Goal: Task Accomplishment & Management: Manage account settings

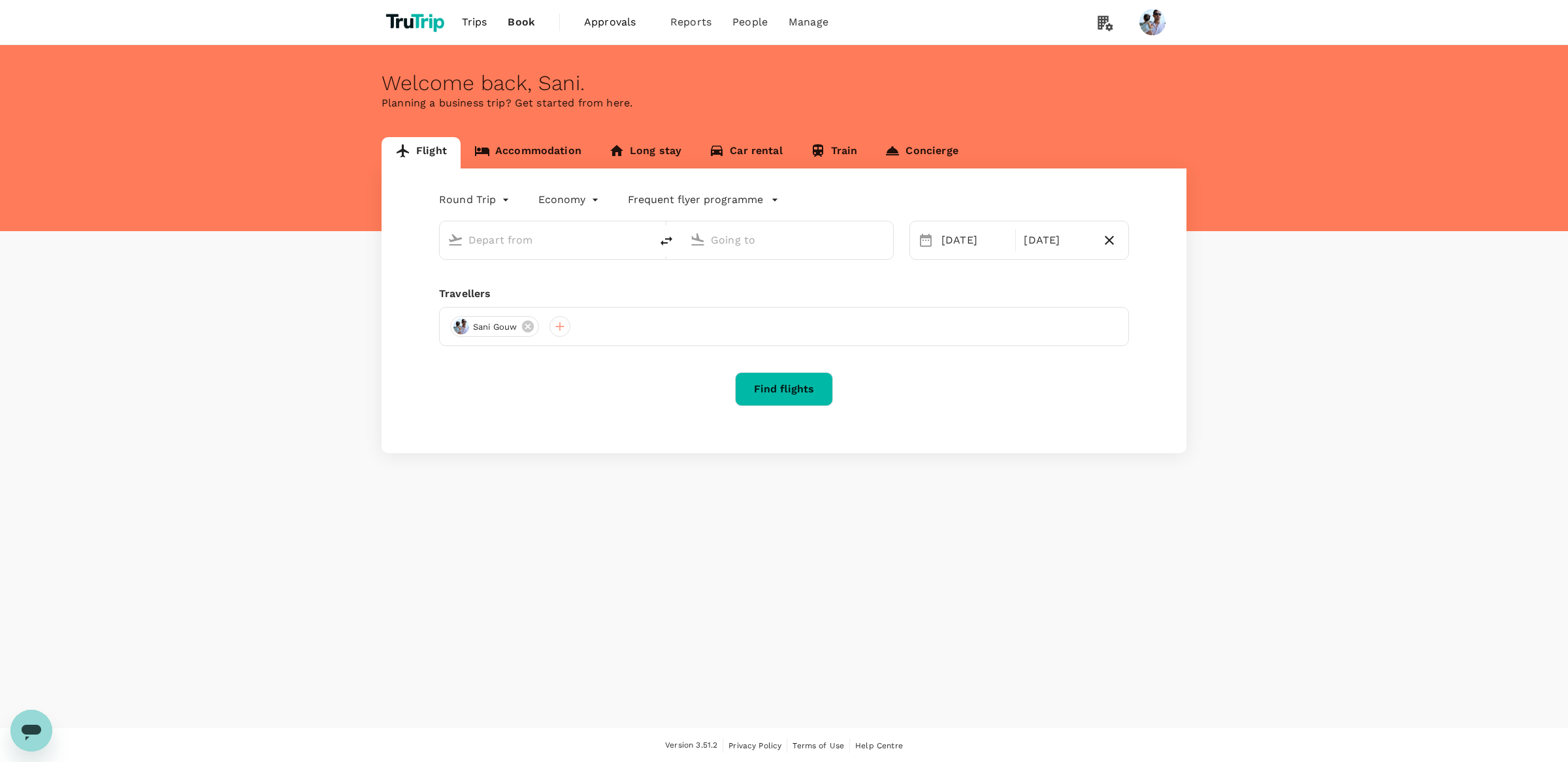
click at [761, 94] on div "Welcome back , Sani ." at bounding box center [784, 84] width 805 height 24
type input "[GEOGRAPHIC_DATA], [GEOGRAPHIC_DATA] (any)"
type input "Penang, [GEOGRAPHIC_DATA] (any)"
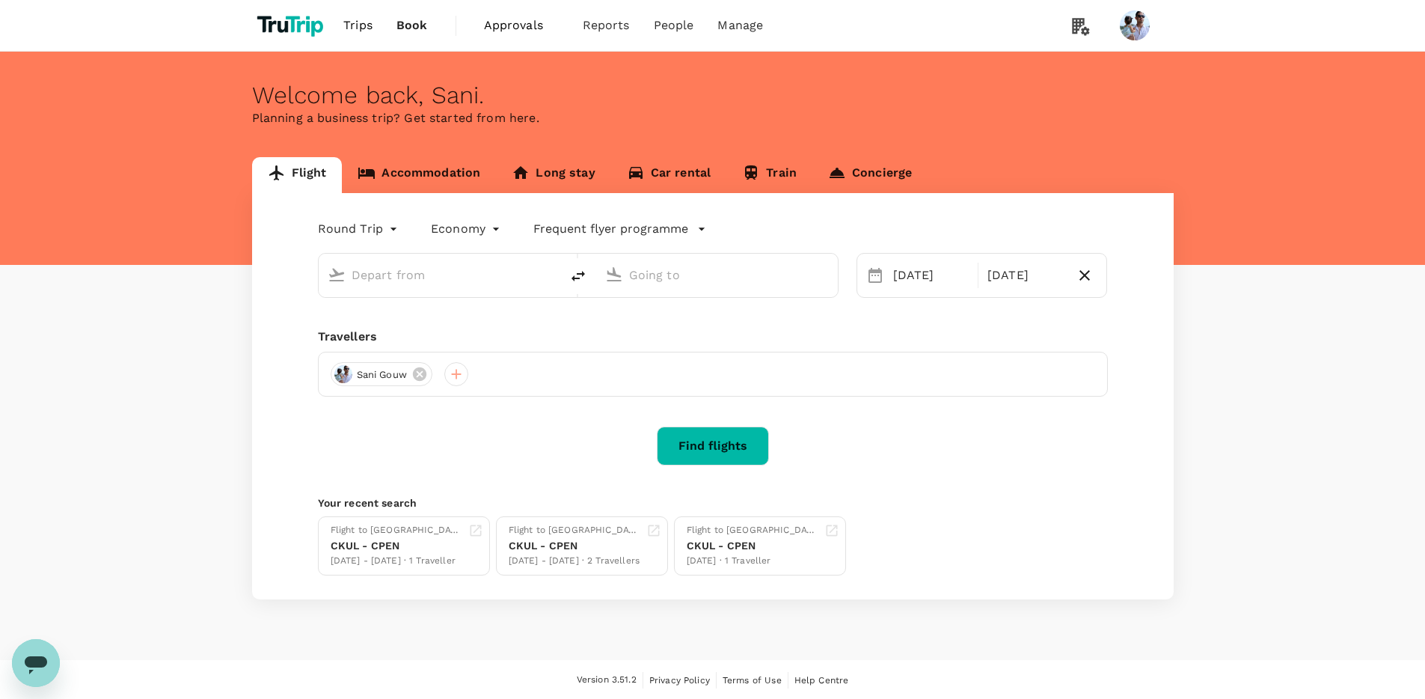
type input "[GEOGRAPHIC_DATA], [GEOGRAPHIC_DATA] (any)"
type input "Penang, [GEOGRAPHIC_DATA] (any)"
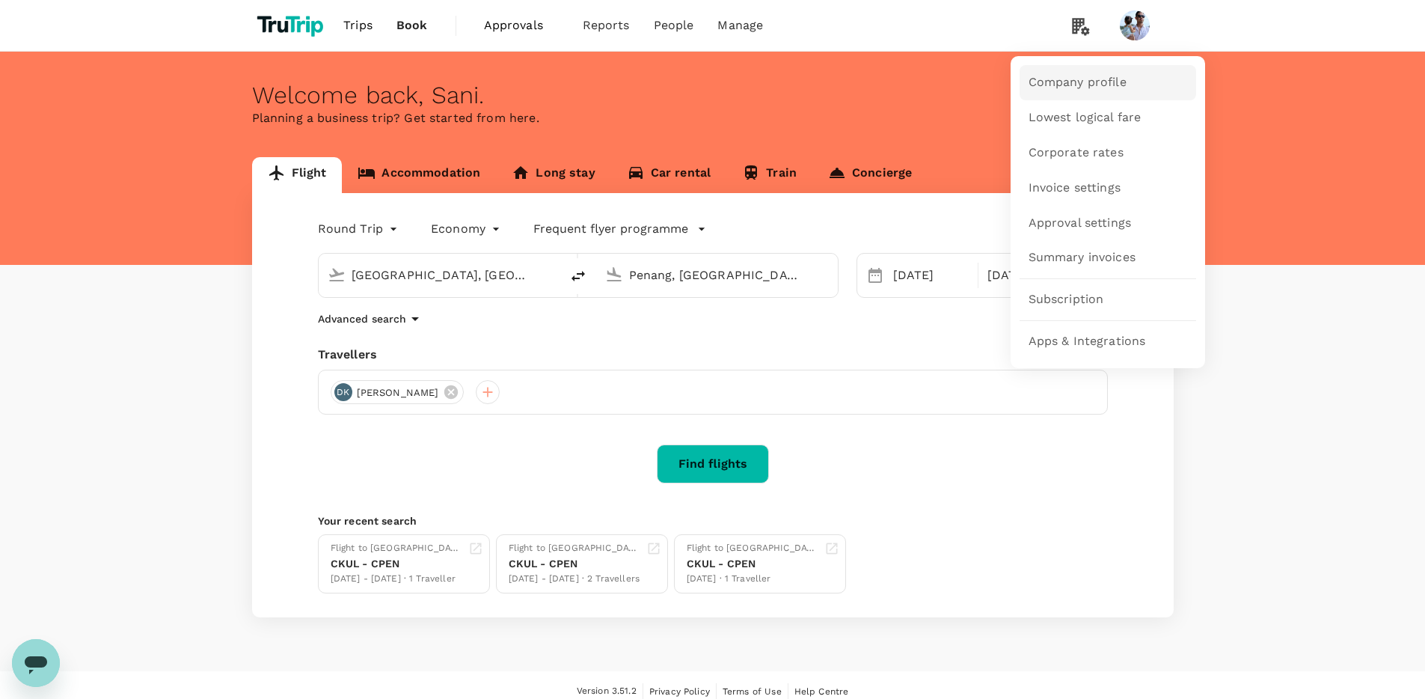
click at [1089, 83] on span "Company profile" at bounding box center [1078, 82] width 98 height 17
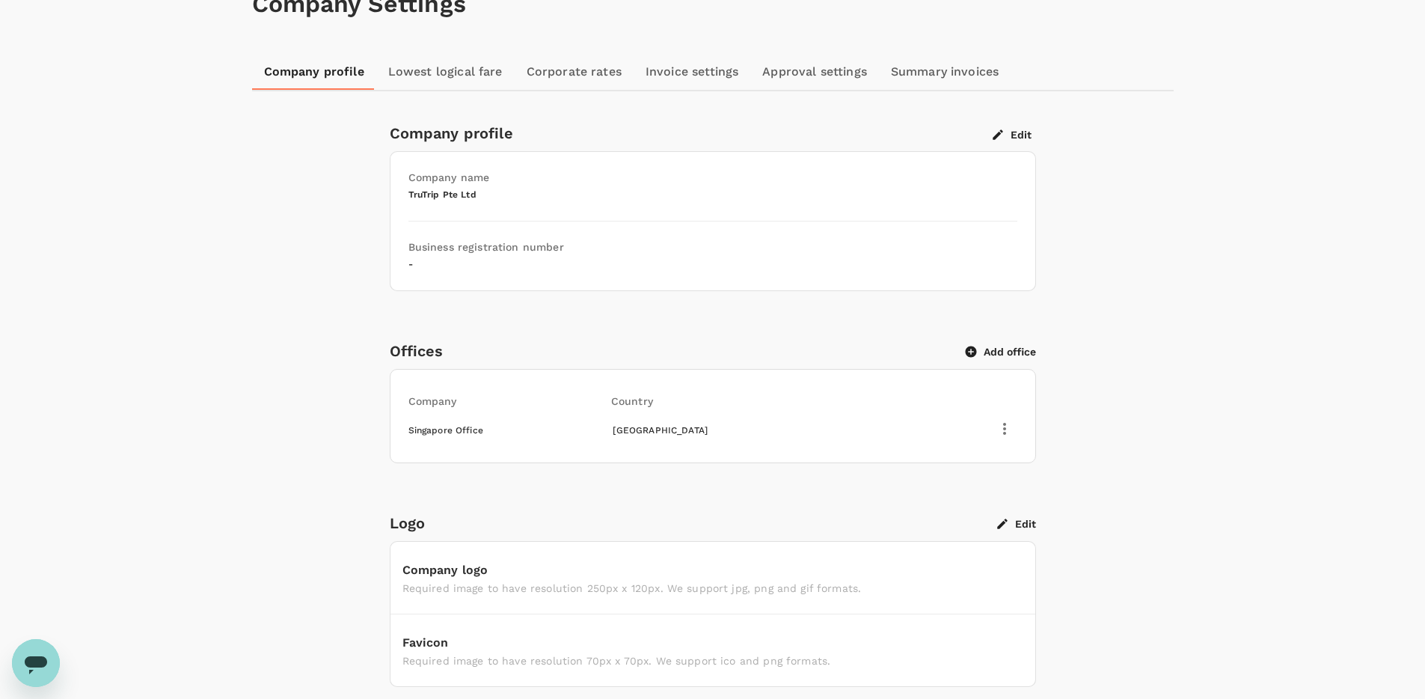
scroll to position [79, 0]
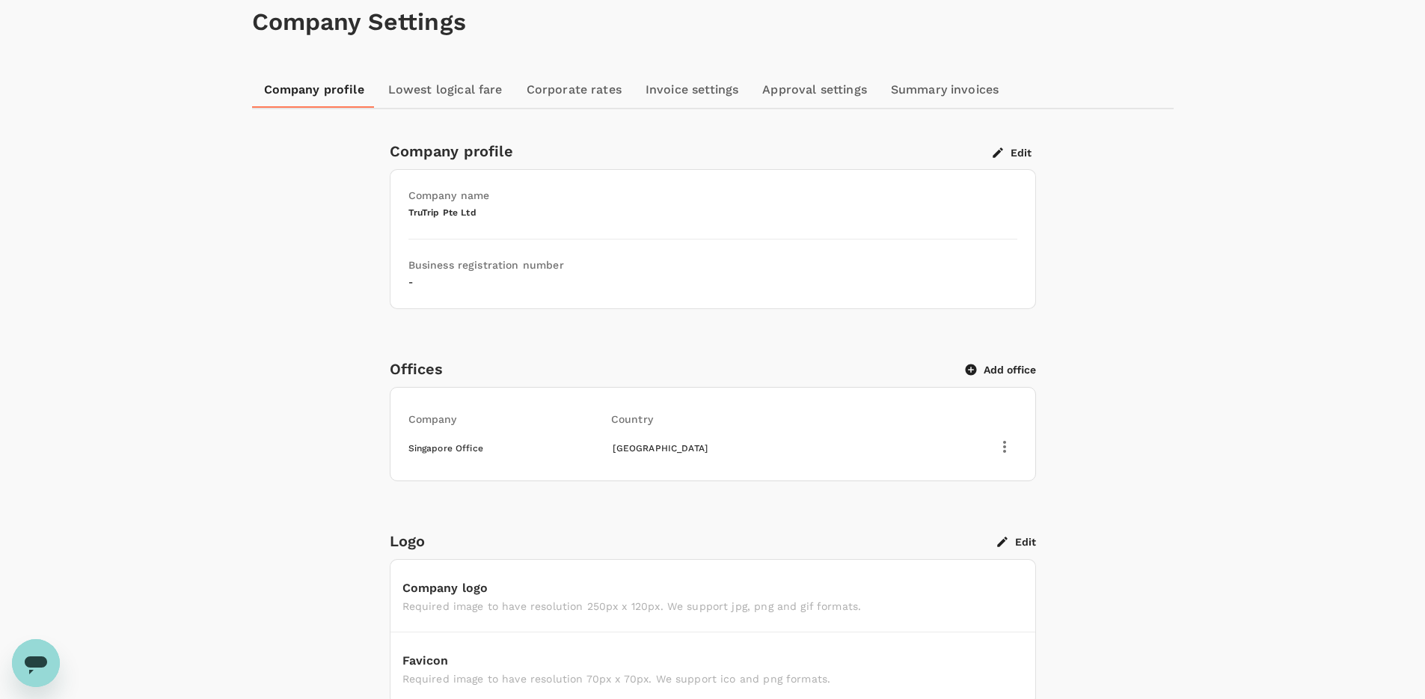
click at [479, 88] on link "Lowest logical fare" at bounding box center [445, 90] width 138 height 36
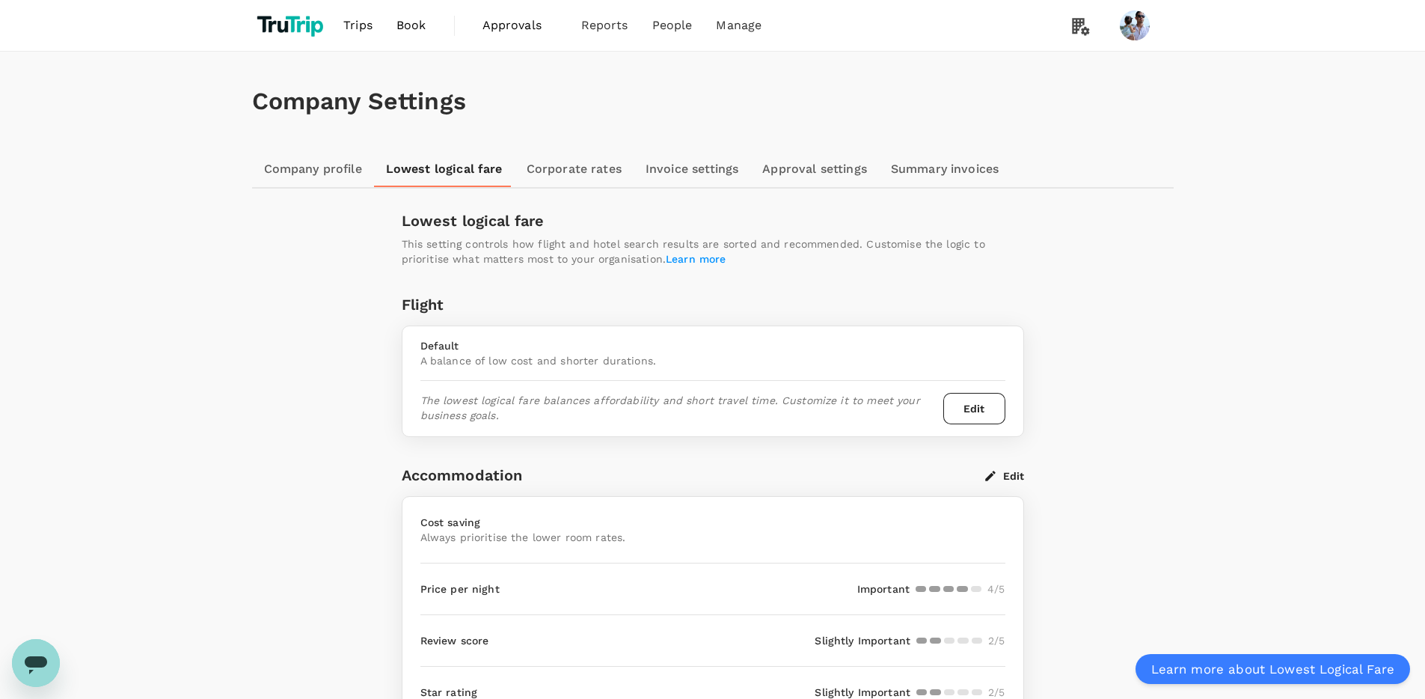
scroll to position [135, 0]
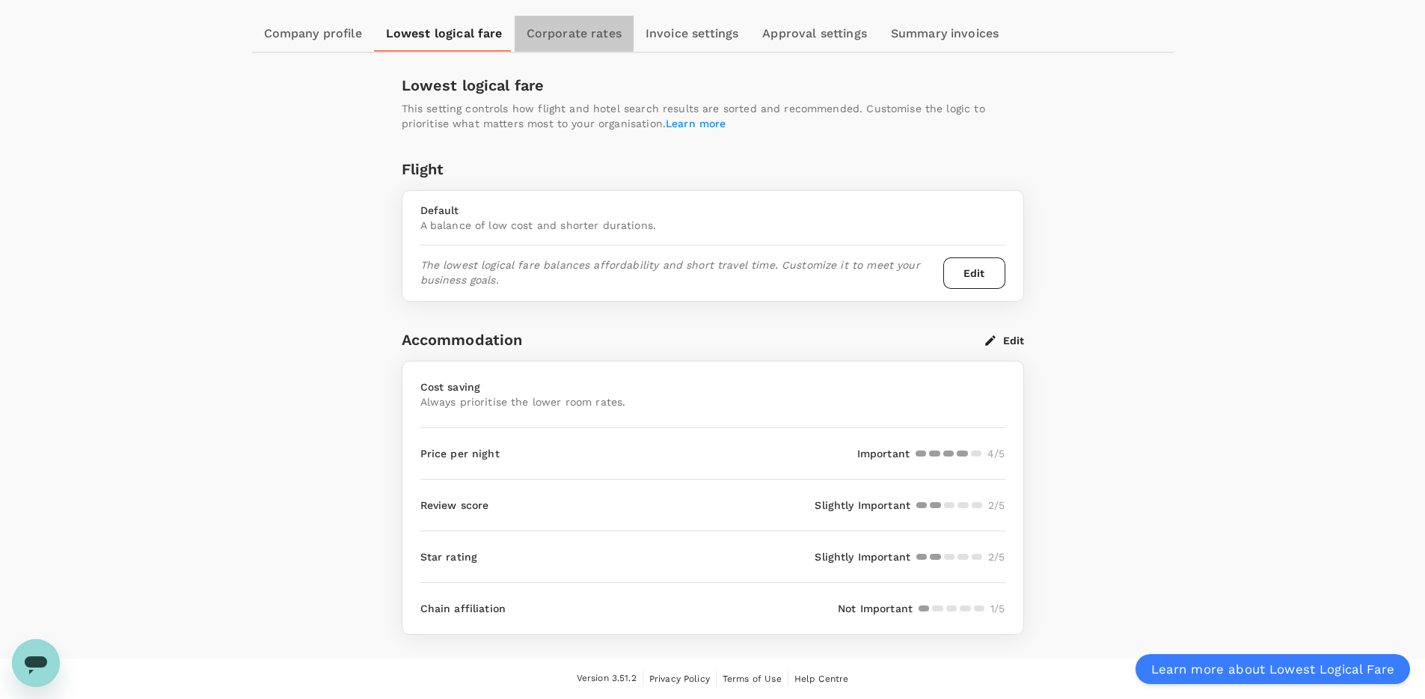
click at [575, 30] on link "Corporate rates" at bounding box center [574, 34] width 119 height 36
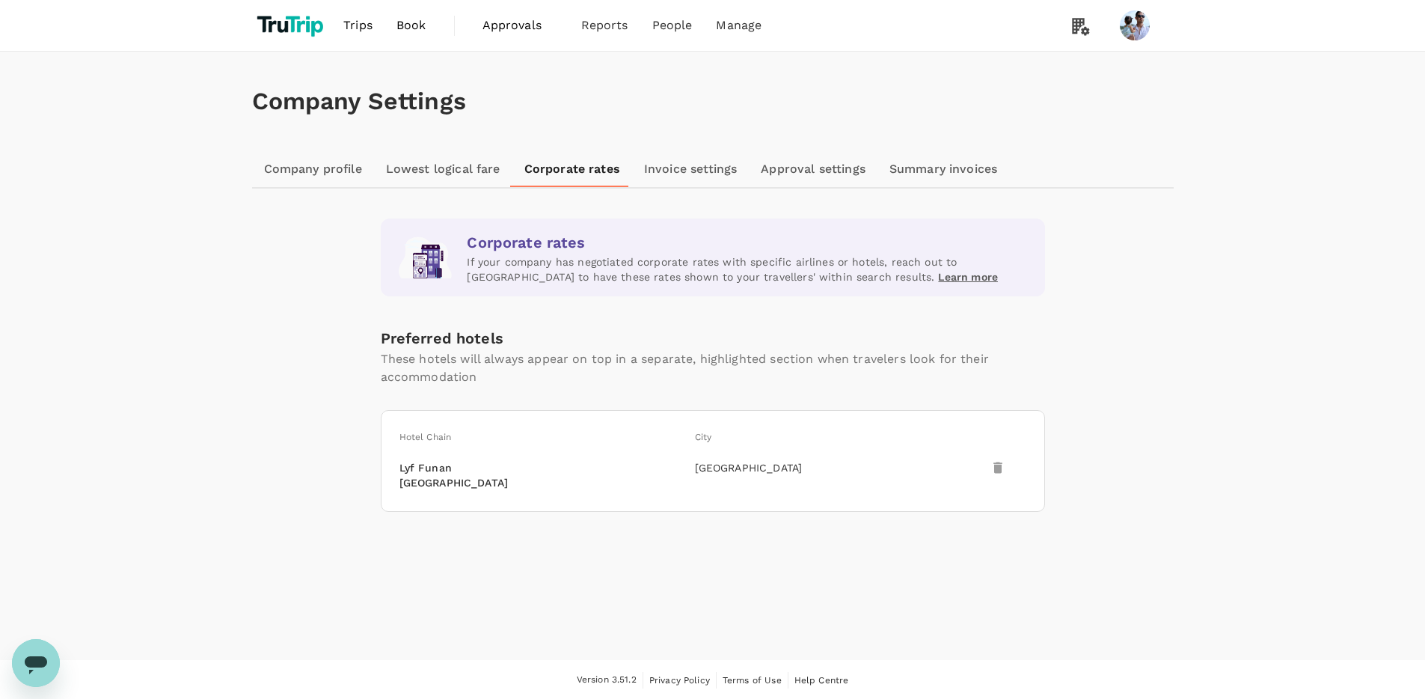
click at [677, 289] on div "Corporate rates If your company has negotiated corporate rates with specific ai…" at bounding box center [713, 257] width 664 height 78
click at [698, 165] on link "Invoice settings" at bounding box center [690, 168] width 117 height 36
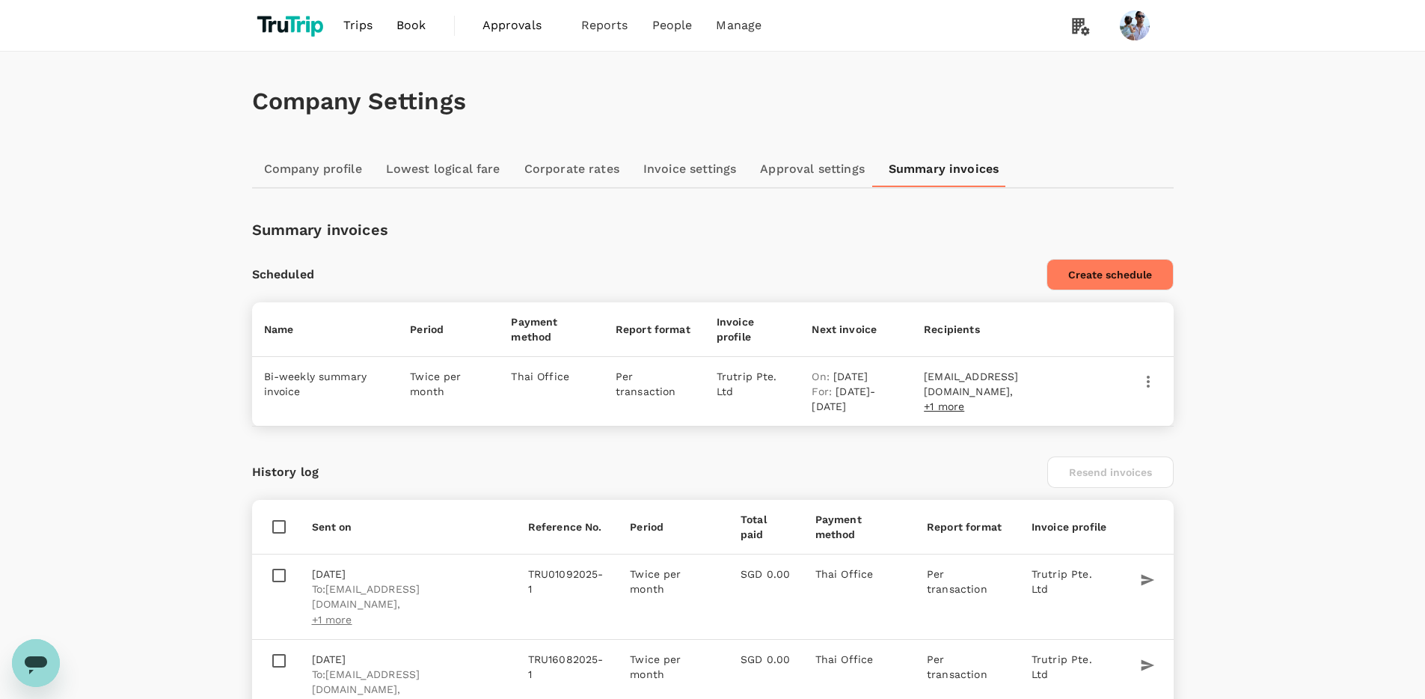
click at [301, 28] on img at bounding box center [292, 25] width 80 height 33
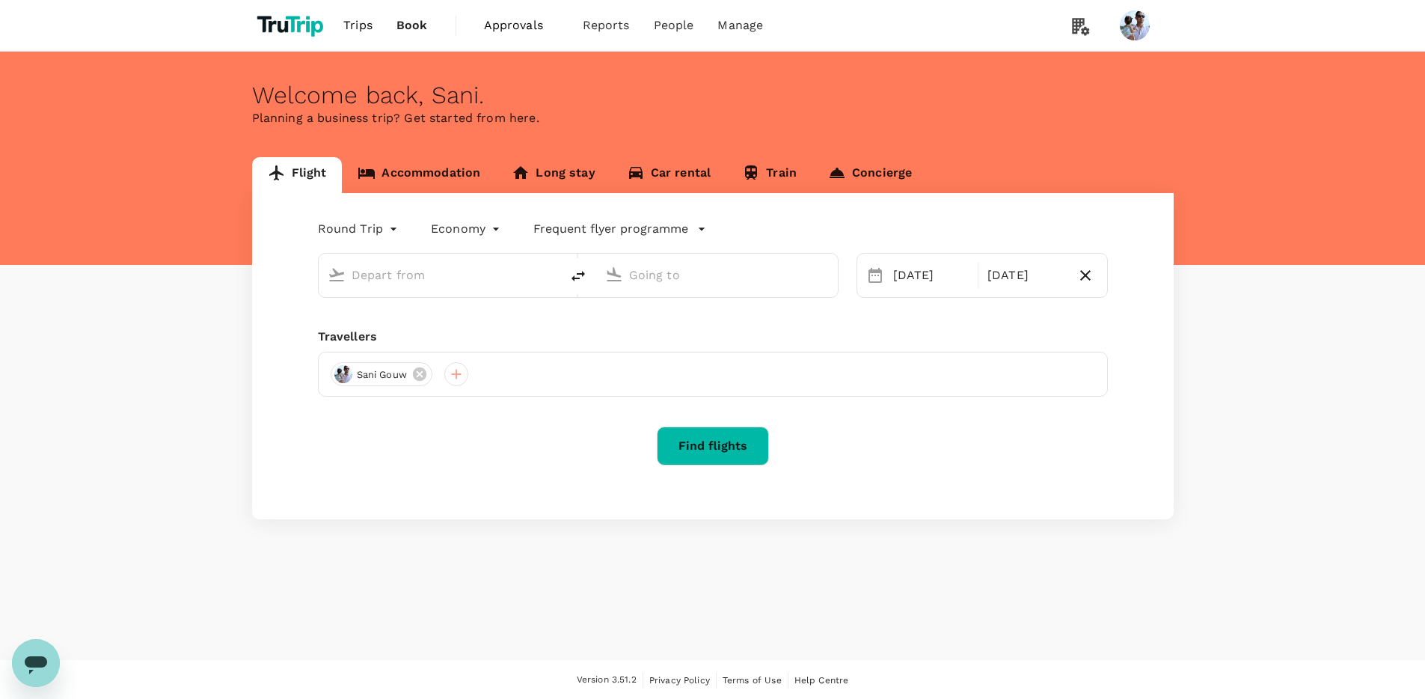
type input "[GEOGRAPHIC_DATA], [GEOGRAPHIC_DATA] (any)"
type input "Penang, [GEOGRAPHIC_DATA] (any)"
type input "[GEOGRAPHIC_DATA], [GEOGRAPHIC_DATA] (any)"
type input "Penang, [GEOGRAPHIC_DATA] (any)"
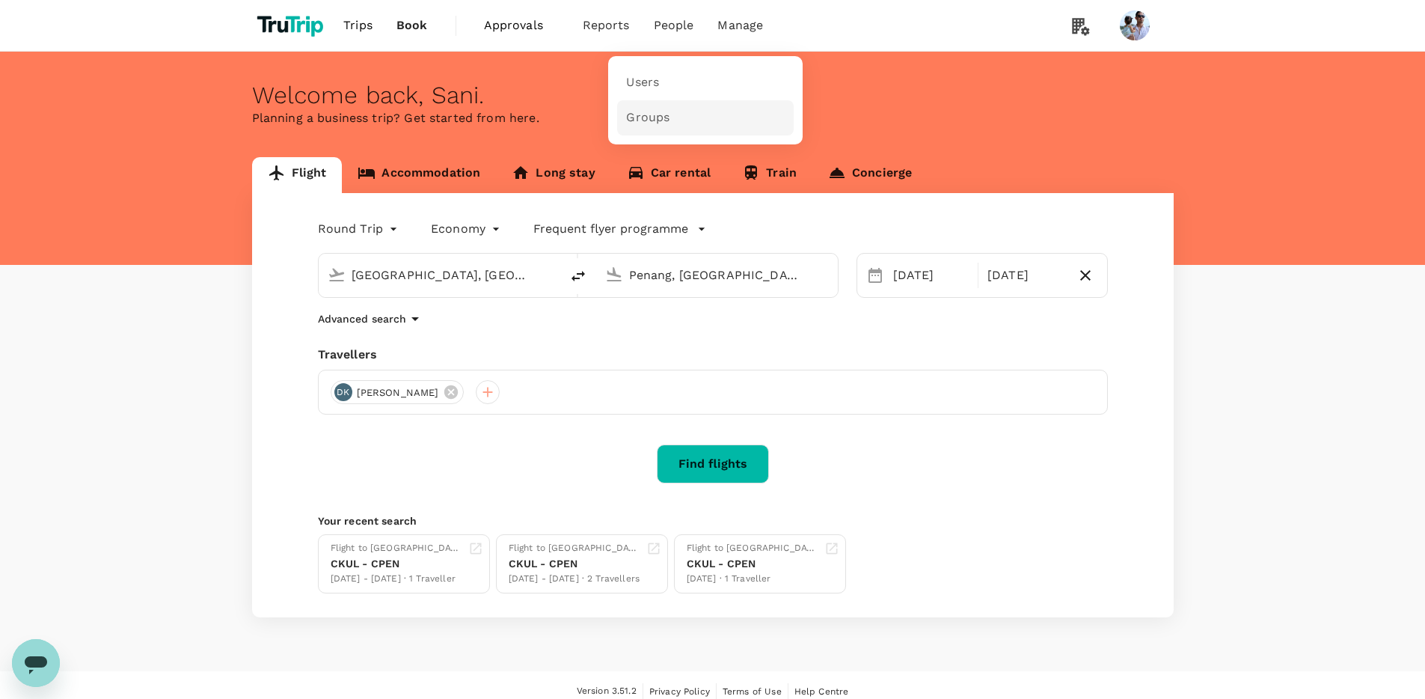
click at [690, 115] on link "Groups" at bounding box center [705, 117] width 177 height 35
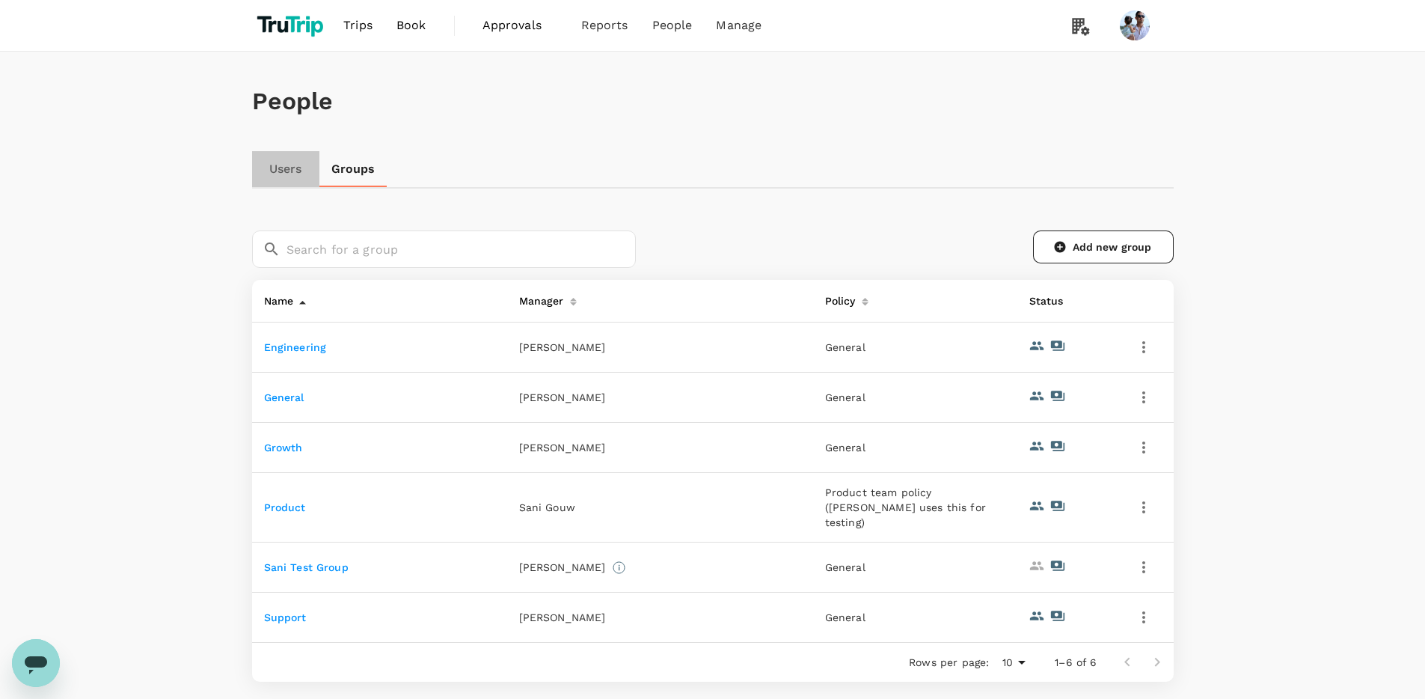
click at [277, 163] on link "Users" at bounding box center [285, 169] width 67 height 36
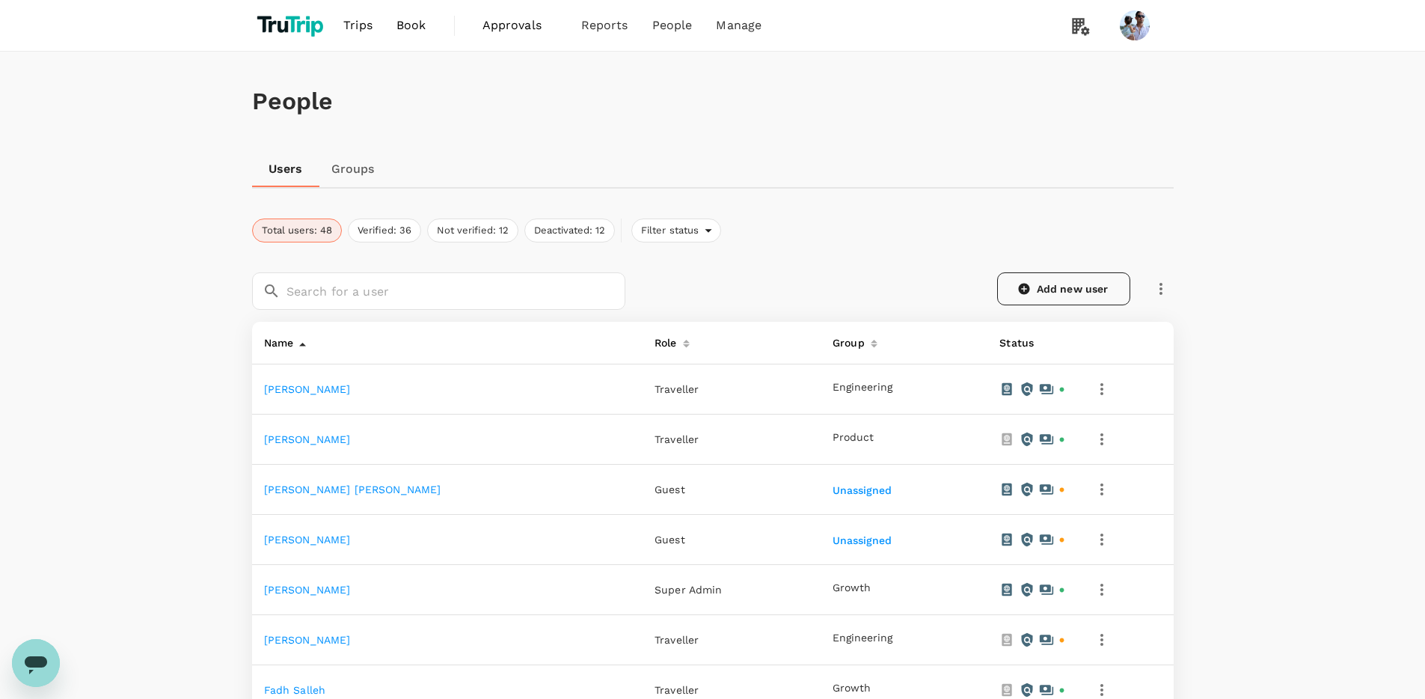
click at [1067, 294] on link "Add new user" at bounding box center [1063, 288] width 133 height 33
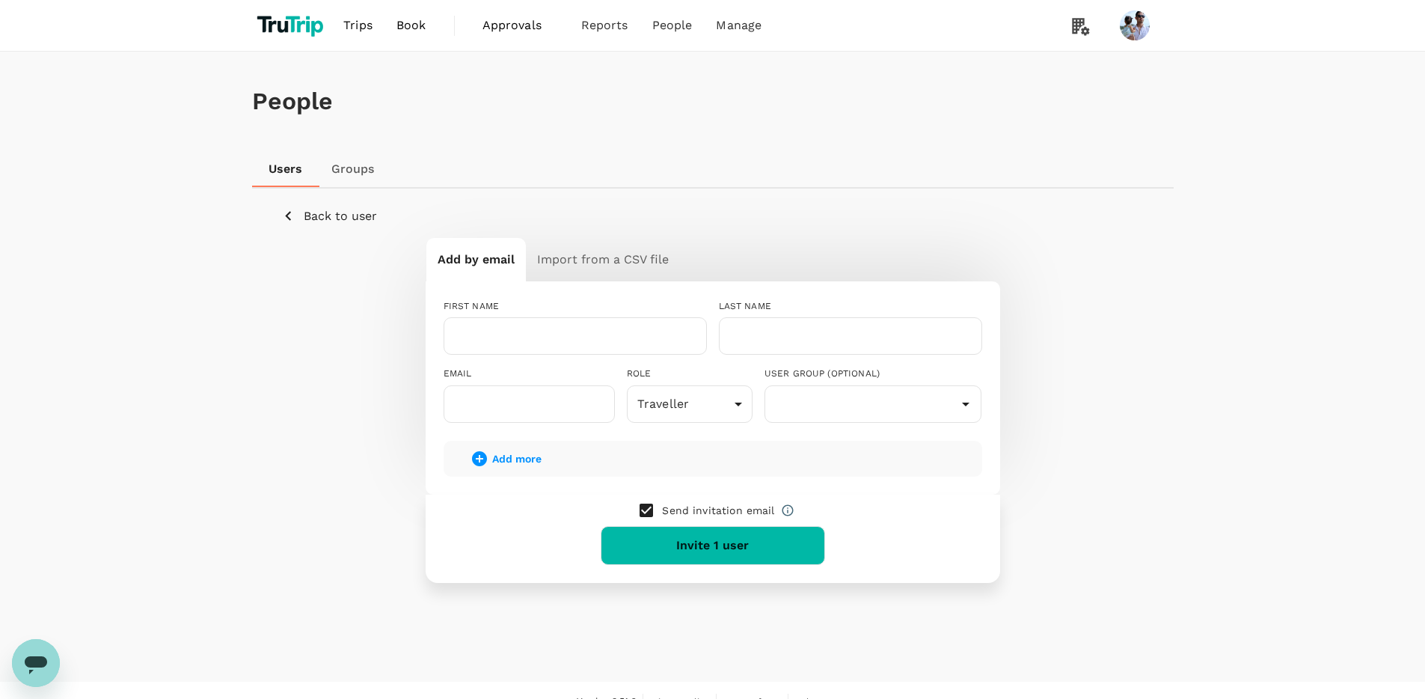
click at [316, 213] on p "Back to user" at bounding box center [340, 216] width 73 height 18
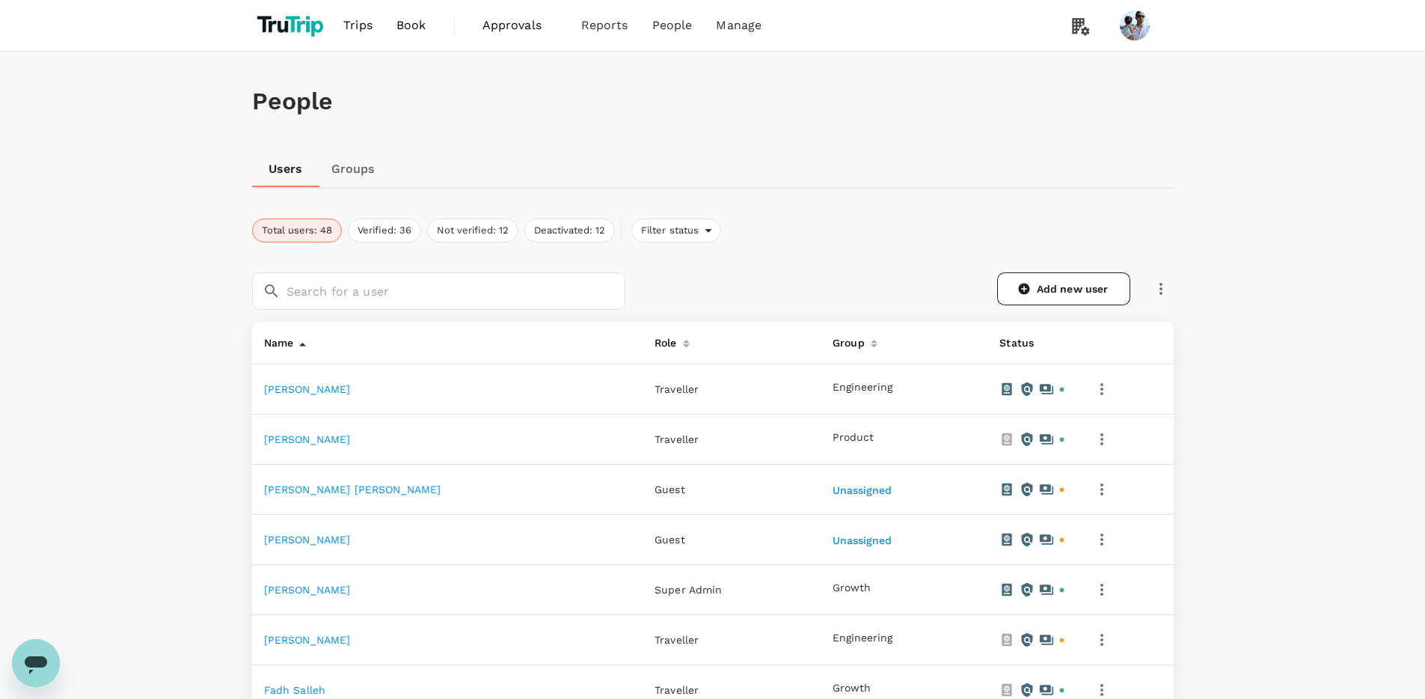
click at [352, 170] on link "Groups" at bounding box center [352, 169] width 67 height 36
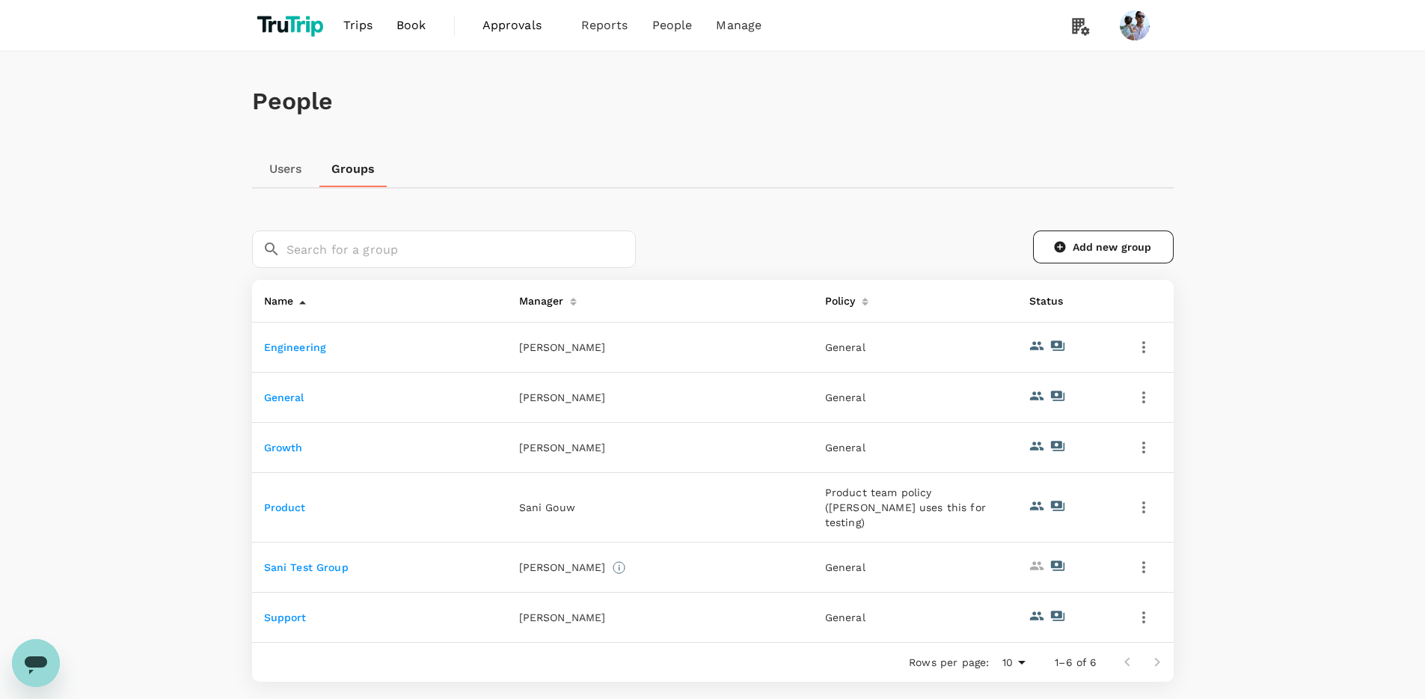
click at [299, 344] on link "Engineering" at bounding box center [295, 347] width 63 height 12
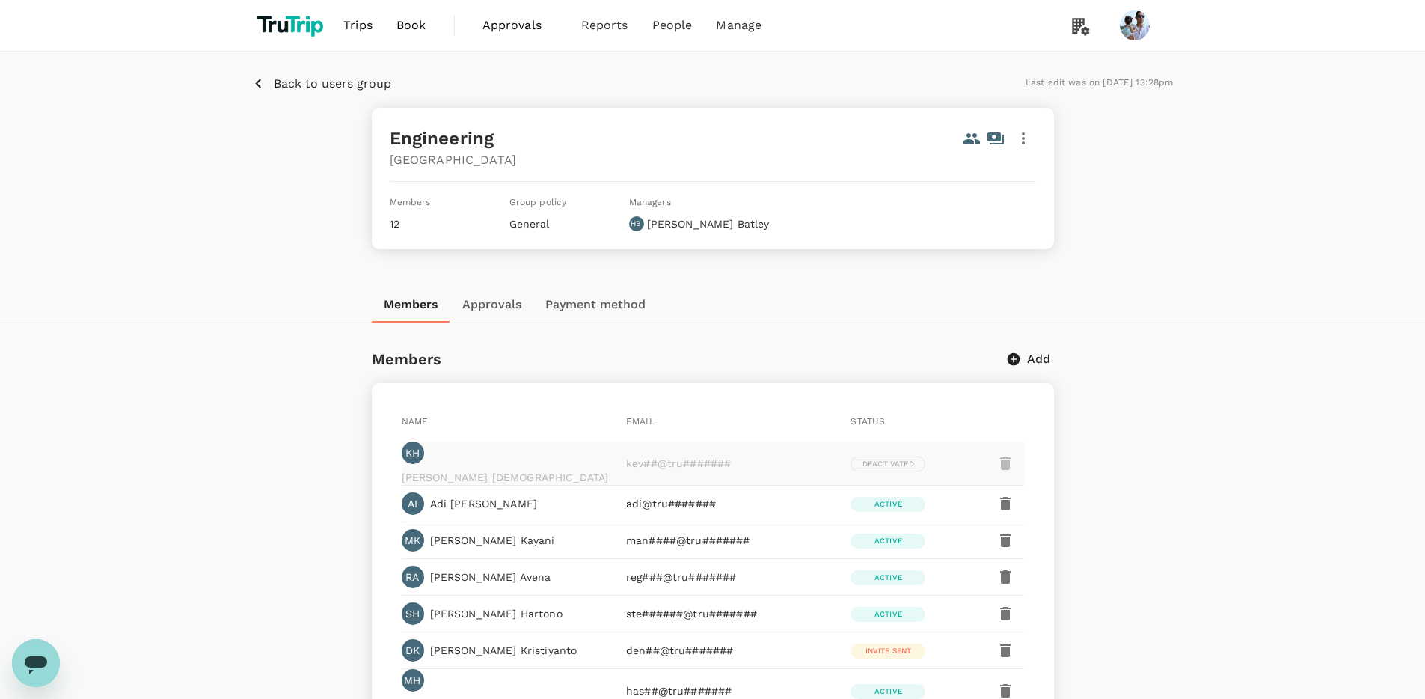
click at [1008, 357] on icon "button" at bounding box center [1014, 359] width 13 height 13
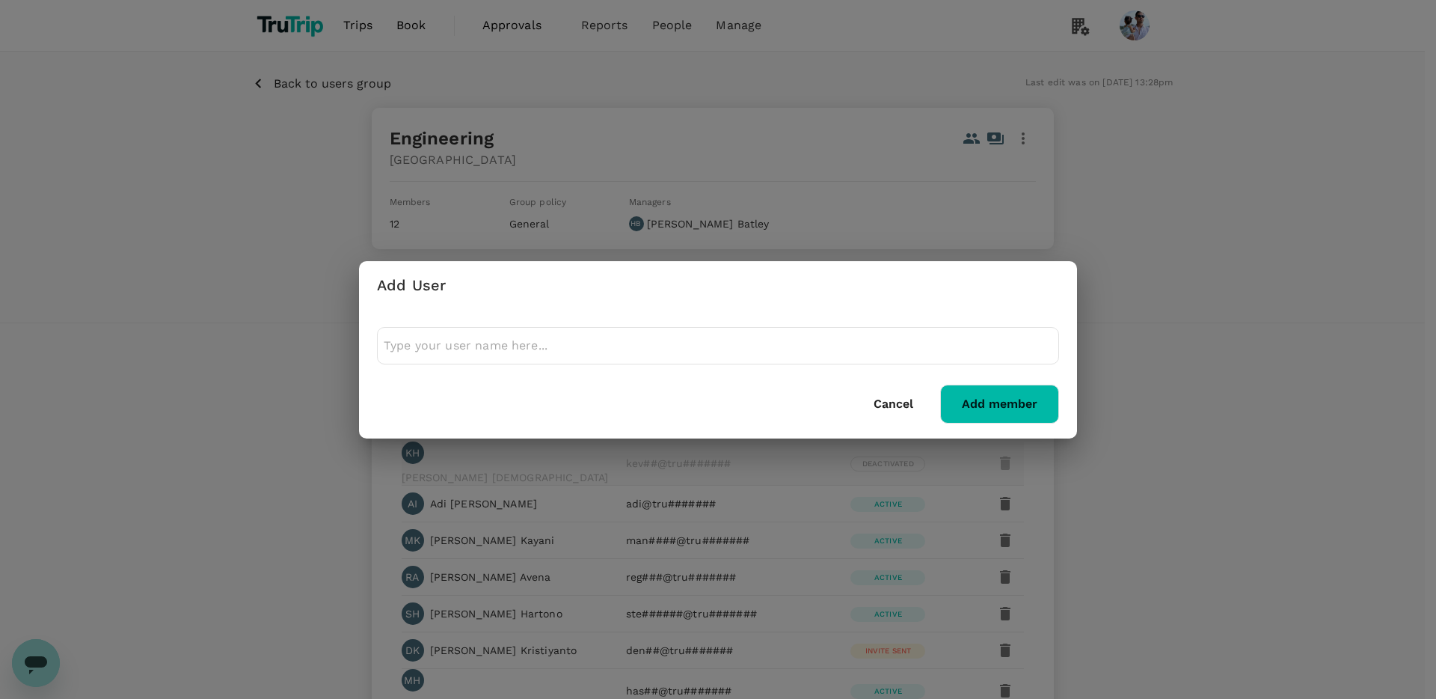
click at [851, 345] on input "text" at bounding box center [718, 346] width 669 height 24
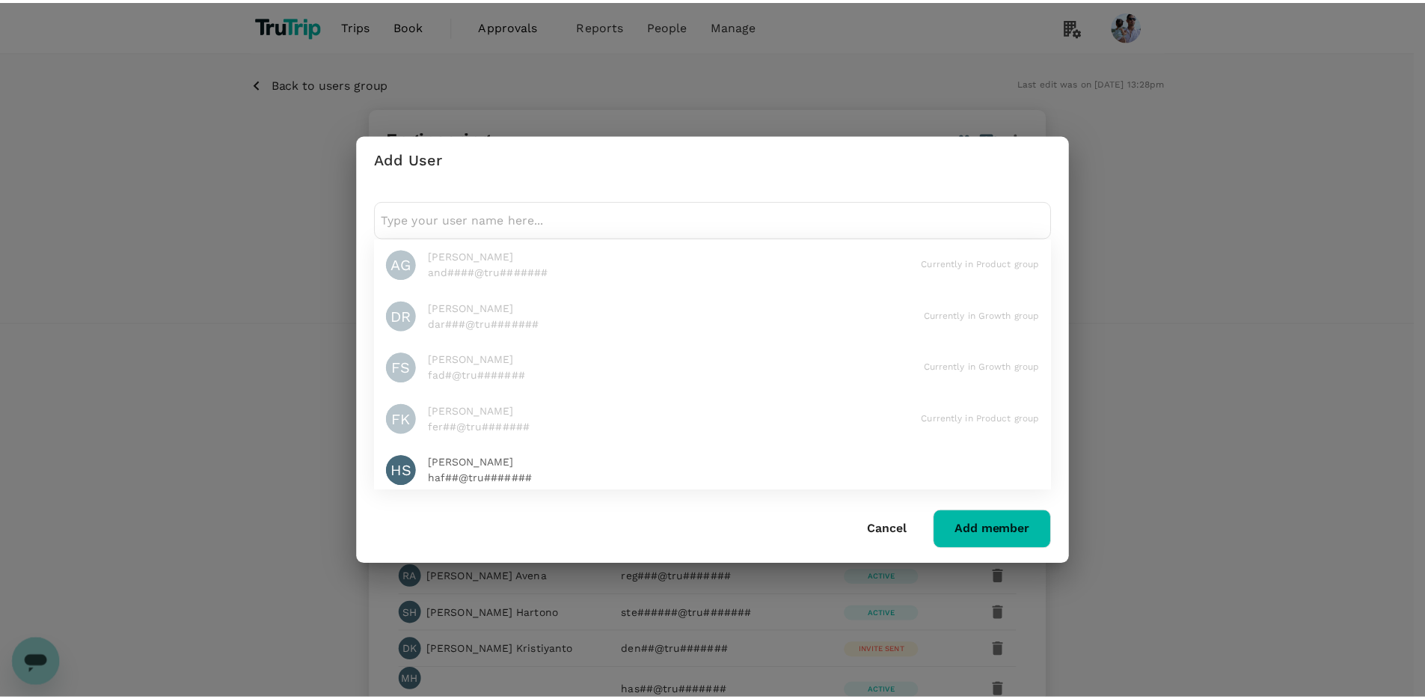
scroll to position [18, 0]
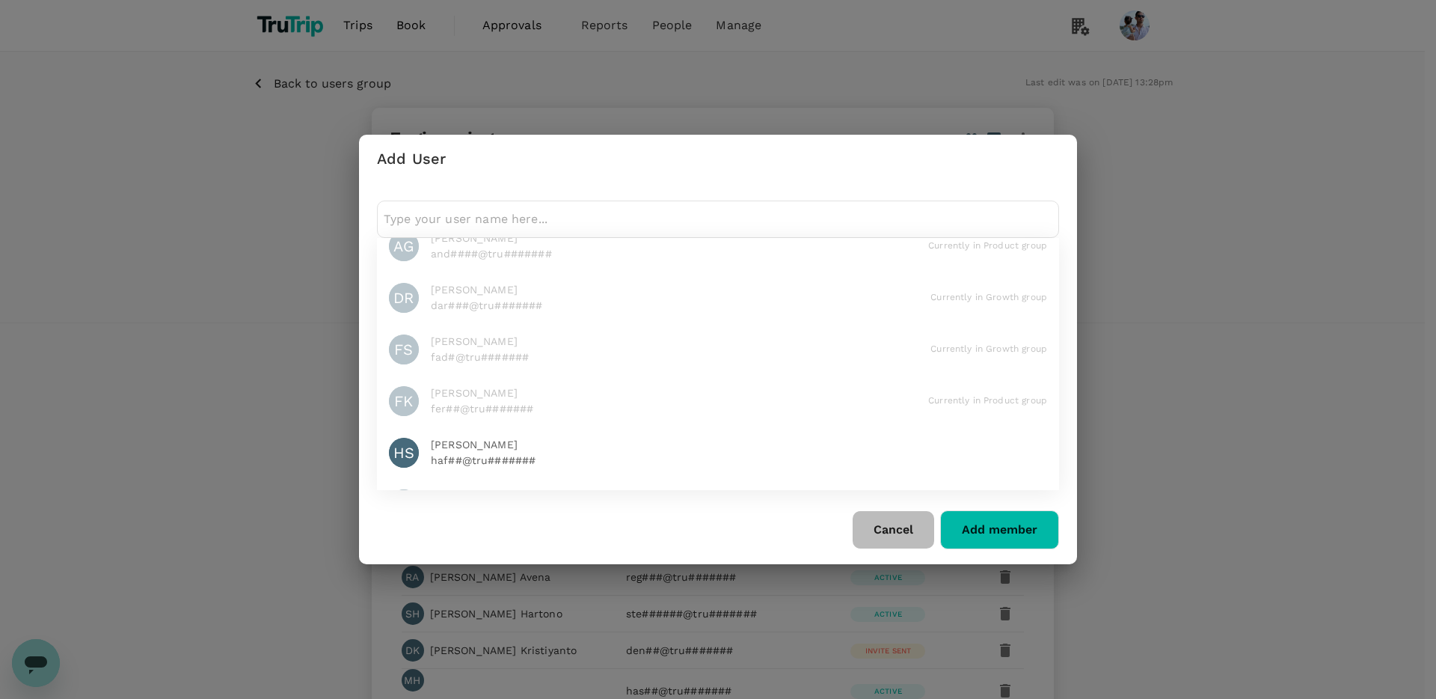
click at [897, 534] on button "Cancel" at bounding box center [894, 529] width 82 height 37
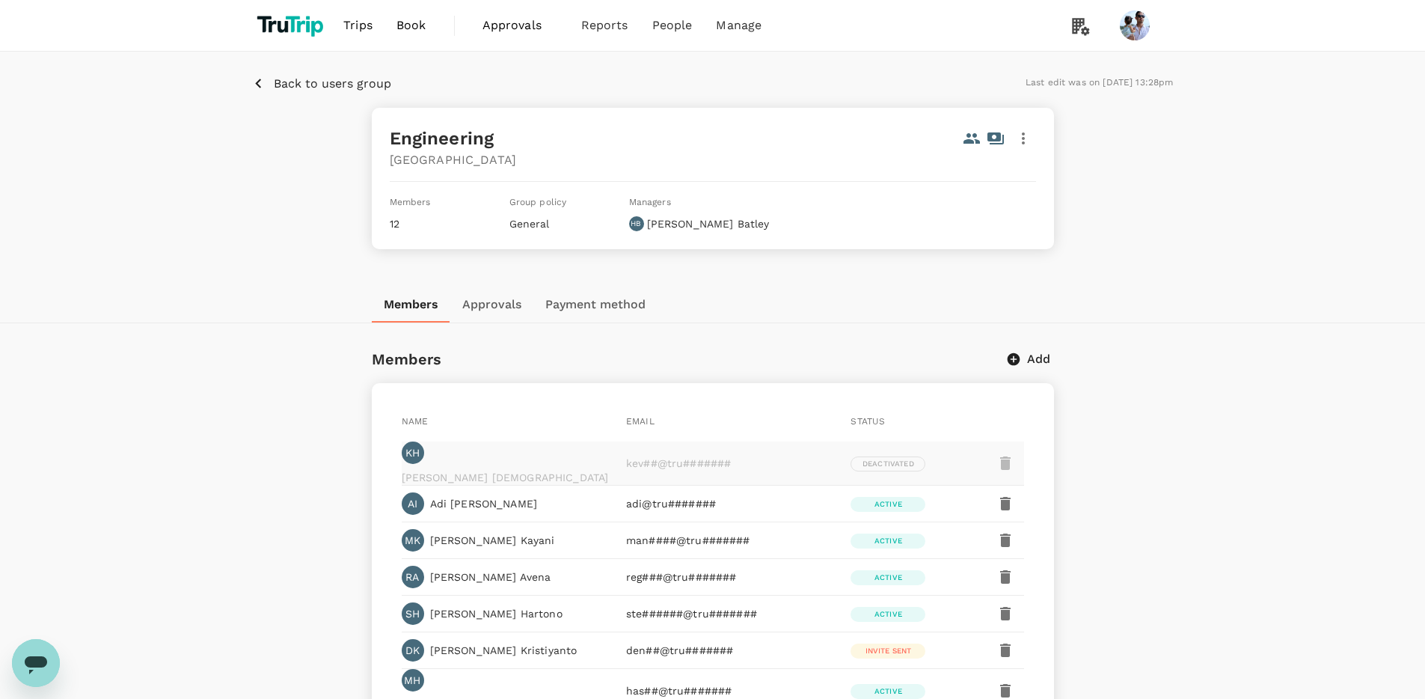
scroll to position [9, 0]
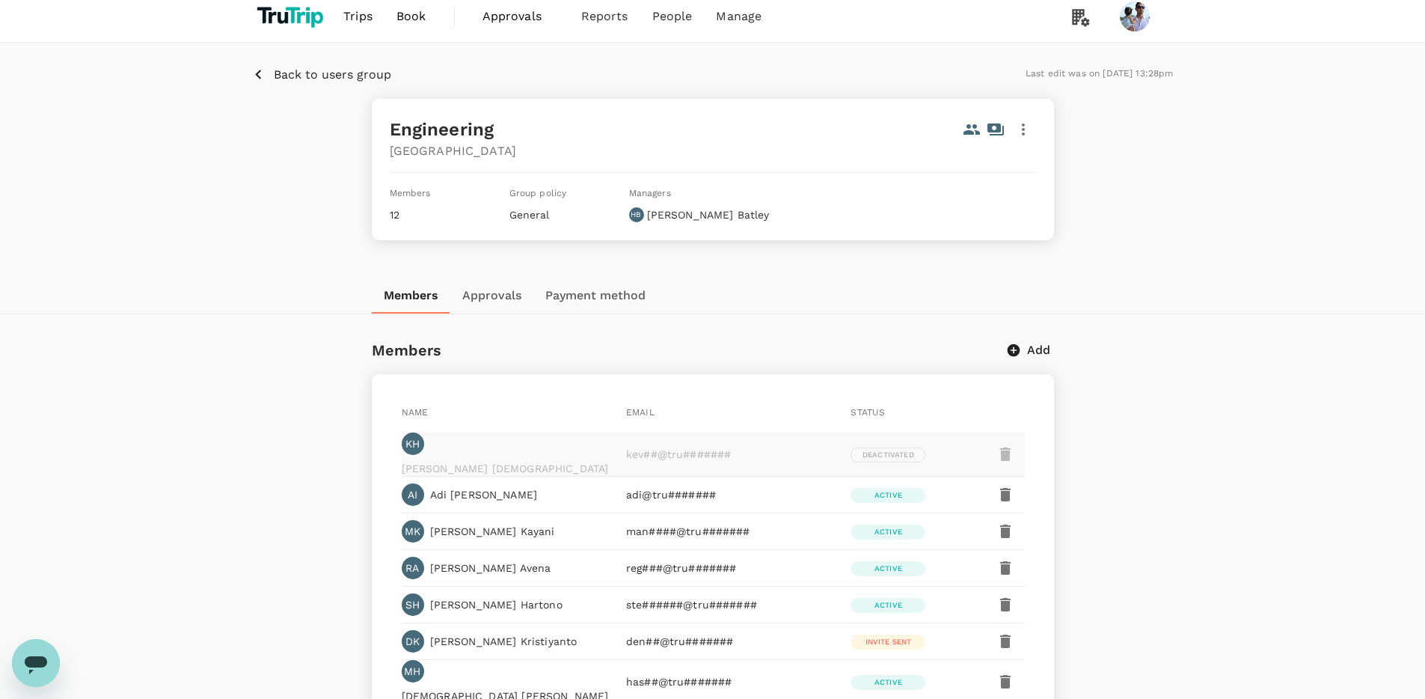
click at [1008, 453] on div at bounding box center [1006, 454] width 36 height 36
click at [1263, 442] on div "Back to users group Last edit was on 18 Aug 2025, 13:28pm Engineering Singapore…" at bounding box center [712, 480] width 1425 height 874
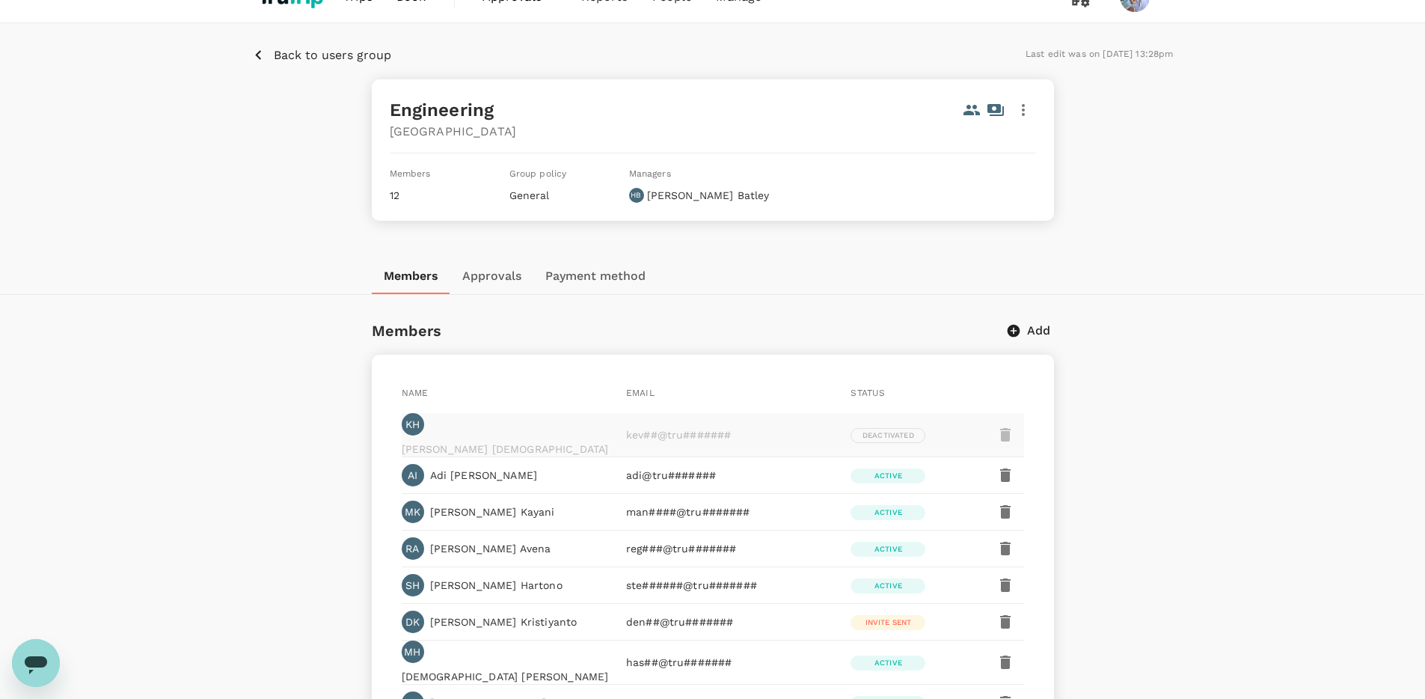
click at [995, 459] on button "button" at bounding box center [1006, 475] width 36 height 36
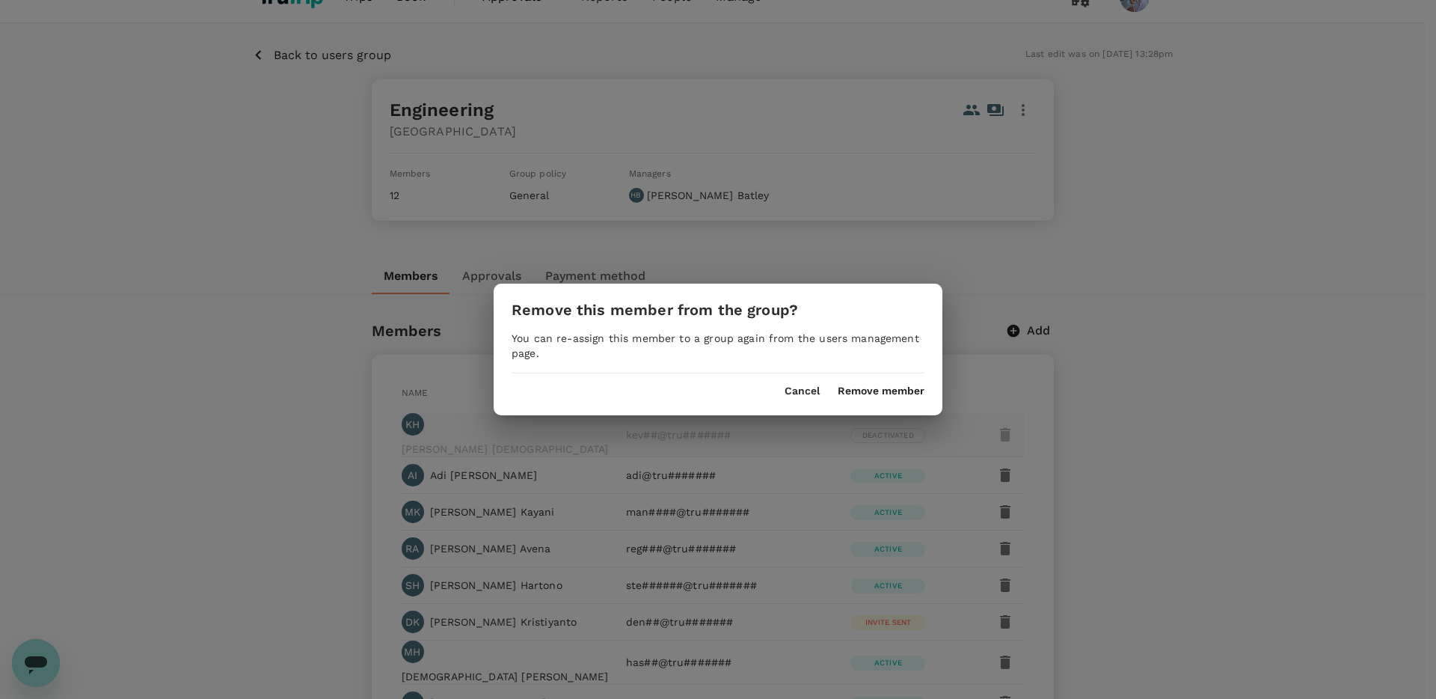
click at [809, 391] on button "Cancel" at bounding box center [802, 391] width 35 height 12
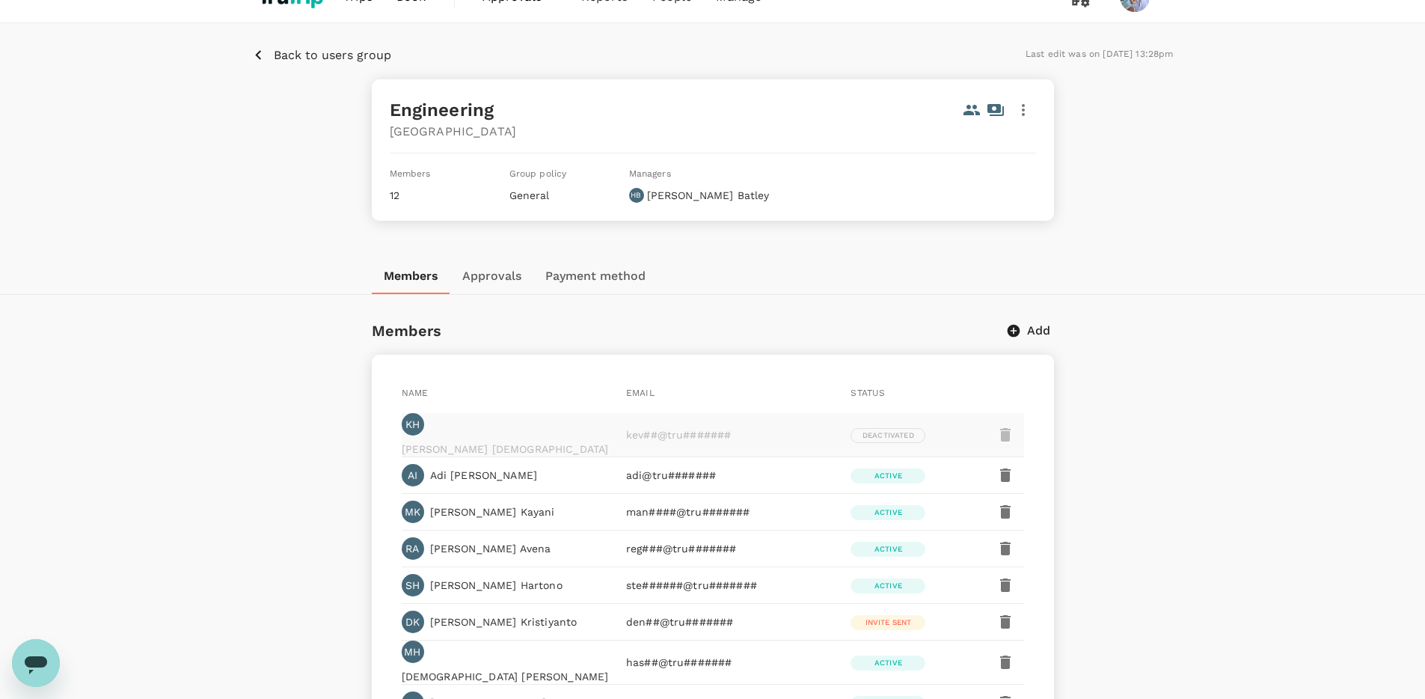
click at [1004, 426] on div at bounding box center [1006, 435] width 36 height 36
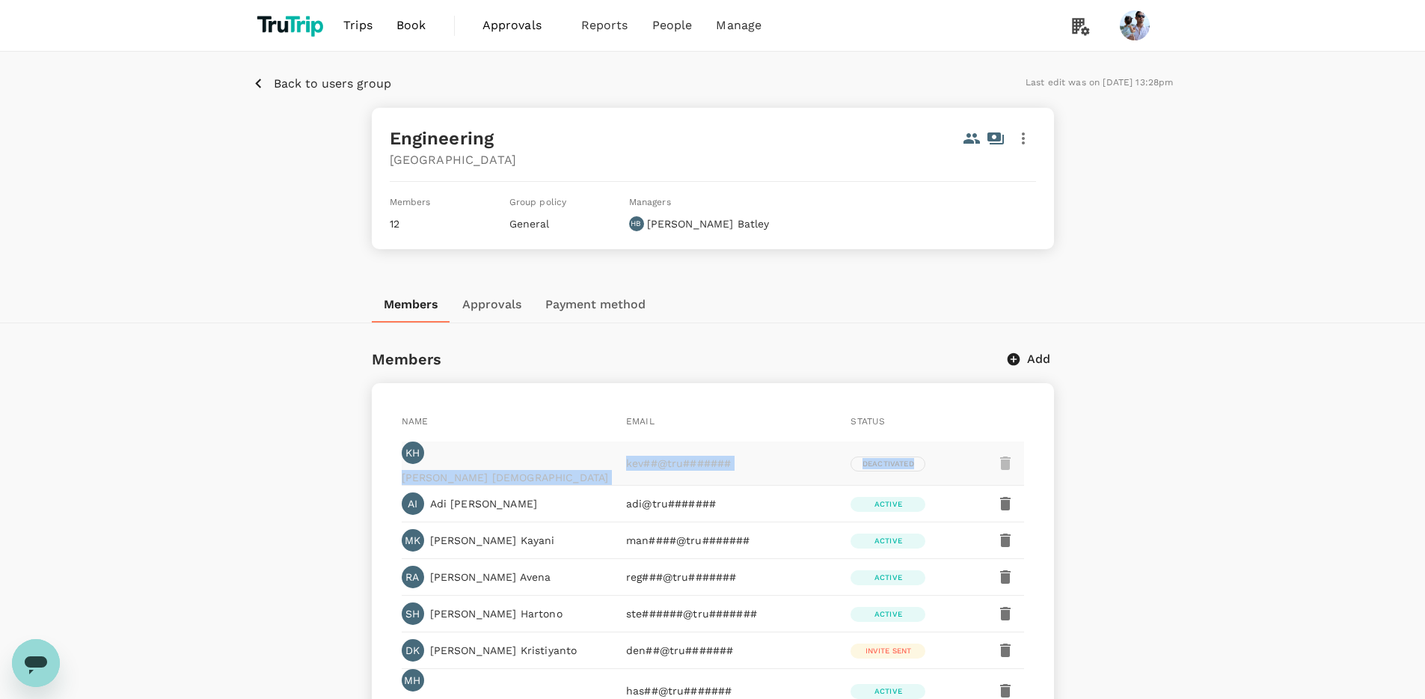
drag, startPoint x: 357, startPoint y: 88, endPoint x: 325, endPoint y: 188, distance: 105.3
click at [325, 188] on div "Back to users group Last edit was on 18 Aug 2025, 13:28pm Engineering Singapore…" at bounding box center [712, 169] width 1425 height 235
click at [472, 470] on p "Kevin Hadinata" at bounding box center [505, 477] width 207 height 15
click at [454, 499] on p "Adi Irfan" at bounding box center [484, 503] width 108 height 15
click at [342, 77] on p "Back to users group" at bounding box center [332, 84] width 117 height 18
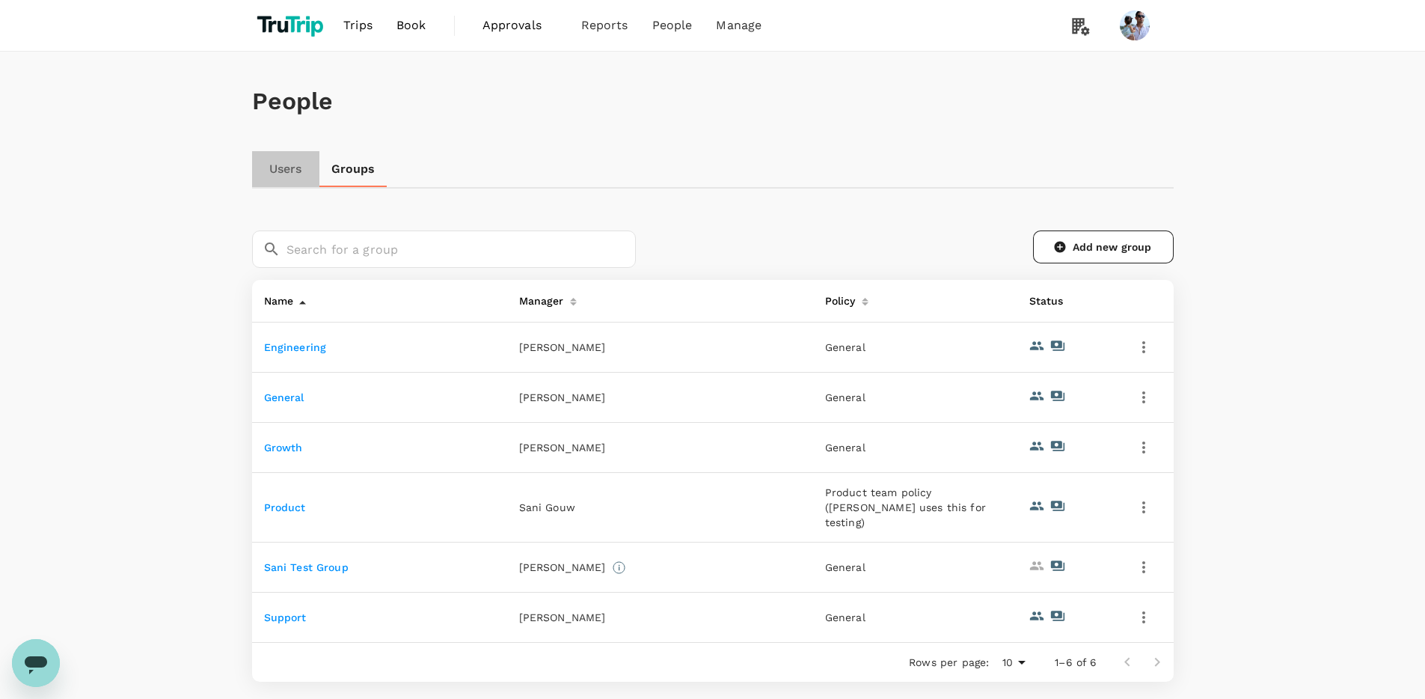
click at [284, 177] on link "Users" at bounding box center [285, 169] width 67 height 36
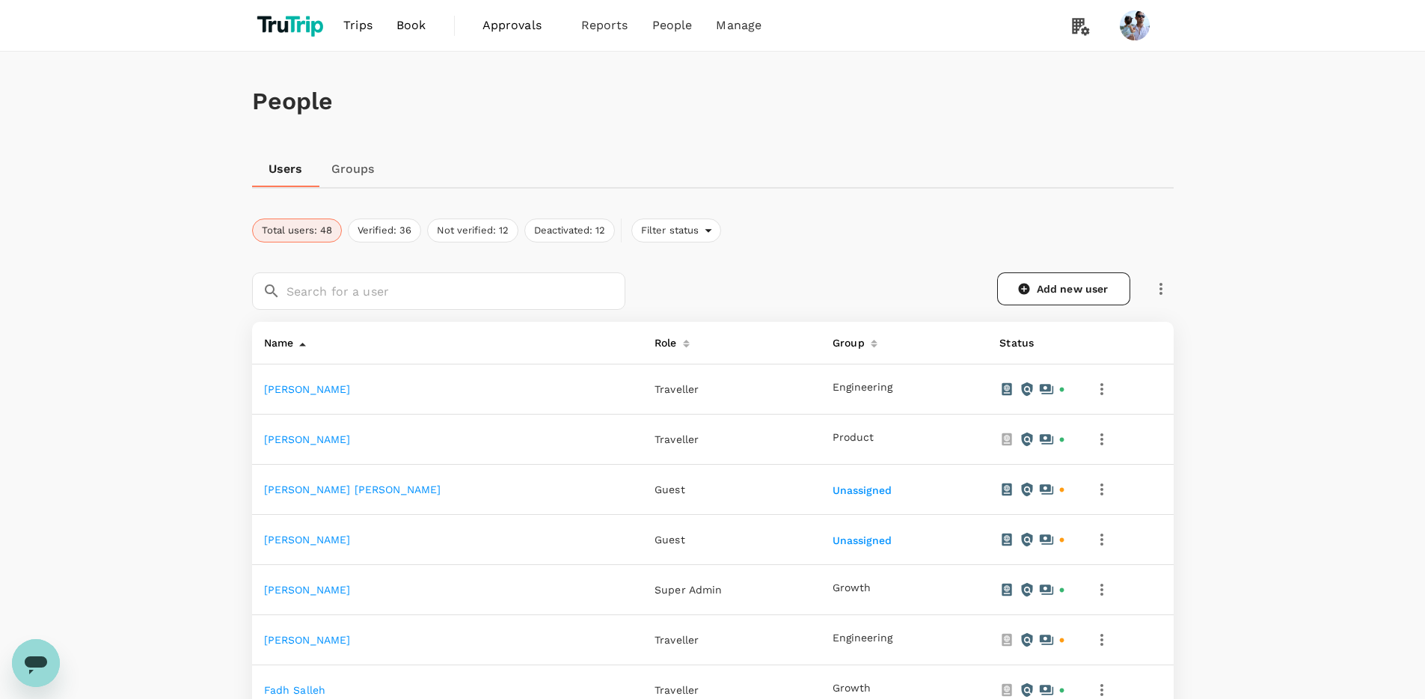
click at [267, 382] on td "Adi Irfan" at bounding box center [447, 389] width 391 height 50
click at [270, 388] on link "Adi Irfan" at bounding box center [307, 389] width 87 height 12
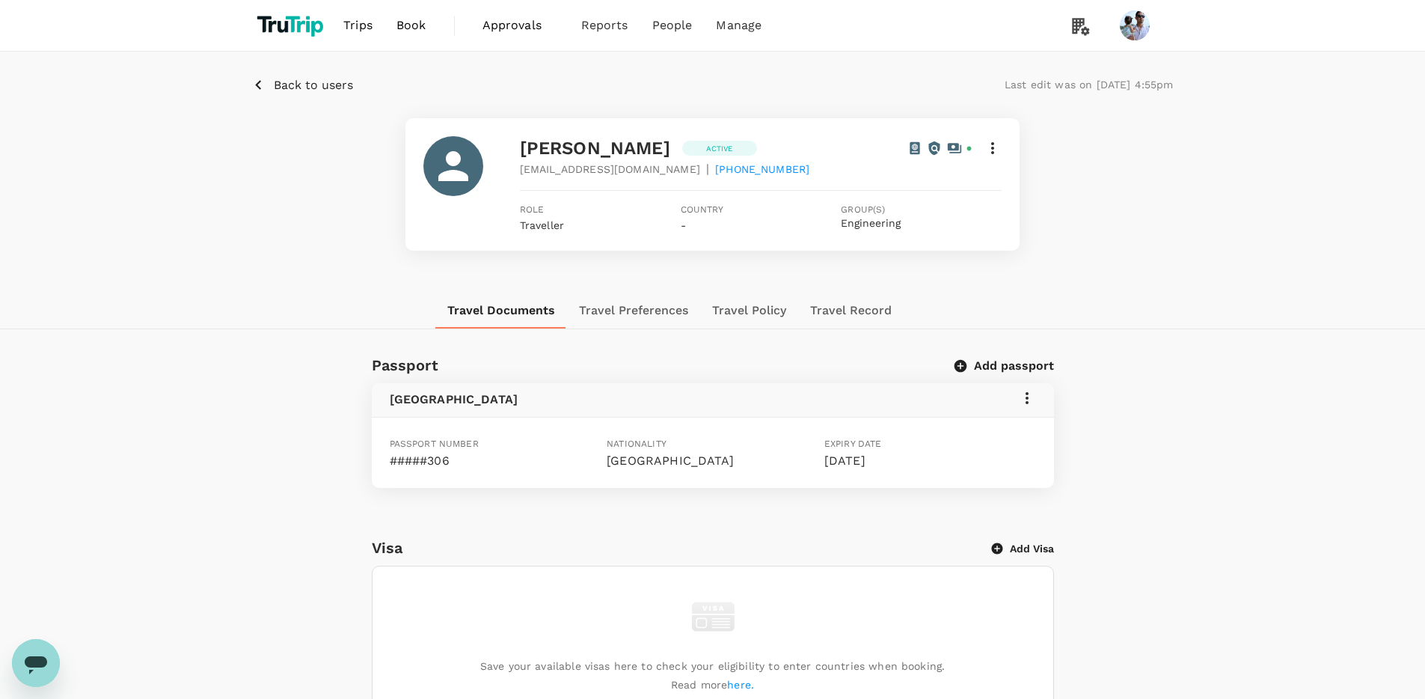
click at [994, 364] on button "Add passport" at bounding box center [1005, 365] width 98 height 15
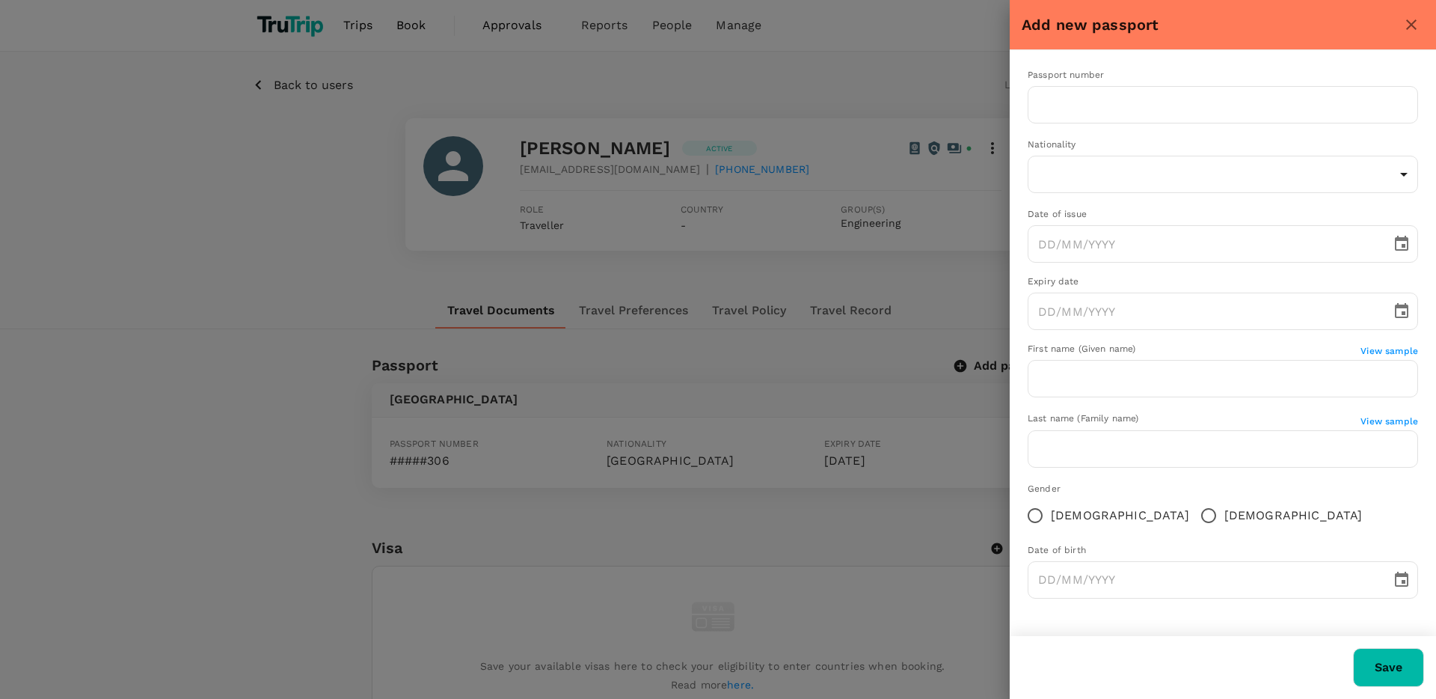
click at [931, 308] on div at bounding box center [718, 349] width 1436 height 699
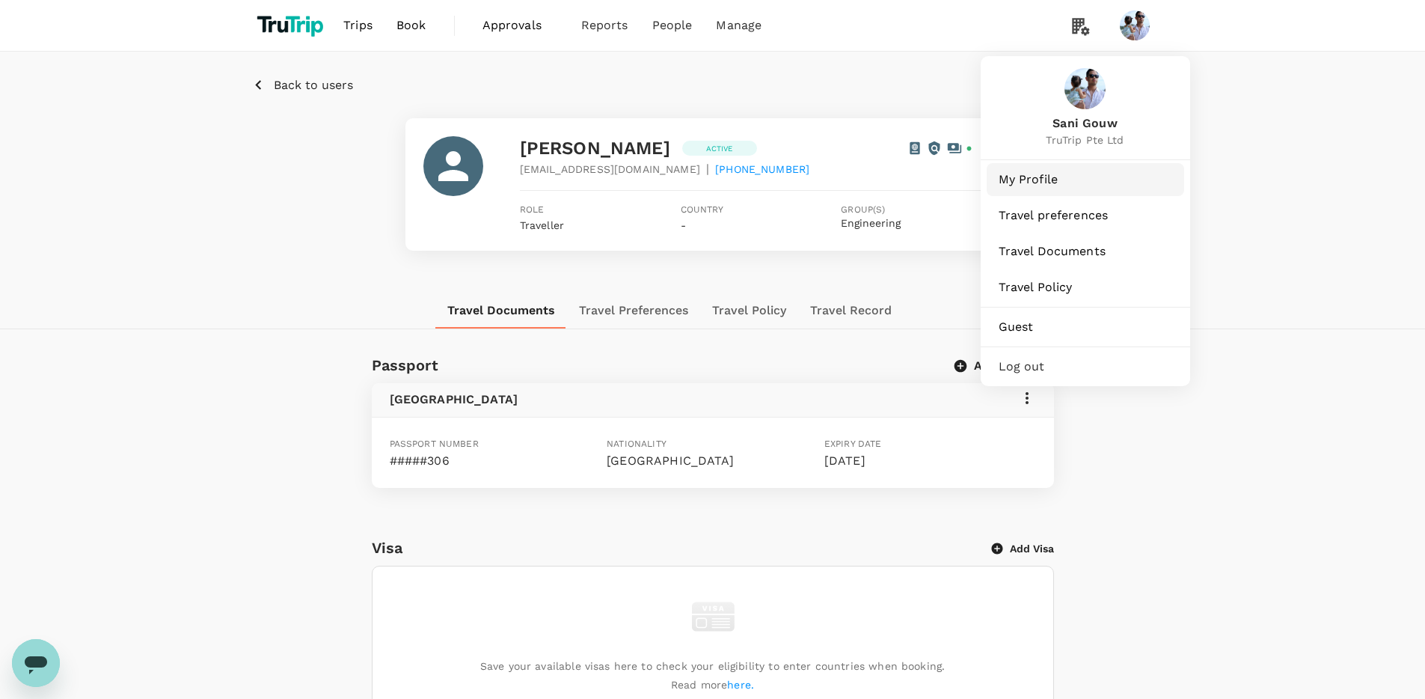
click at [1028, 188] on span "My Profile" at bounding box center [1086, 180] width 174 height 18
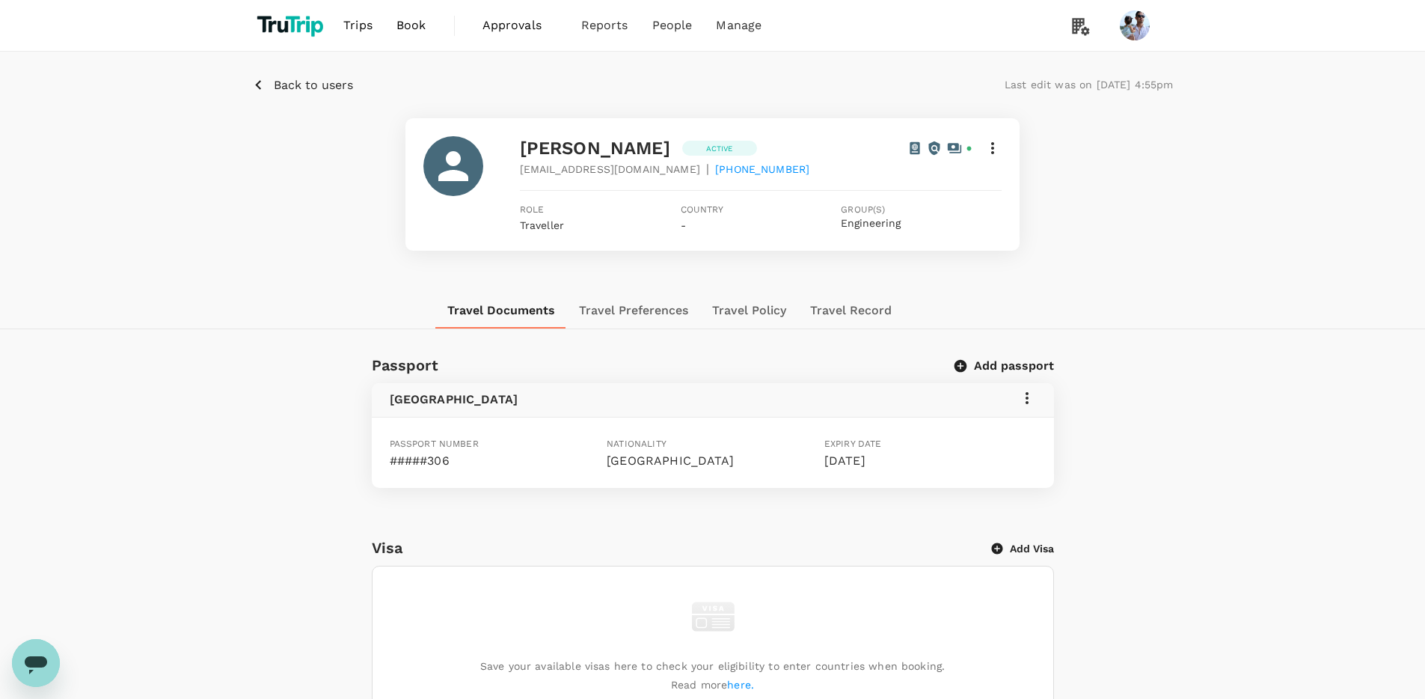
click at [310, 84] on p "Back to users" at bounding box center [313, 85] width 79 height 18
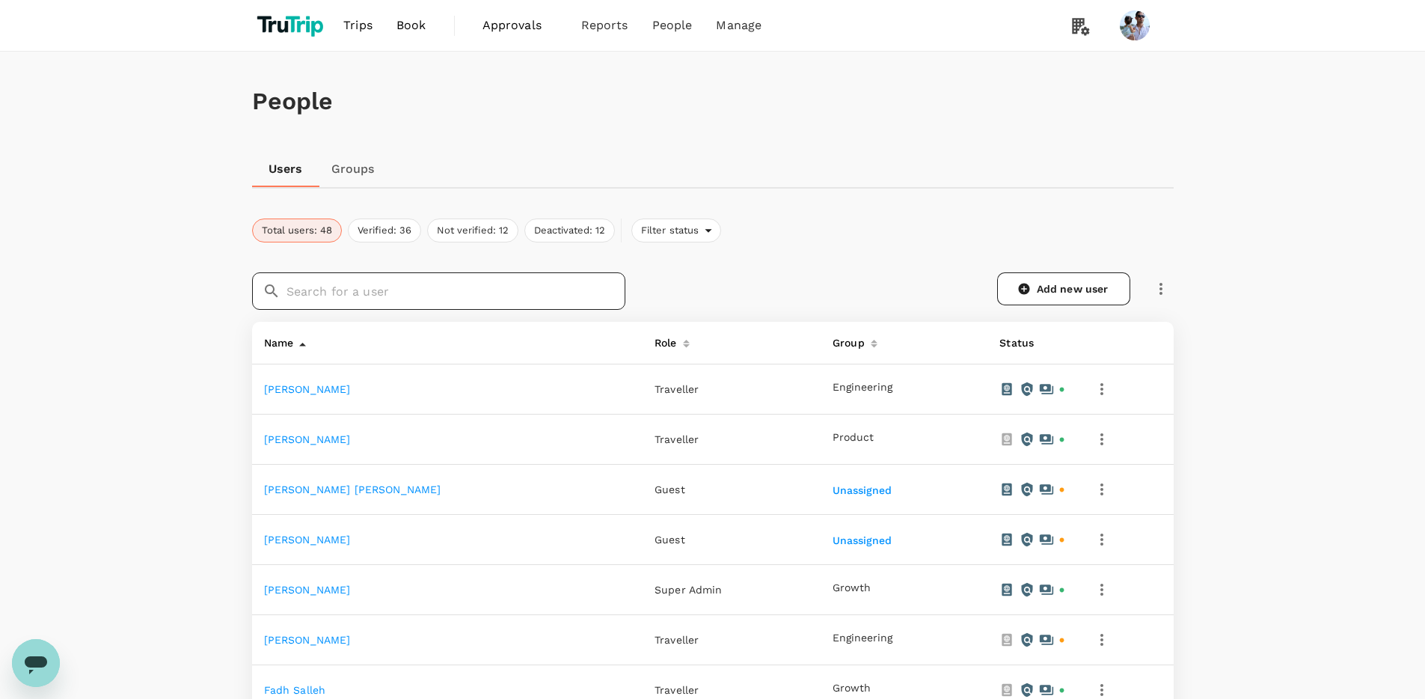
click at [349, 282] on input "text" at bounding box center [456, 290] width 339 height 37
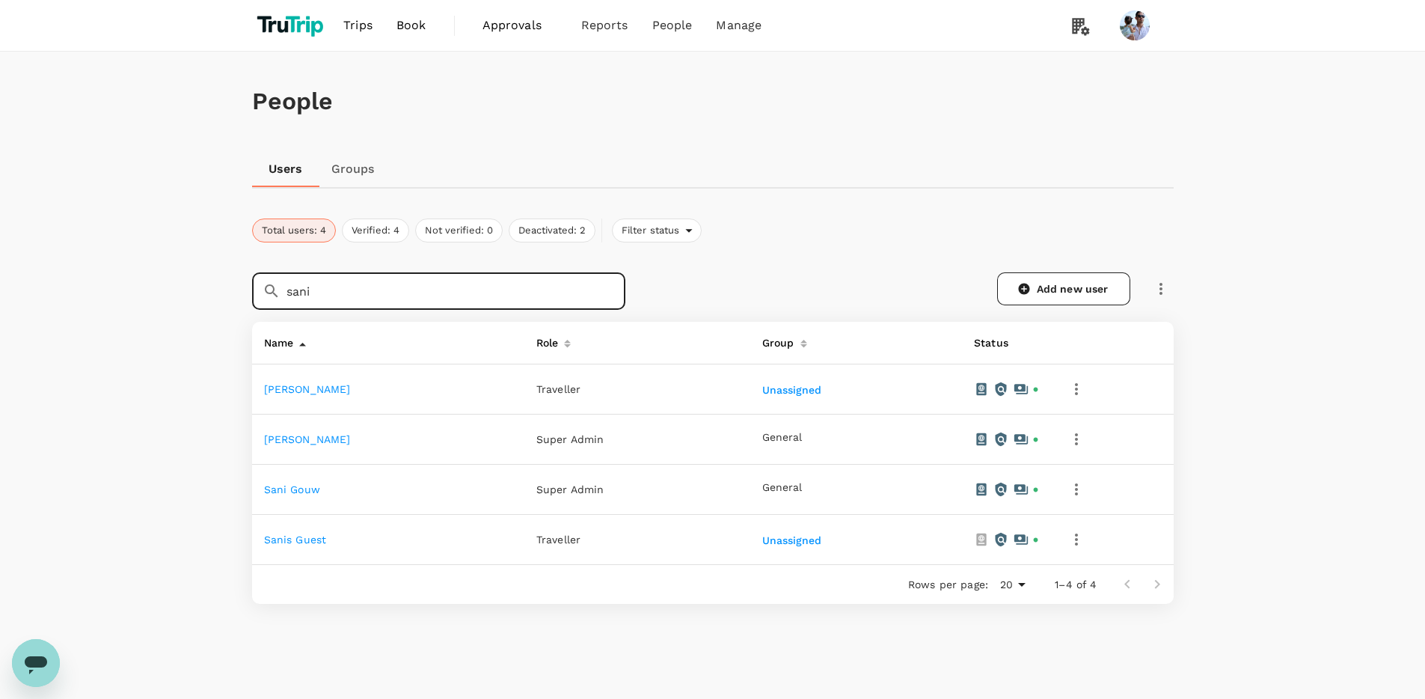
type input "sani"
click at [308, 485] on link "Sani Gouw" at bounding box center [292, 489] width 56 height 12
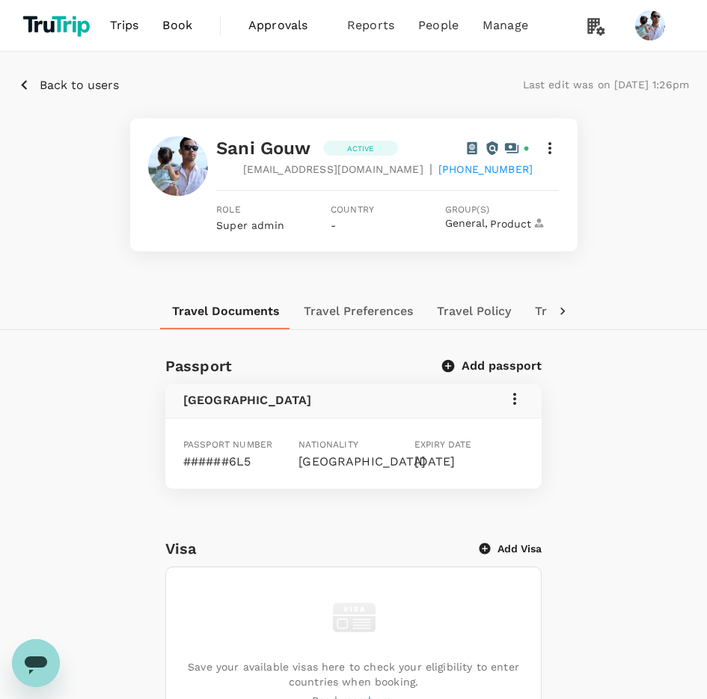
click at [565, 310] on icon at bounding box center [562, 311] width 15 height 15
click at [140, 314] on icon at bounding box center [145, 311] width 15 height 15
click at [644, 215] on div "Sani Gouw Active sani@trutrip.co | +310618221270 Role Super admin Country - Gro…" at bounding box center [353, 184] width 671 height 133
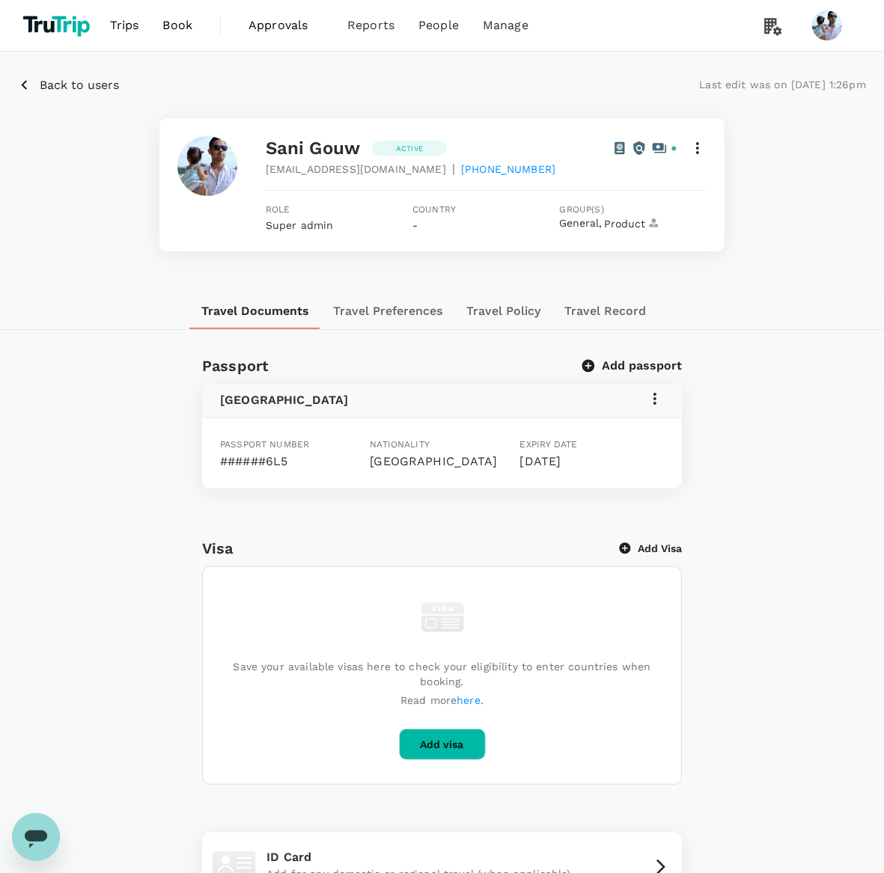
click at [90, 88] on p "Back to users" at bounding box center [79, 85] width 79 height 18
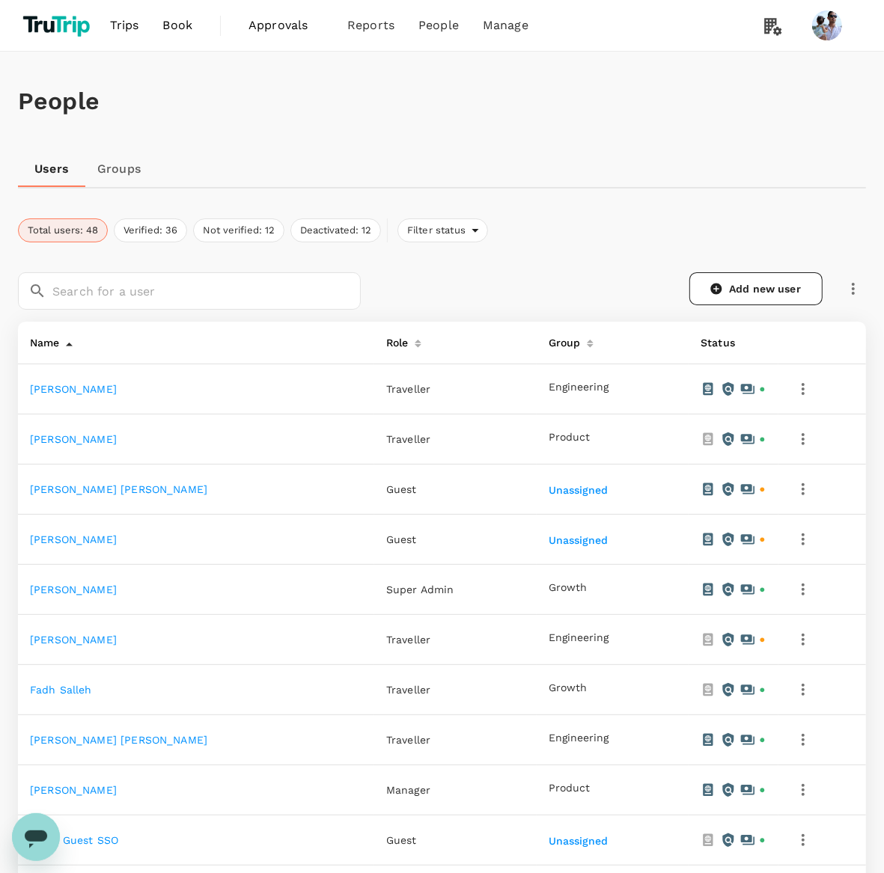
click at [70, 389] on link "Adi Irfan" at bounding box center [73, 389] width 87 height 12
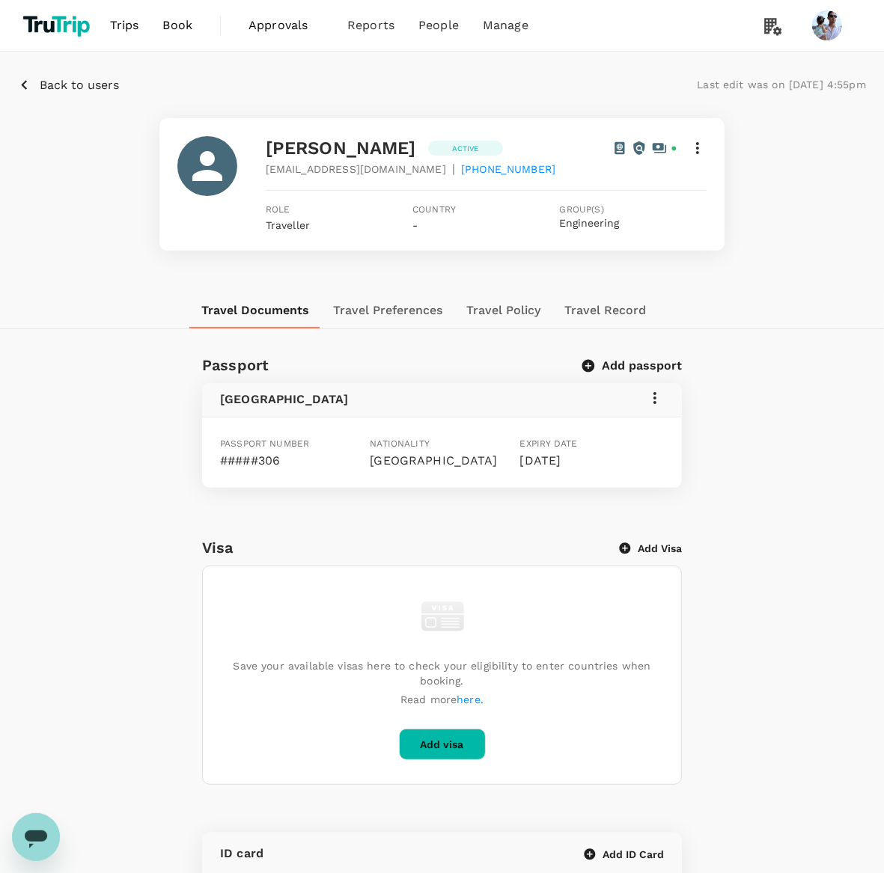
click at [615, 147] on icon at bounding box center [619, 148] width 10 height 13
click at [845, 271] on div "Back to users Last edit was on 03 Sep 2025, 4:55pm Adi Irfan Active adi@trutrip…" at bounding box center [442, 172] width 884 height 241
click at [400, 312] on button "Travel Preferences" at bounding box center [387, 311] width 133 height 36
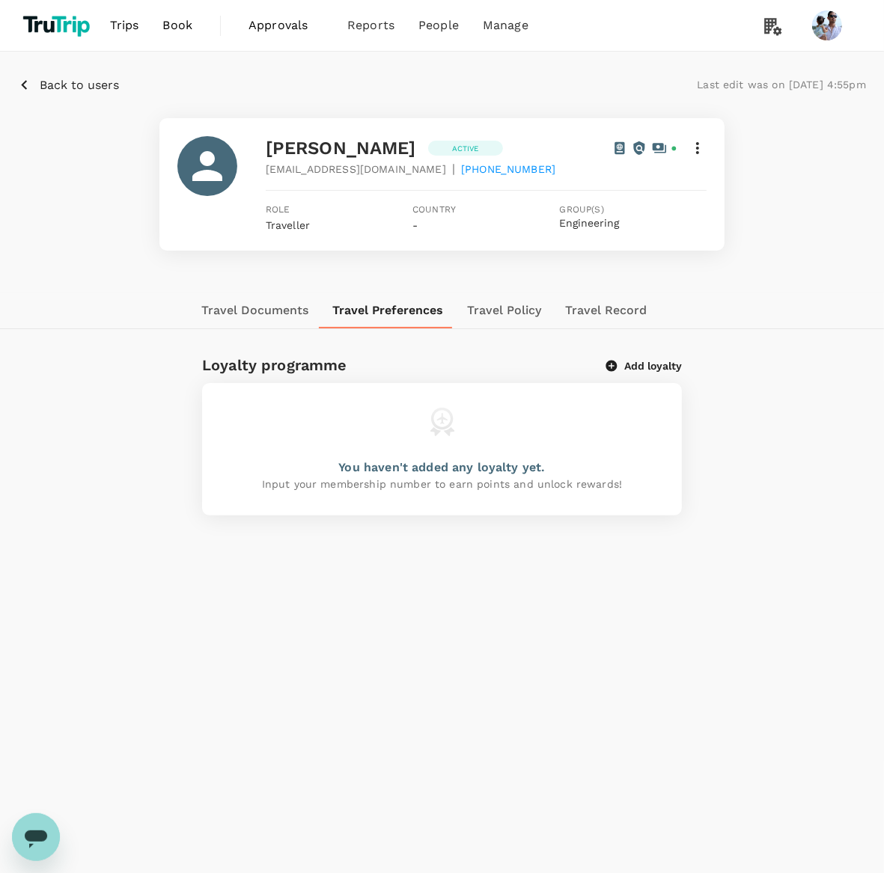
click at [281, 307] on button "Travel Documents" at bounding box center [254, 311] width 131 height 36
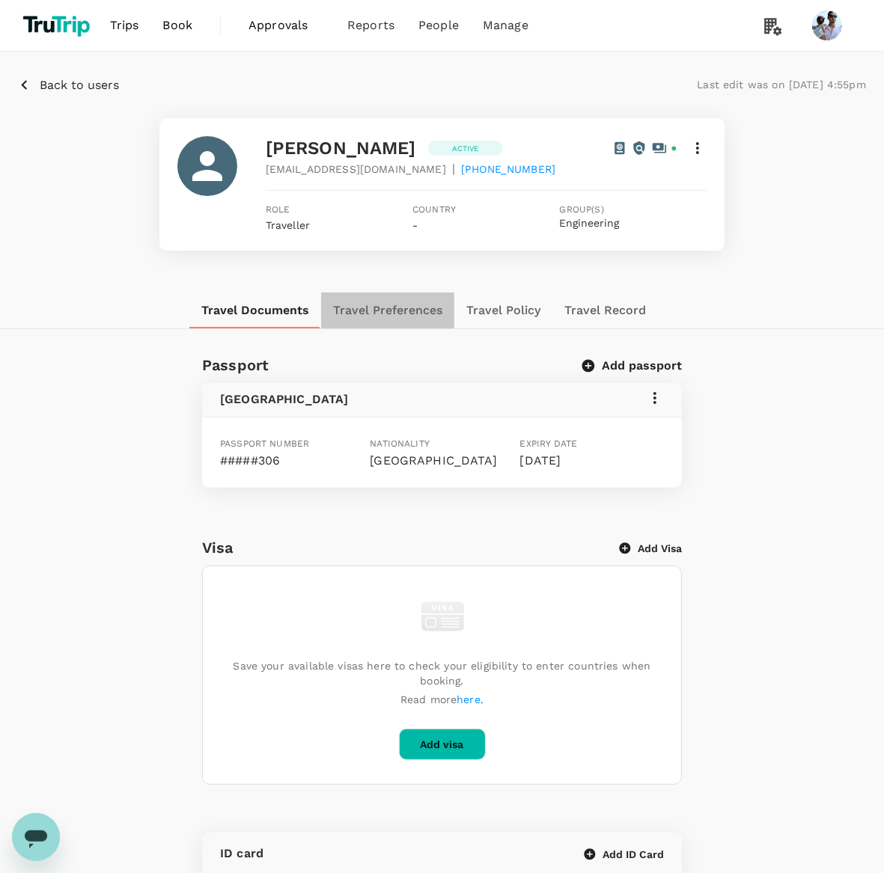
click at [400, 313] on button "Travel Preferences" at bounding box center [387, 311] width 133 height 36
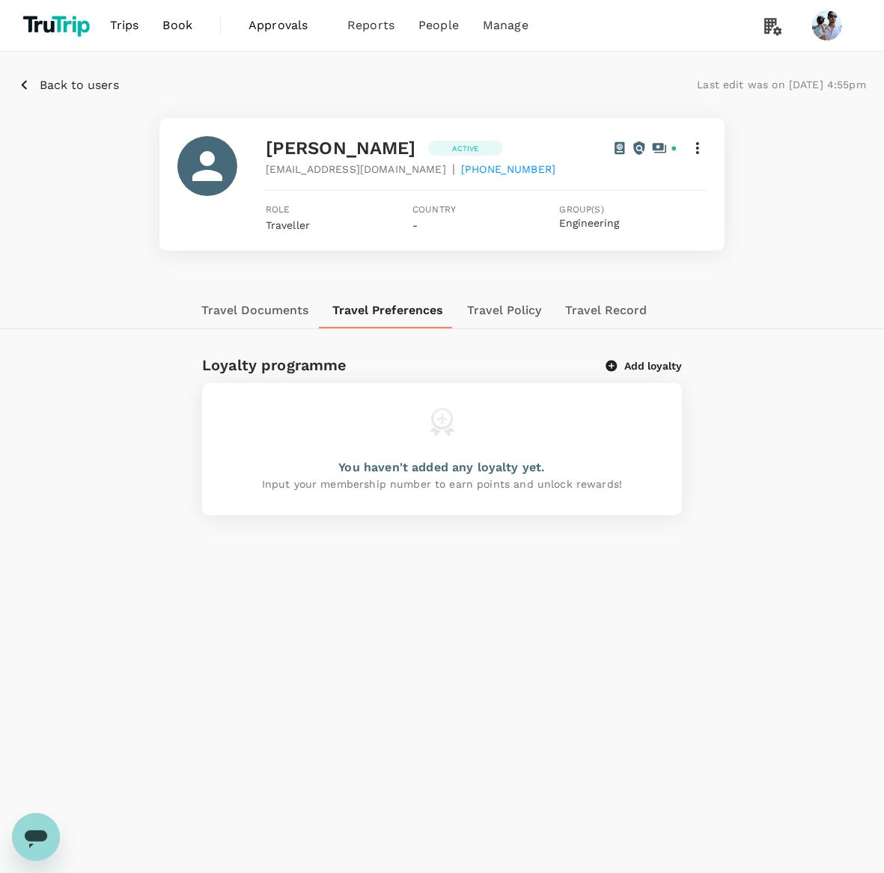
click at [67, 73] on div "Back to users Last edit was on 03 Sep 2025, 4:55pm Adi Irfan Active adi@trutrip…" at bounding box center [442, 172] width 884 height 241
click at [67, 87] on p "Back to users" at bounding box center [79, 85] width 79 height 18
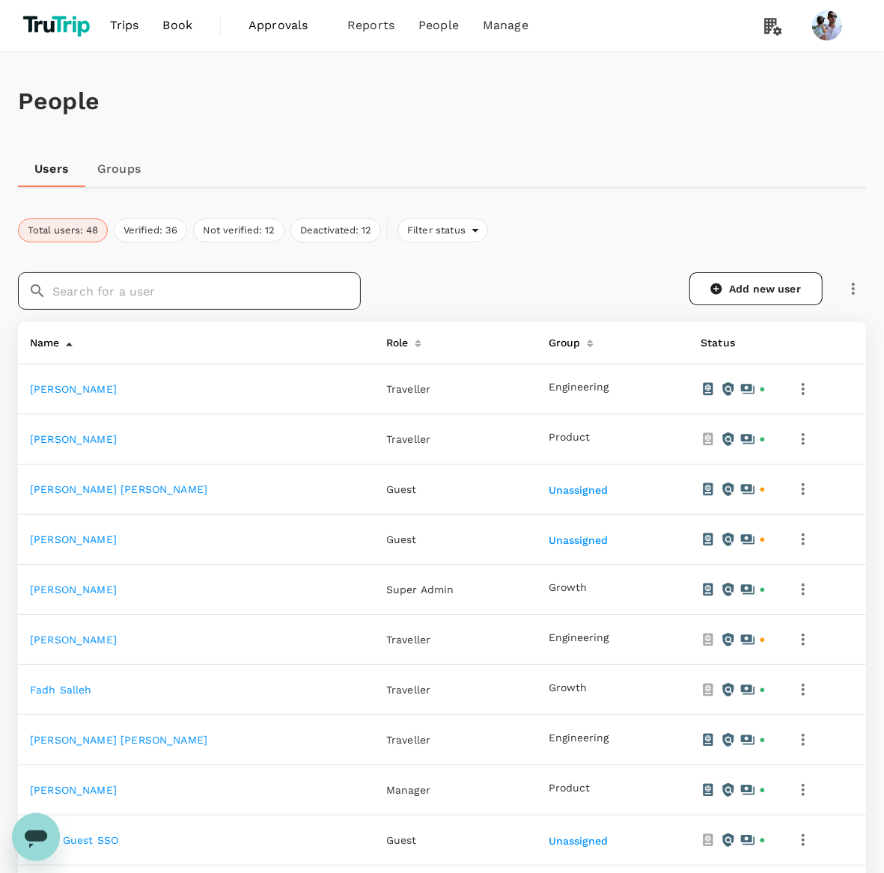
click at [149, 280] on input "text" at bounding box center [206, 290] width 308 height 37
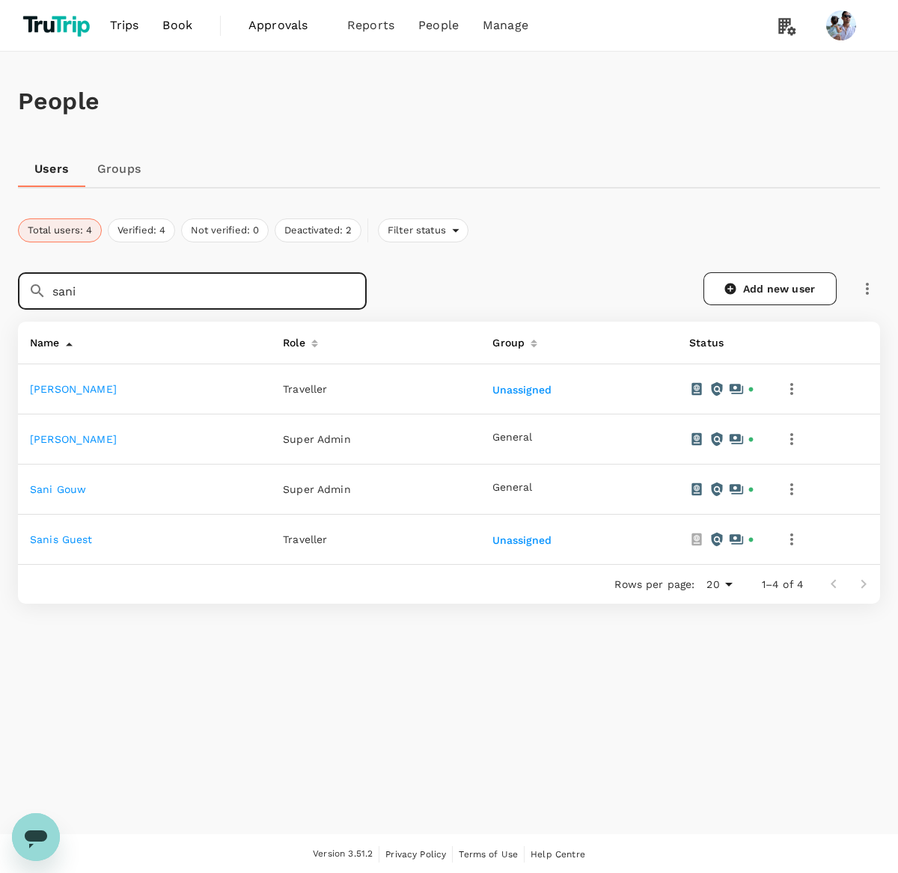
type input "sani"
click at [78, 493] on link "Sani Gouw" at bounding box center [58, 489] width 56 height 12
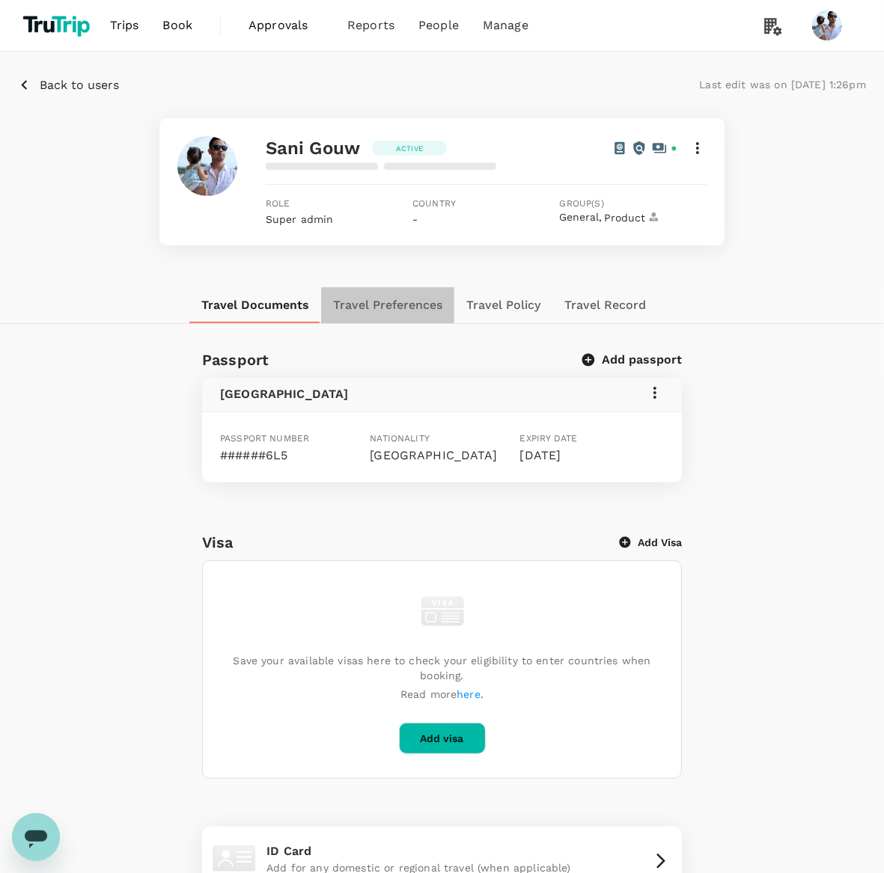
click at [428, 308] on button "Travel Preferences" at bounding box center [387, 305] width 133 height 36
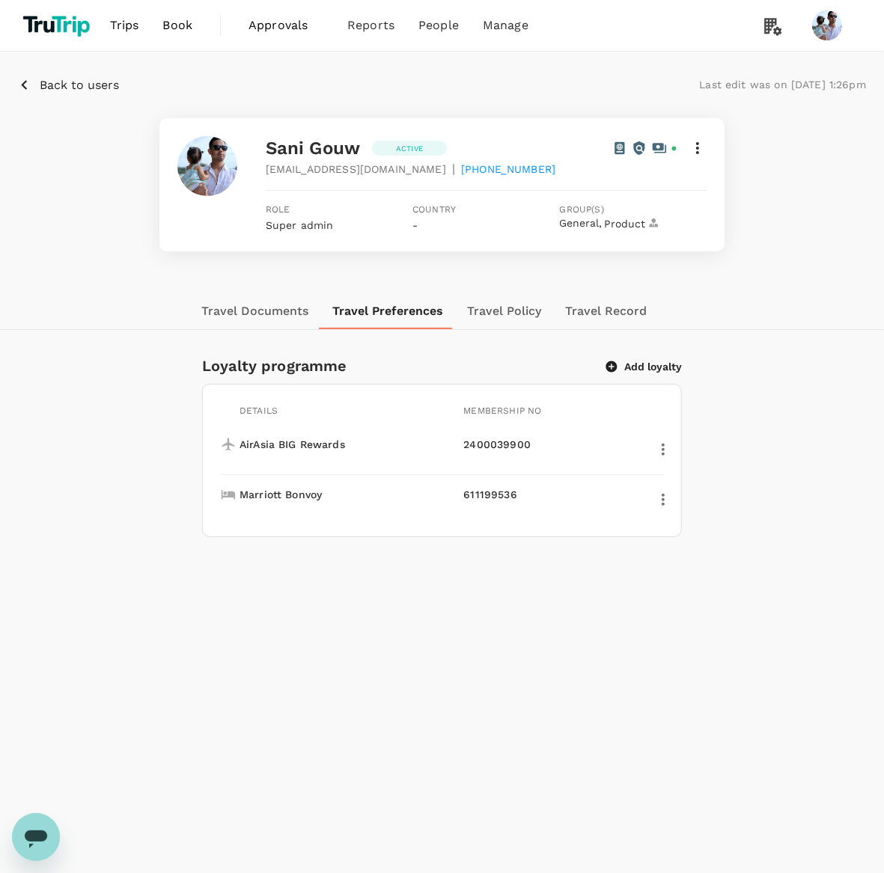
scroll to position [75, 0]
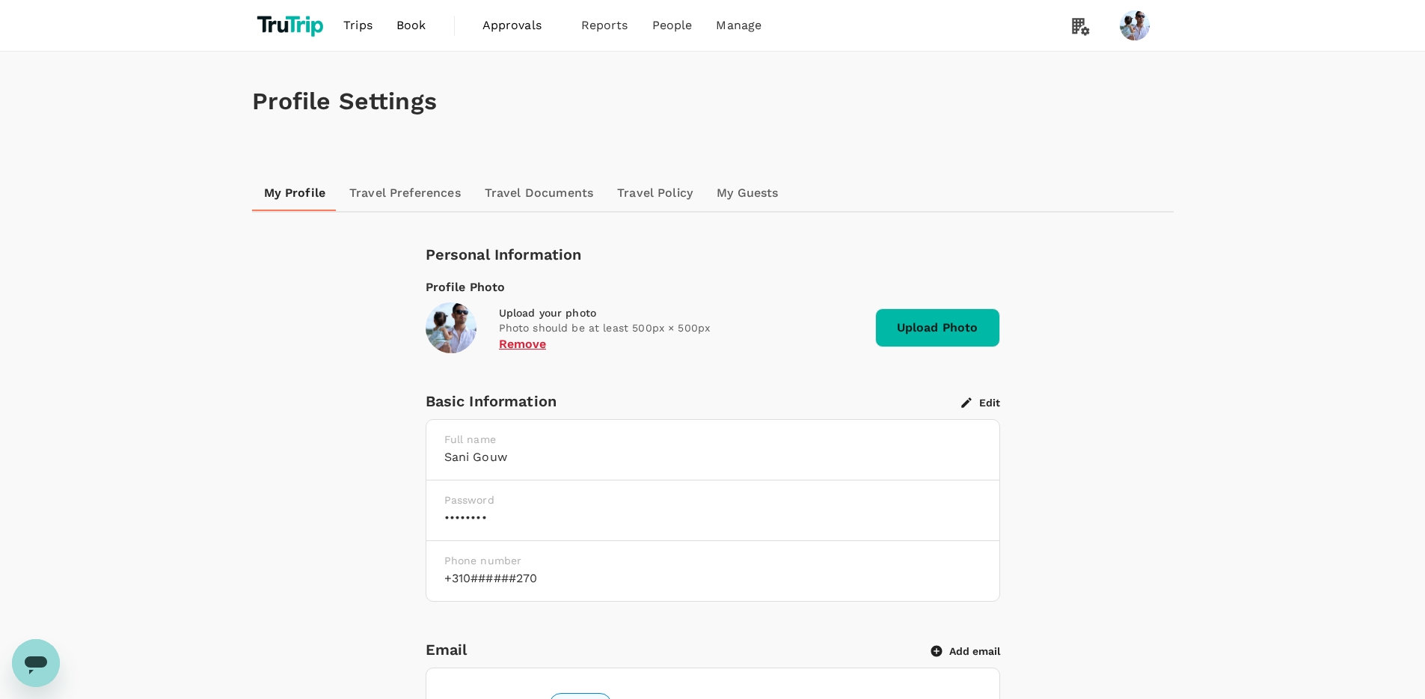
click at [851, 125] on div "Profile Settings" at bounding box center [713, 102] width 922 height 100
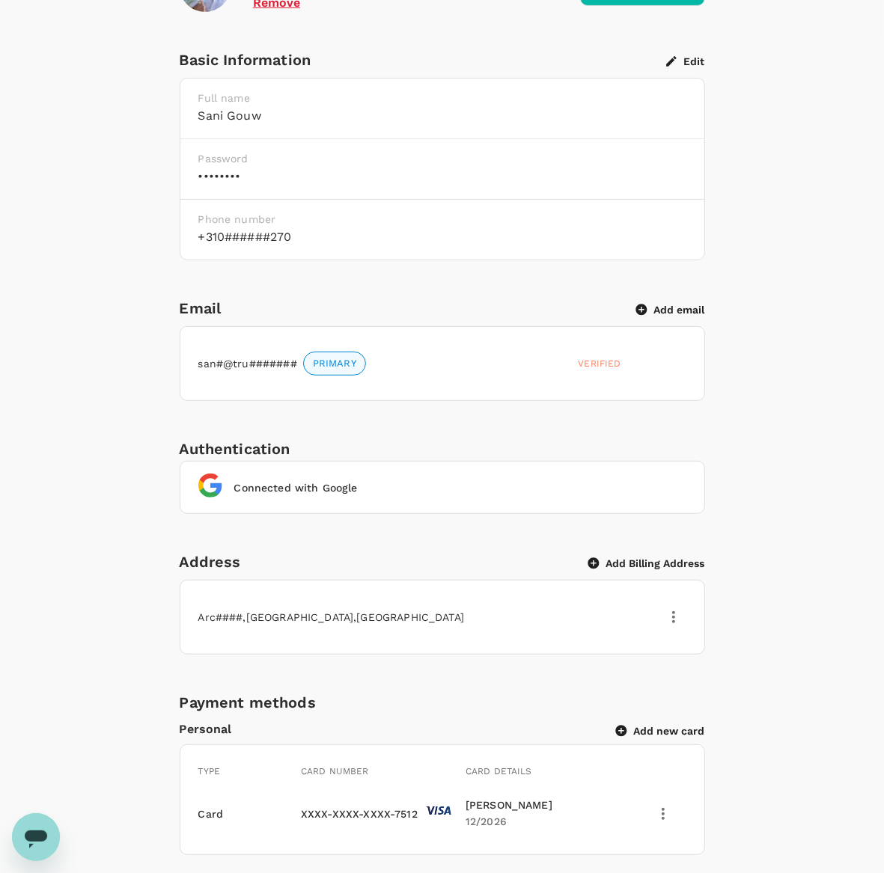
scroll to position [365, 0]
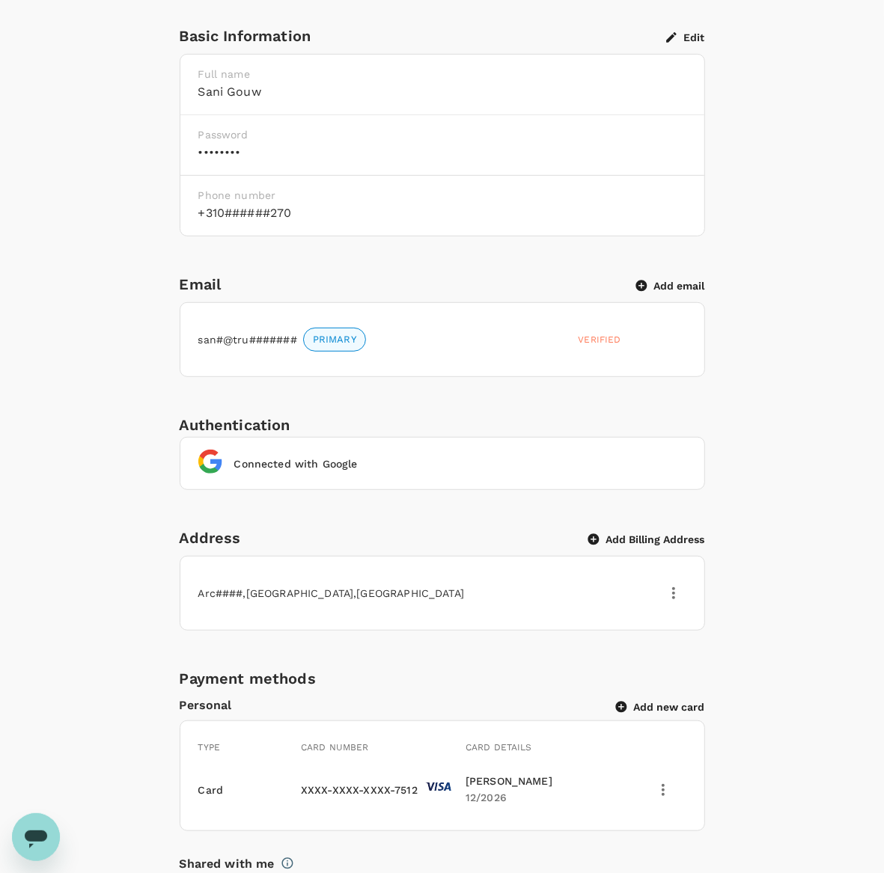
click at [633, 533] on button "Add Billing Address" at bounding box center [646, 539] width 117 height 13
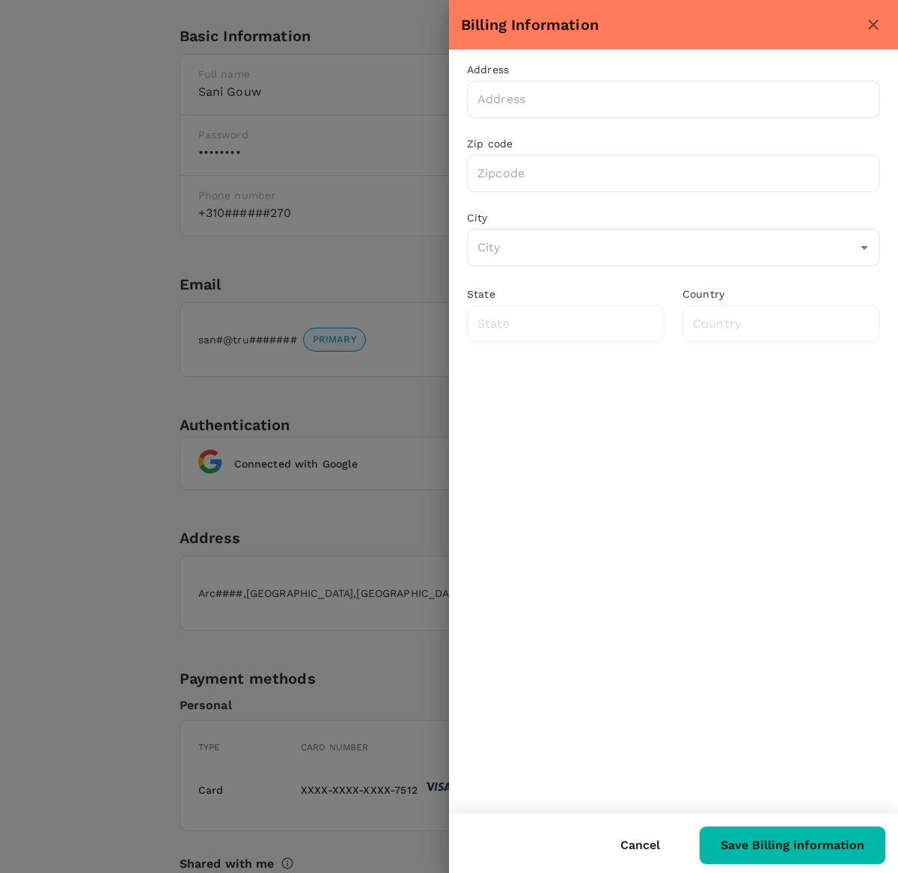
click at [880, 24] on icon "close" at bounding box center [873, 25] width 18 height 18
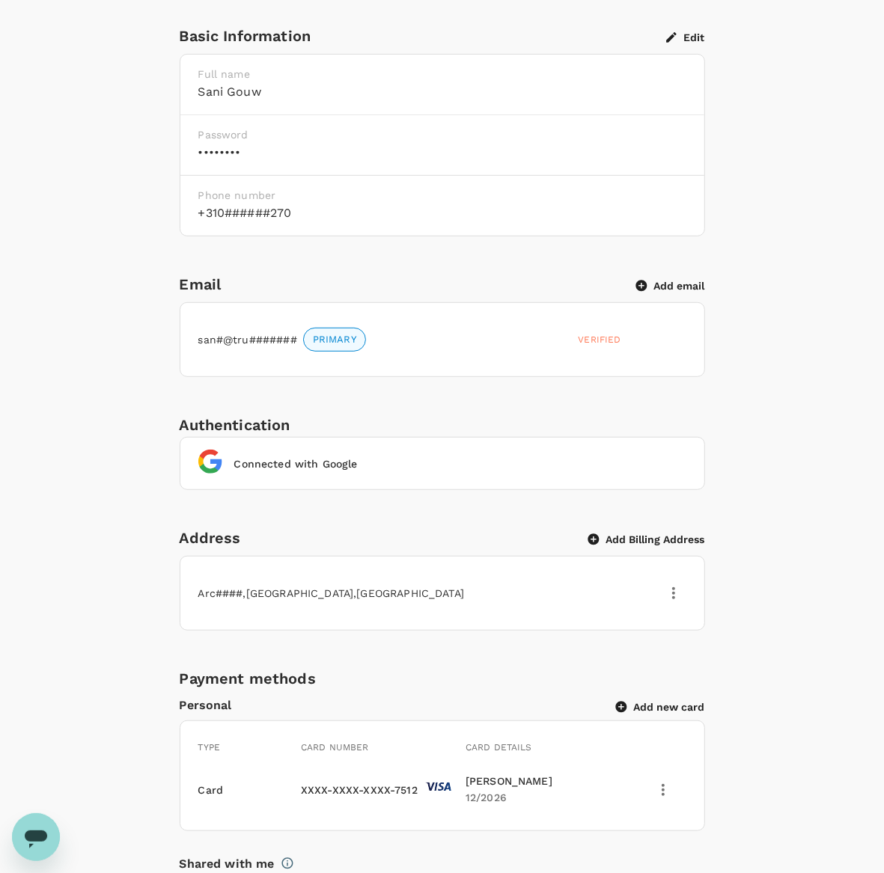
click at [98, 585] on div "Personal Information Profile Photo Upload your photo Photo should be at least 5…" at bounding box center [442, 757] width 788 height 1760
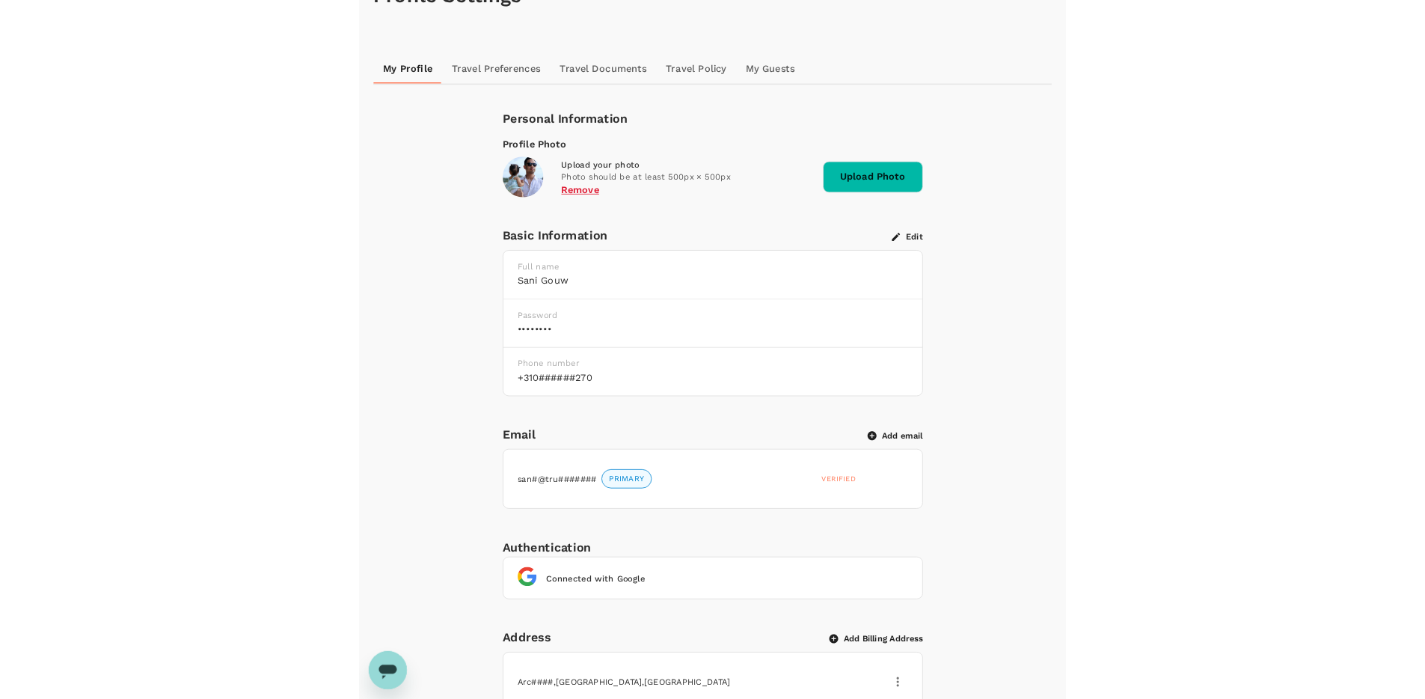
scroll to position [0, 0]
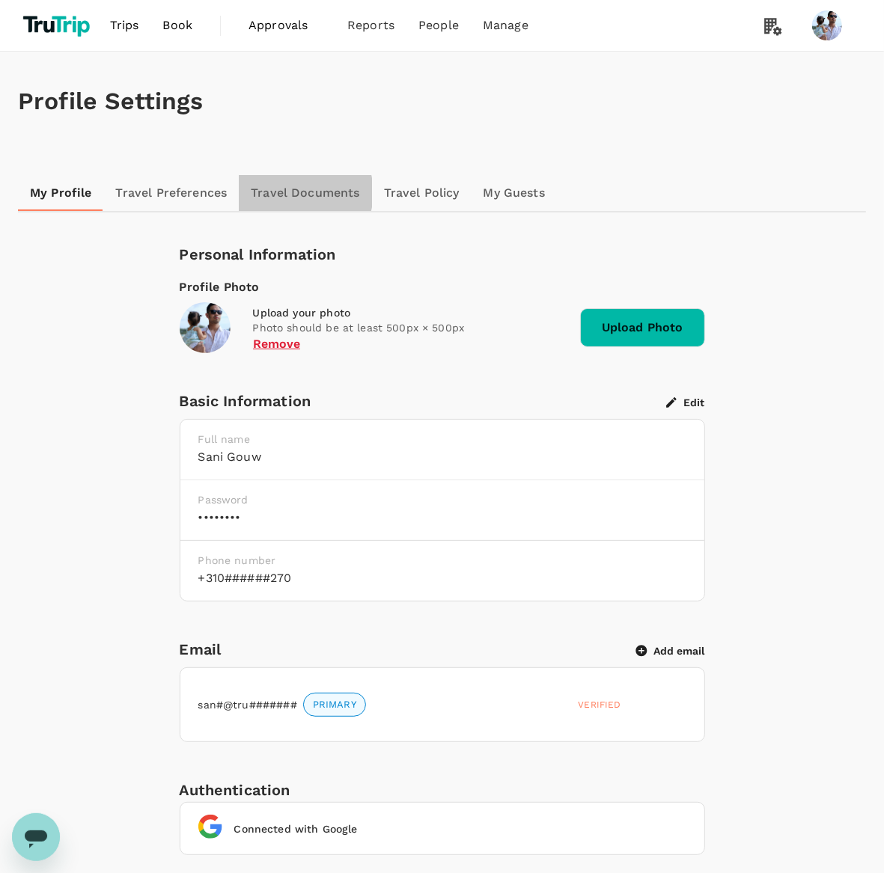
click at [296, 193] on link "Travel Documents" at bounding box center [305, 193] width 132 height 36
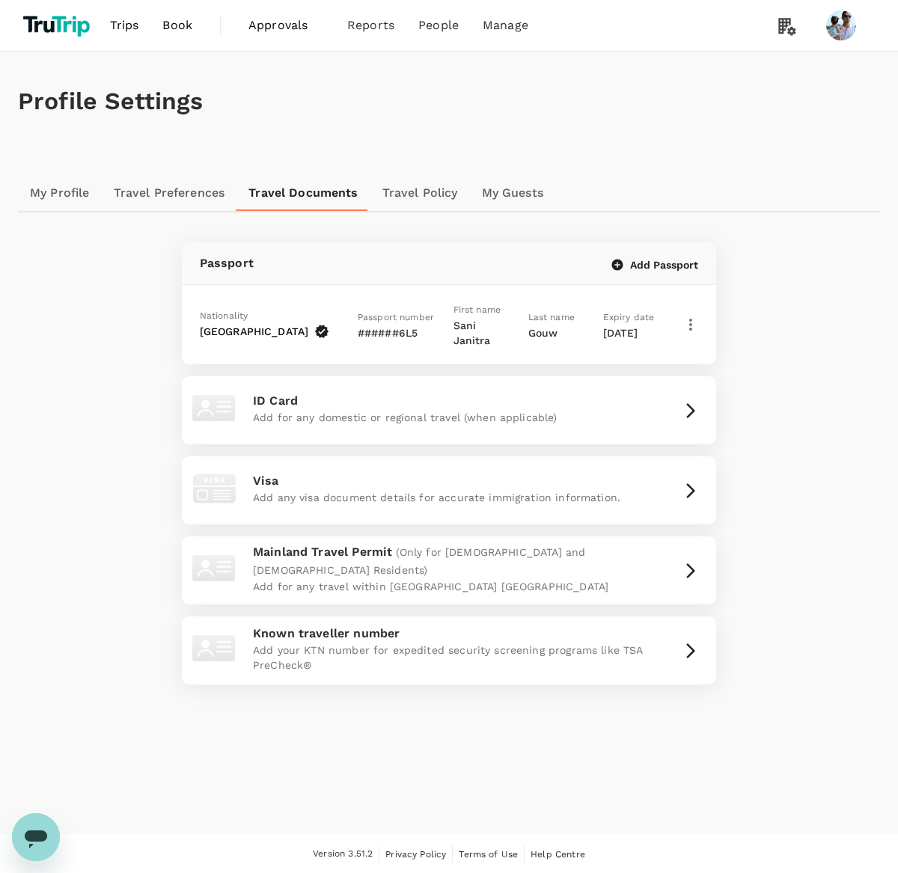
click at [167, 205] on link "Travel Preferences" at bounding box center [169, 193] width 135 height 36
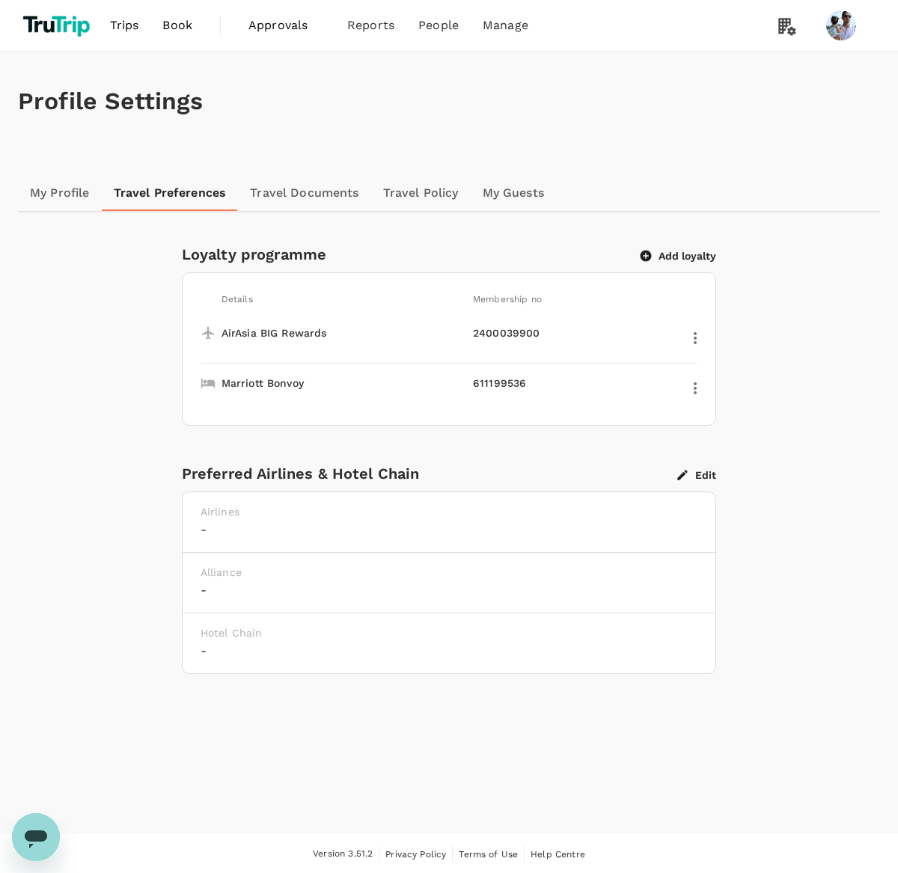
click at [691, 468] on button "Edit" at bounding box center [696, 474] width 39 height 13
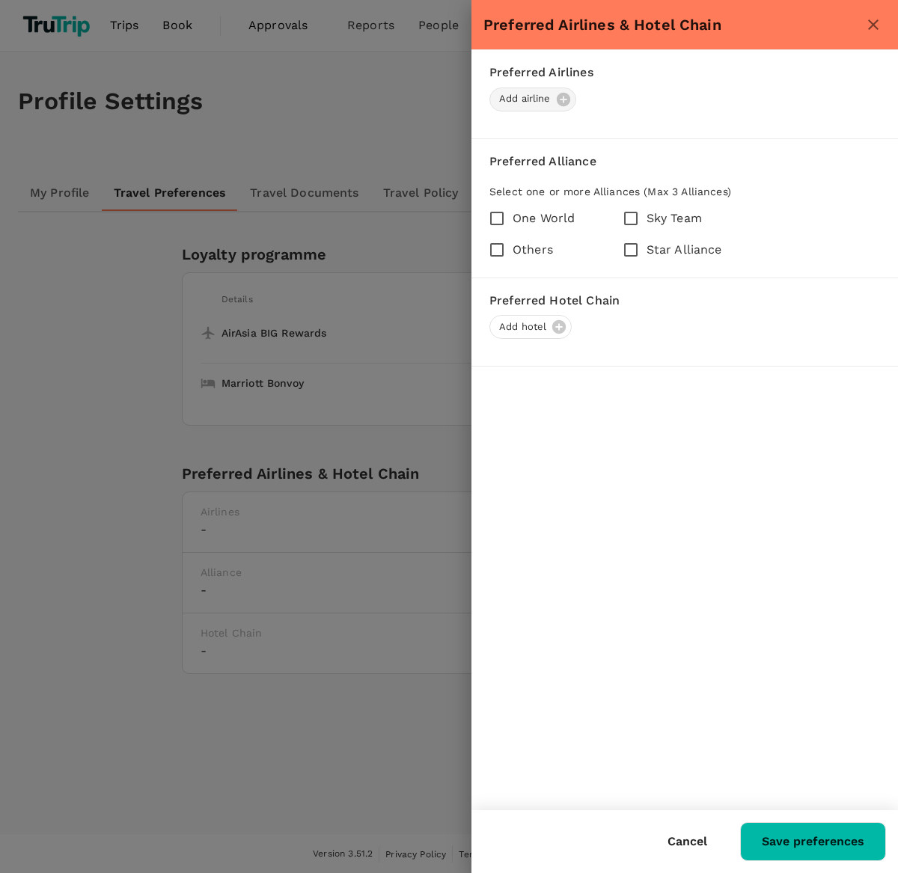
click at [559, 100] on span "Add airline" at bounding box center [525, 99] width 70 height 14
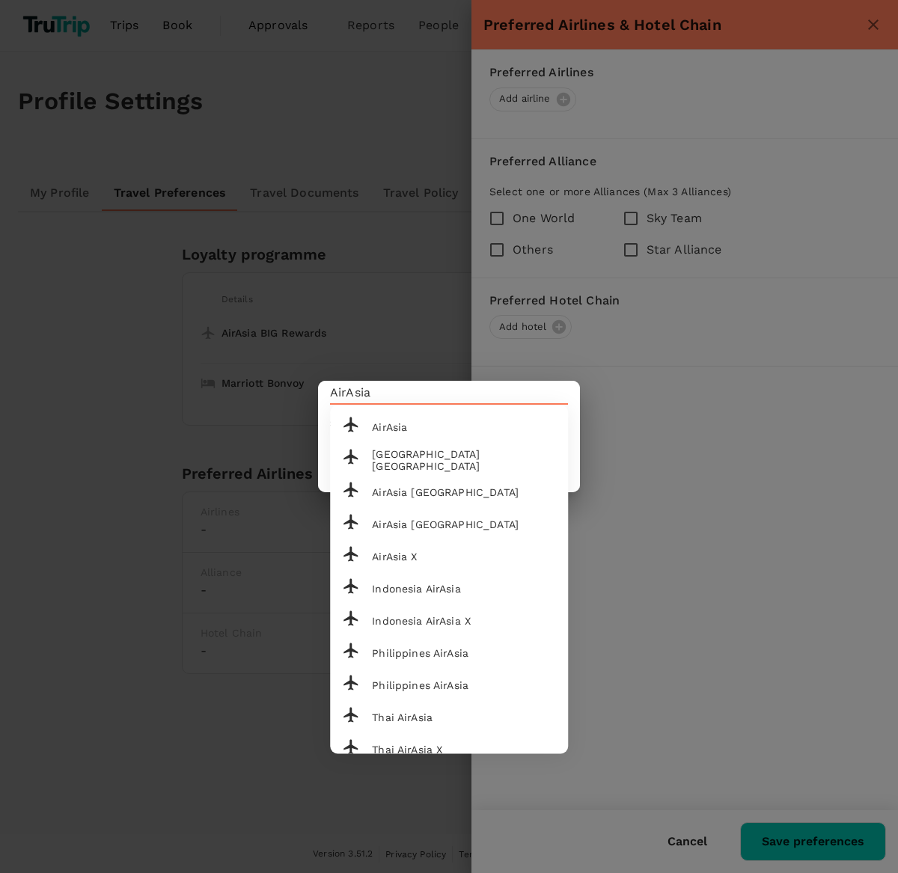
click at [470, 429] on div "AirAsia" at bounding box center [464, 427] width 184 height 12
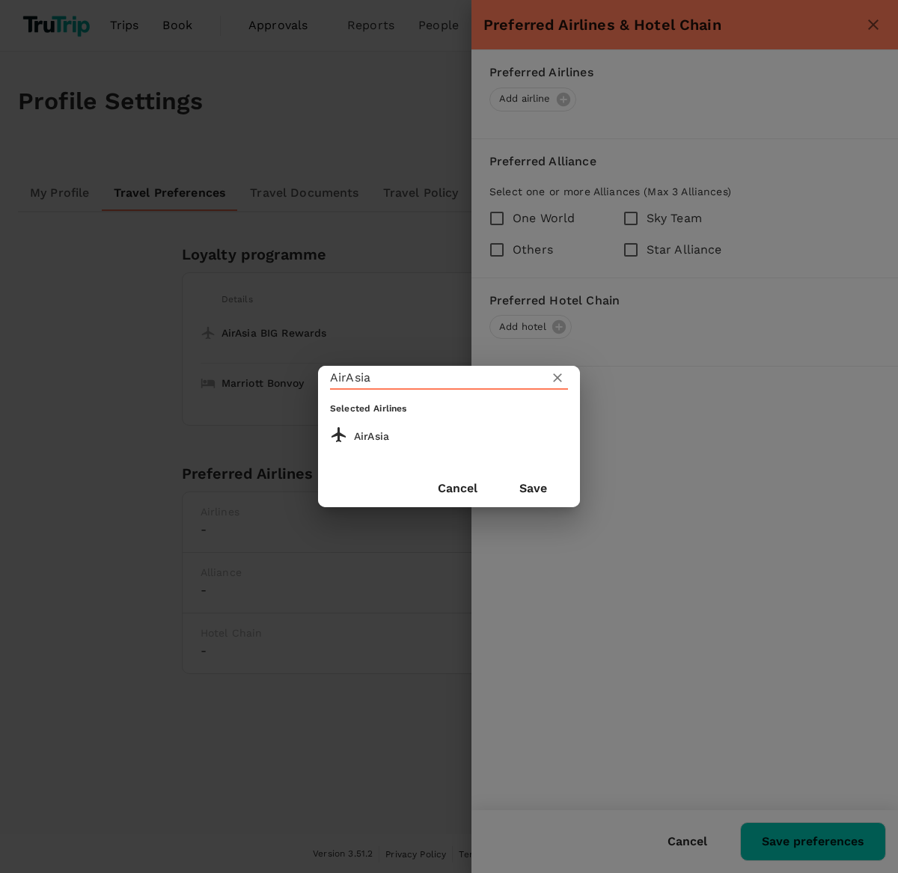
type input "AirAsia"
click at [547, 478] on button "Save" at bounding box center [533, 488] width 70 height 37
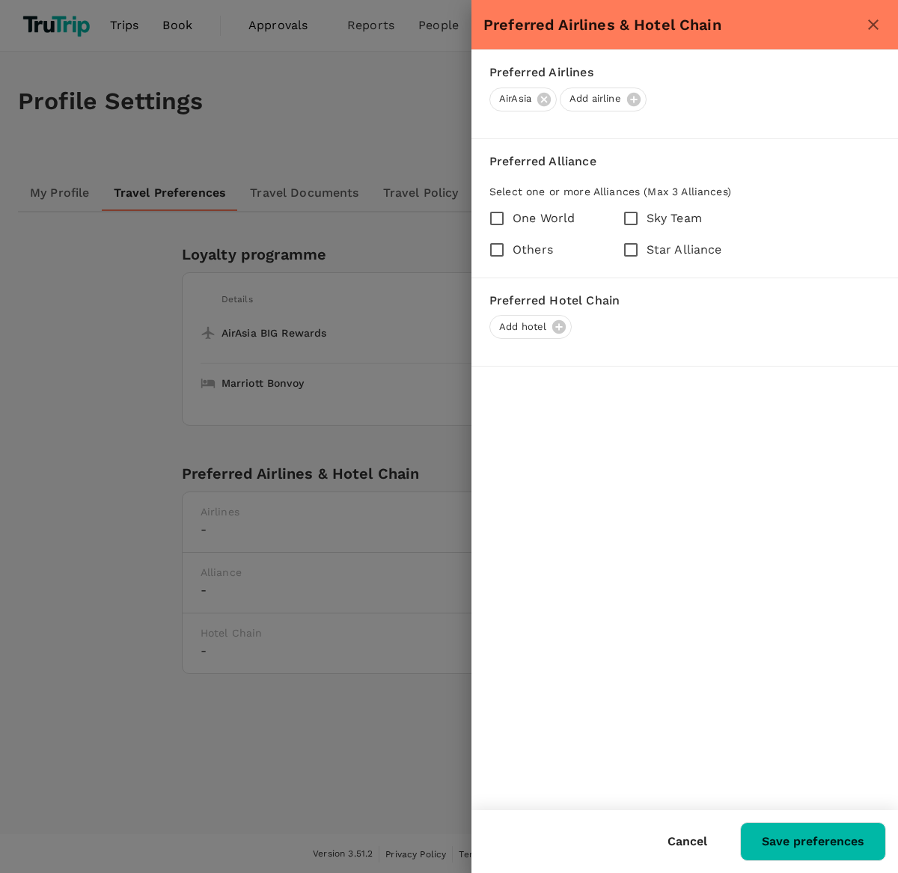
click at [851, 698] on button "Save preferences" at bounding box center [813, 841] width 146 height 39
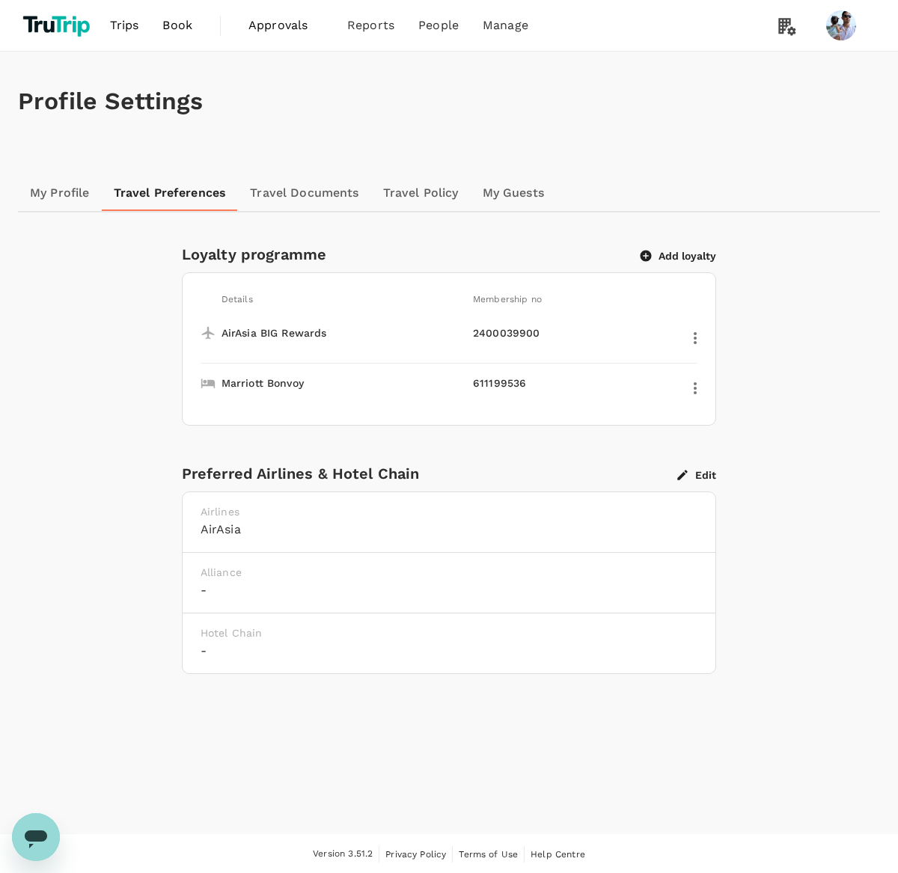
click at [697, 462] on div "Preferred Airlines & Hotel Chain Edit" at bounding box center [449, 474] width 535 height 24
click at [697, 468] on button "Edit" at bounding box center [696, 474] width 39 height 13
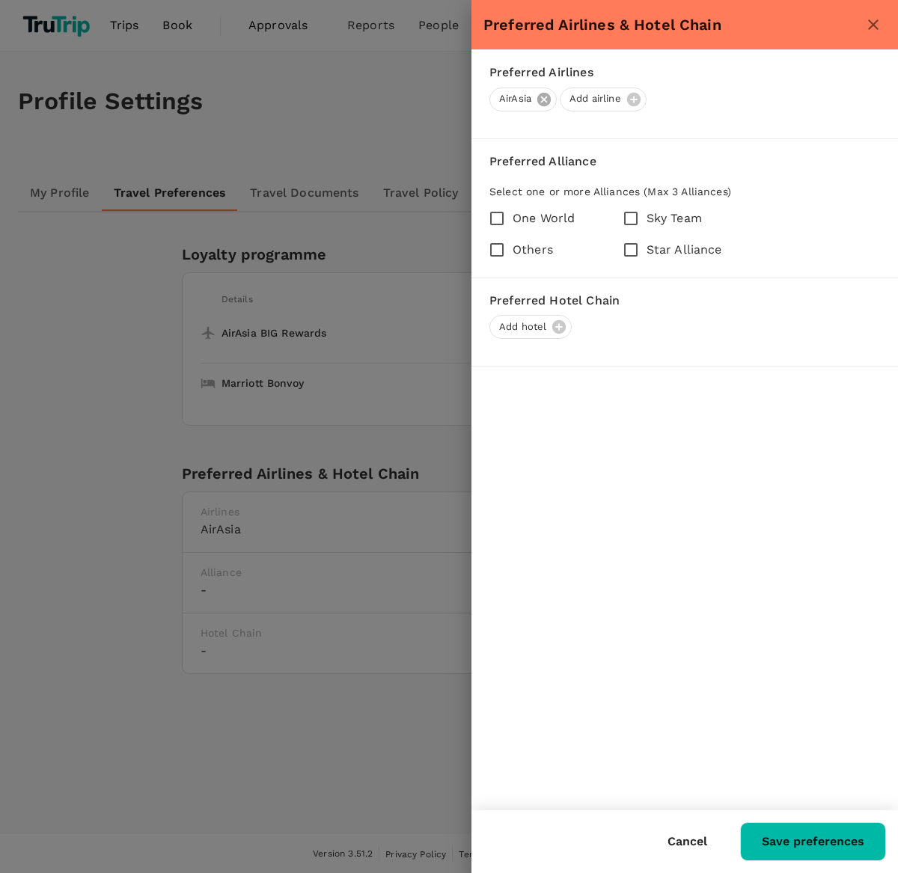
click at [545, 101] on icon at bounding box center [543, 98] width 13 height 13
click at [815, 698] on button "Save preferences" at bounding box center [813, 841] width 146 height 39
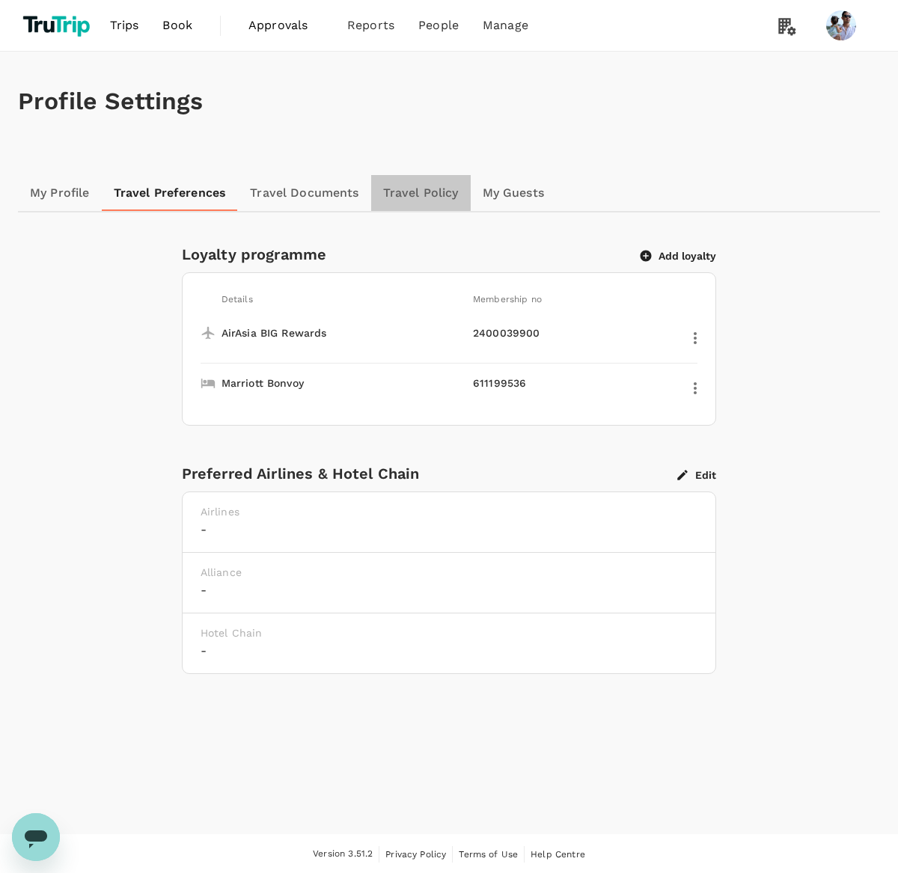
click at [399, 193] on link "Travel Policy" at bounding box center [421, 193] width 100 height 36
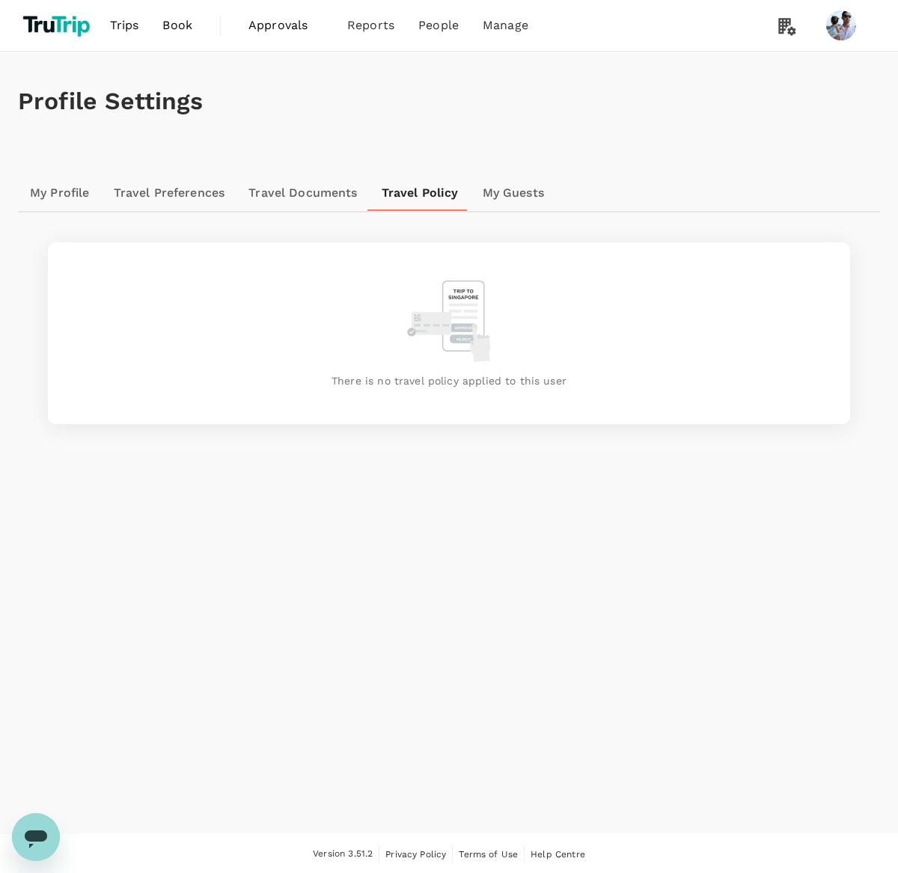
click at [515, 192] on link "My Guests" at bounding box center [513, 193] width 85 height 36
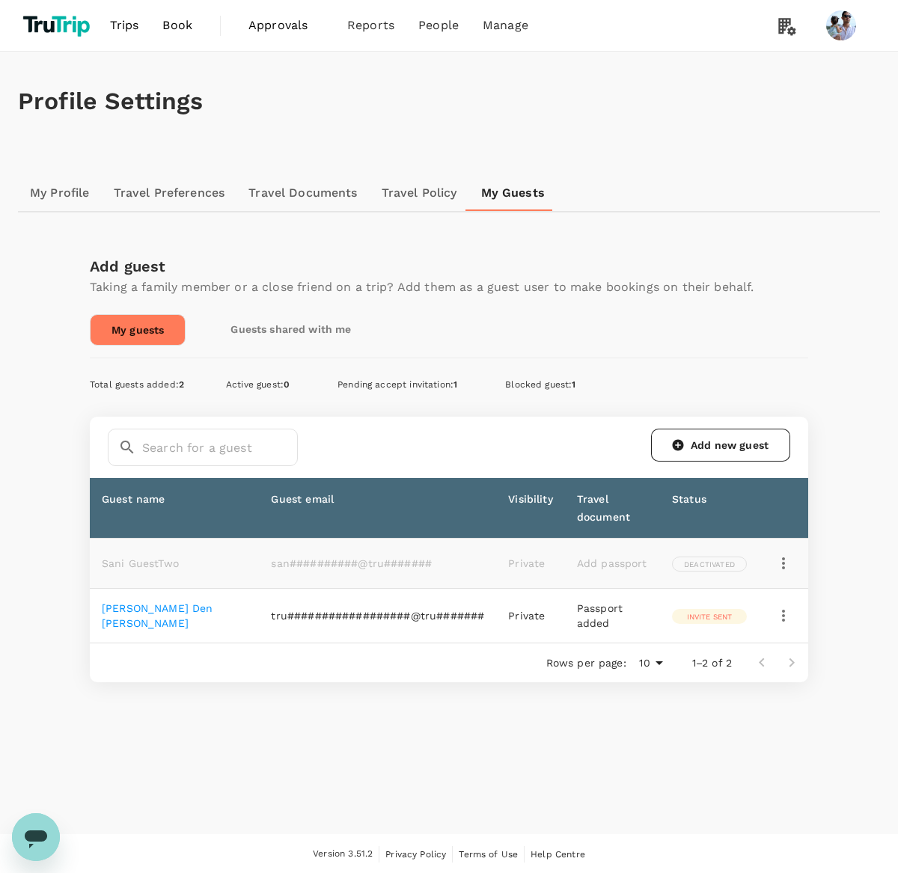
click at [266, 322] on link "Guests shared with me" at bounding box center [290, 329] width 162 height 30
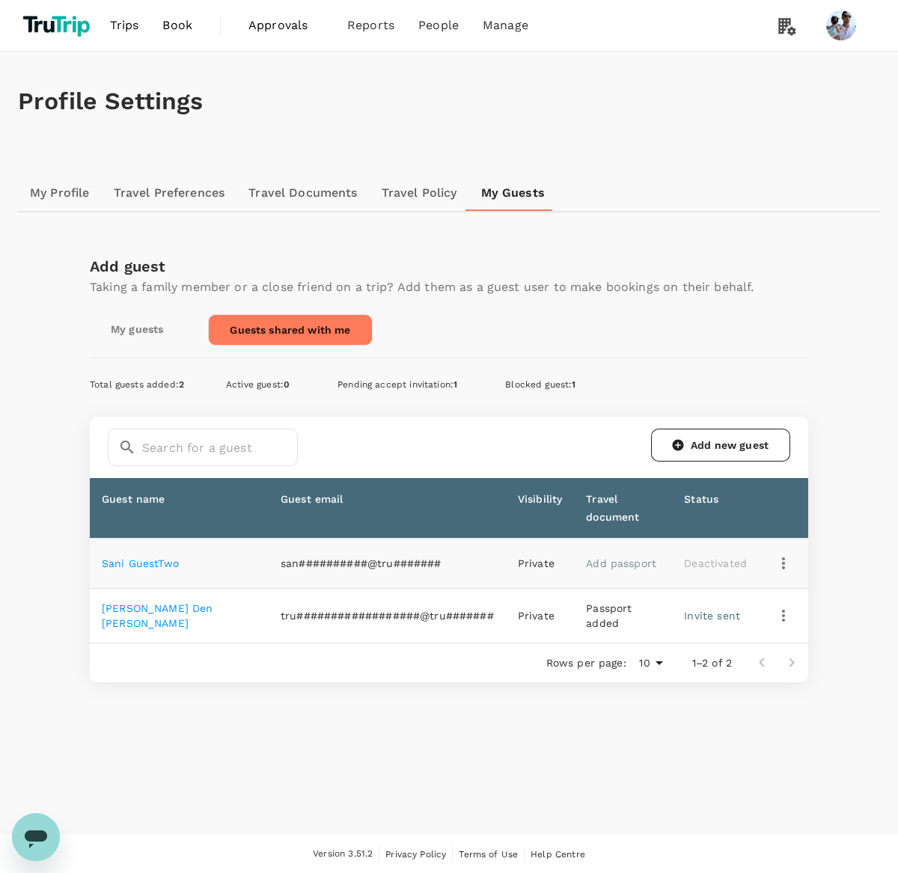
click at [132, 336] on link "My guests" at bounding box center [137, 329] width 94 height 30
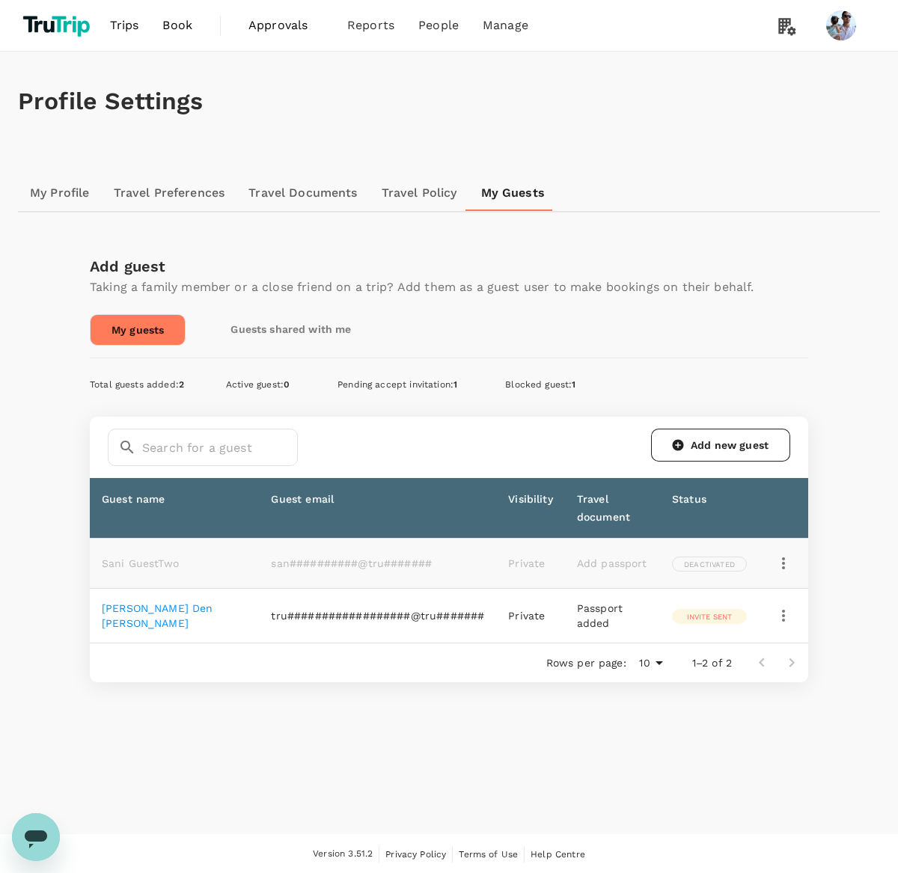
click at [250, 322] on link "Guests shared with me" at bounding box center [290, 329] width 162 height 30
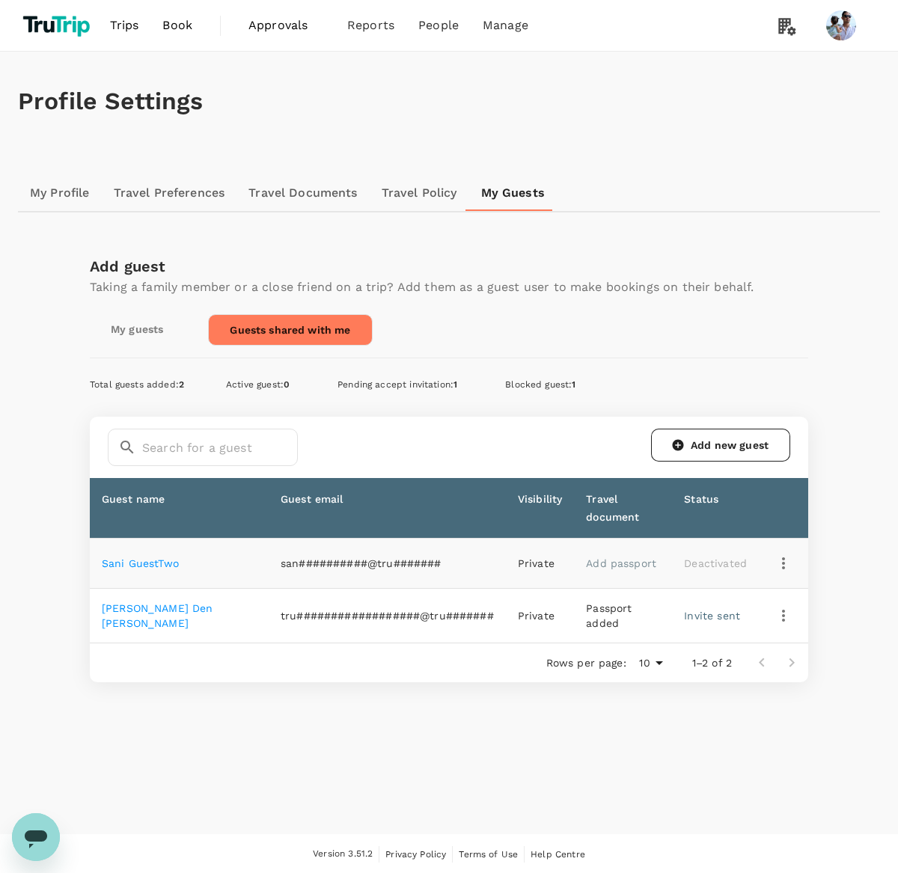
click at [138, 334] on link "My guests" at bounding box center [137, 329] width 94 height 30
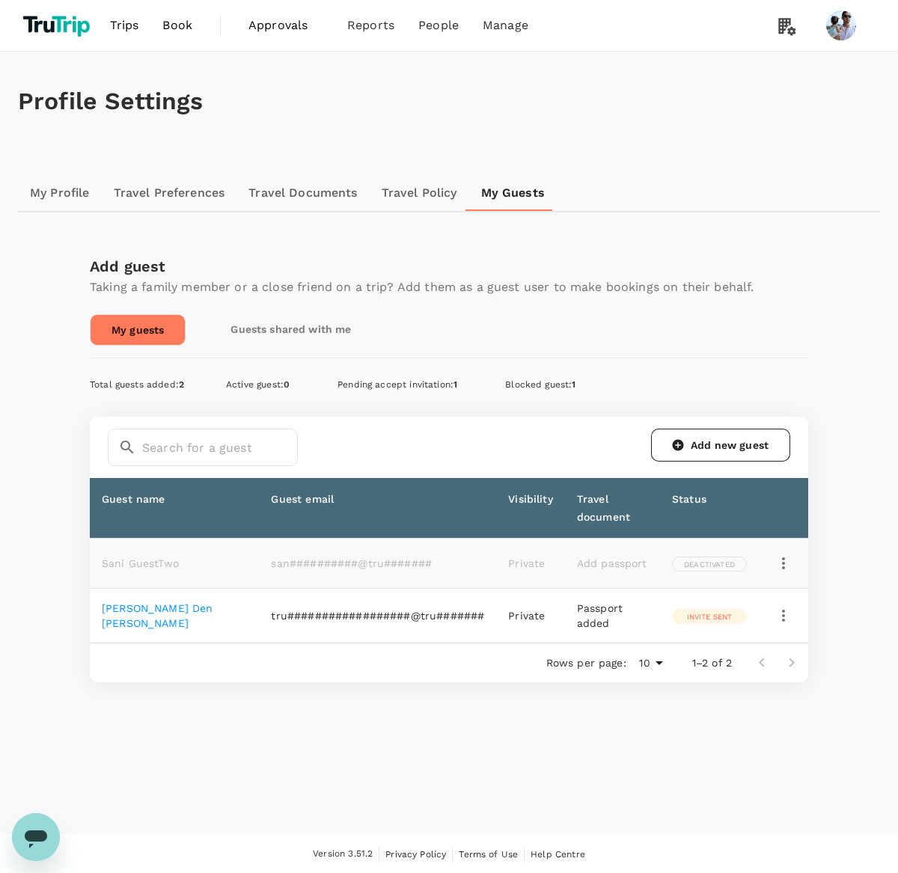
click at [72, 192] on link "My Profile" at bounding box center [60, 193] width 84 height 36
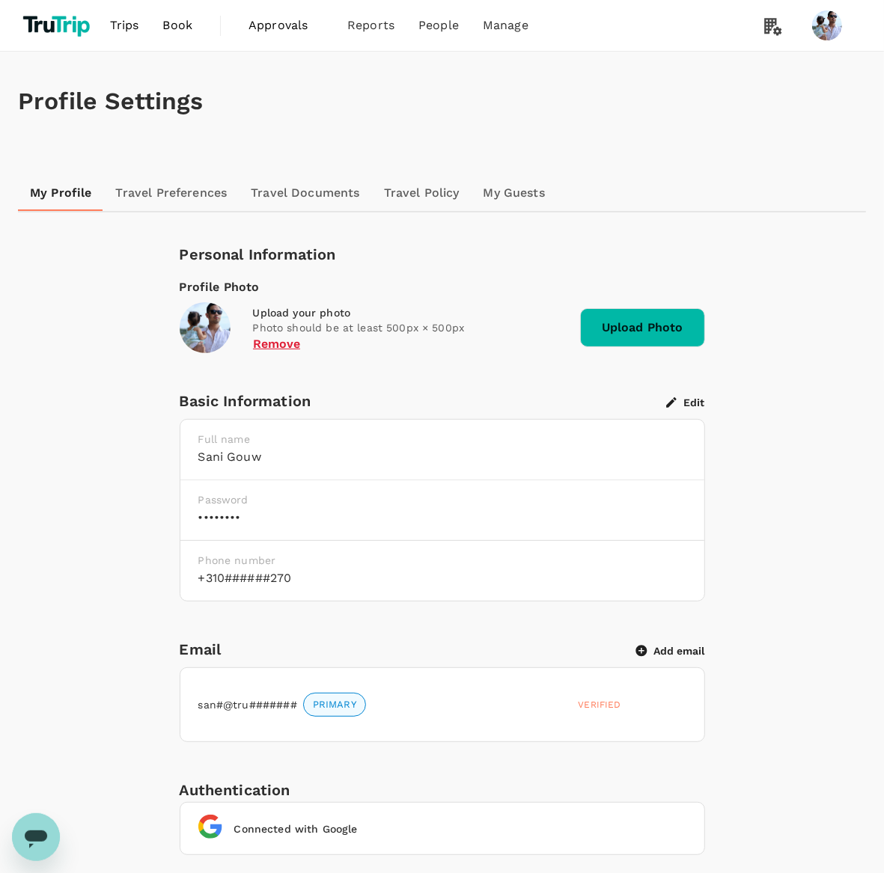
click at [290, 197] on link "Travel Documents" at bounding box center [305, 193] width 132 height 36
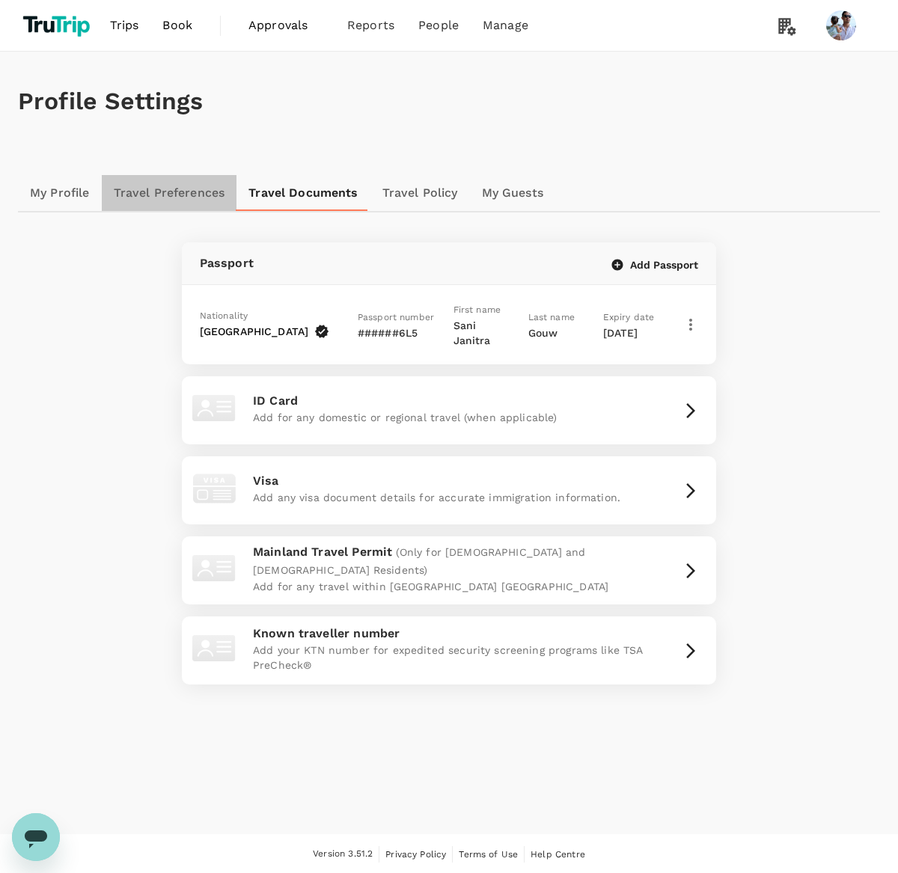
click at [170, 195] on link "Travel Preferences" at bounding box center [169, 193] width 135 height 36
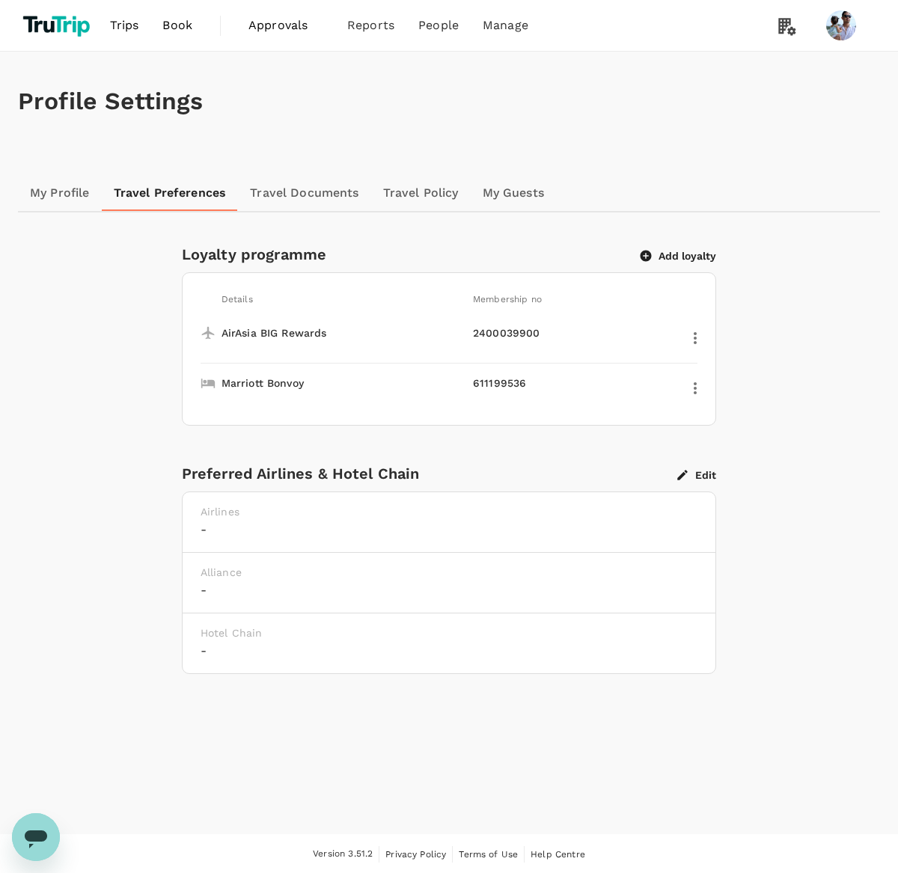
click at [424, 196] on link "Travel Policy" at bounding box center [421, 193] width 100 height 36
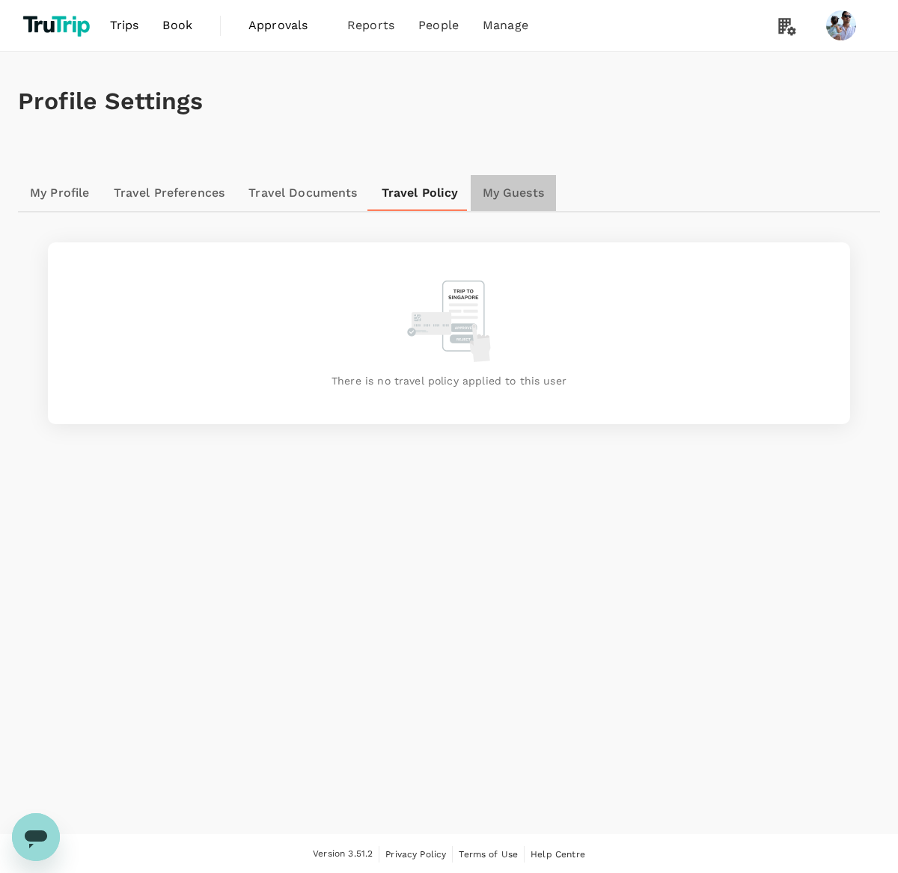
click at [506, 194] on link "My Guests" at bounding box center [513, 193] width 85 height 36
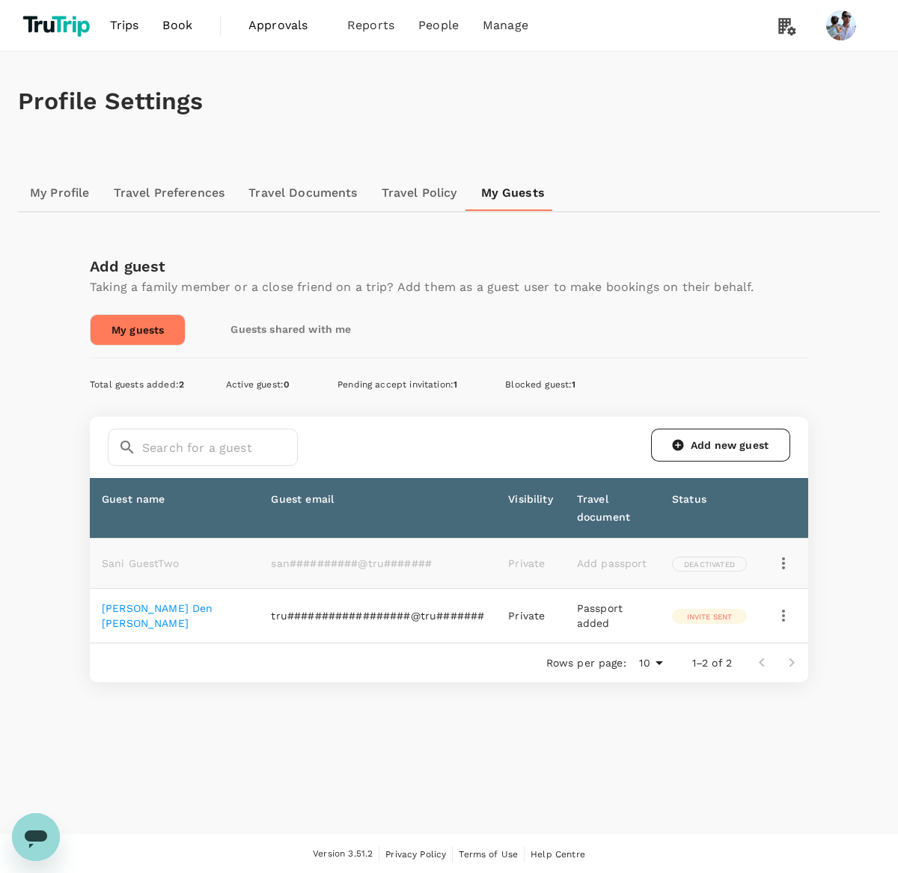
click at [52, 191] on link "My Profile" at bounding box center [60, 193] width 84 height 36
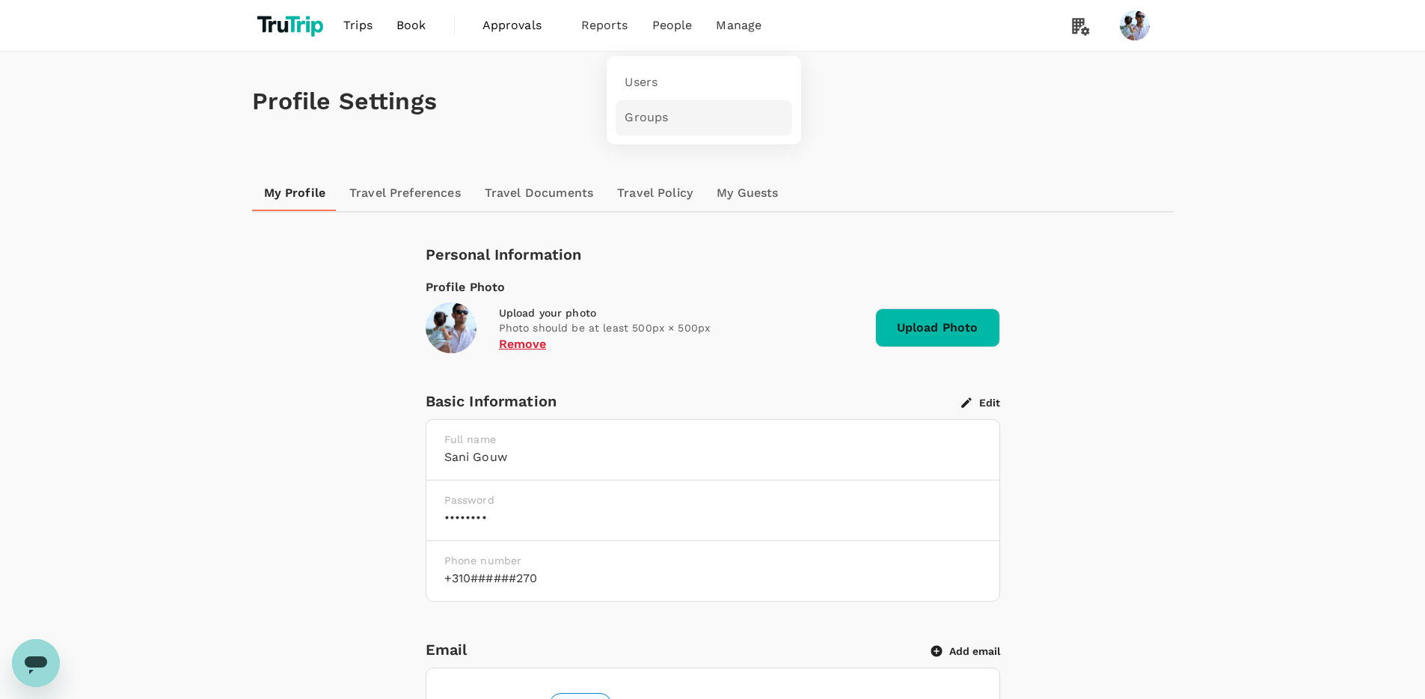
click at [649, 112] on span "Groups" at bounding box center [646, 117] width 43 height 17
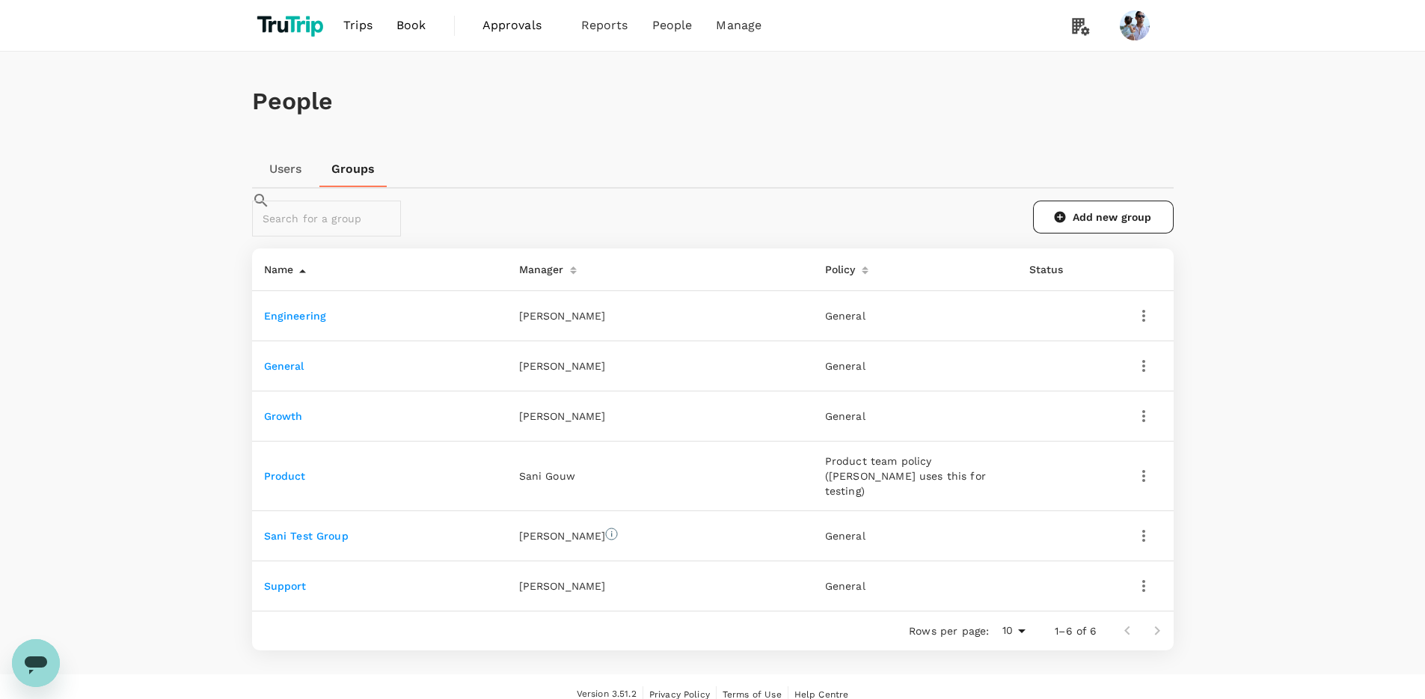
click at [380, 491] on td "Product" at bounding box center [379, 476] width 255 height 70
click at [287, 340] on td "Engineering" at bounding box center [379, 315] width 255 height 50
click at [290, 322] on link "Engineering" at bounding box center [295, 316] width 63 height 12
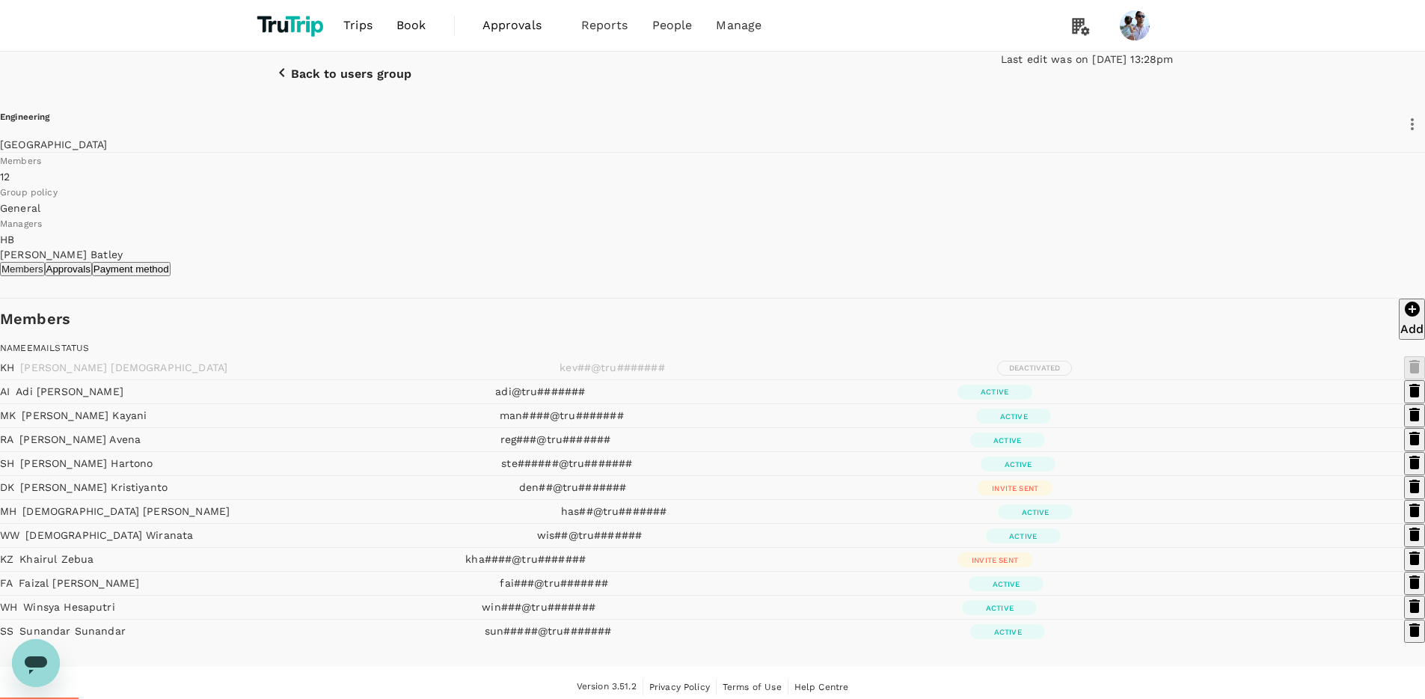
click at [123, 399] on p "Adi Irfan" at bounding box center [70, 391] width 108 height 15
click at [369, 81] on p "Back to users group" at bounding box center [351, 73] width 120 height 13
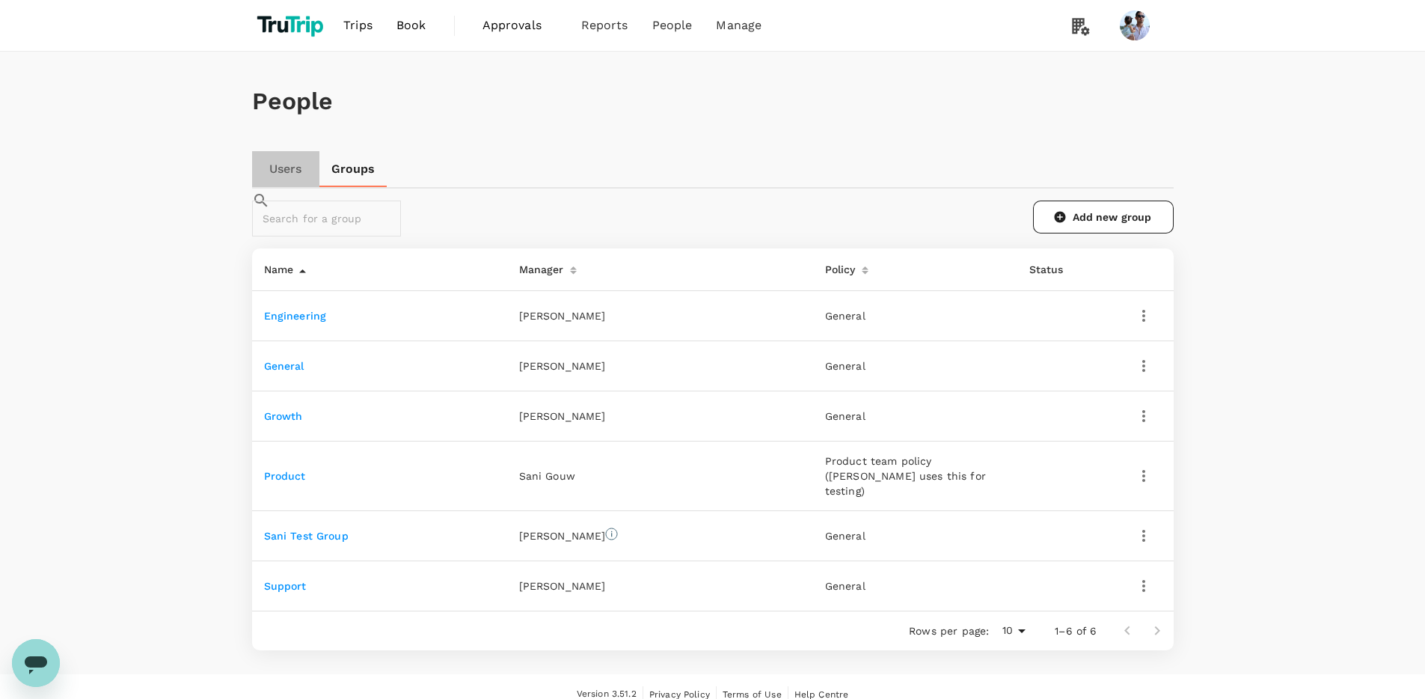
click at [287, 176] on link "Users" at bounding box center [285, 169] width 67 height 36
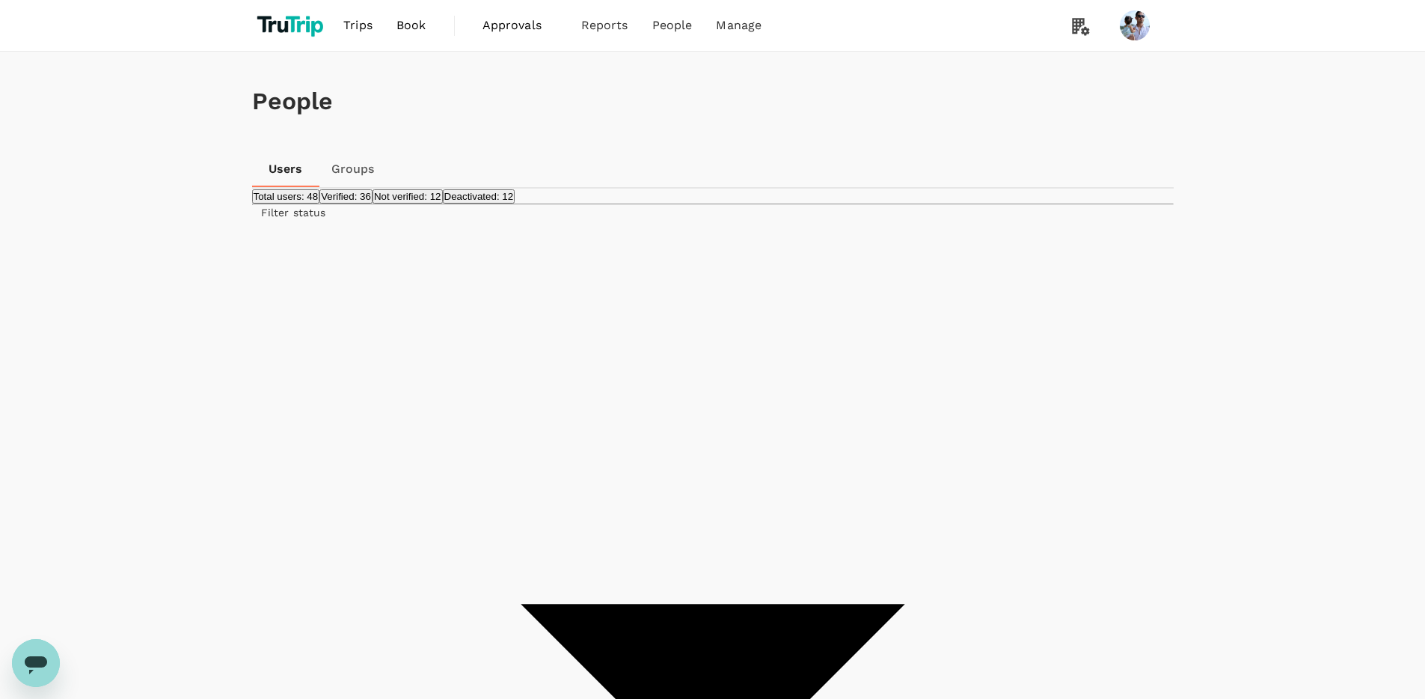
scroll to position [86, 0]
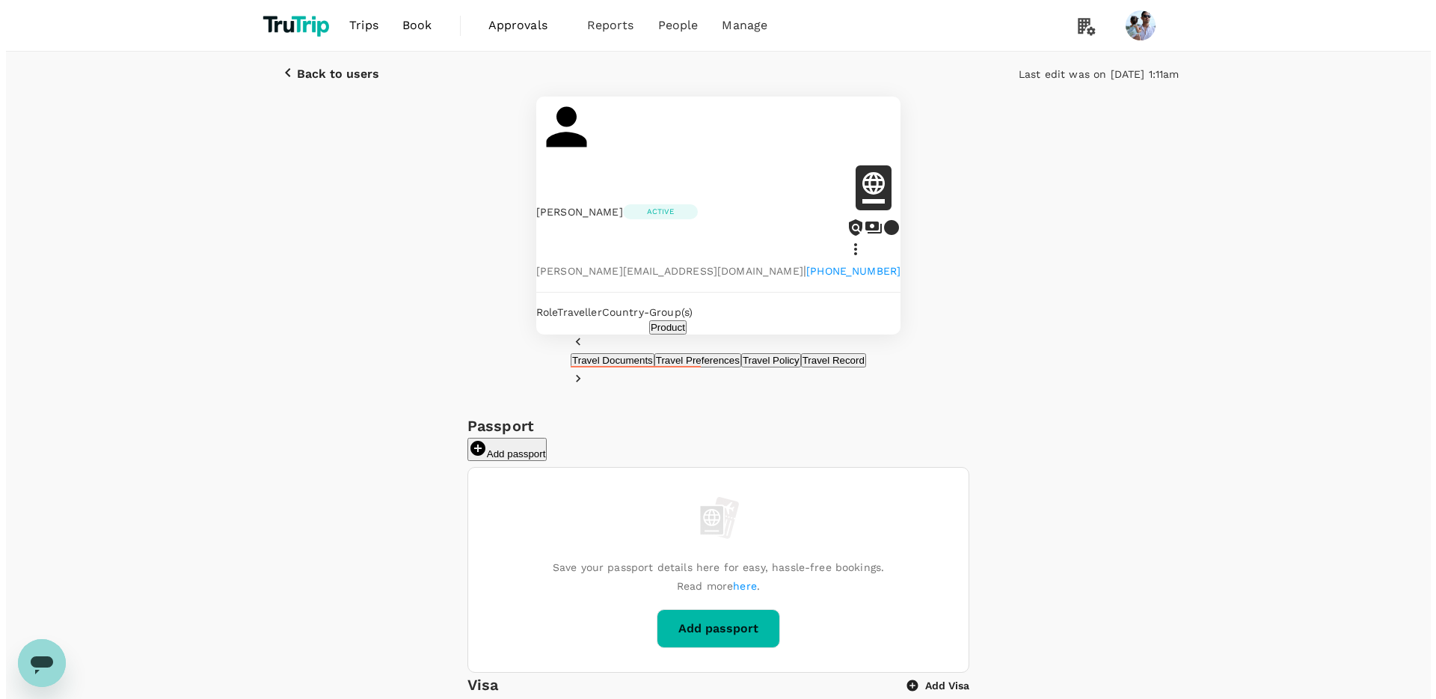
scroll to position [1, 0]
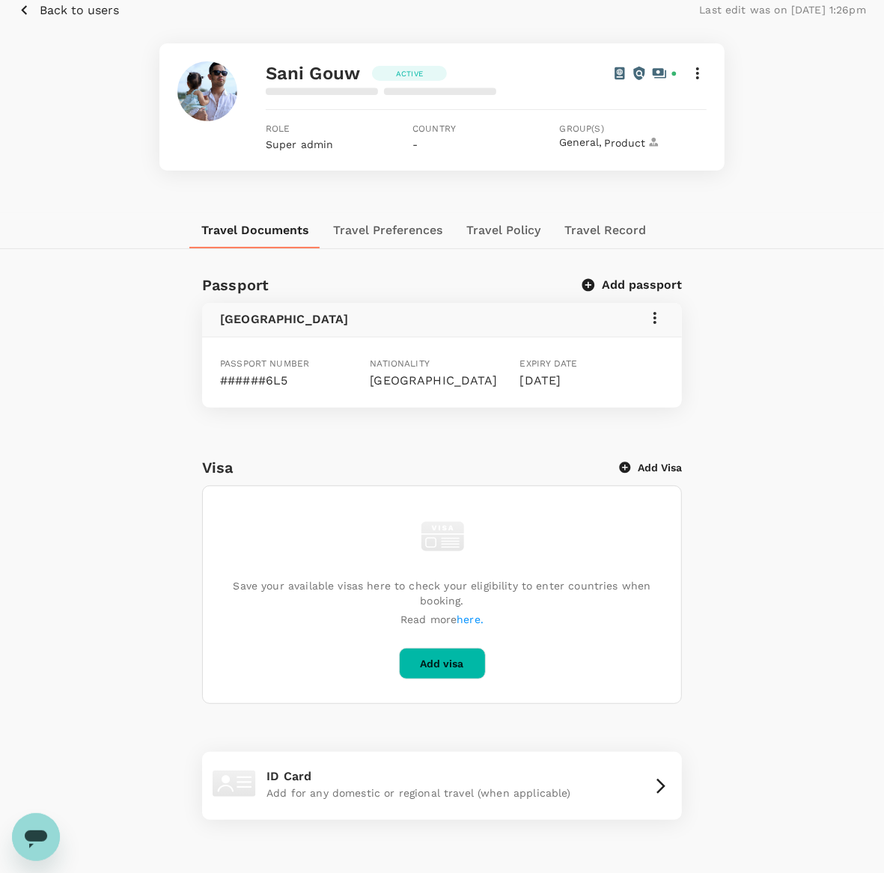
click at [380, 221] on button "Travel Preferences" at bounding box center [387, 230] width 133 height 36
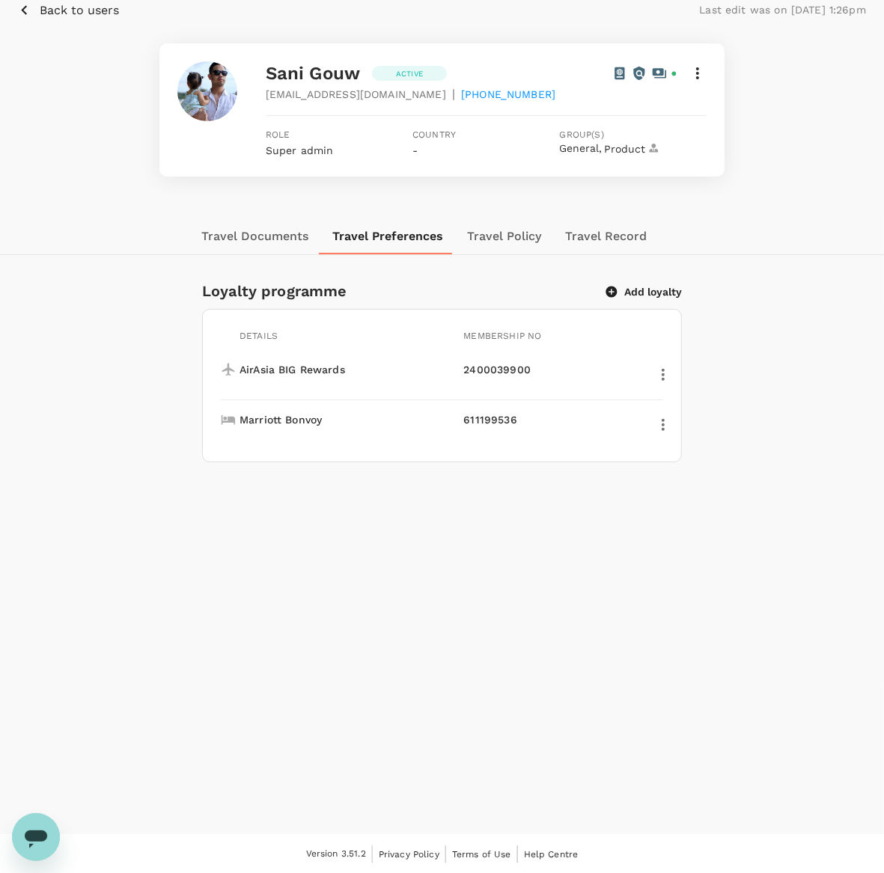
click at [506, 239] on button "Travel Policy" at bounding box center [504, 236] width 98 height 36
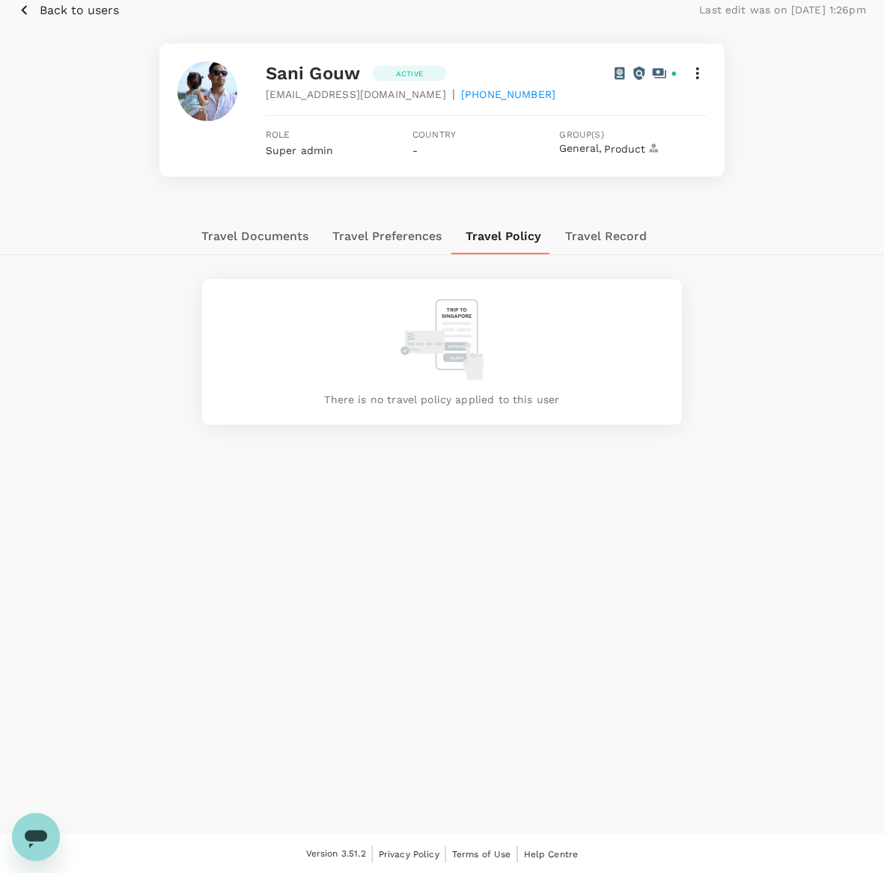
click at [609, 235] on button "Travel Record" at bounding box center [605, 236] width 105 height 36
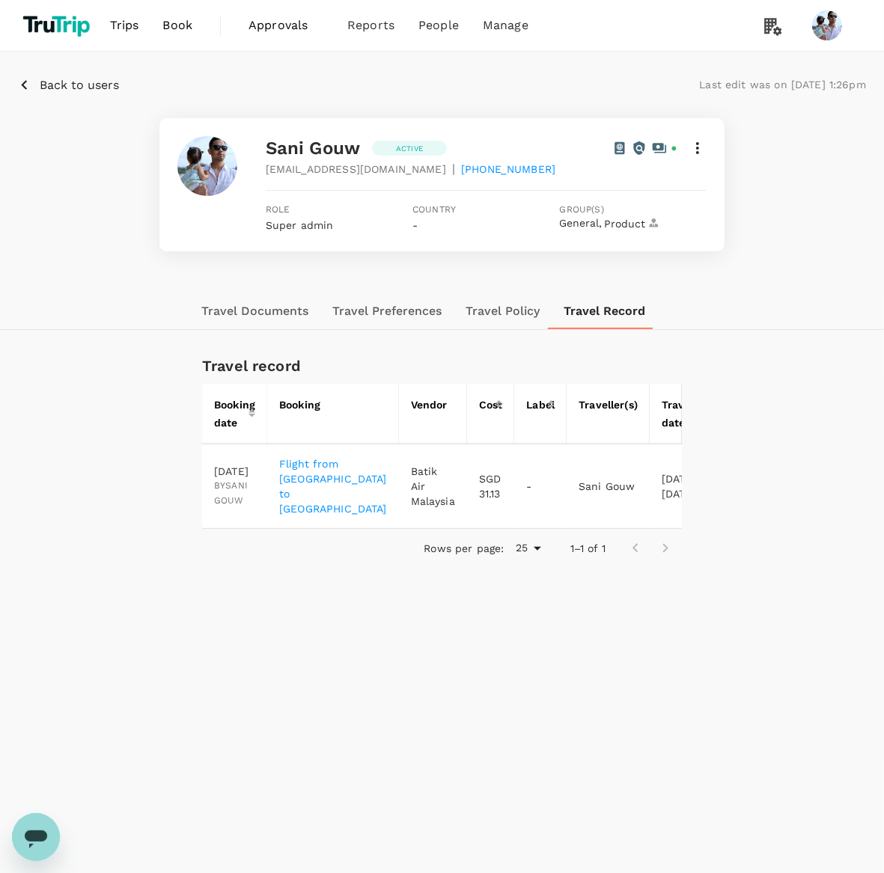
click at [254, 308] on button "Travel Documents" at bounding box center [254, 311] width 131 height 36
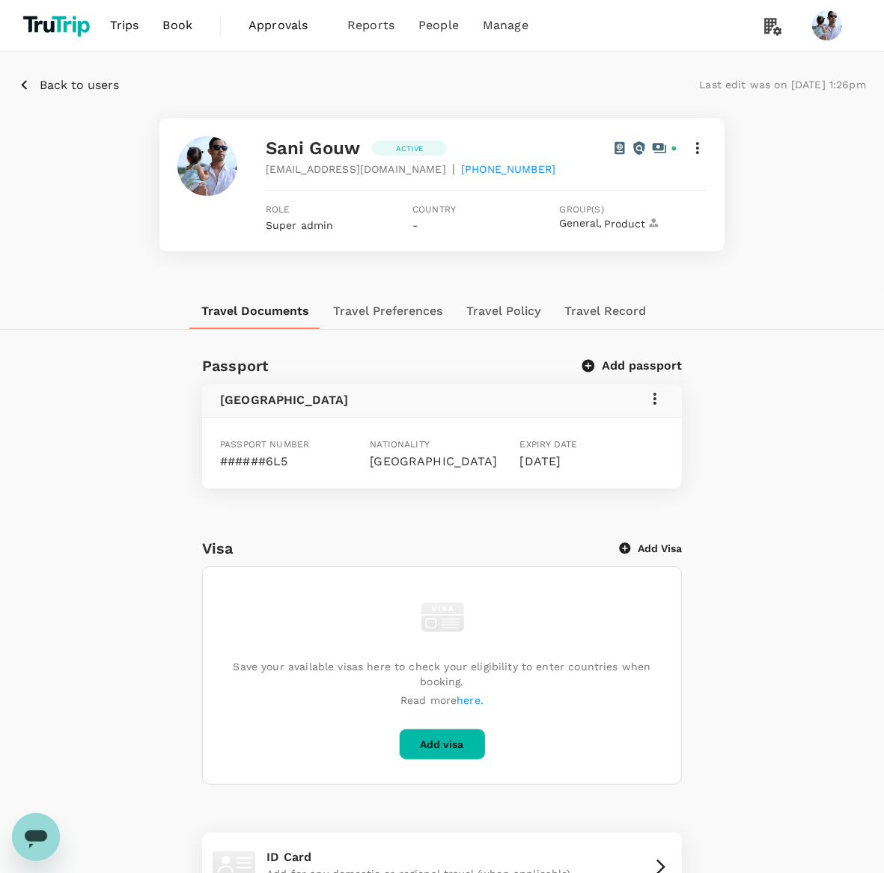
click at [276, 308] on button "Travel Documents" at bounding box center [255, 311] width 132 height 36
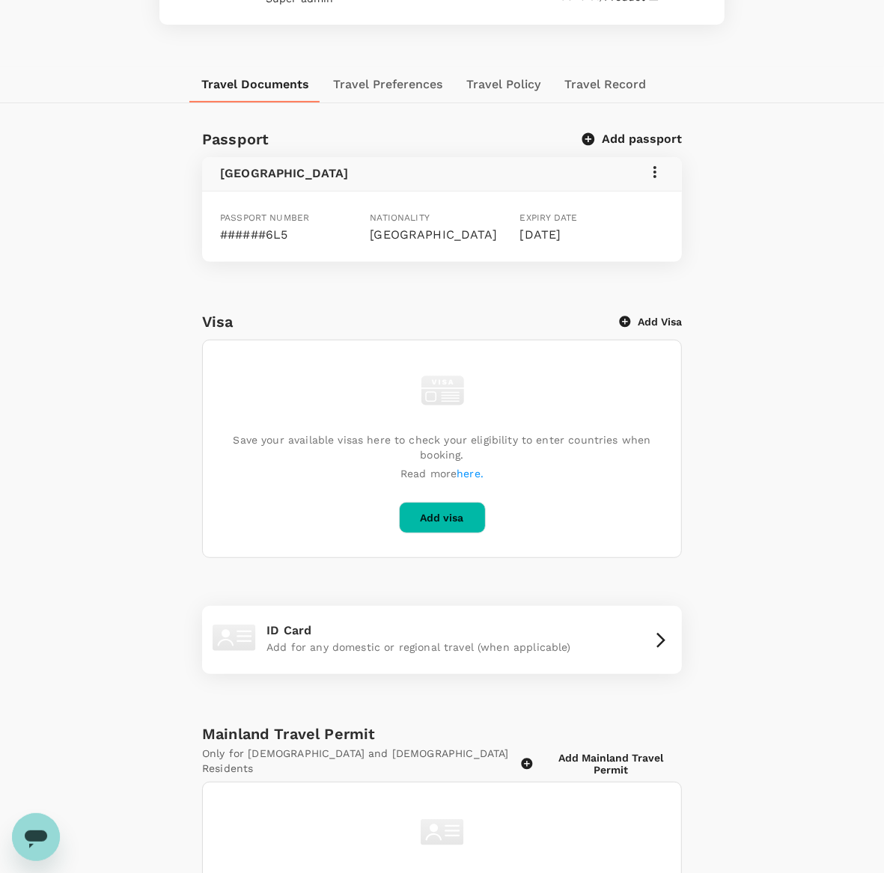
scroll to position [182, 0]
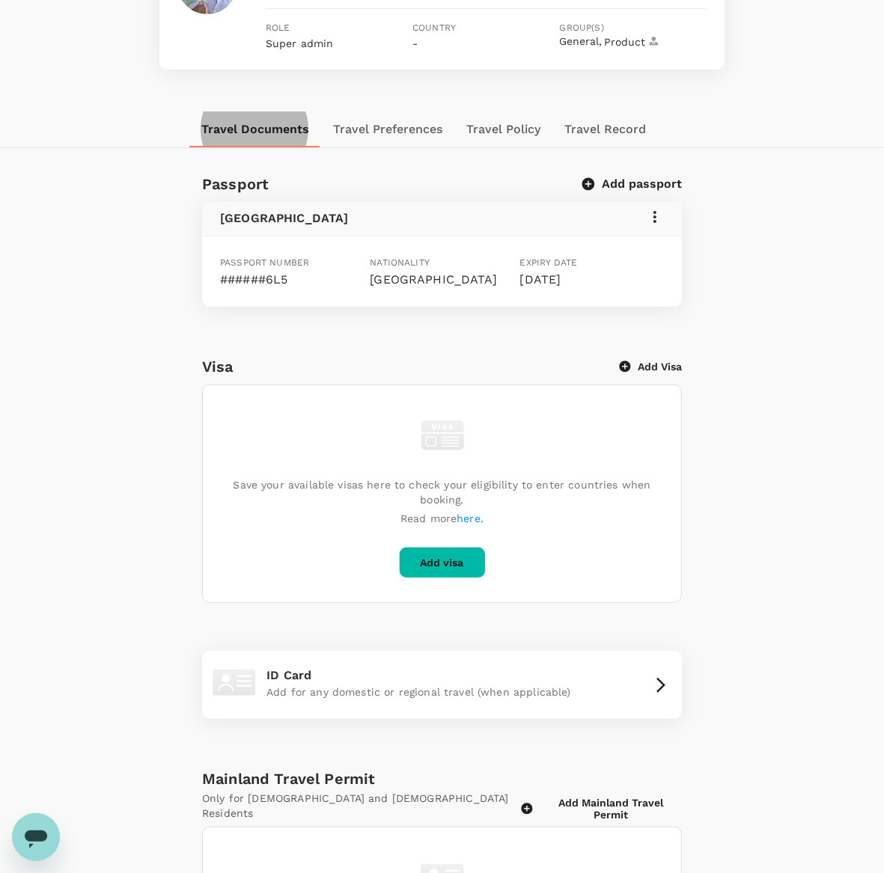
click at [120, 268] on div "Passport Add passport Netherlands Passport number ######6L5 Nationality Netherl…" at bounding box center [442, 592] width 884 height 841
drag, startPoint x: 376, startPoint y: 128, endPoint x: 384, endPoint y: 126, distance: 8.4
click at [376, 128] on button "Travel Preferences" at bounding box center [387, 129] width 133 height 36
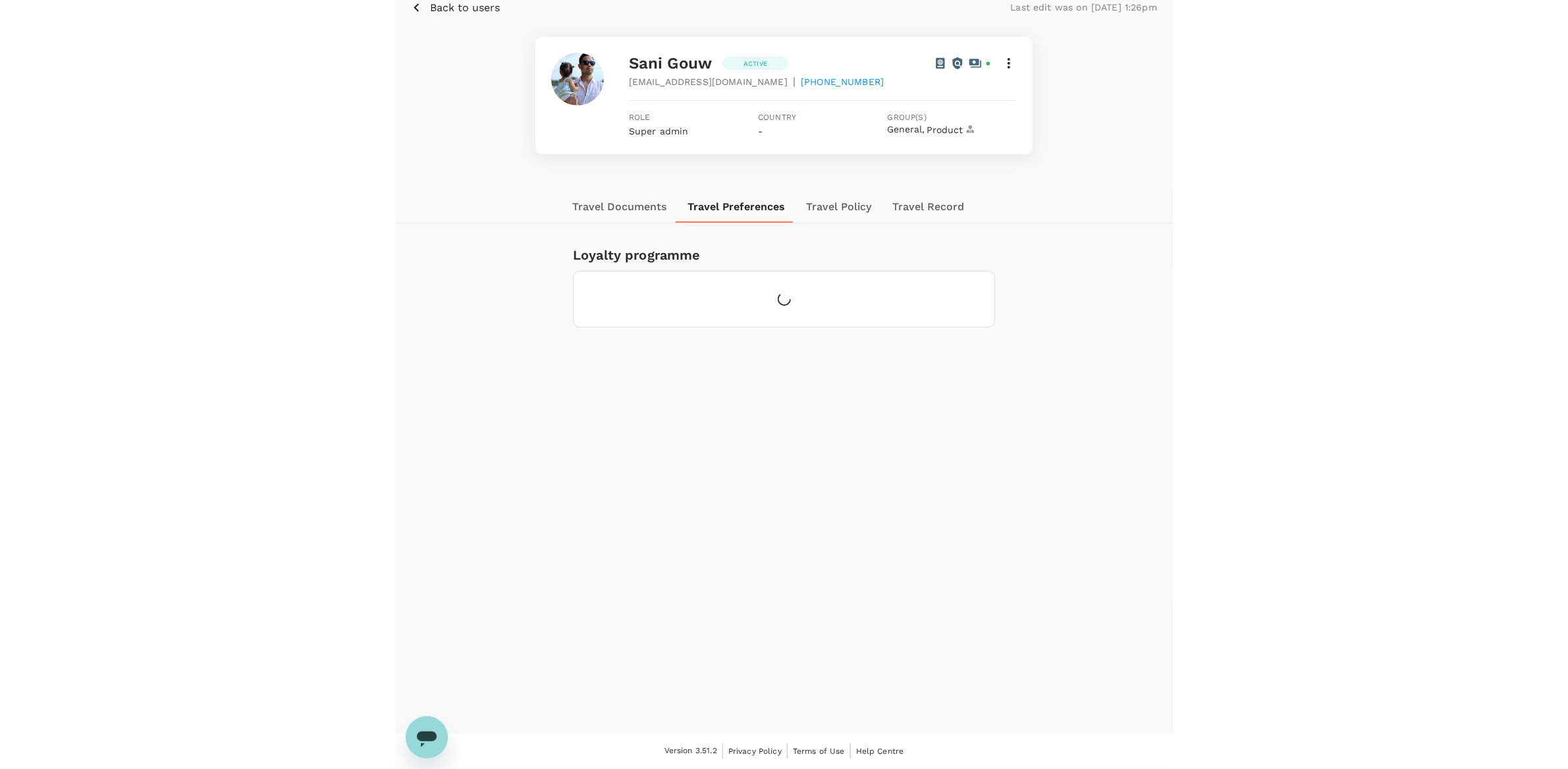
scroll to position [66, 0]
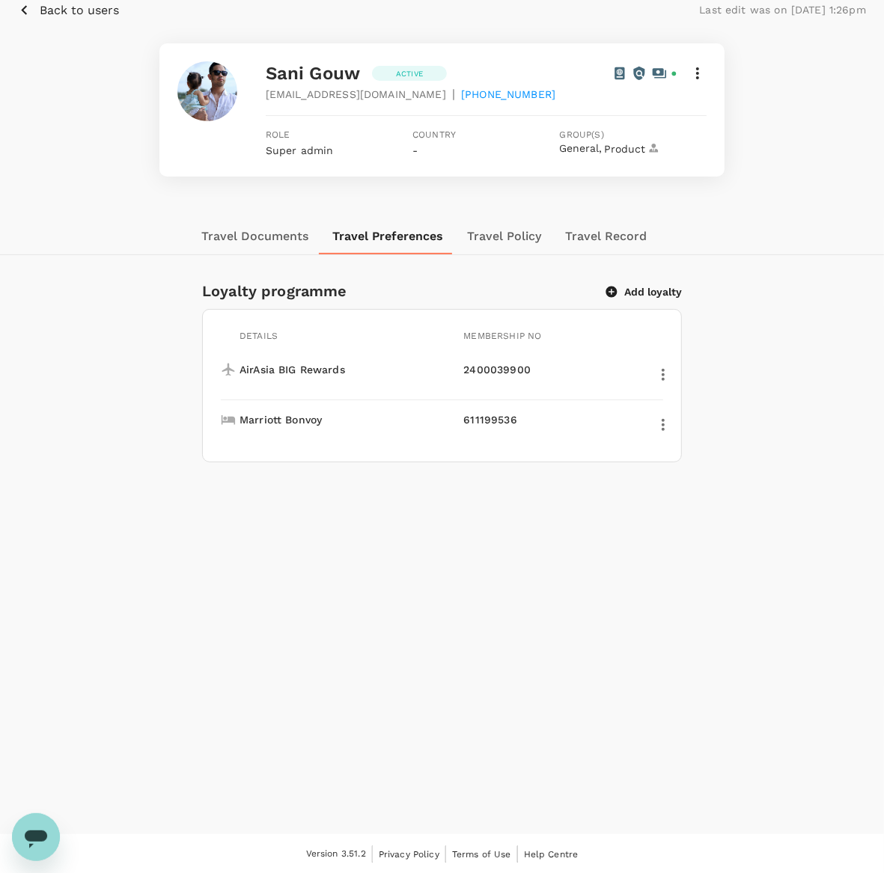
click at [498, 234] on button "Travel Policy" at bounding box center [504, 236] width 98 height 36
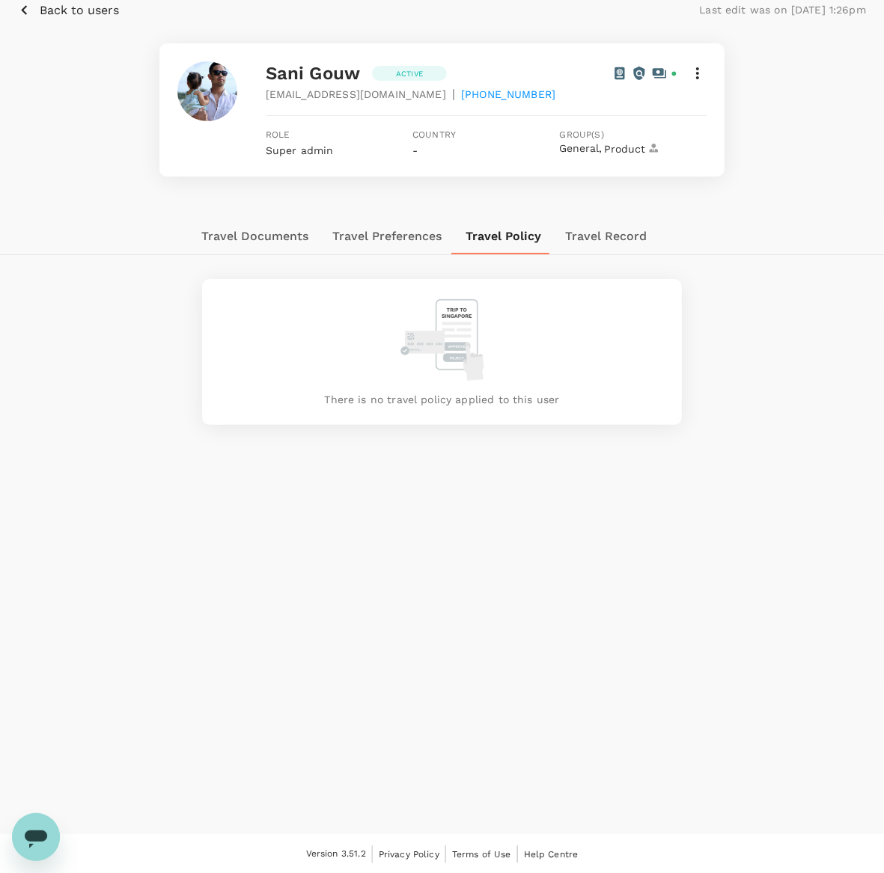
click at [242, 241] on button "Travel Documents" at bounding box center [254, 236] width 131 height 36
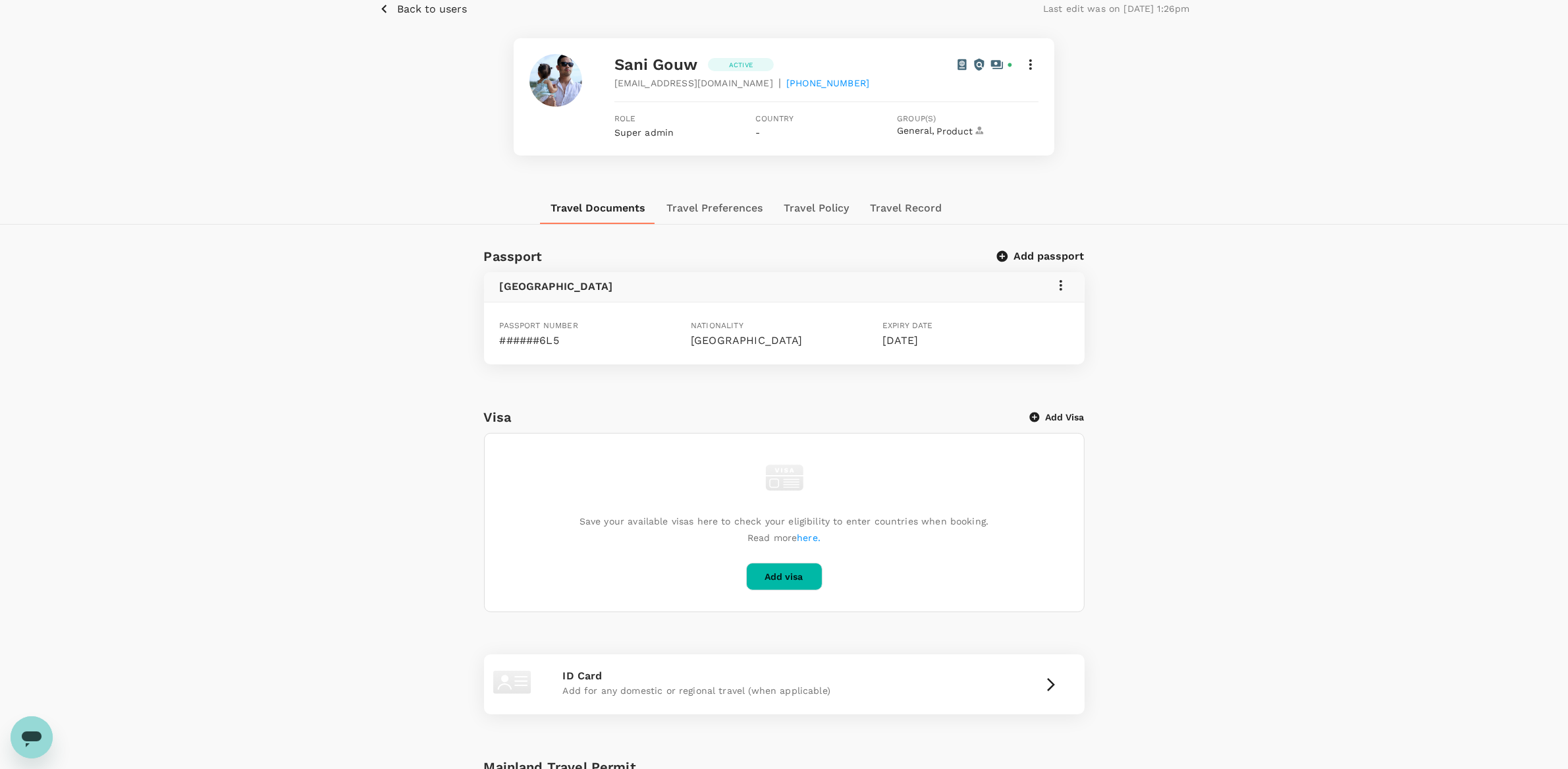
click at [305, 194] on div "Travel Documents Travel Preferences Travel Policy Travel Record" at bounding box center [784, 208] width 1568 height 33
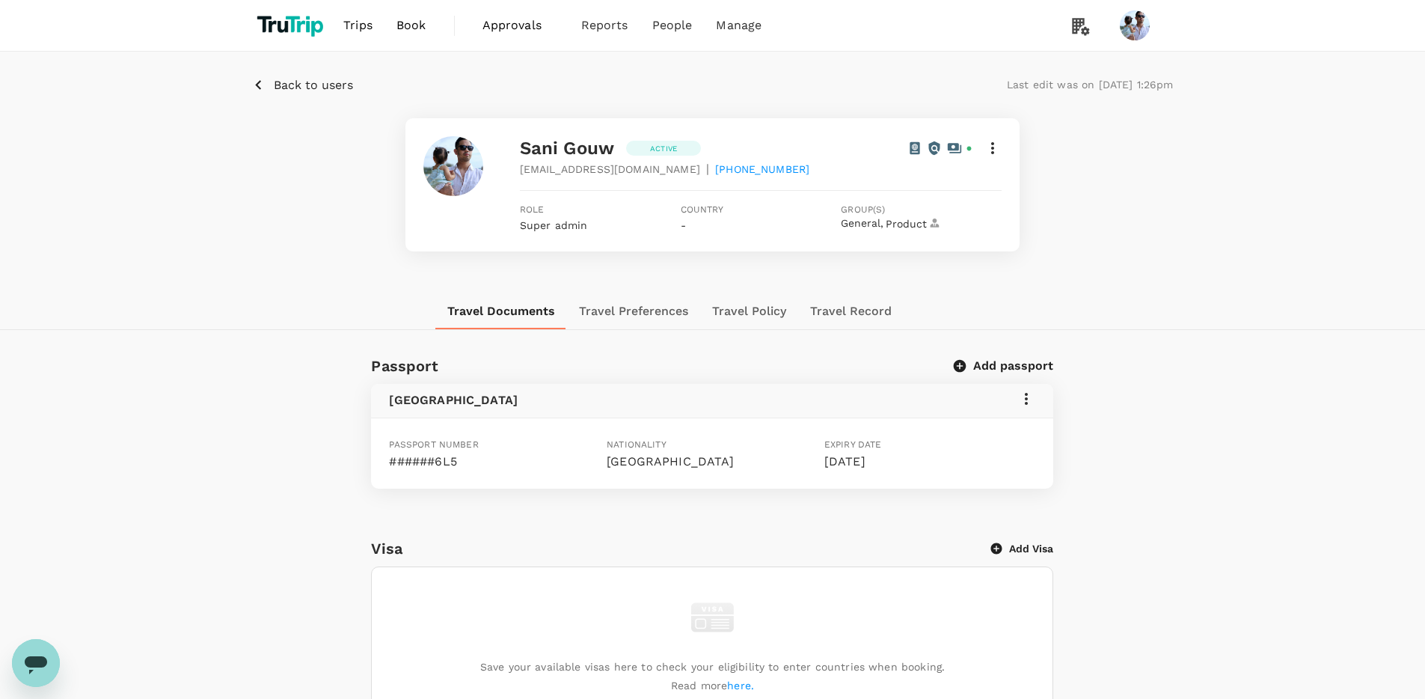
click at [318, 89] on p "Back to users" at bounding box center [313, 85] width 79 height 18
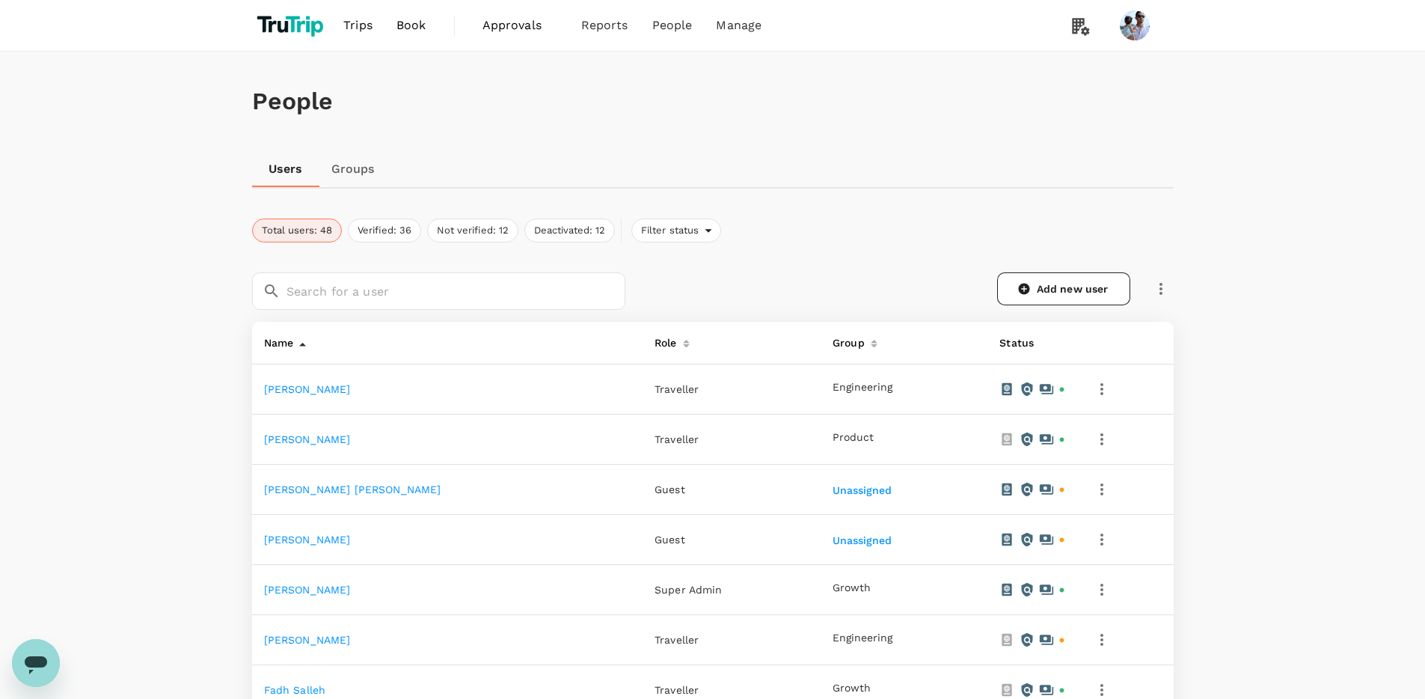
click at [282, 393] on link "Adi Irfan" at bounding box center [307, 389] width 87 height 12
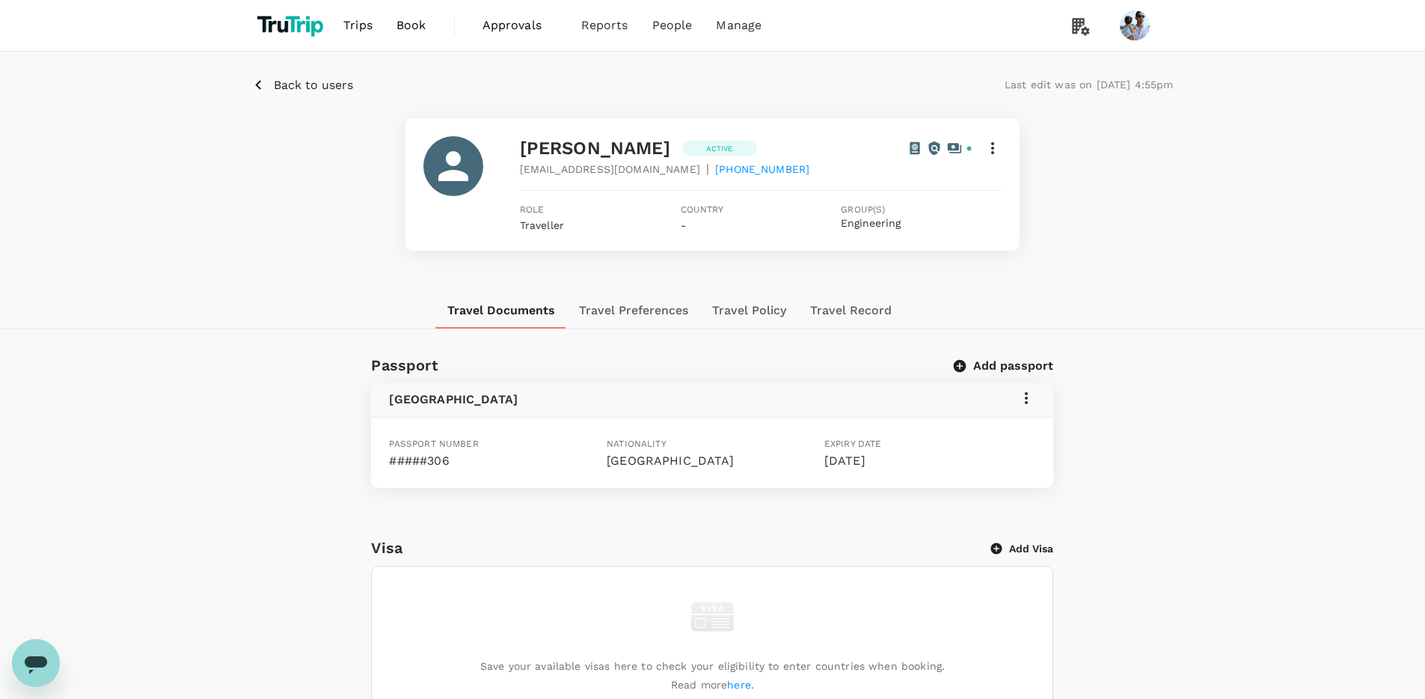
click at [279, 86] on p "Back to users" at bounding box center [313, 85] width 79 height 18
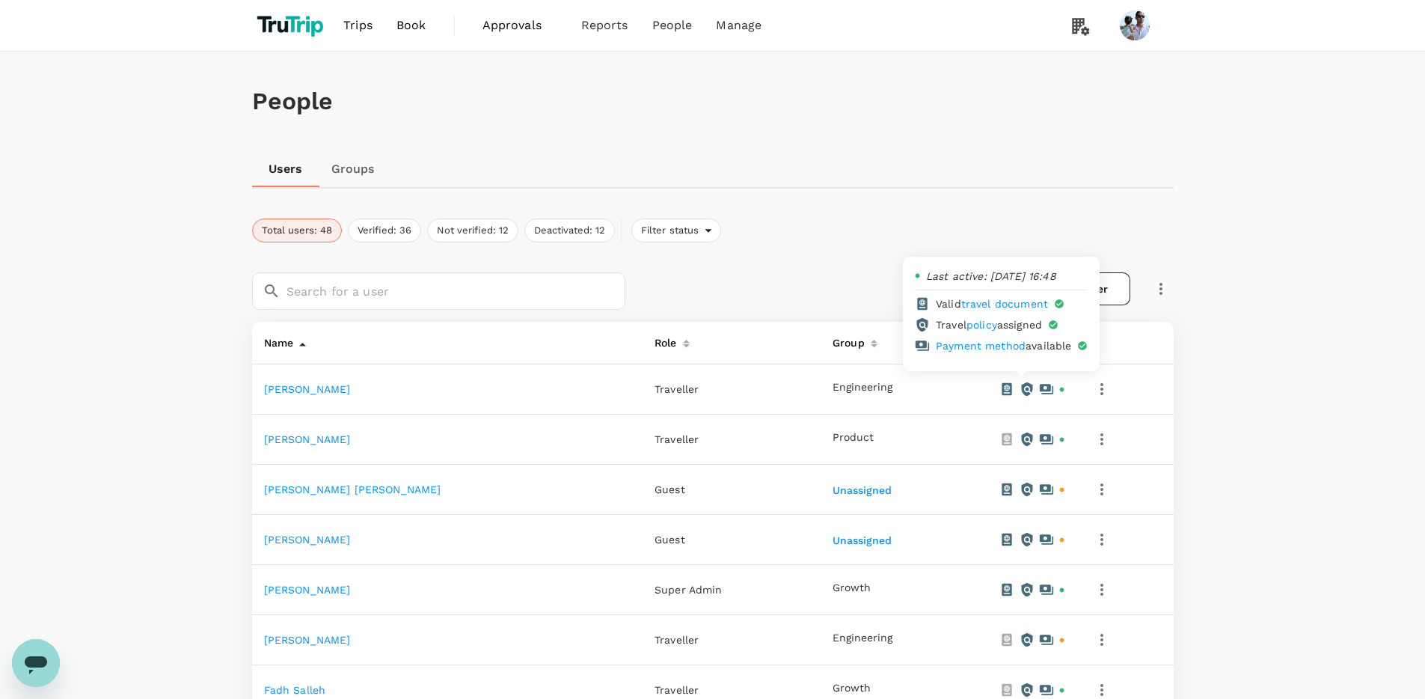
click at [883, 394] on icon at bounding box center [1027, 389] width 15 height 15
click at [883, 389] on icon "button" at bounding box center [1102, 389] width 18 height 18
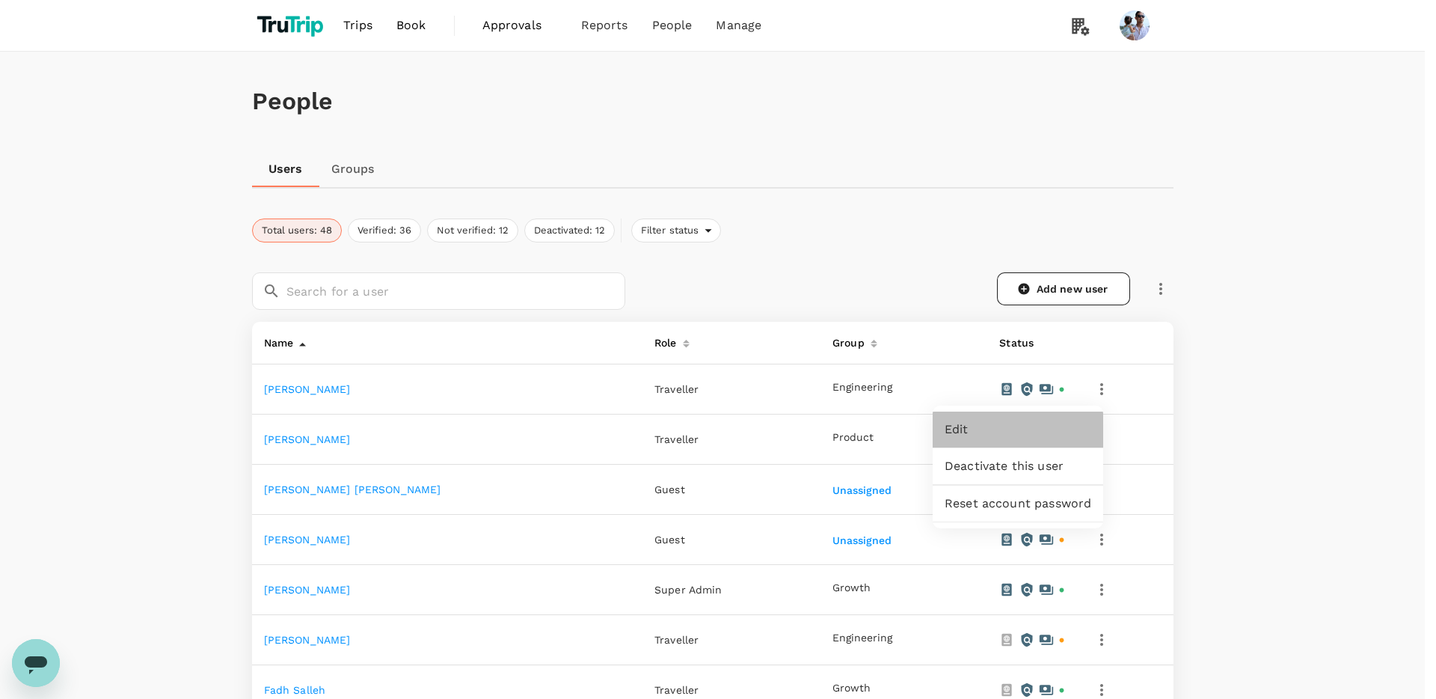
click at [883, 435] on span "Edit" at bounding box center [1018, 429] width 147 height 18
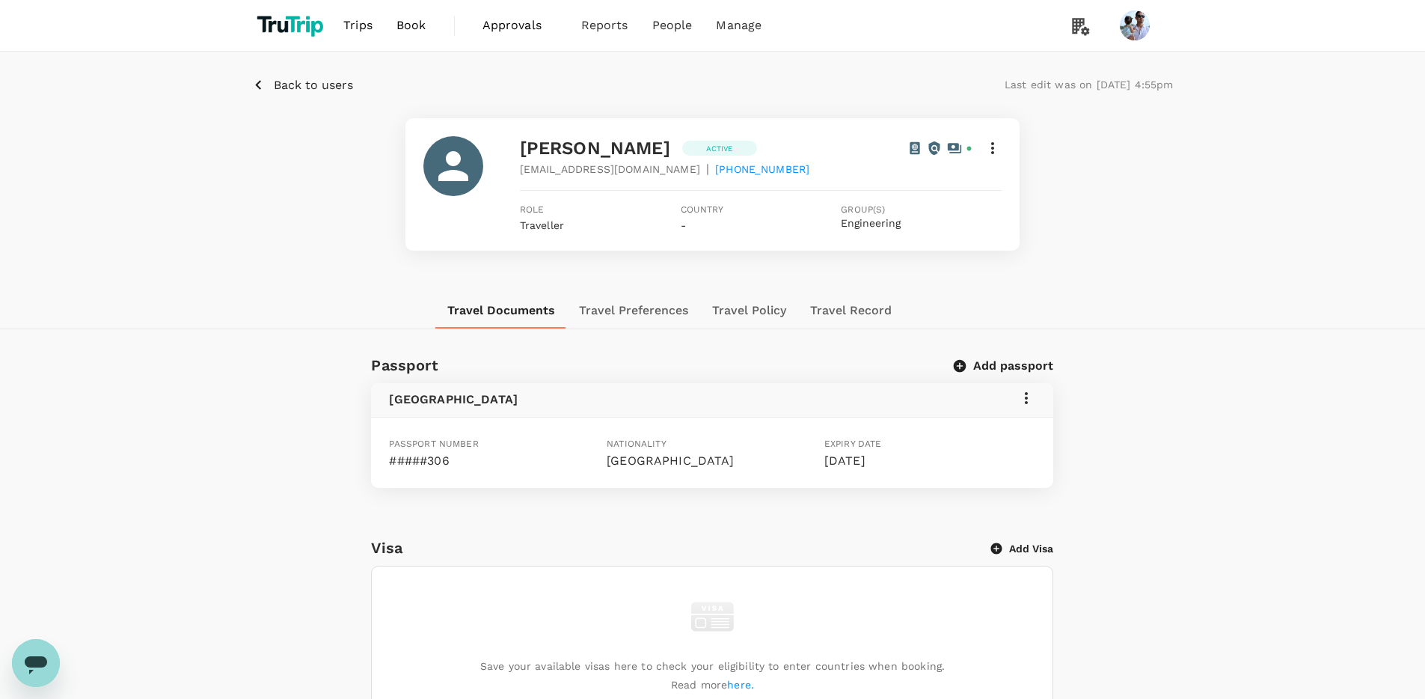
click at [613, 310] on button "Travel Preferences" at bounding box center [633, 311] width 133 height 36
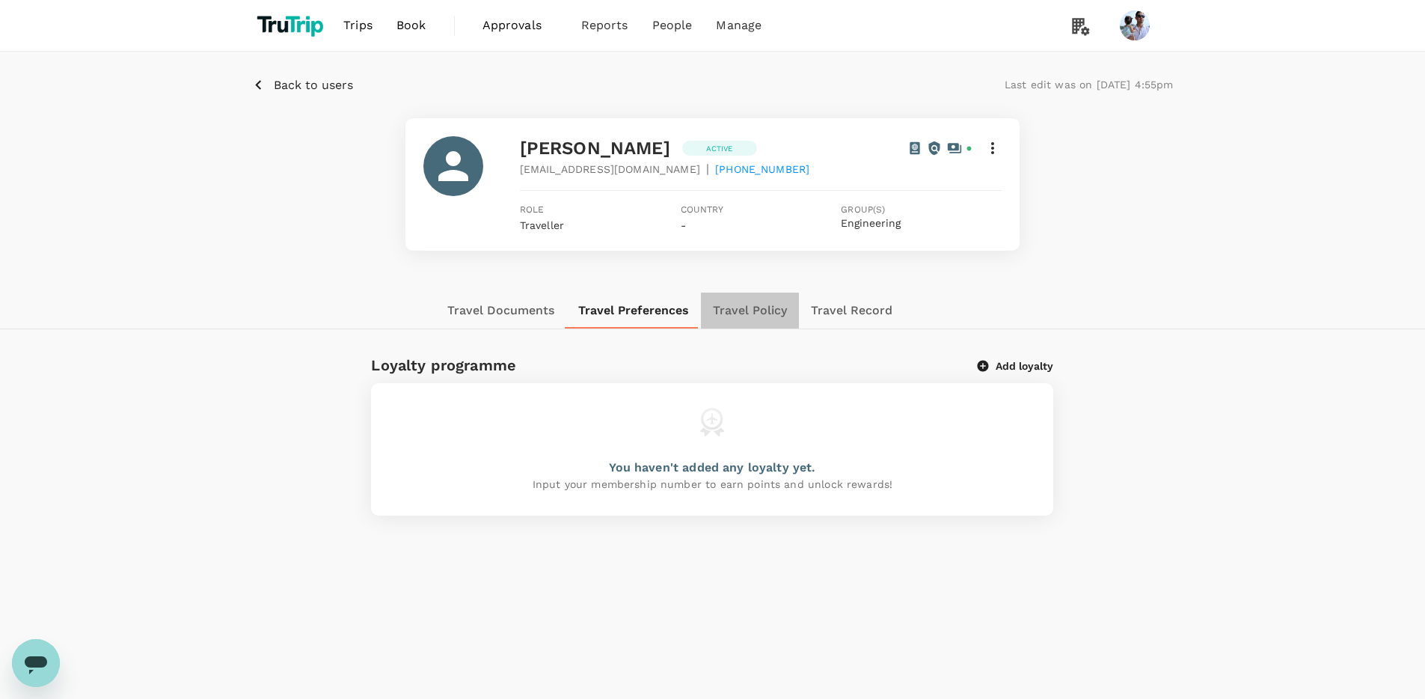
click at [734, 316] on button "Travel Policy" at bounding box center [750, 311] width 98 height 36
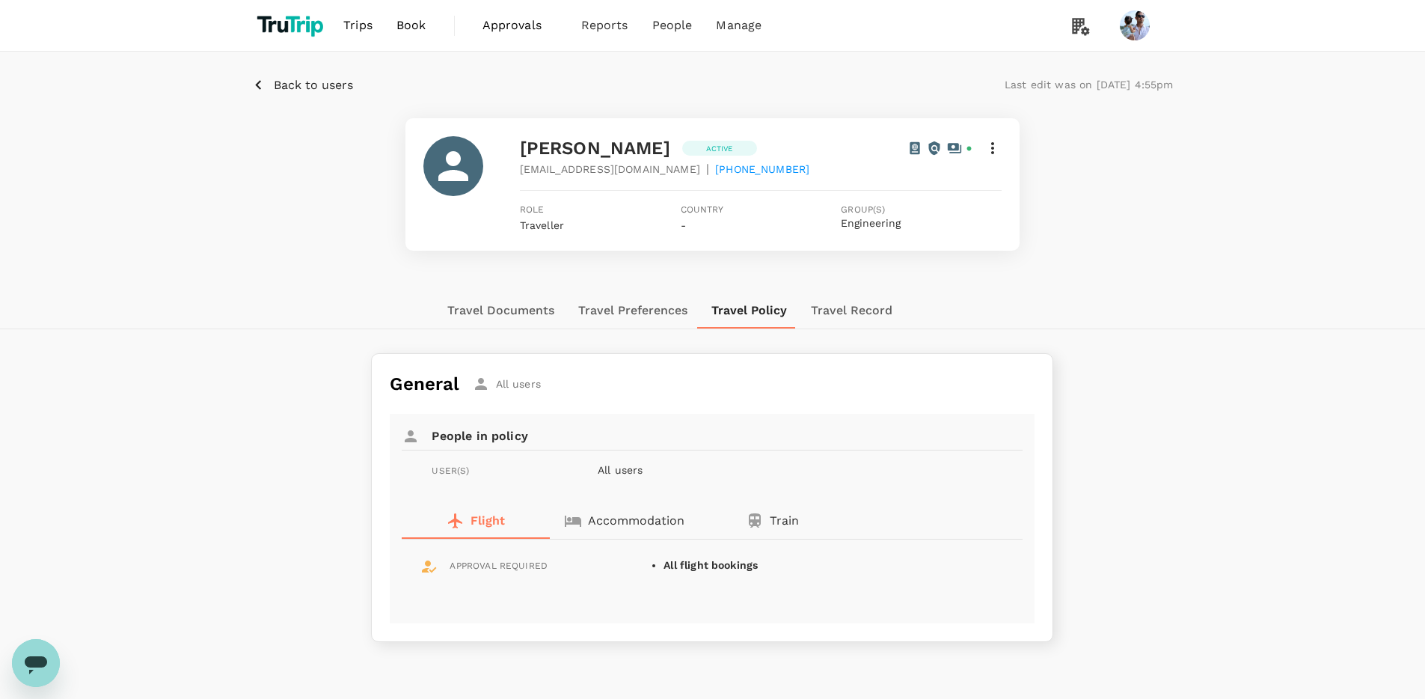
click at [833, 307] on button "Travel Record" at bounding box center [851, 311] width 105 height 36
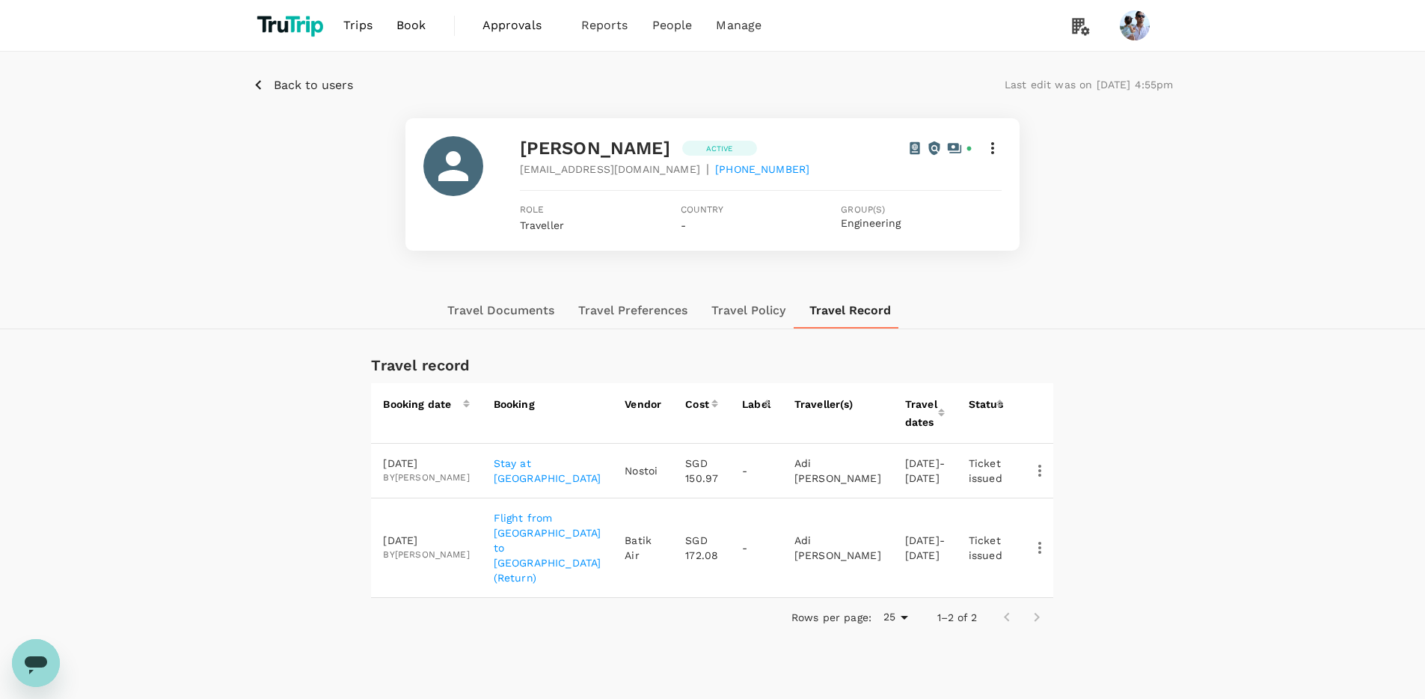
click at [539, 315] on button "Travel Documents" at bounding box center [500, 311] width 131 height 36
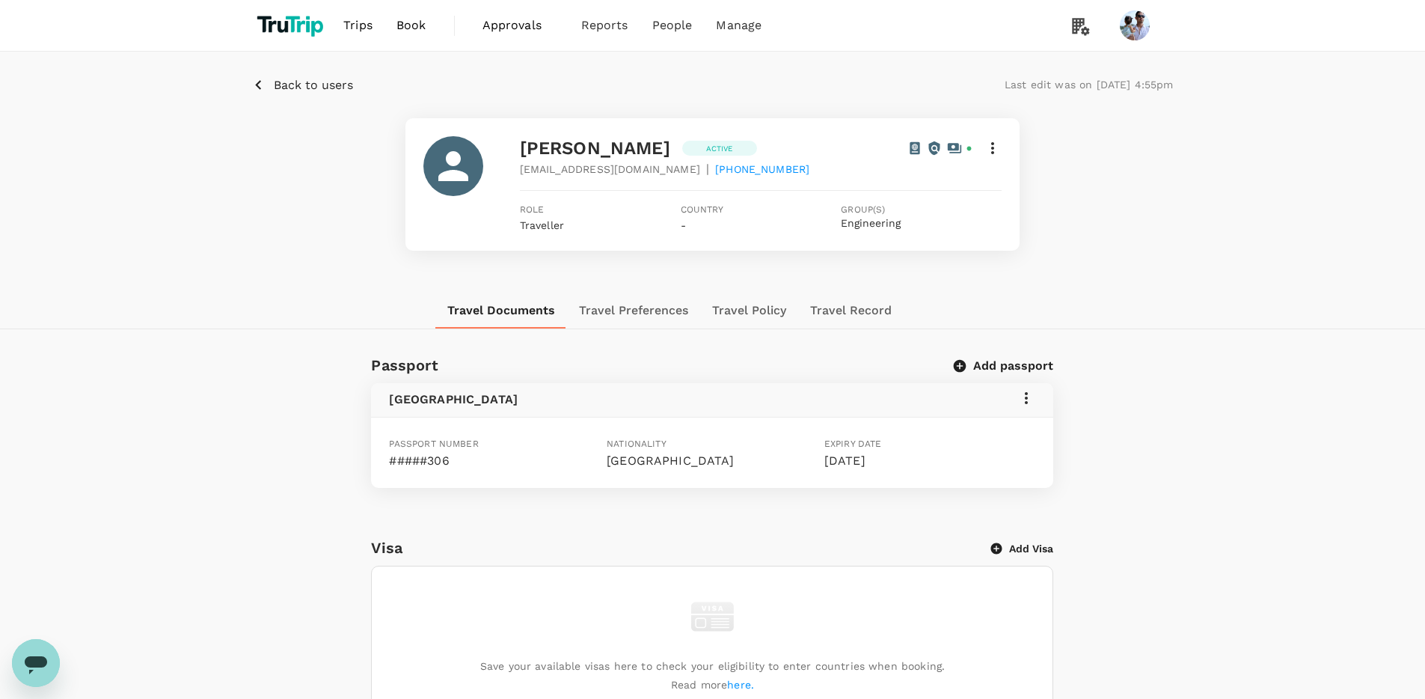
click at [307, 87] on p "Back to users" at bounding box center [313, 85] width 79 height 18
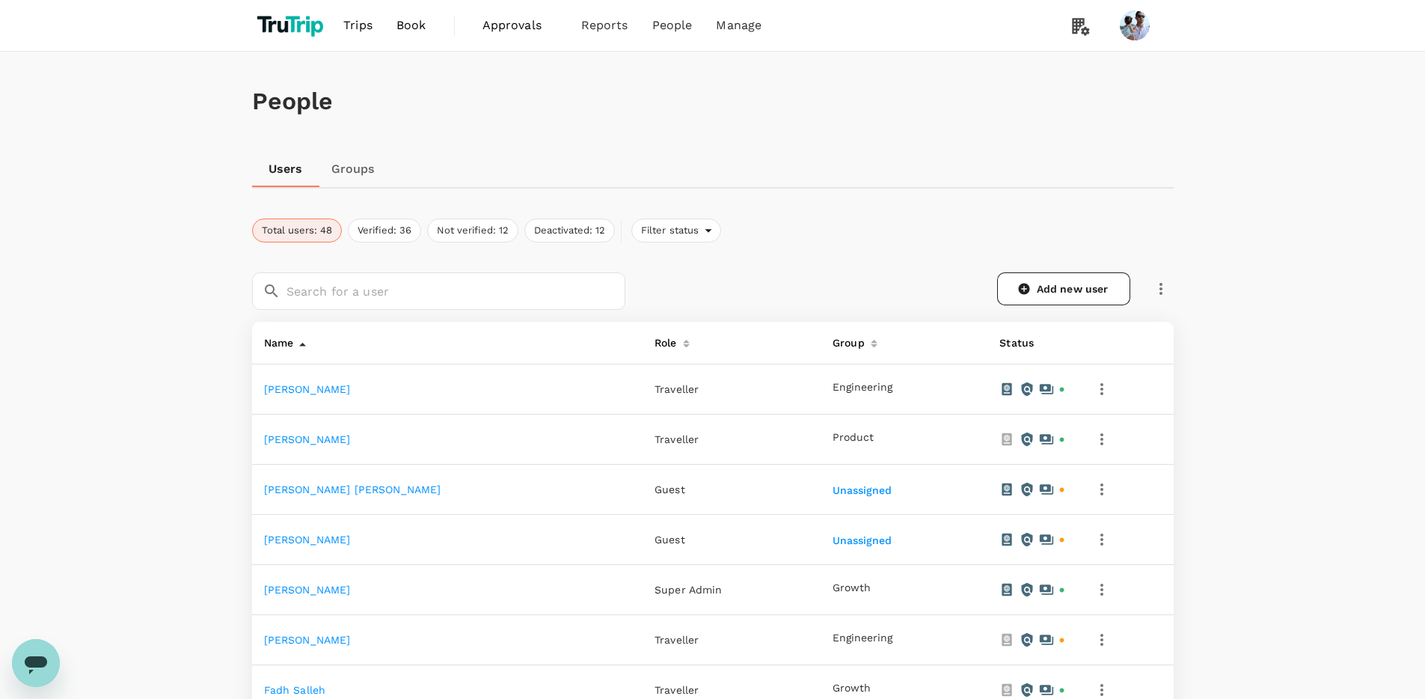
click at [883, 394] on icon "button" at bounding box center [1101, 389] width 3 height 12
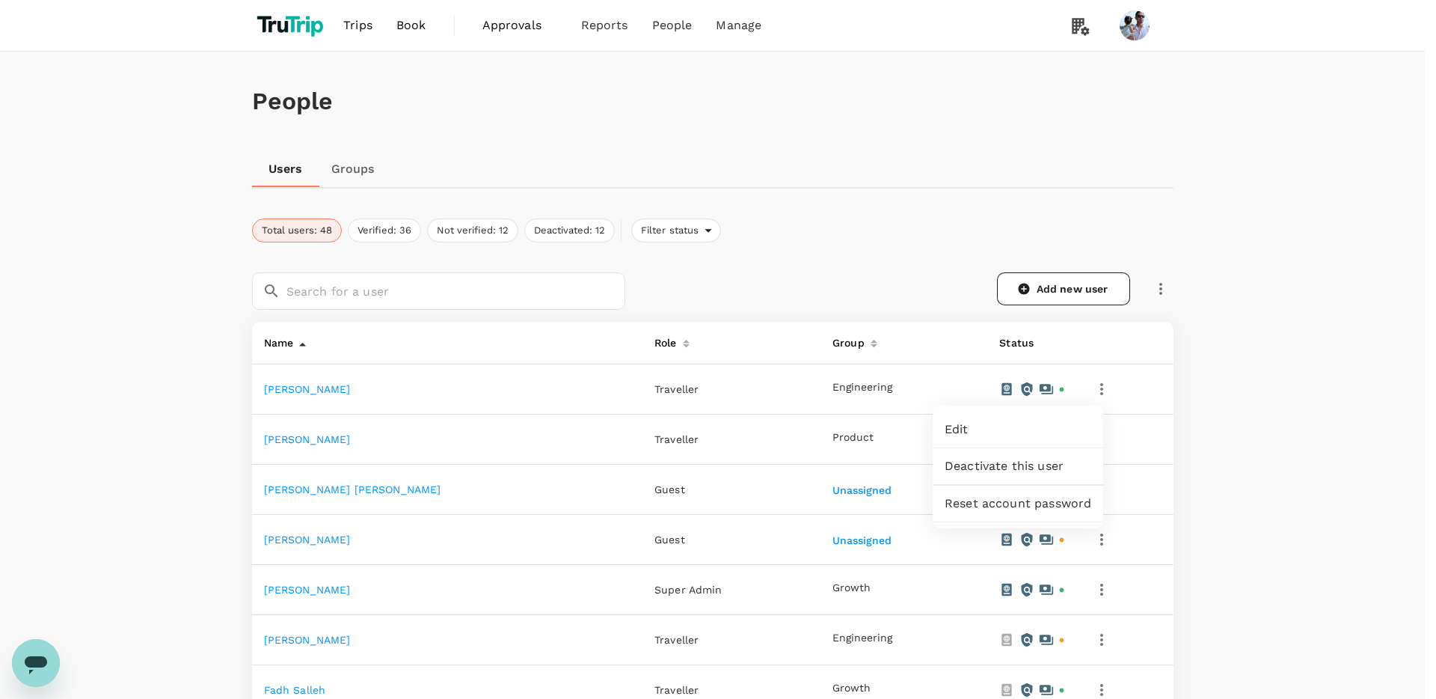
click at [883, 524] on div at bounding box center [718, 349] width 1436 height 699
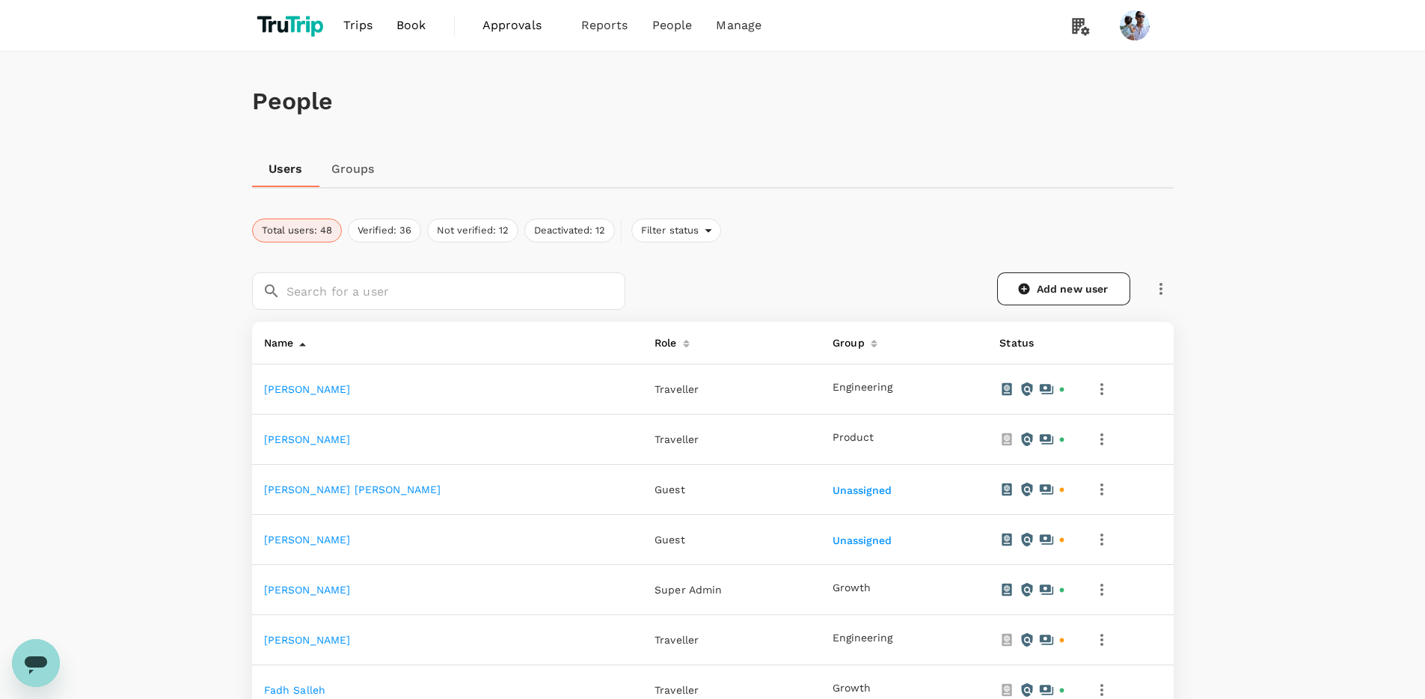
click at [350, 177] on link "Groups" at bounding box center [352, 169] width 67 height 36
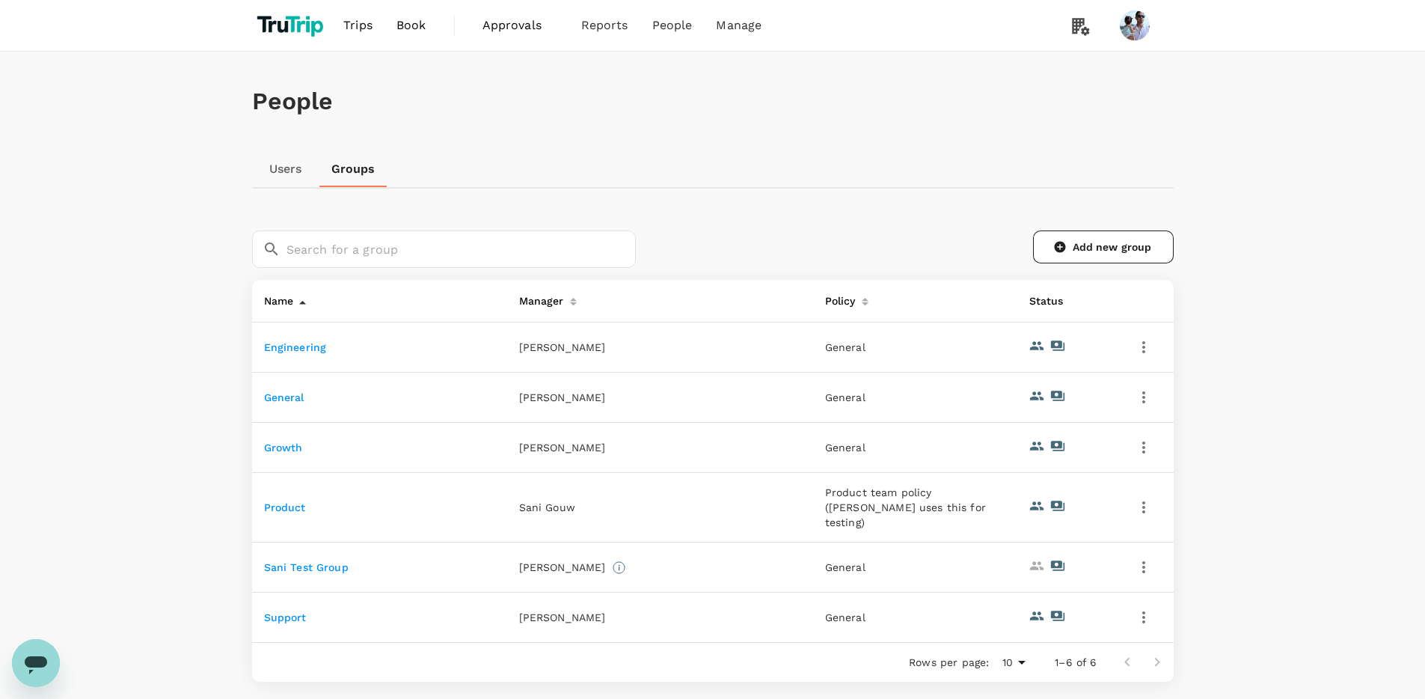
click at [293, 348] on link "Engineering" at bounding box center [295, 347] width 63 height 12
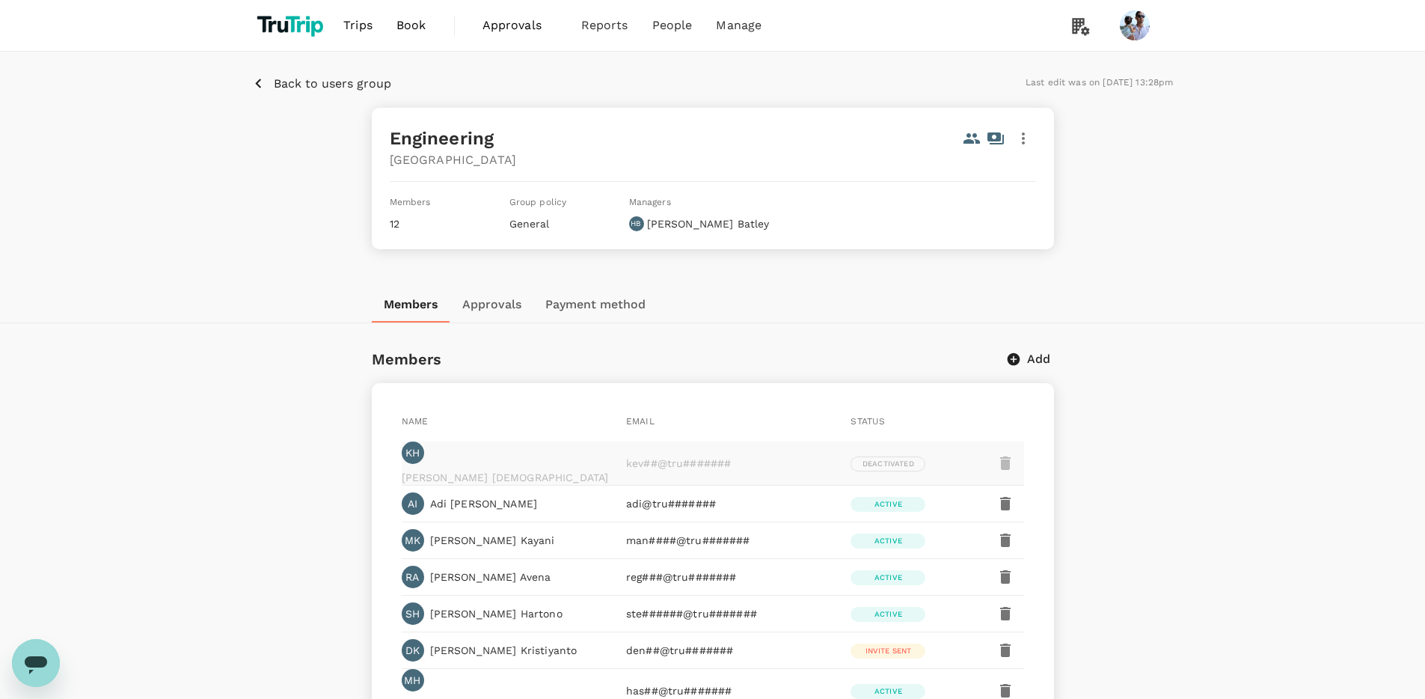
click at [445, 499] on p "Adi Irfan" at bounding box center [484, 503] width 108 height 15
click at [504, 489] on div "AI Adi Irfan" at bounding box center [502, 500] width 213 height 28
click at [342, 85] on p "Back to users group" at bounding box center [332, 84] width 117 height 18
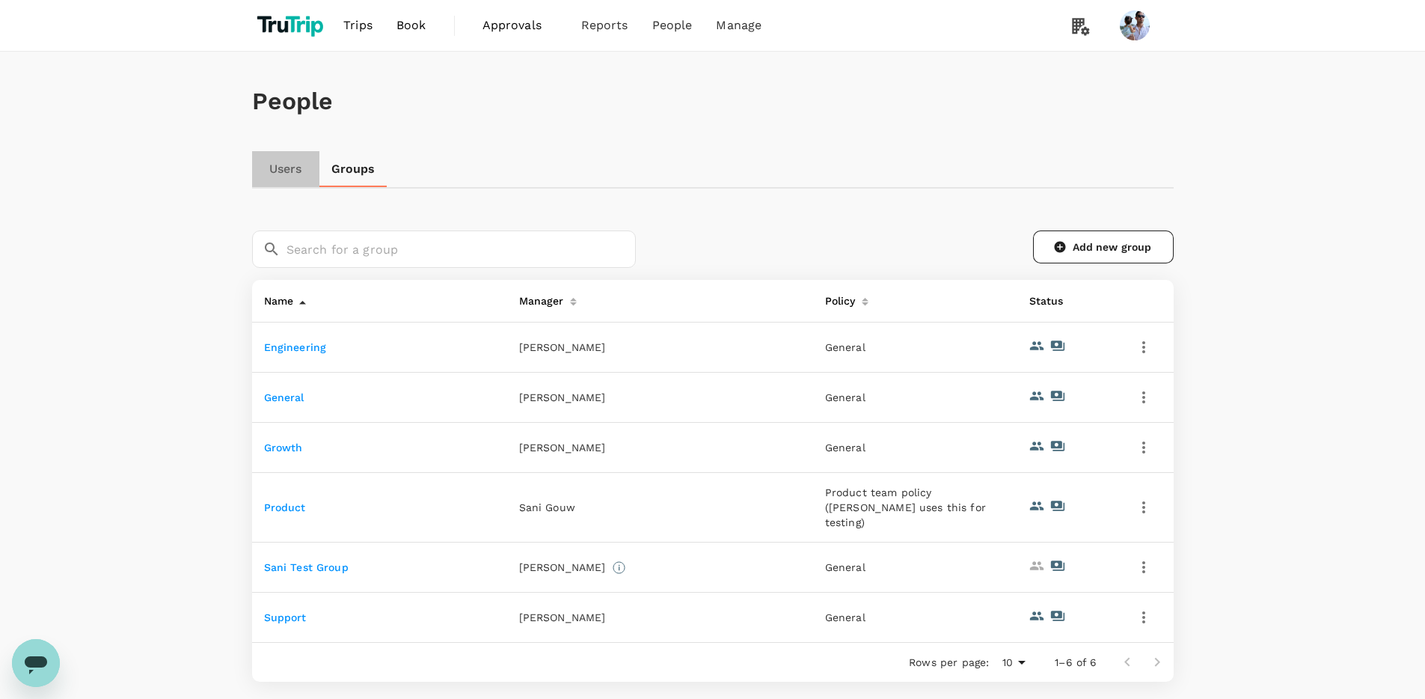
click at [287, 171] on link "Users" at bounding box center [285, 169] width 67 height 36
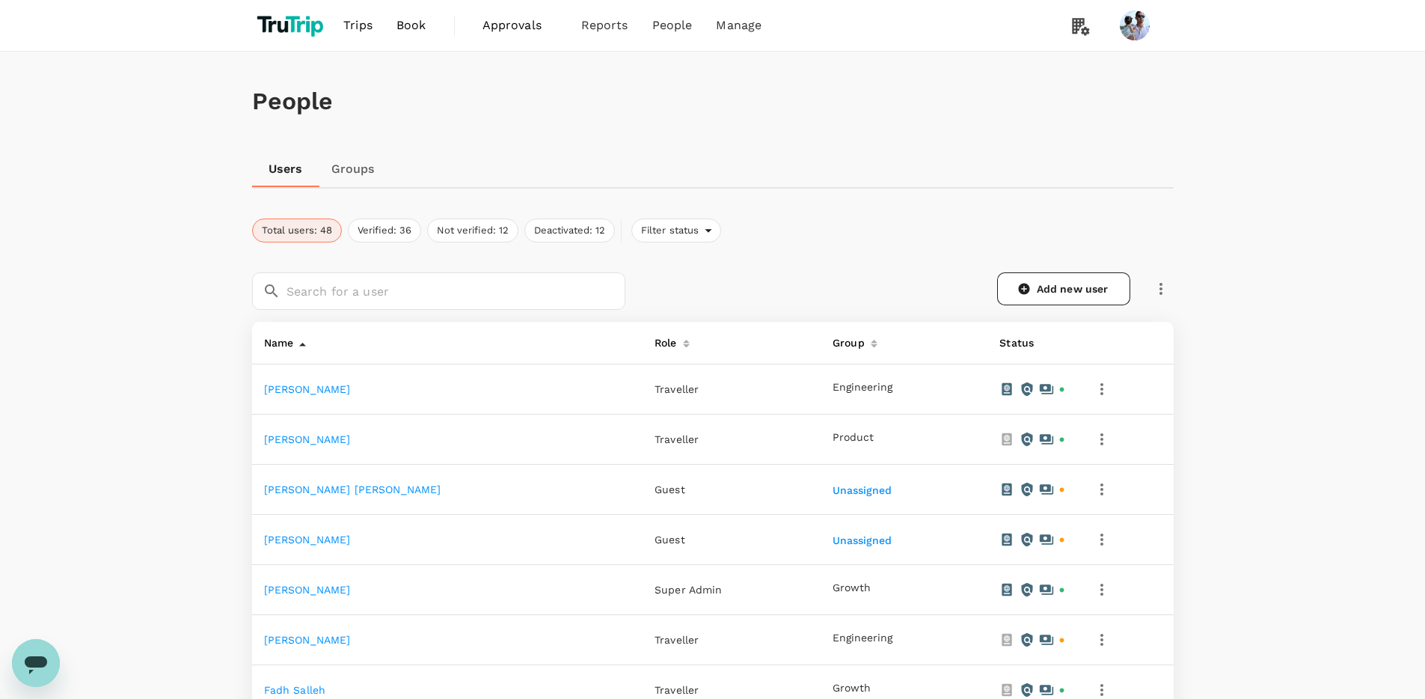
click at [280, 392] on link "Adi Irfan" at bounding box center [307, 389] width 87 height 12
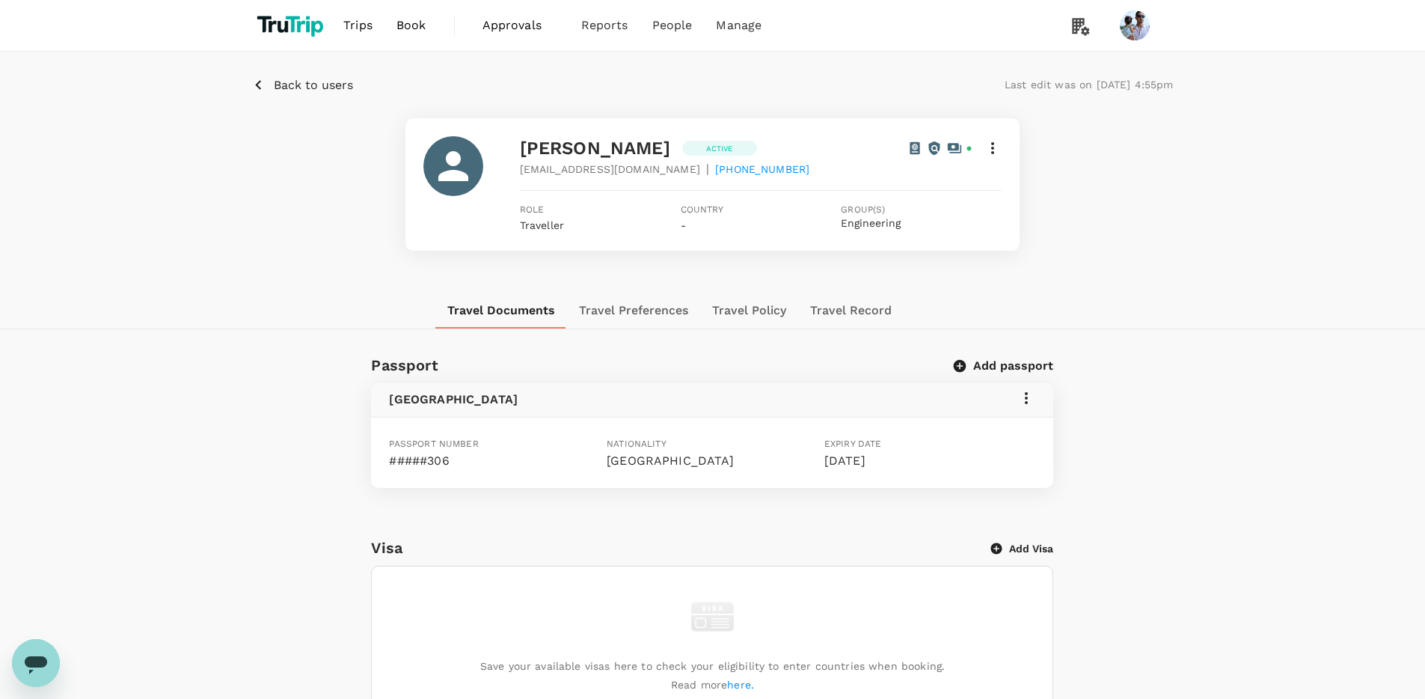
click at [634, 358] on div "Passport Add passport" at bounding box center [709, 362] width 688 height 30
click at [883, 368] on button "Add passport" at bounding box center [1004, 365] width 98 height 15
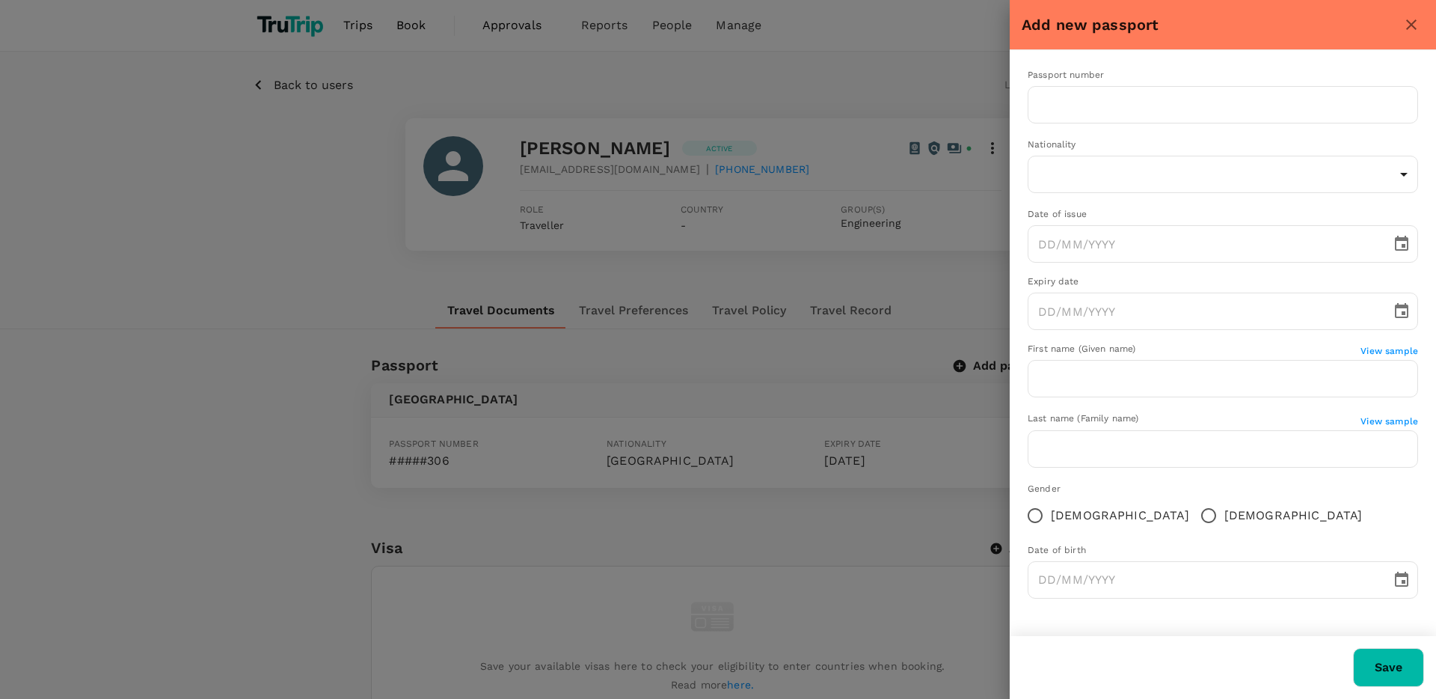
click at [716, 350] on div at bounding box center [718, 349] width 1436 height 699
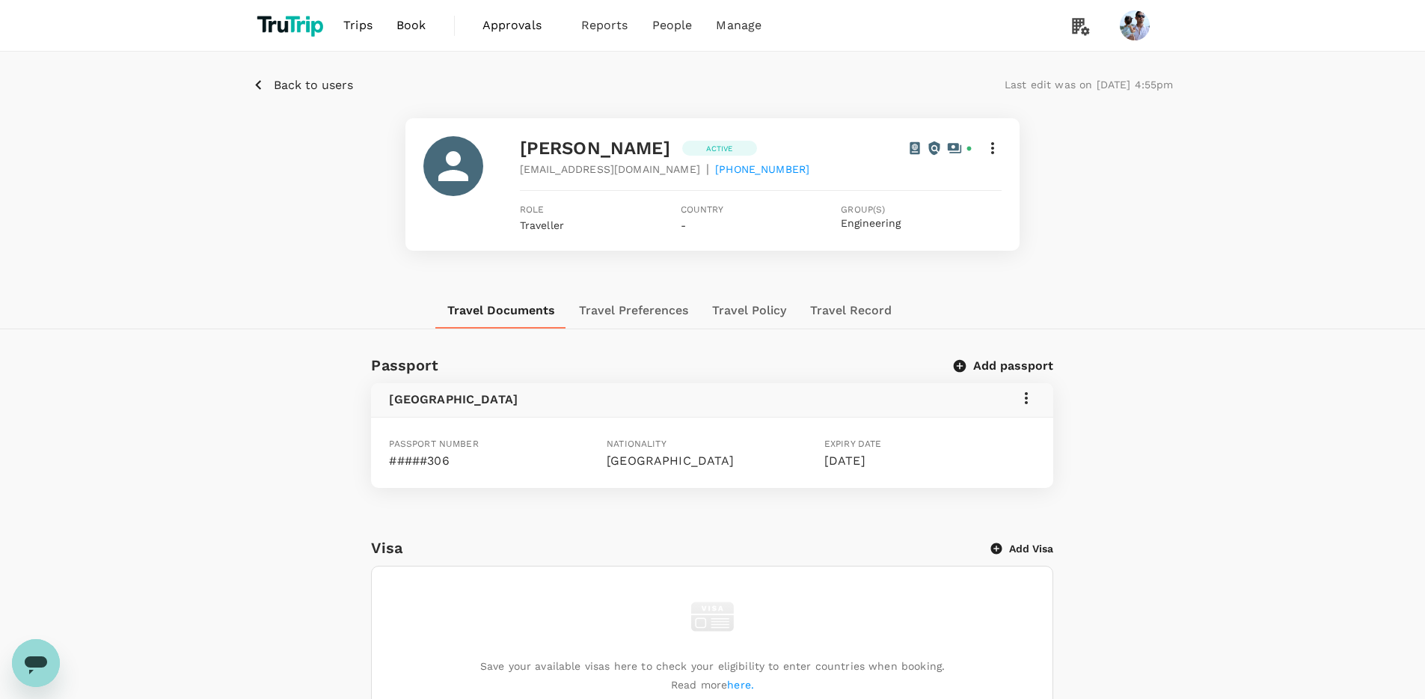
click at [883, 551] on p "Add Visa" at bounding box center [1031, 548] width 44 height 15
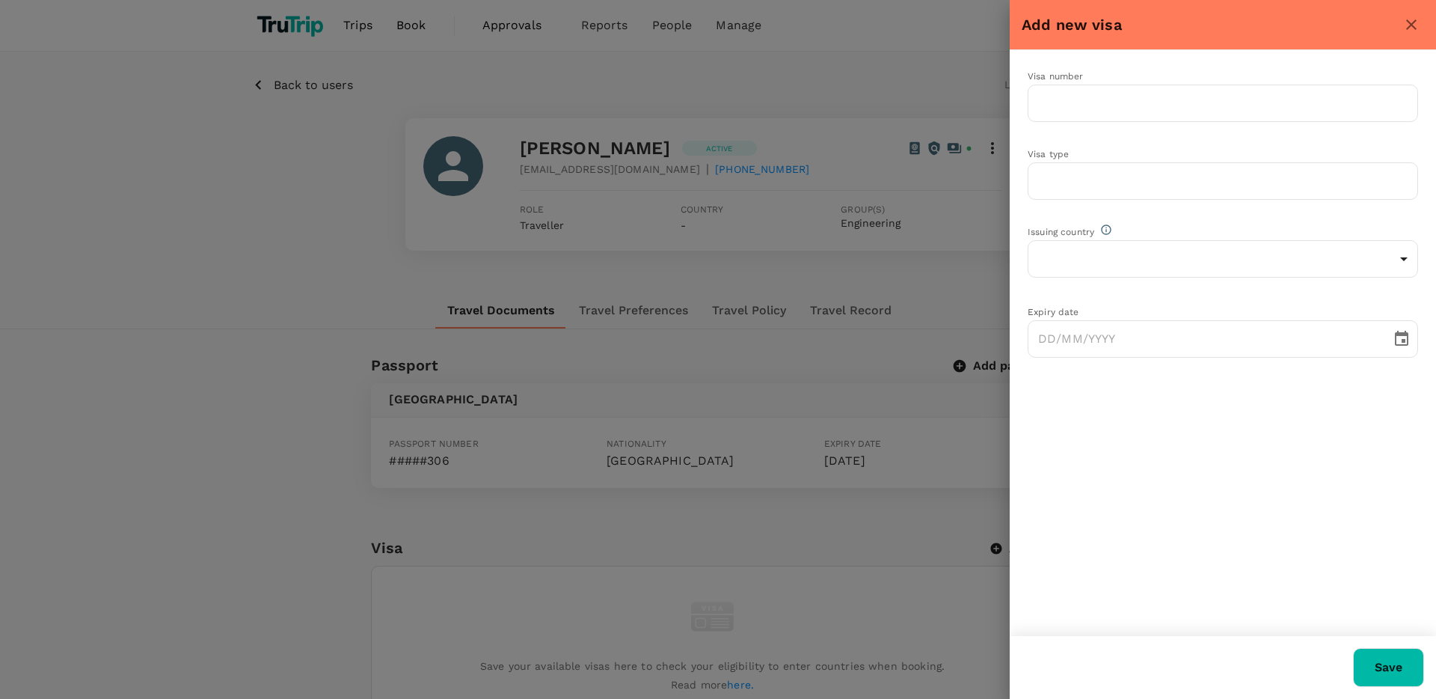
click at [798, 309] on div at bounding box center [718, 349] width 1436 height 699
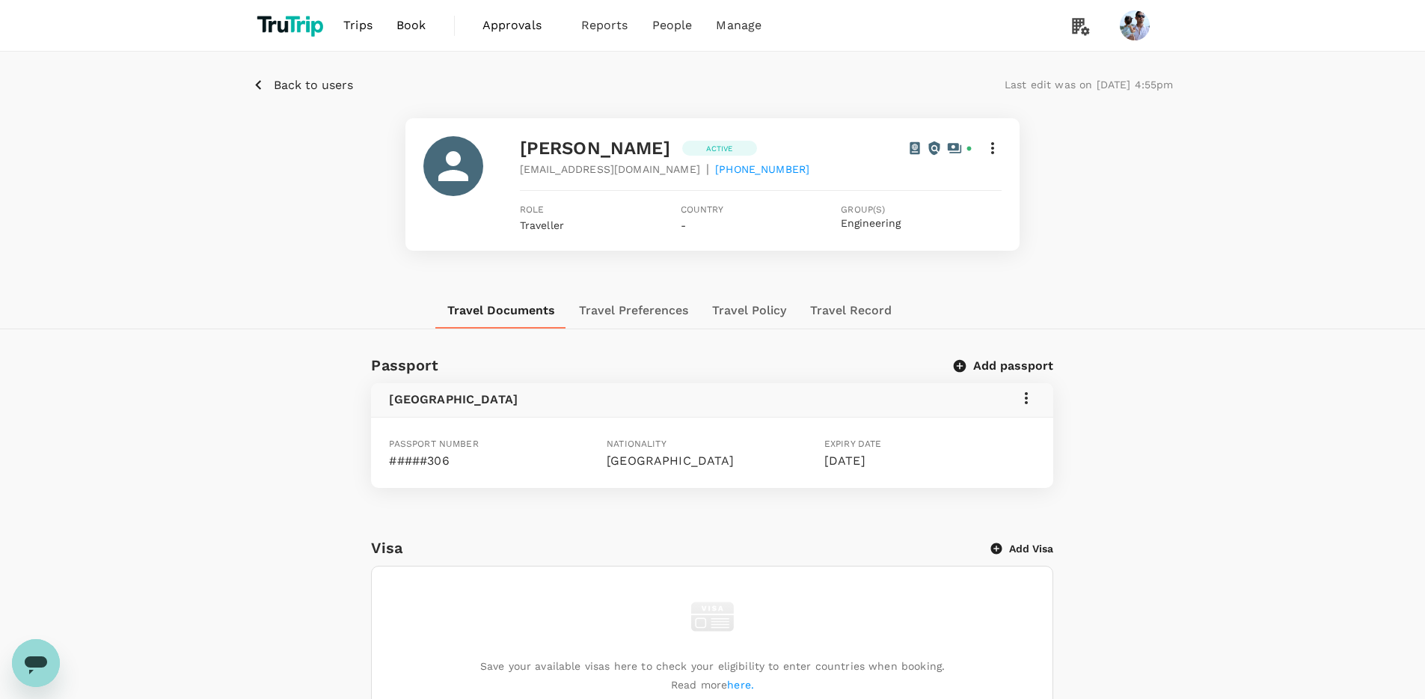
click at [604, 317] on button "Travel Preferences" at bounding box center [633, 311] width 133 height 36
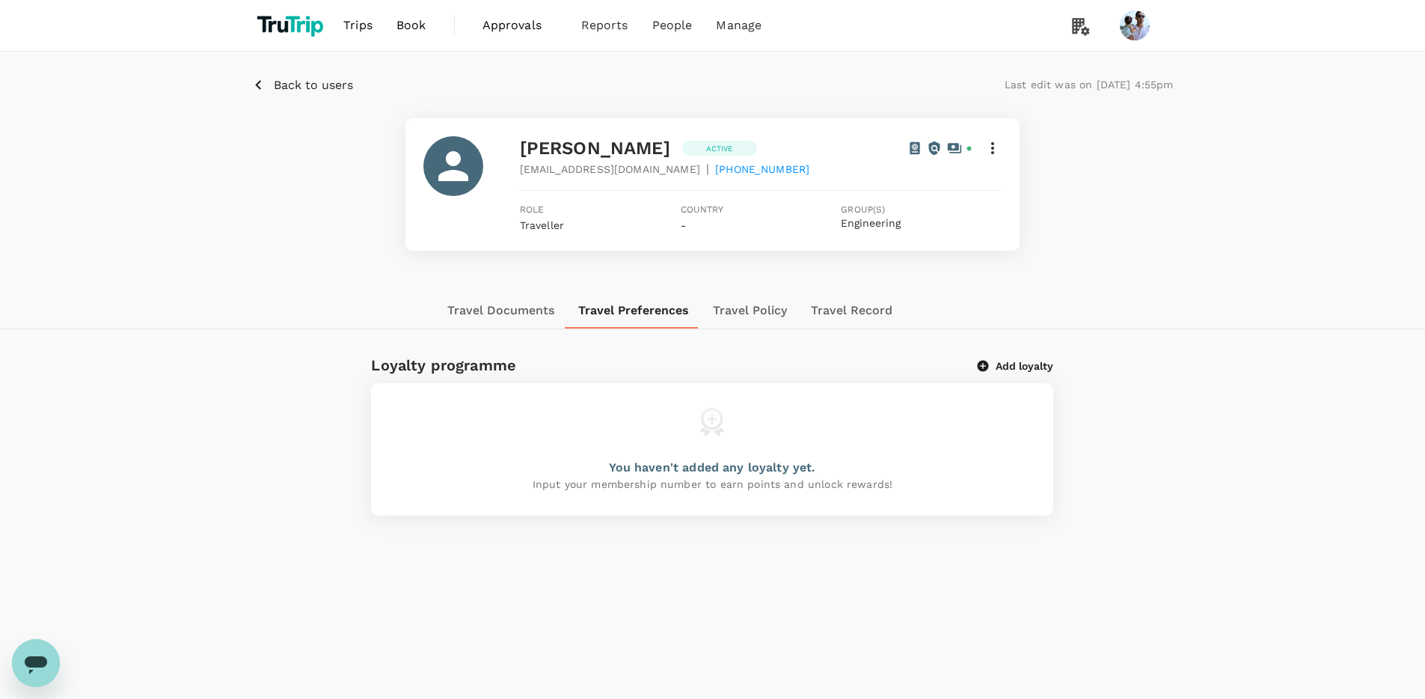
click at [516, 311] on button "Travel Documents" at bounding box center [500, 311] width 131 height 36
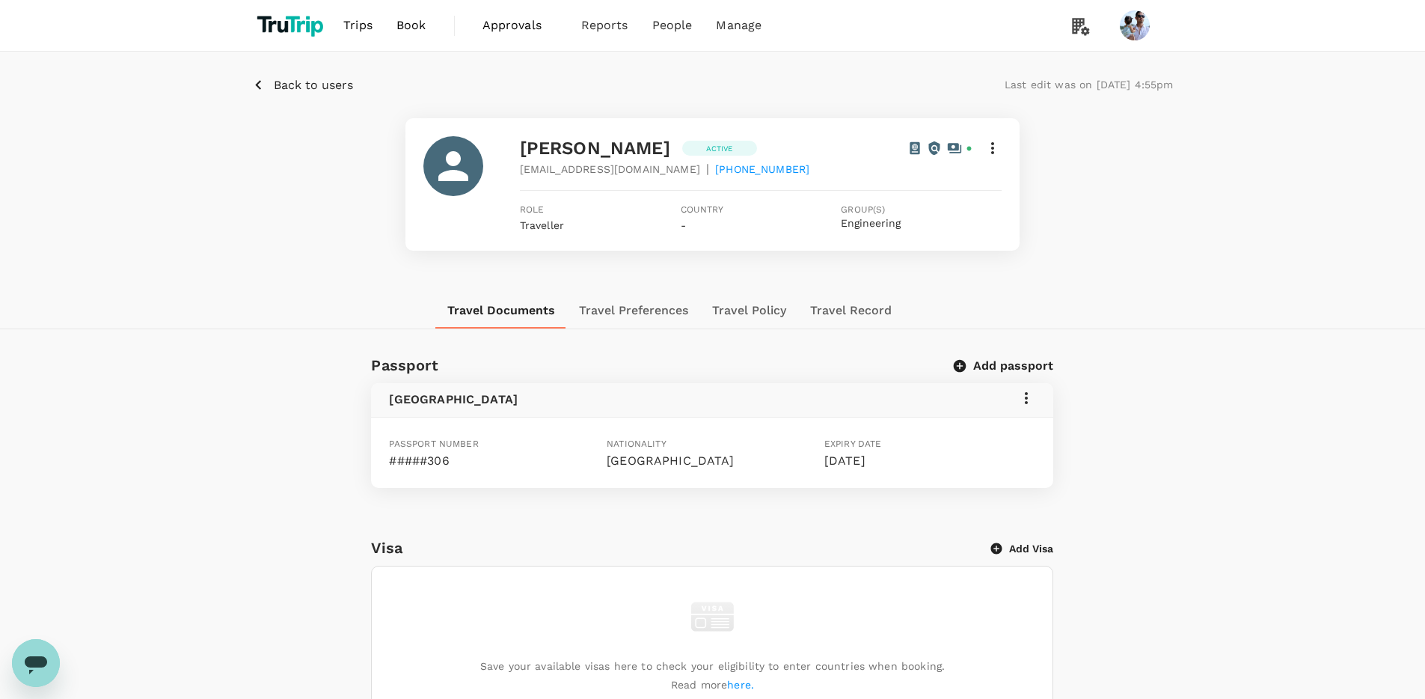
click at [760, 310] on button "Travel Policy" at bounding box center [749, 311] width 98 height 36
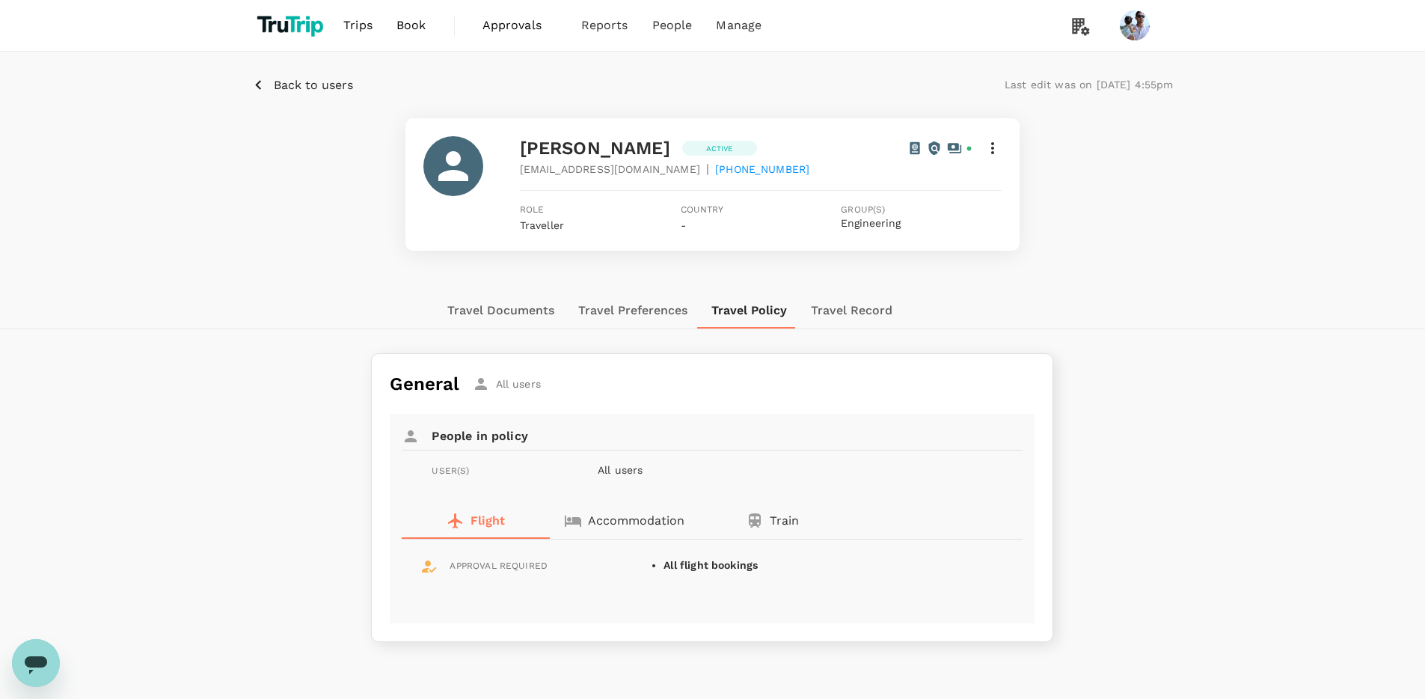
click at [854, 313] on button "Travel Record" at bounding box center [851, 311] width 105 height 36
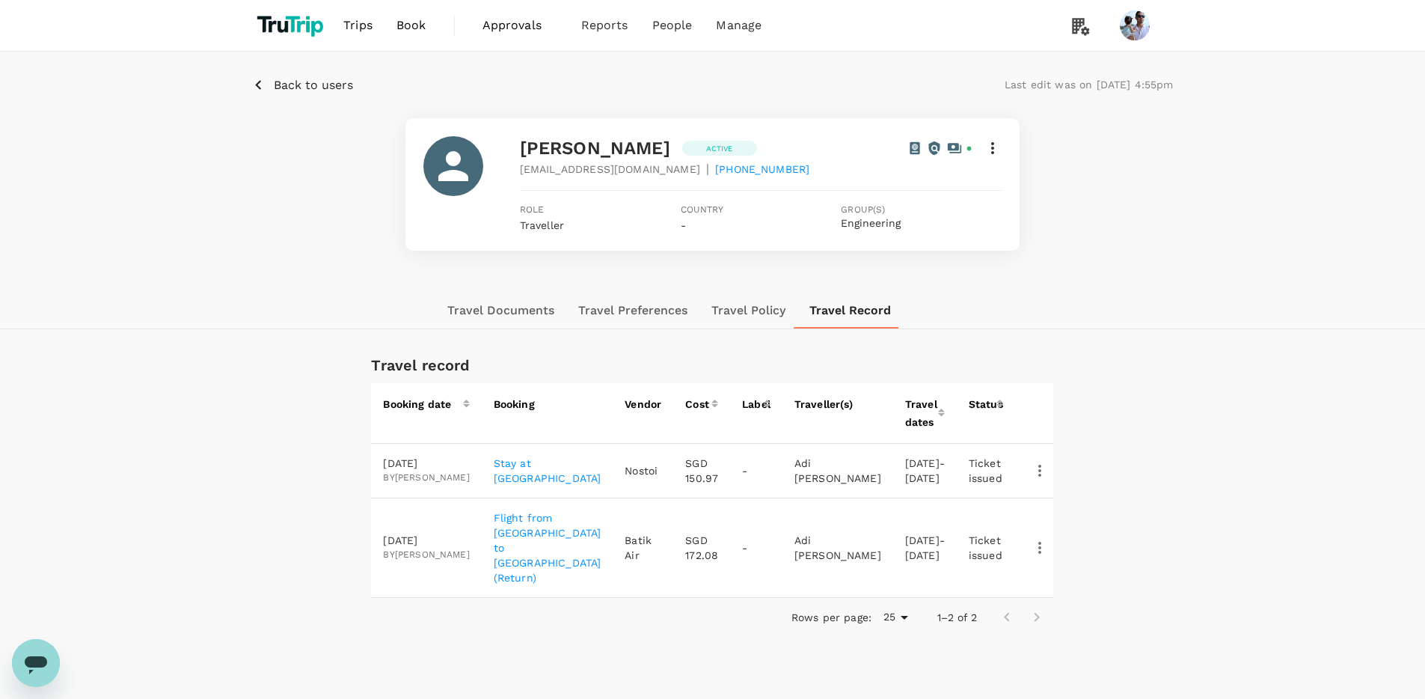
click at [503, 317] on button "Travel Documents" at bounding box center [500, 311] width 131 height 36
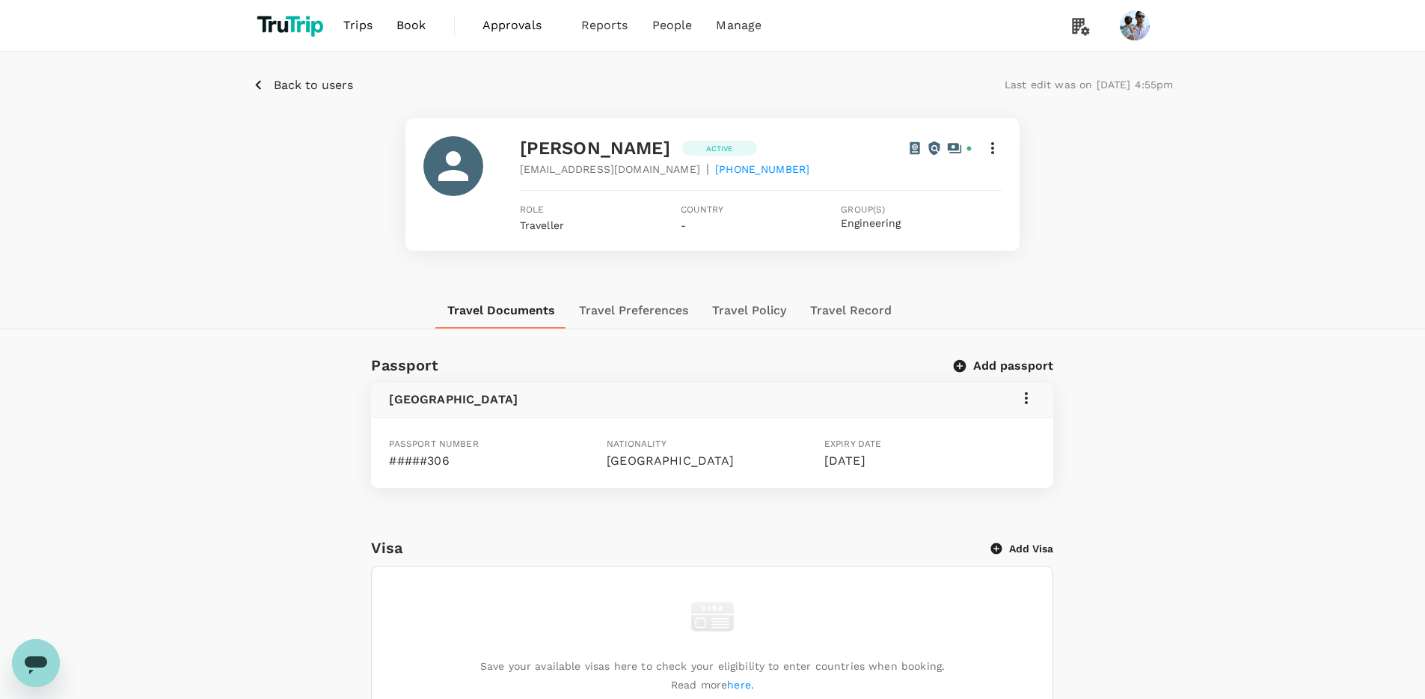
scroll to position [37, 0]
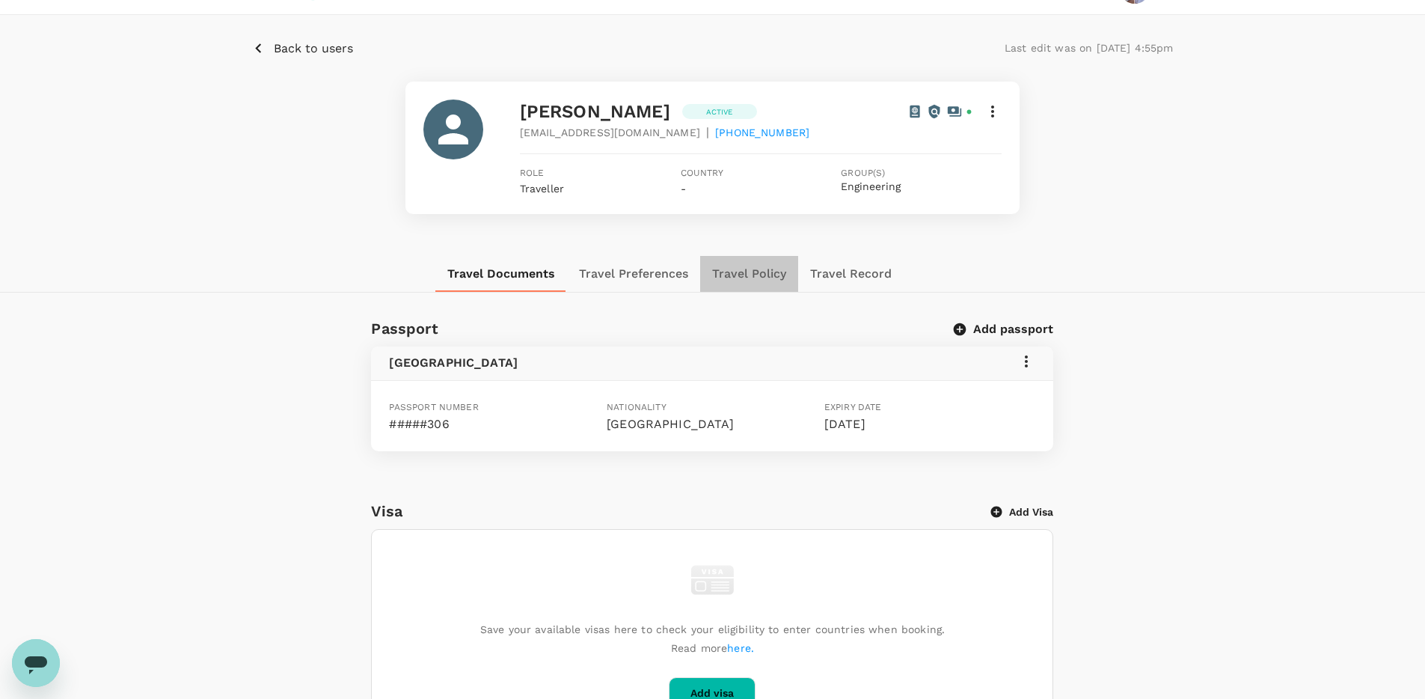
click at [730, 276] on button "Travel Policy" at bounding box center [749, 274] width 98 height 36
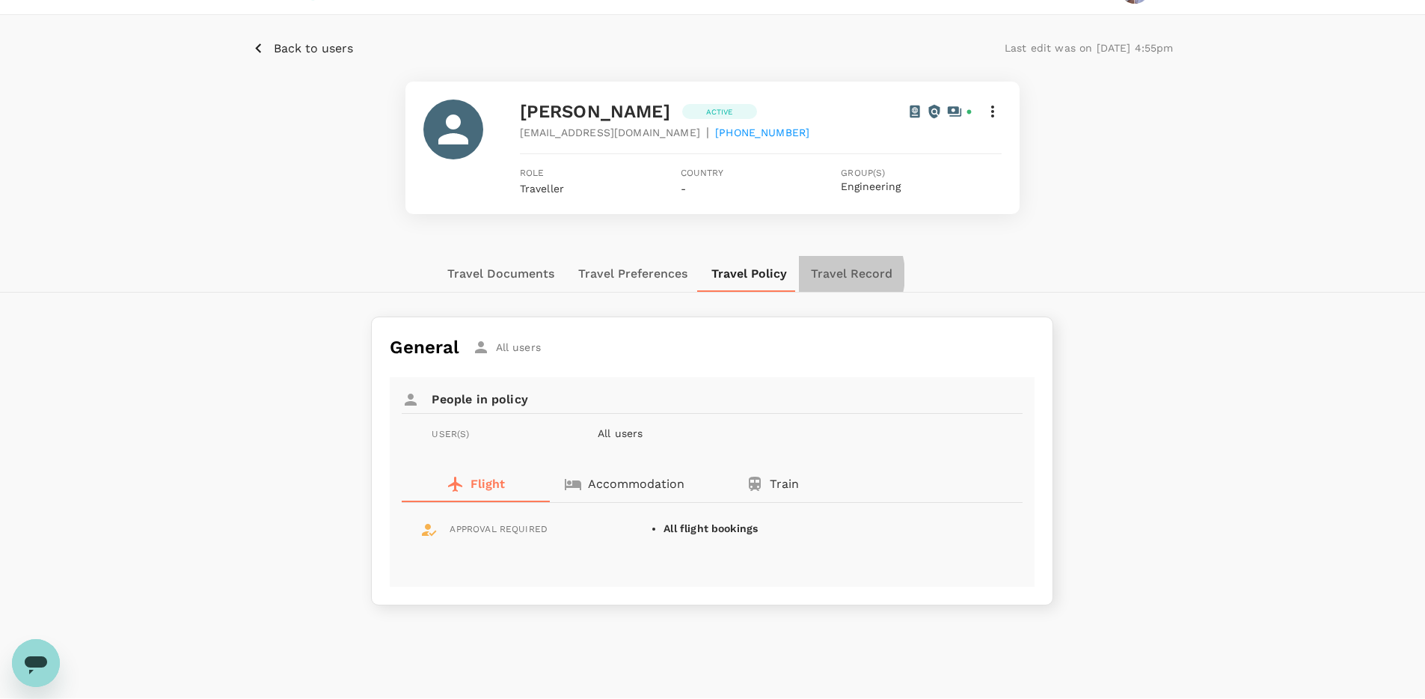
click at [824, 275] on button "Travel Record" at bounding box center [851, 274] width 105 height 36
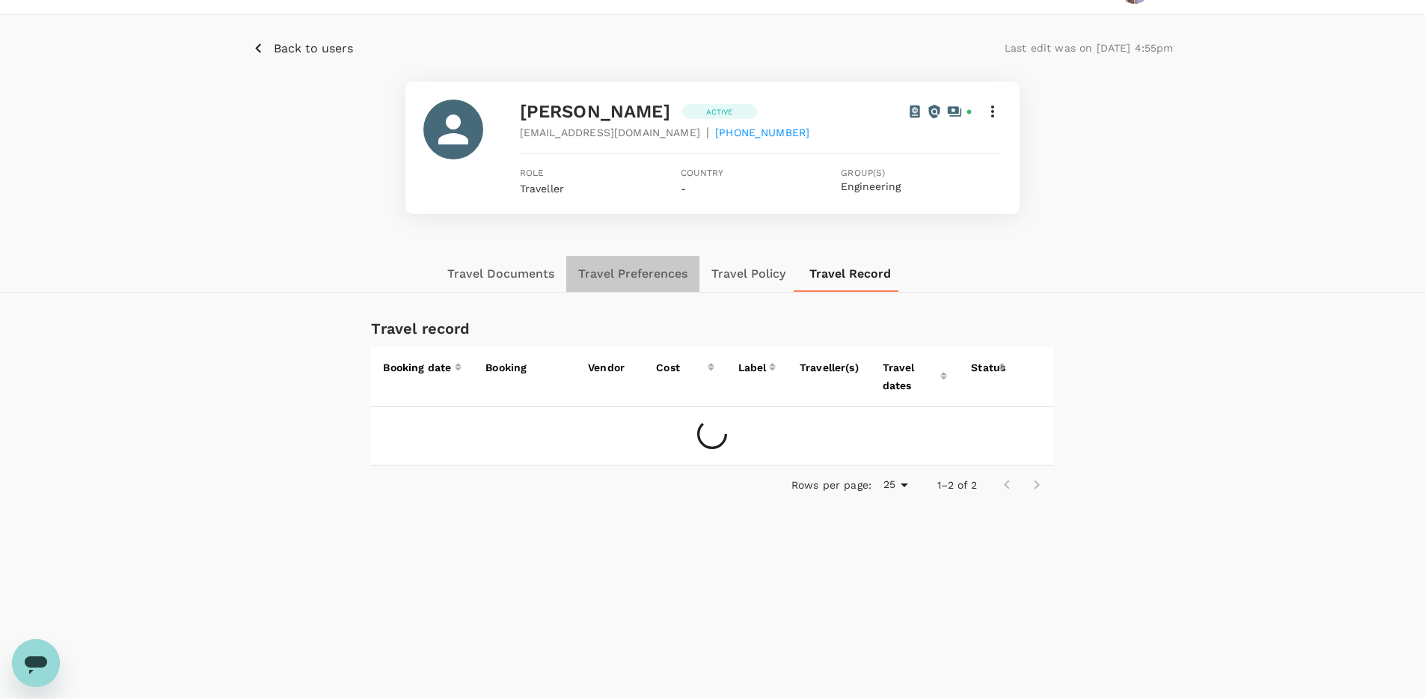
click at [634, 280] on button "Travel Preferences" at bounding box center [632, 274] width 133 height 36
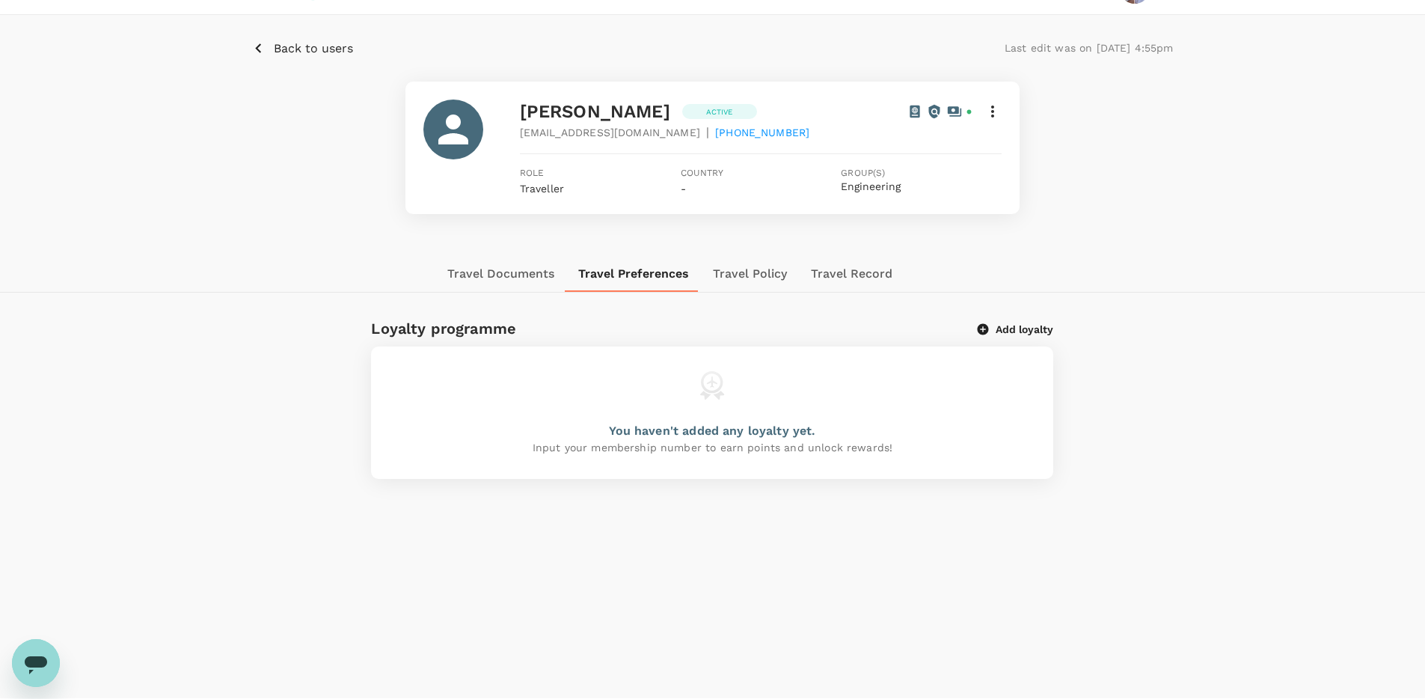
scroll to position [0, 0]
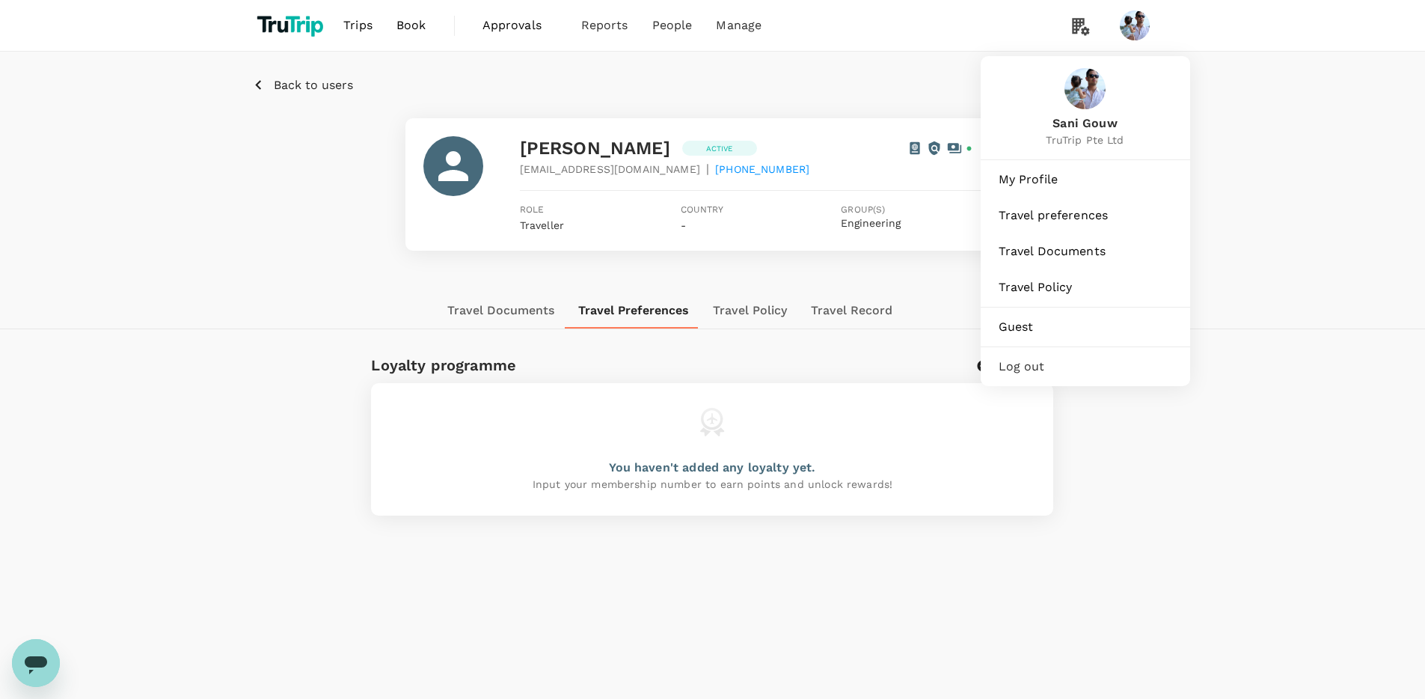
click at [883, 19] on img at bounding box center [1135, 25] width 30 height 30
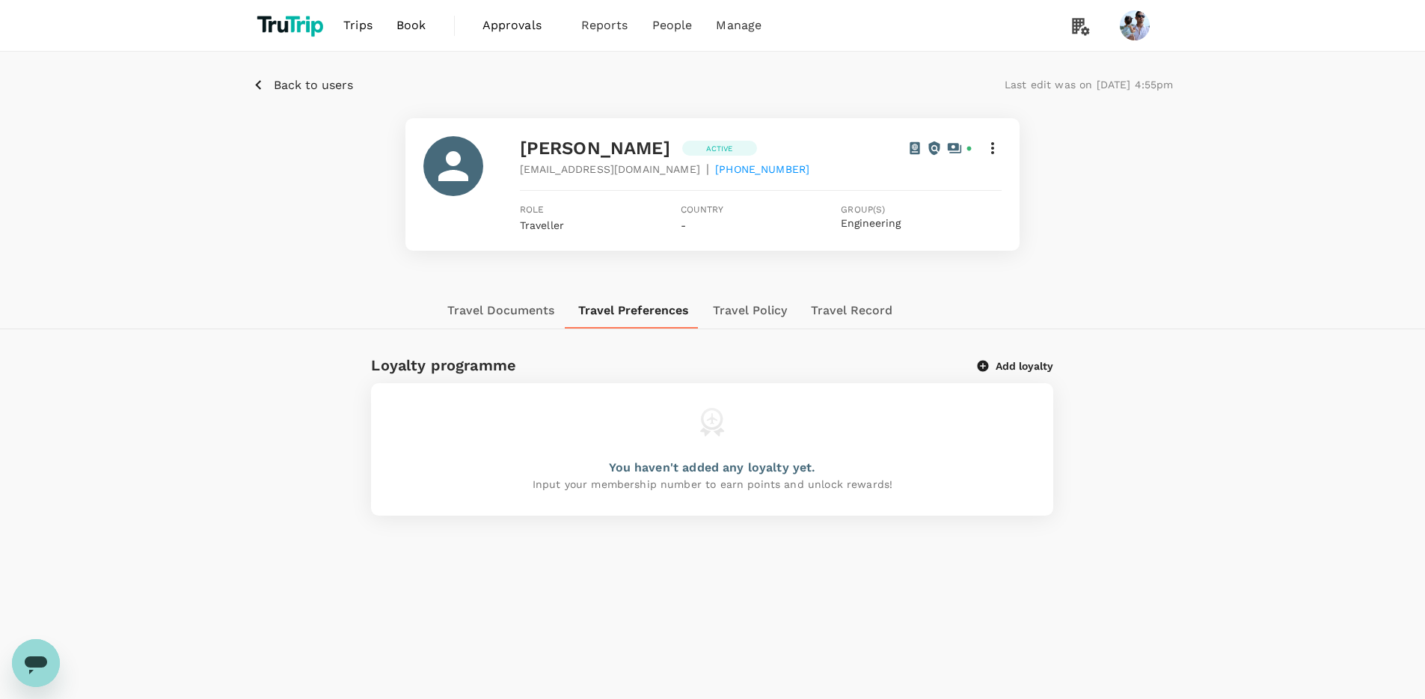
click at [883, 25] on img at bounding box center [1135, 25] width 30 height 30
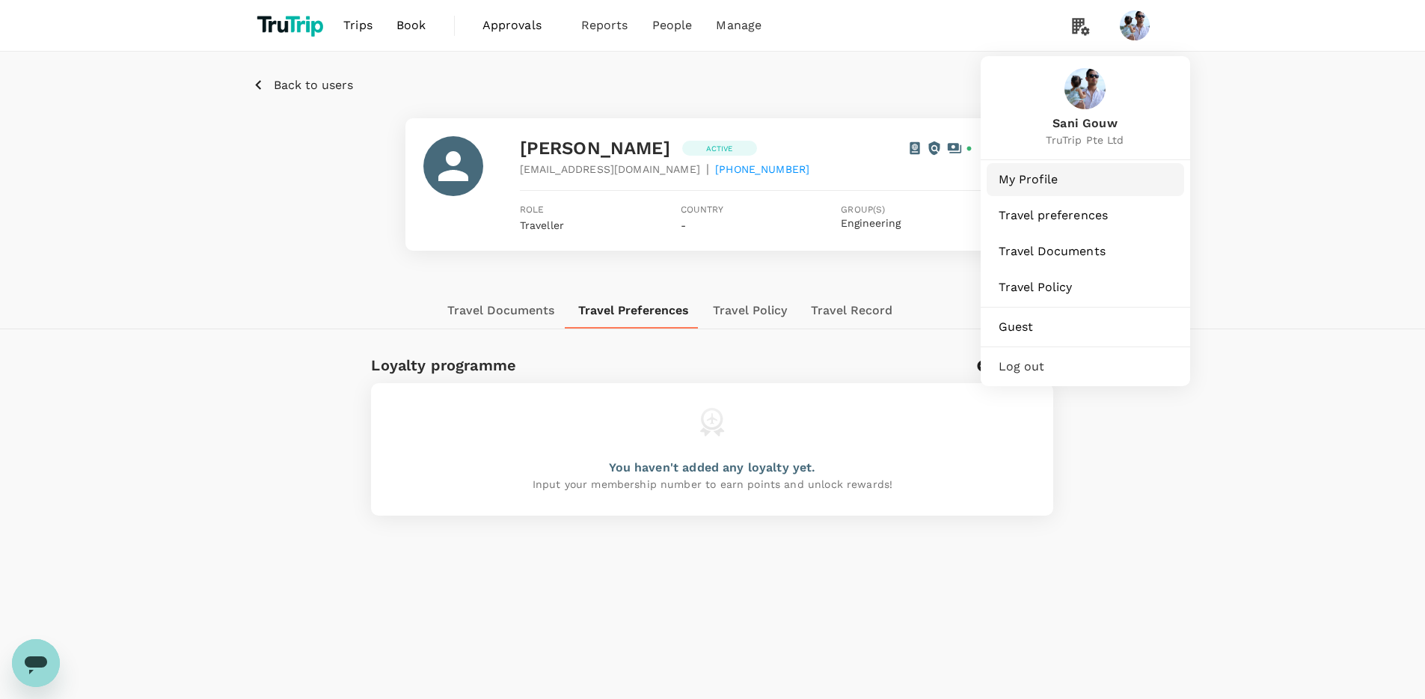
click at [883, 182] on span "My Profile" at bounding box center [1086, 180] width 174 height 18
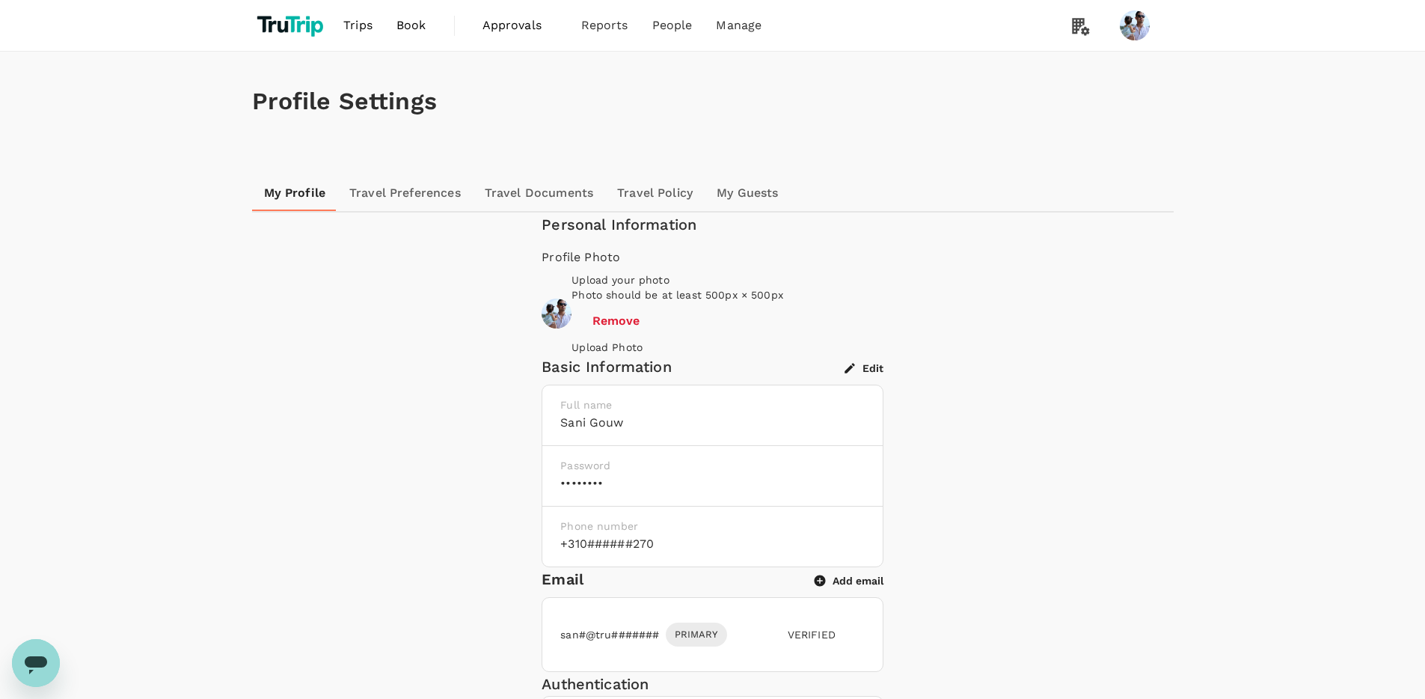
click at [660, 195] on link "Travel Policy" at bounding box center [655, 193] width 100 height 36
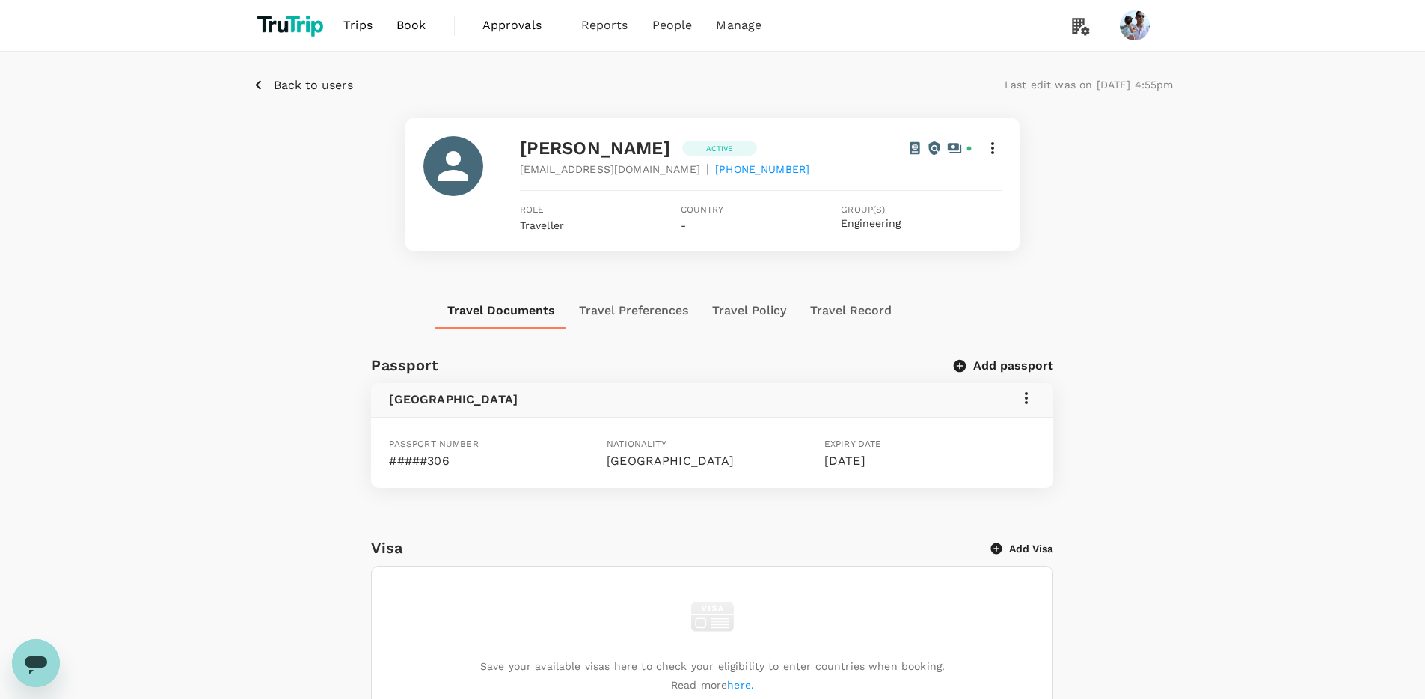
click at [883, 150] on div at bounding box center [954, 148] width 94 height 18
click at [883, 147] on icon at bounding box center [993, 148] width 18 height 18
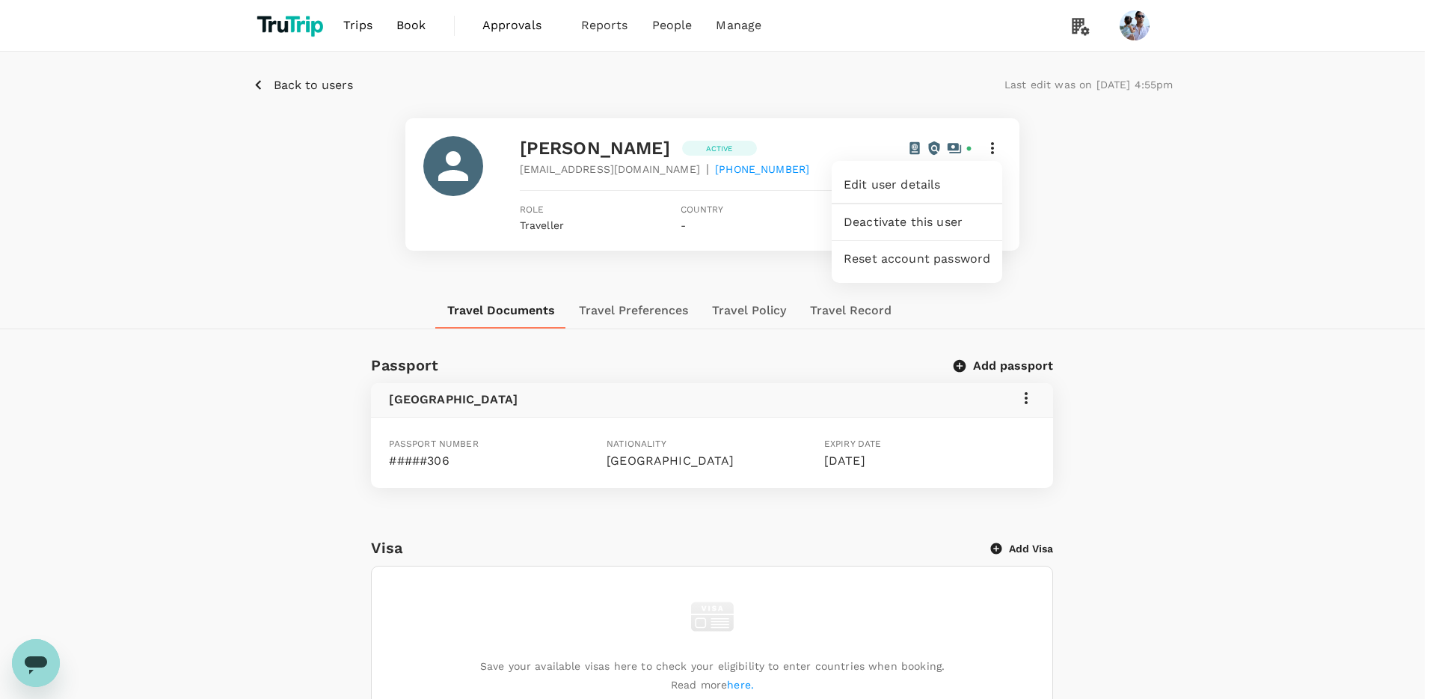
drag, startPoint x: 1282, startPoint y: 275, endPoint x: 1243, endPoint y: 281, distance: 39.4
click at [883, 277] on div at bounding box center [718, 349] width 1436 height 699
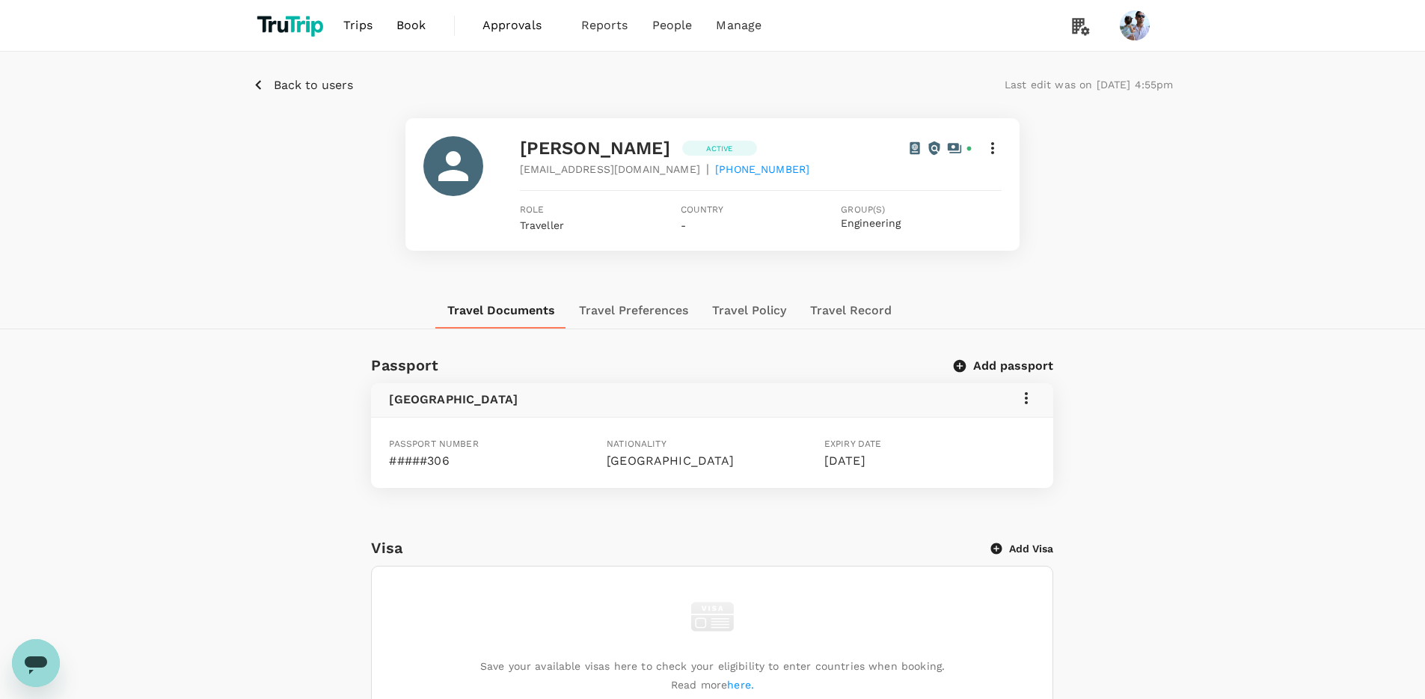
click at [649, 308] on button "Travel Preferences" at bounding box center [633, 311] width 133 height 36
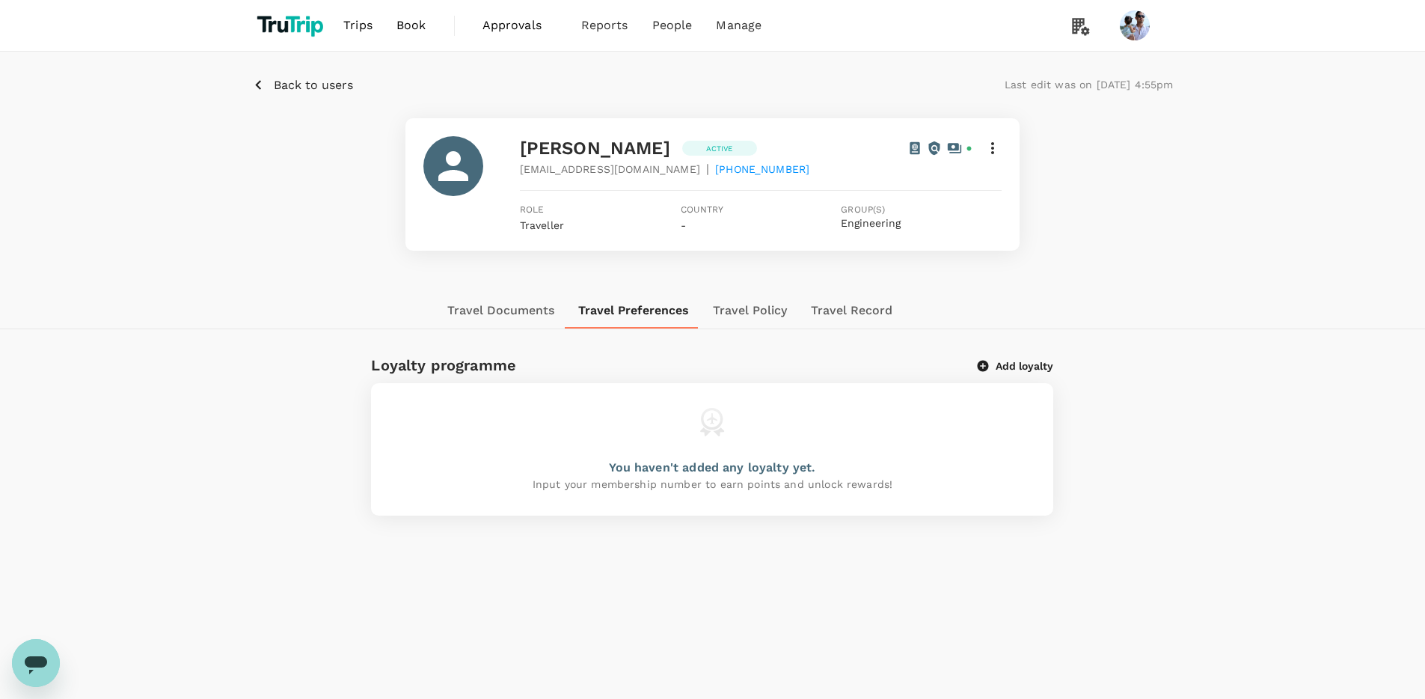
click at [483, 307] on button "Travel Documents" at bounding box center [500, 311] width 131 height 36
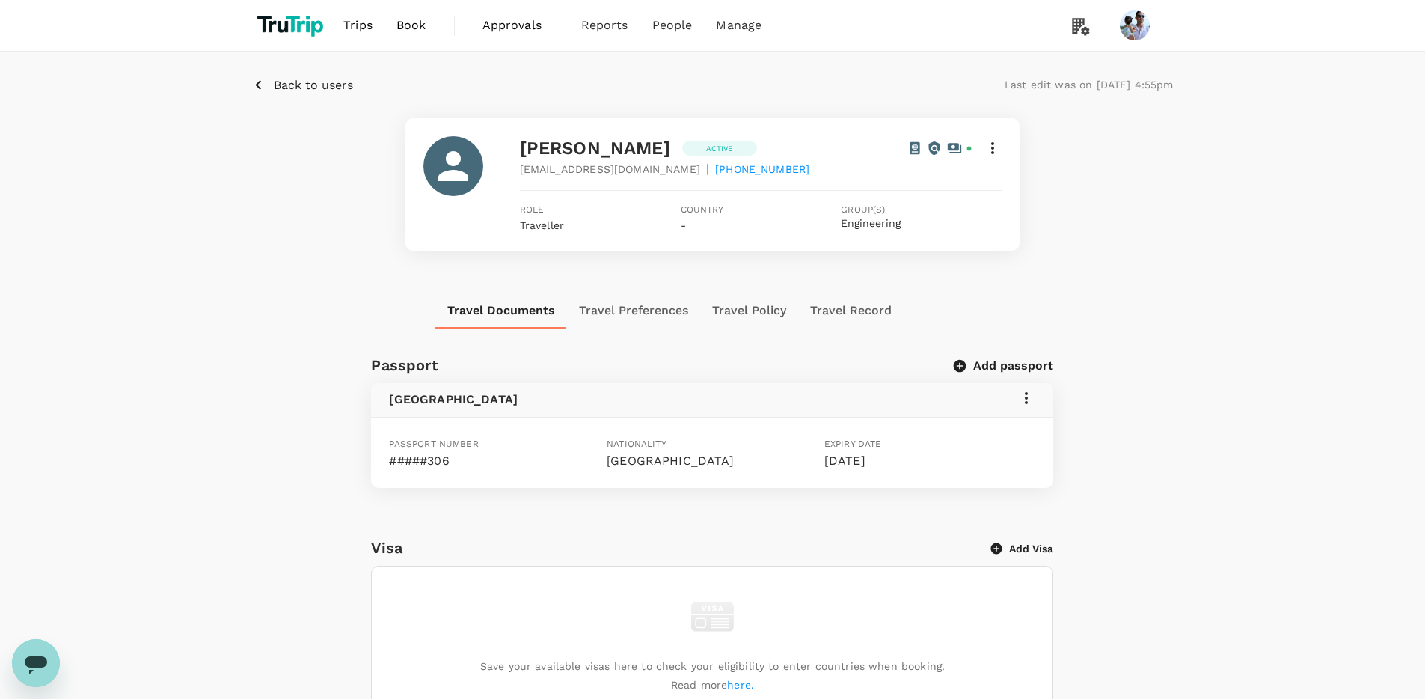
click at [883, 151] on icon at bounding box center [993, 148] width 18 height 18
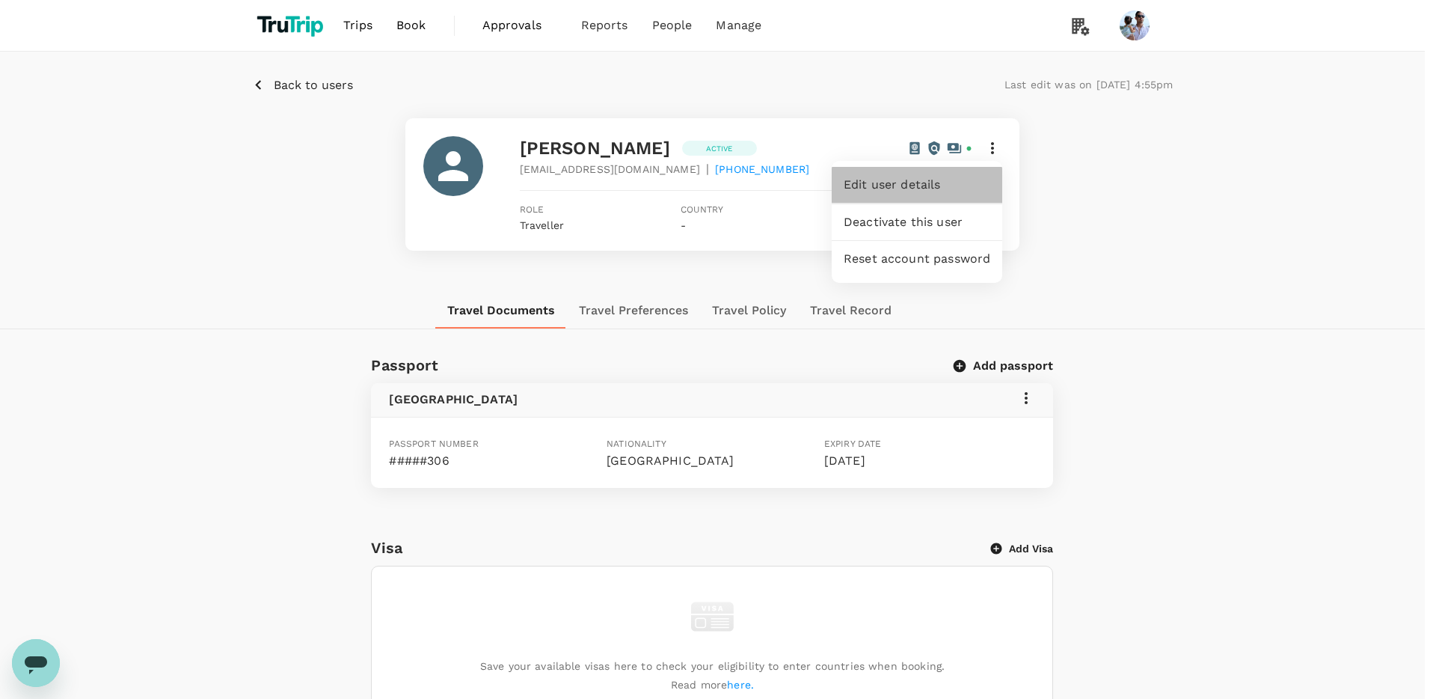
click at [883, 195] on div "Edit user details" at bounding box center [917, 185] width 171 height 36
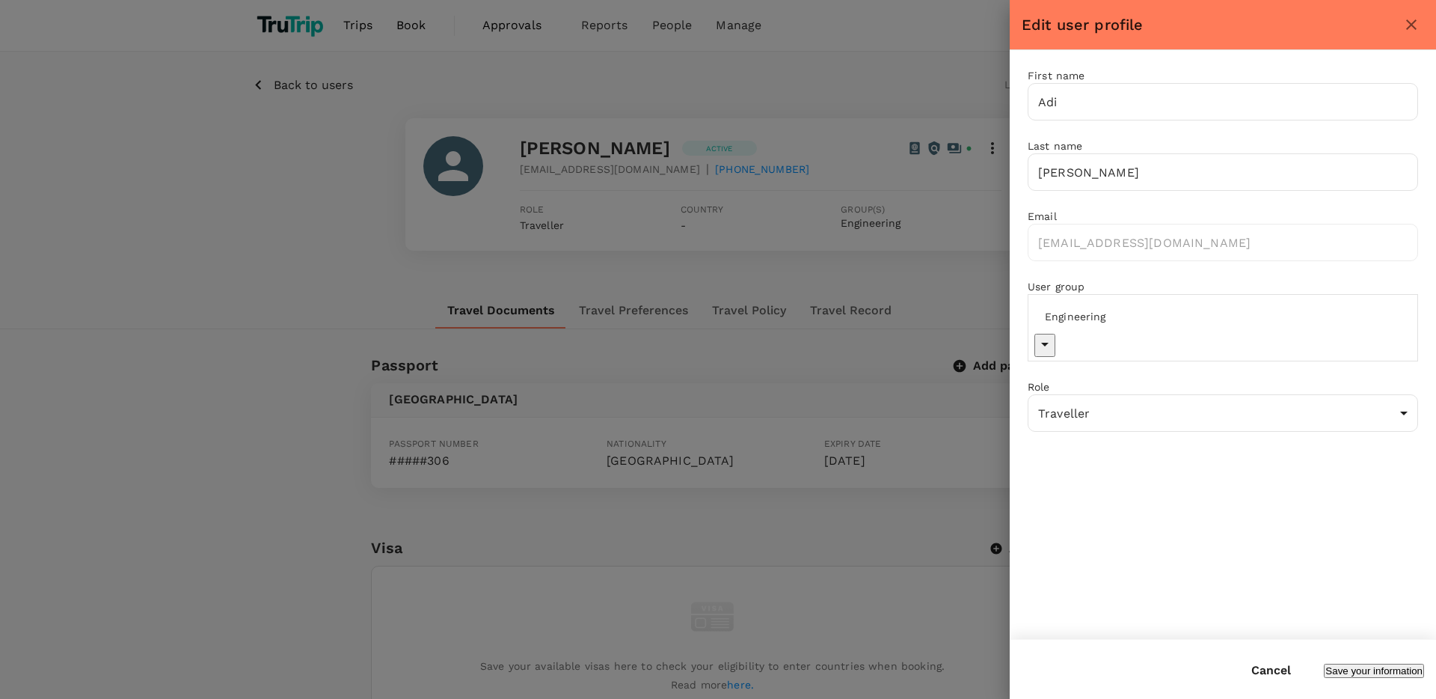
click at [883, 314] on input "Engineering" at bounding box center [1234, 316] width 398 height 35
click at [883, 289] on div at bounding box center [718, 349] width 1436 height 699
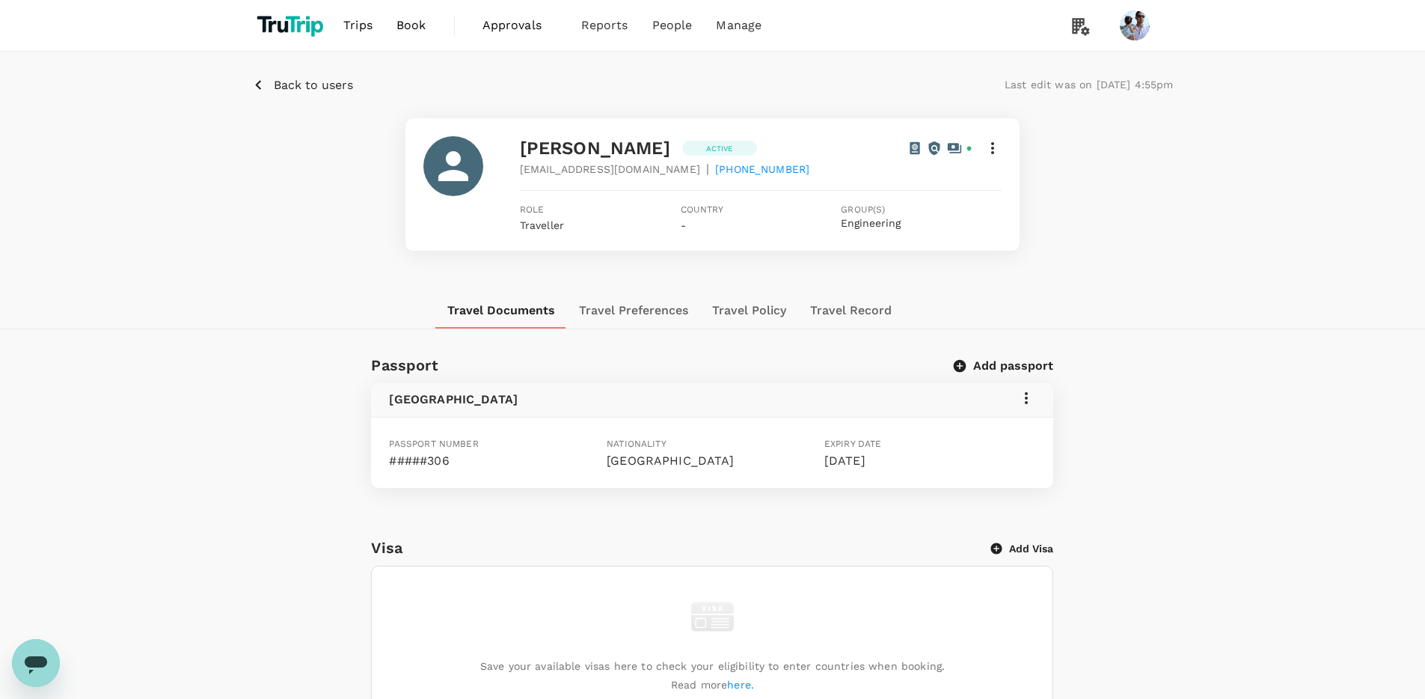
click at [883, 155] on icon at bounding box center [993, 148] width 18 height 18
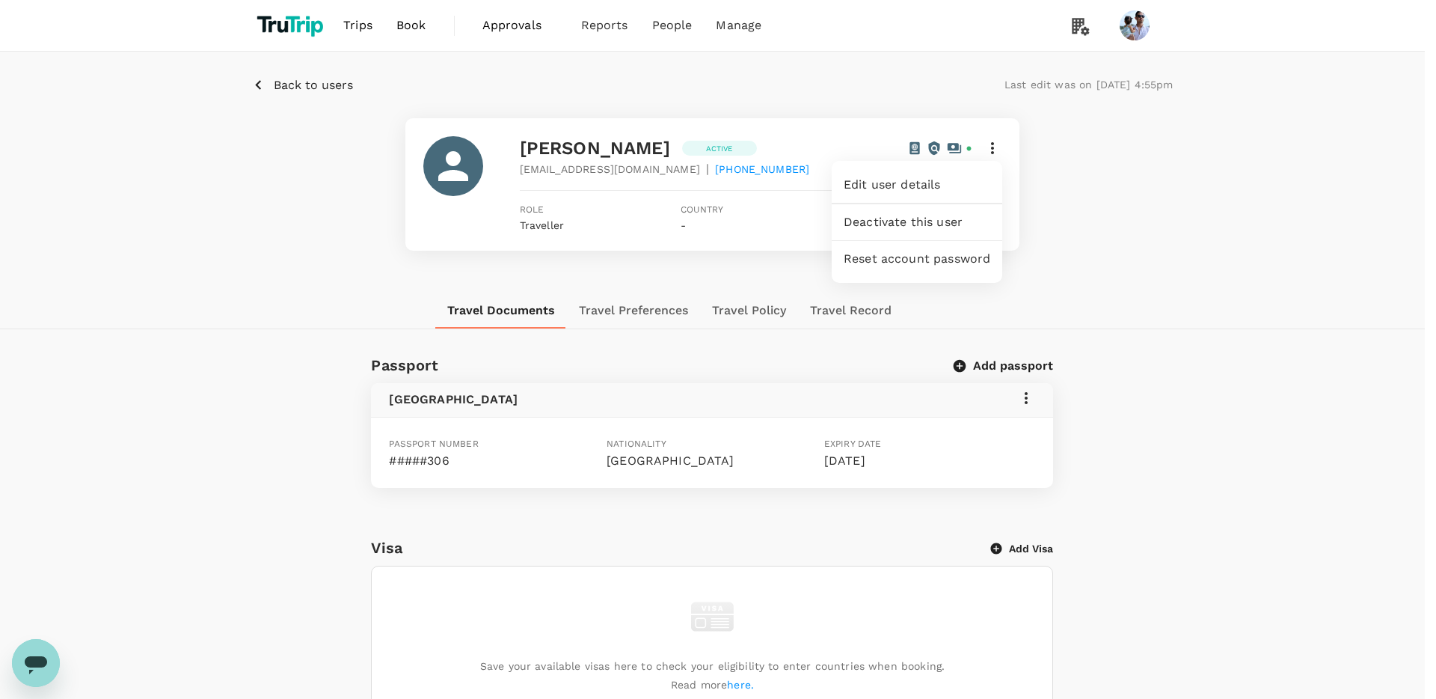
click at [700, 260] on div at bounding box center [718, 349] width 1436 height 699
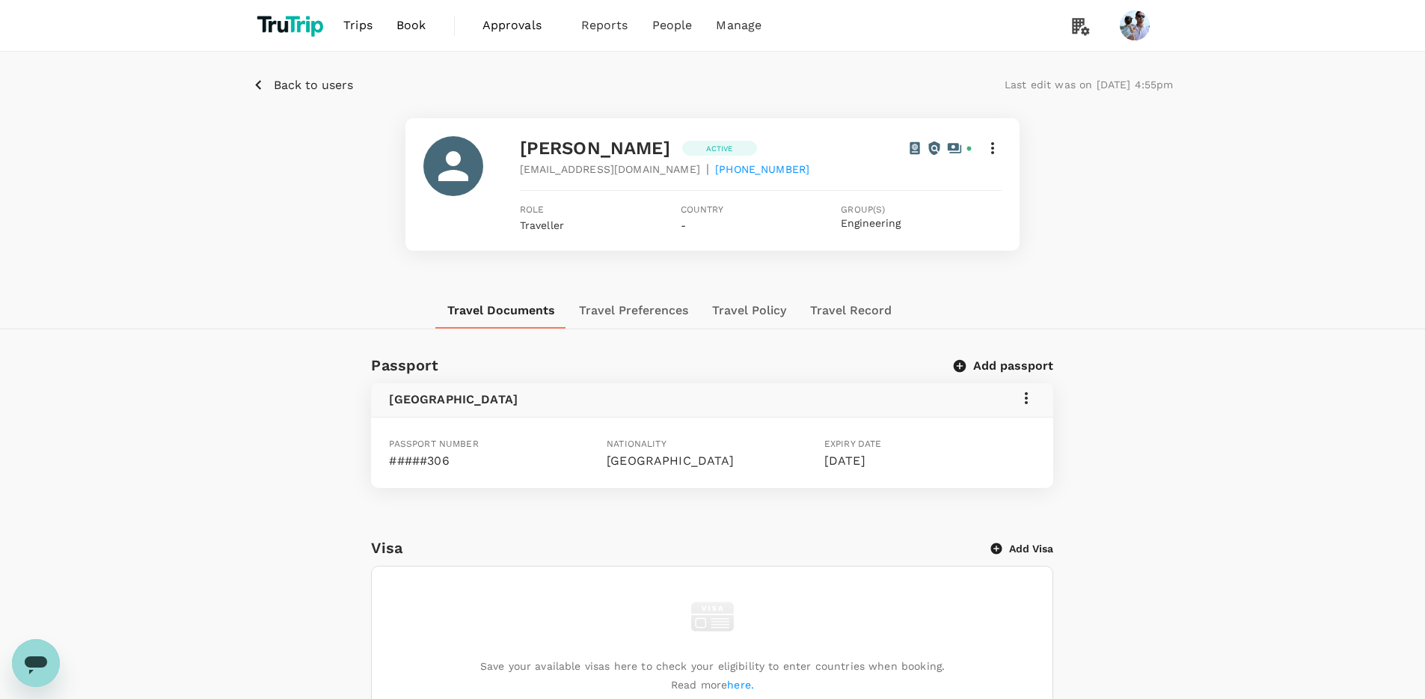
click at [883, 438] on div "Expiry date 10 Jan 2029" at bounding box center [927, 449] width 218 height 40
click at [883, 387] on div "Indonesia" at bounding box center [712, 400] width 682 height 34
click at [883, 399] on icon at bounding box center [1026, 398] width 18 height 18
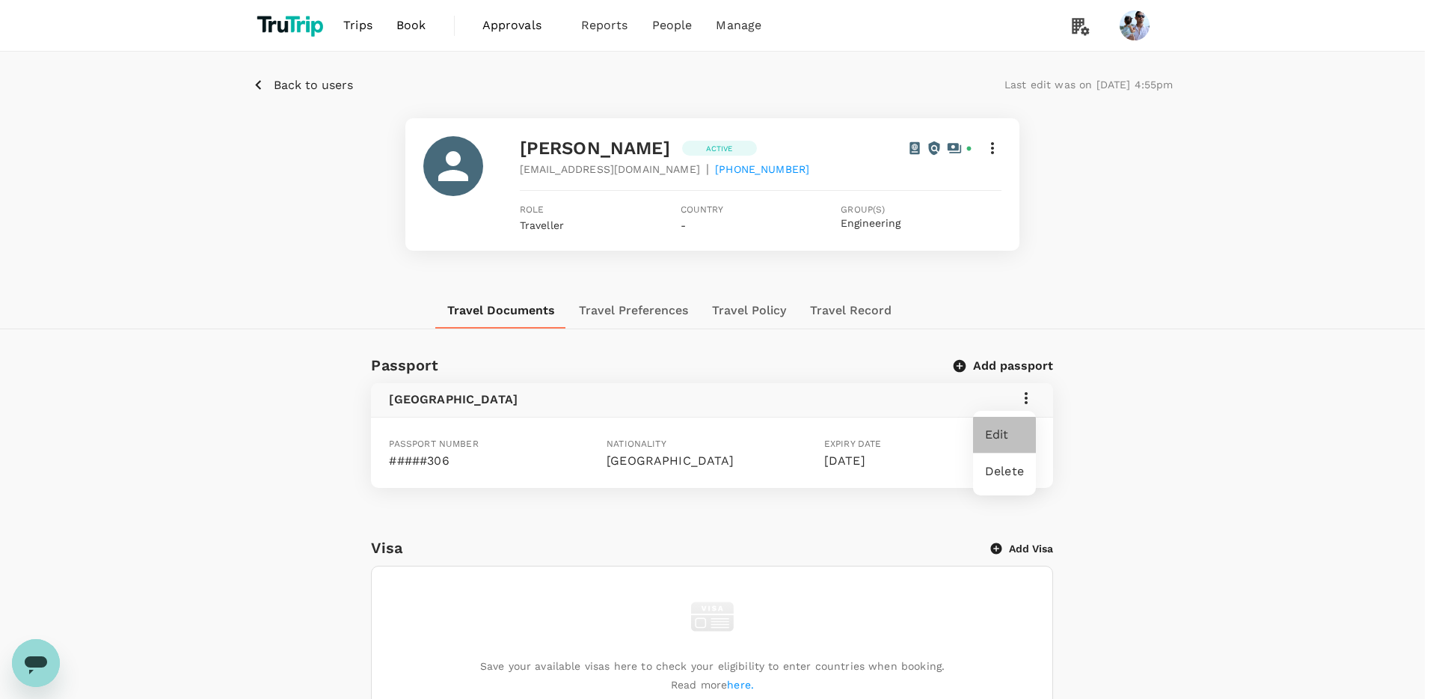
click at [883, 441] on span "Edit" at bounding box center [1004, 435] width 39 height 18
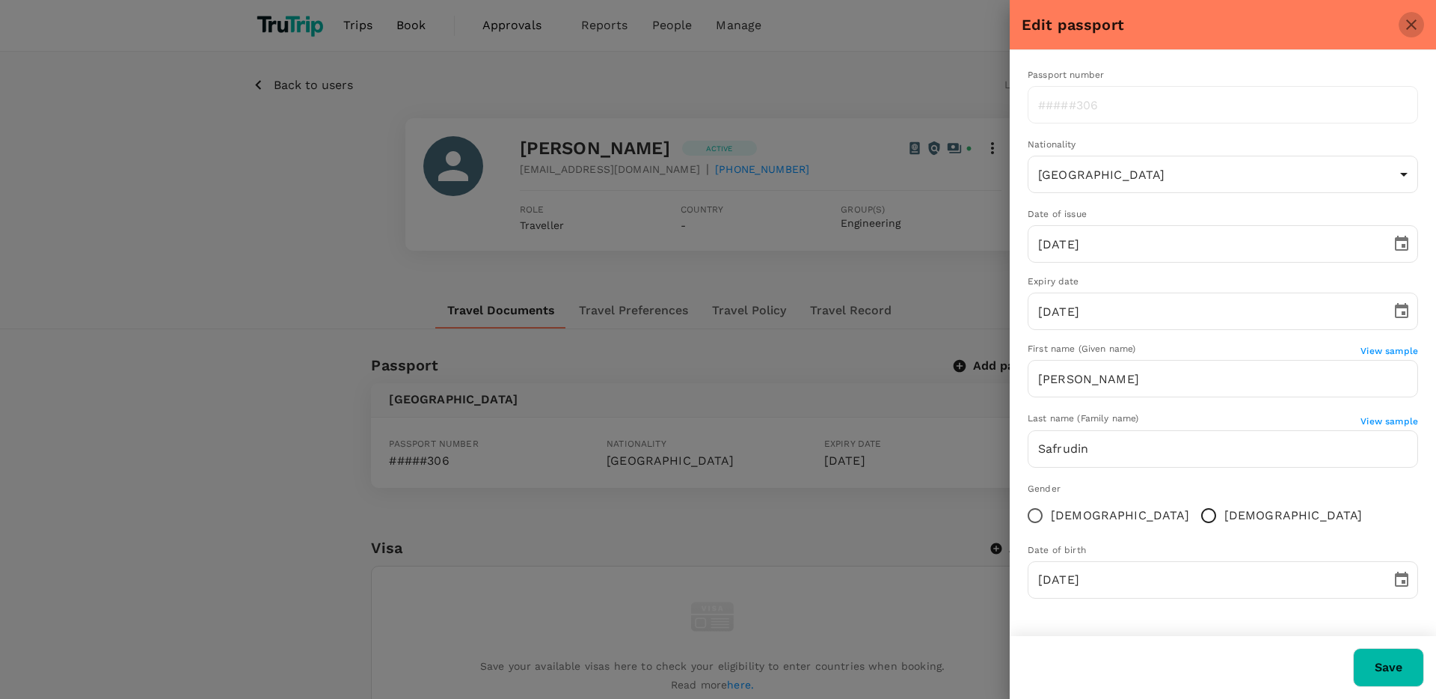
click at [883, 26] on icon "close" at bounding box center [1411, 24] width 10 height 10
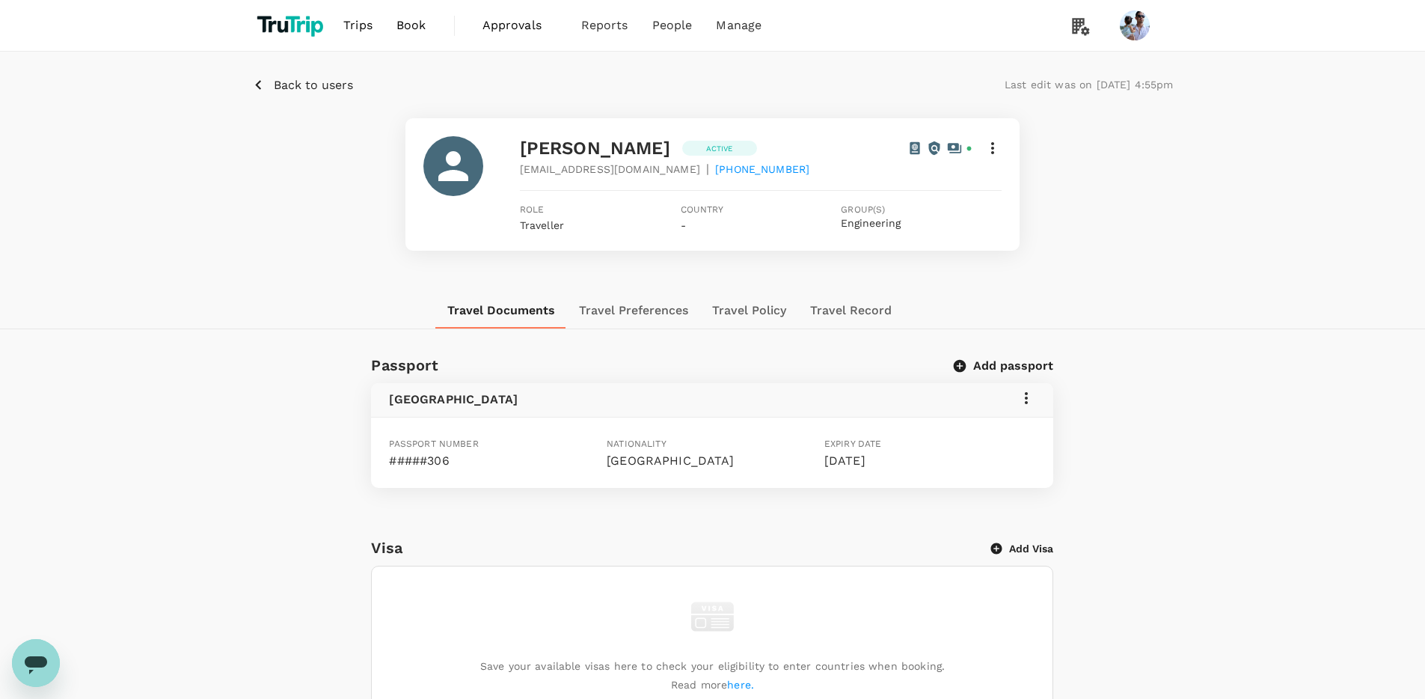
click at [289, 87] on p "Back to users" at bounding box center [313, 85] width 79 height 18
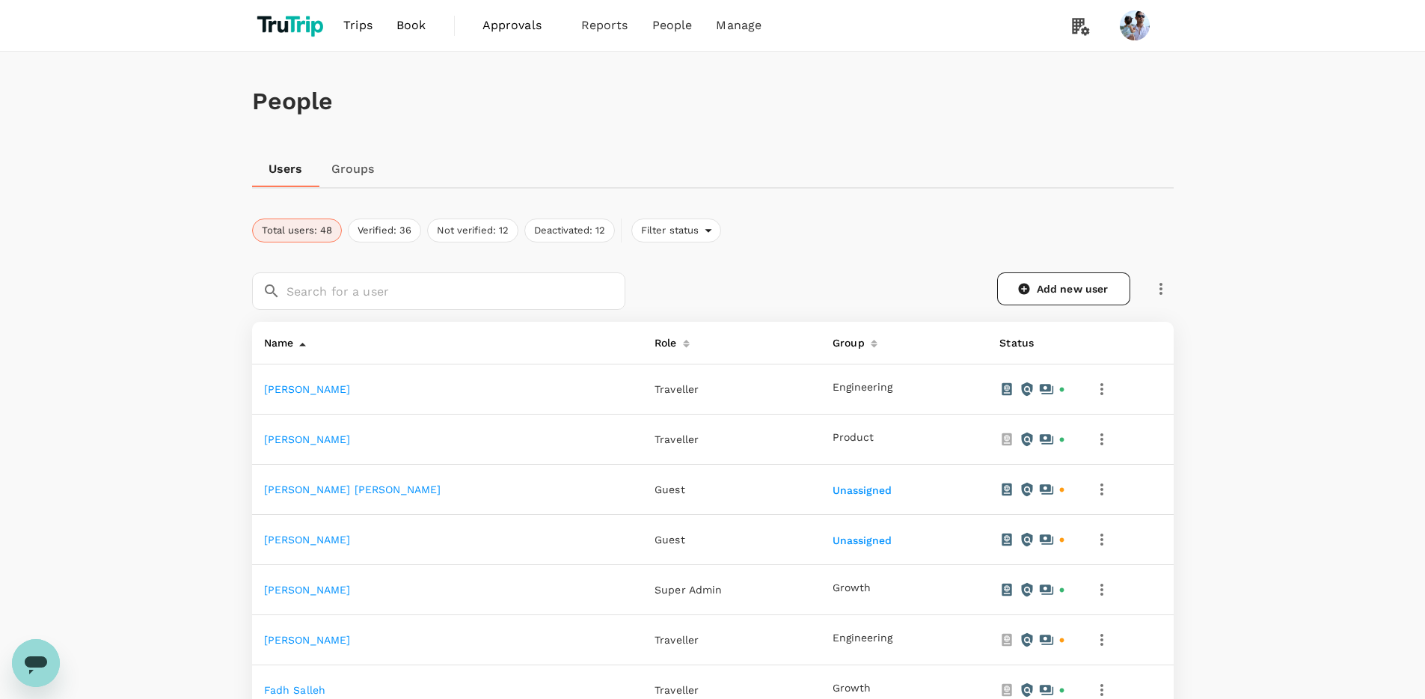
scroll to position [10, 0]
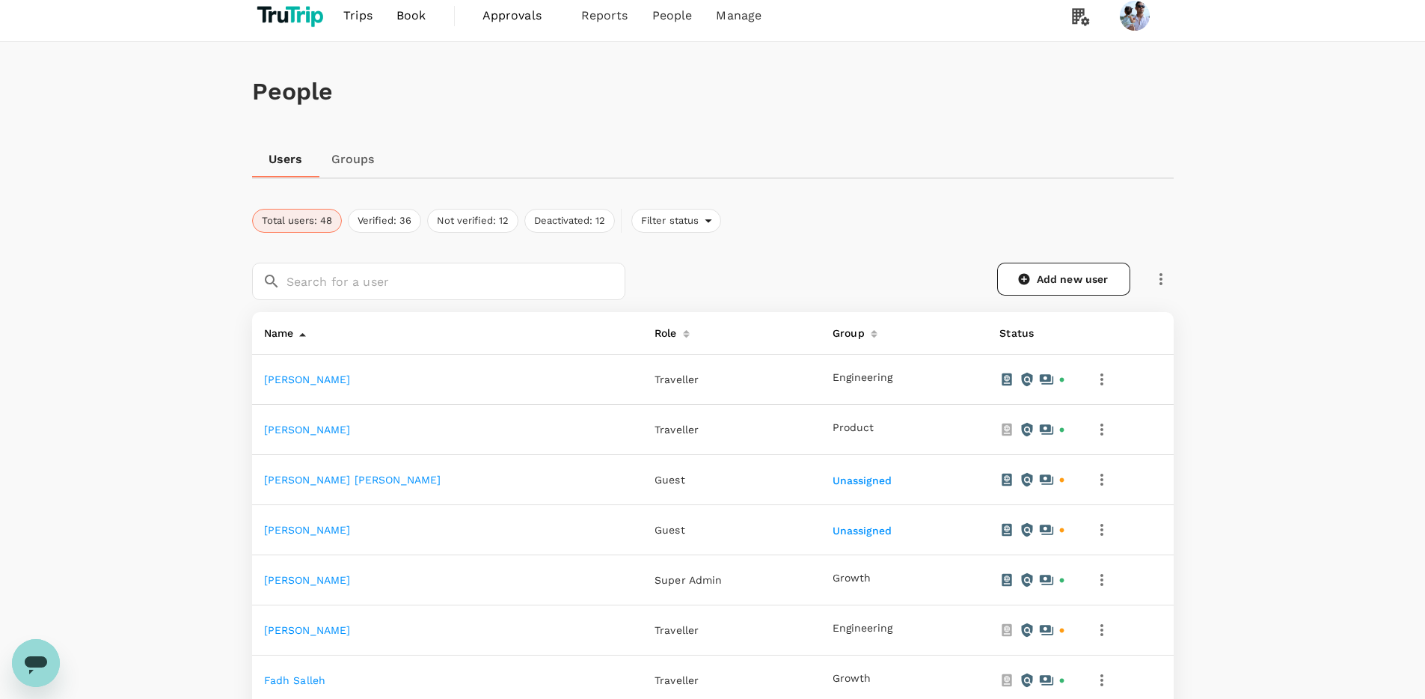
click at [291, 381] on link "Adi Irfan" at bounding box center [307, 379] width 87 height 12
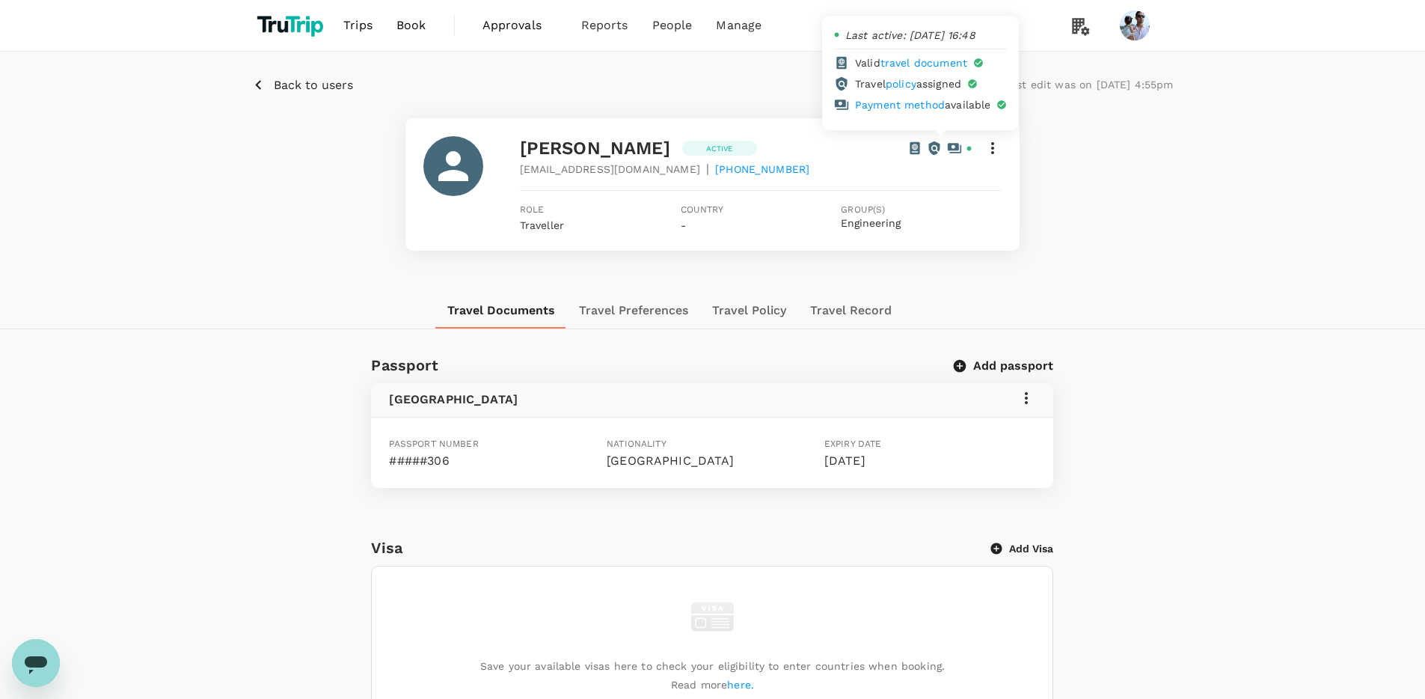
click at [883, 144] on icon at bounding box center [934, 147] width 11 height 13
click at [271, 82] on button "Back to users" at bounding box center [302, 85] width 101 height 19
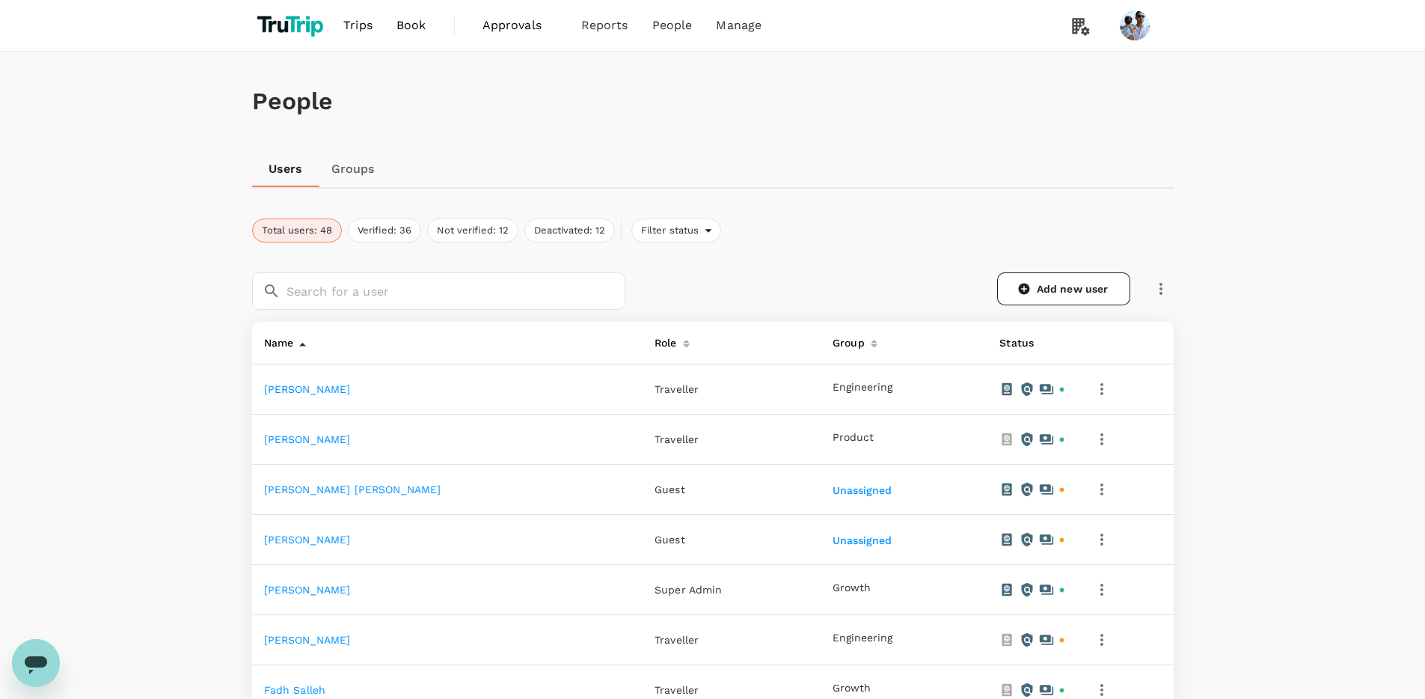
click at [883, 294] on icon "button" at bounding box center [1161, 289] width 18 height 18
click at [837, 263] on div "Add new user" at bounding box center [899, 281] width 548 height 55
click at [673, 227] on span "Filter status" at bounding box center [668, 231] width 73 height 14
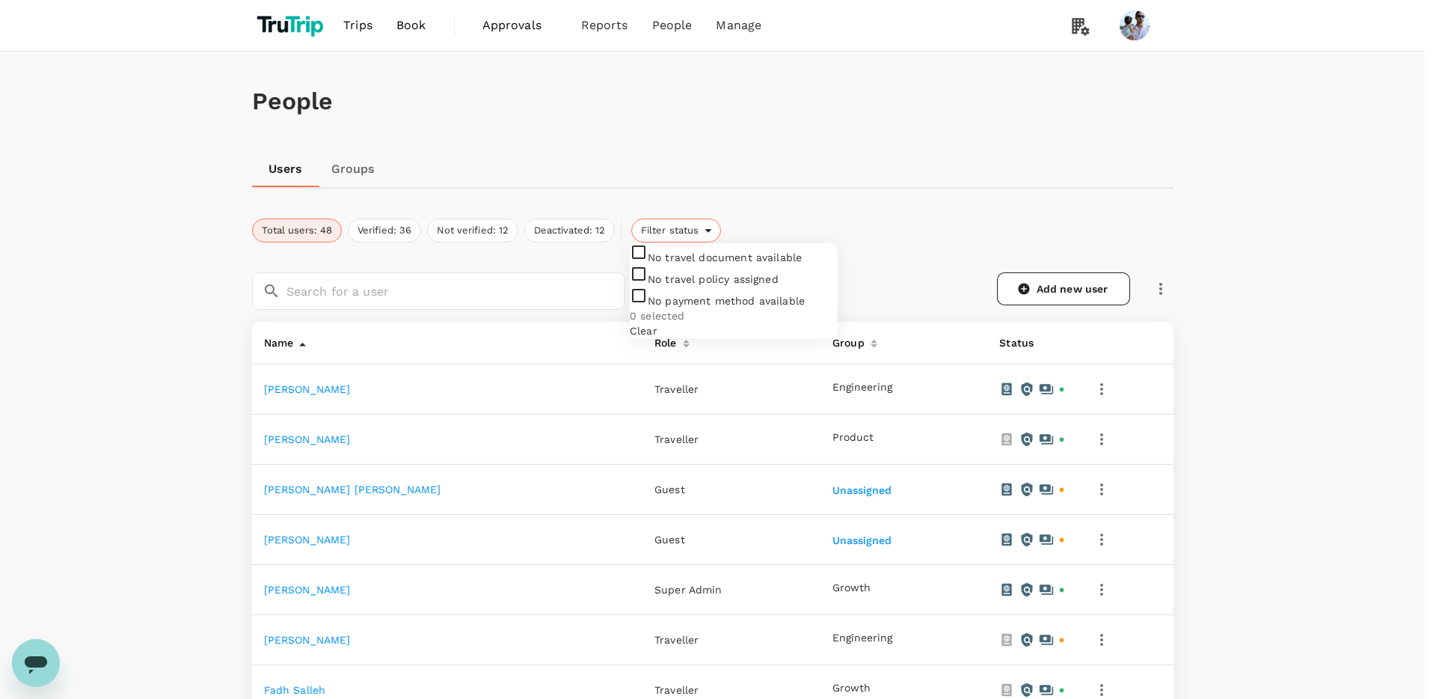
click at [691, 265] on div "No travel document available" at bounding box center [734, 254] width 208 height 22
click at [658, 269] on input "checkbox" at bounding box center [734, 290] width 208 height 95
checkbox input "true"
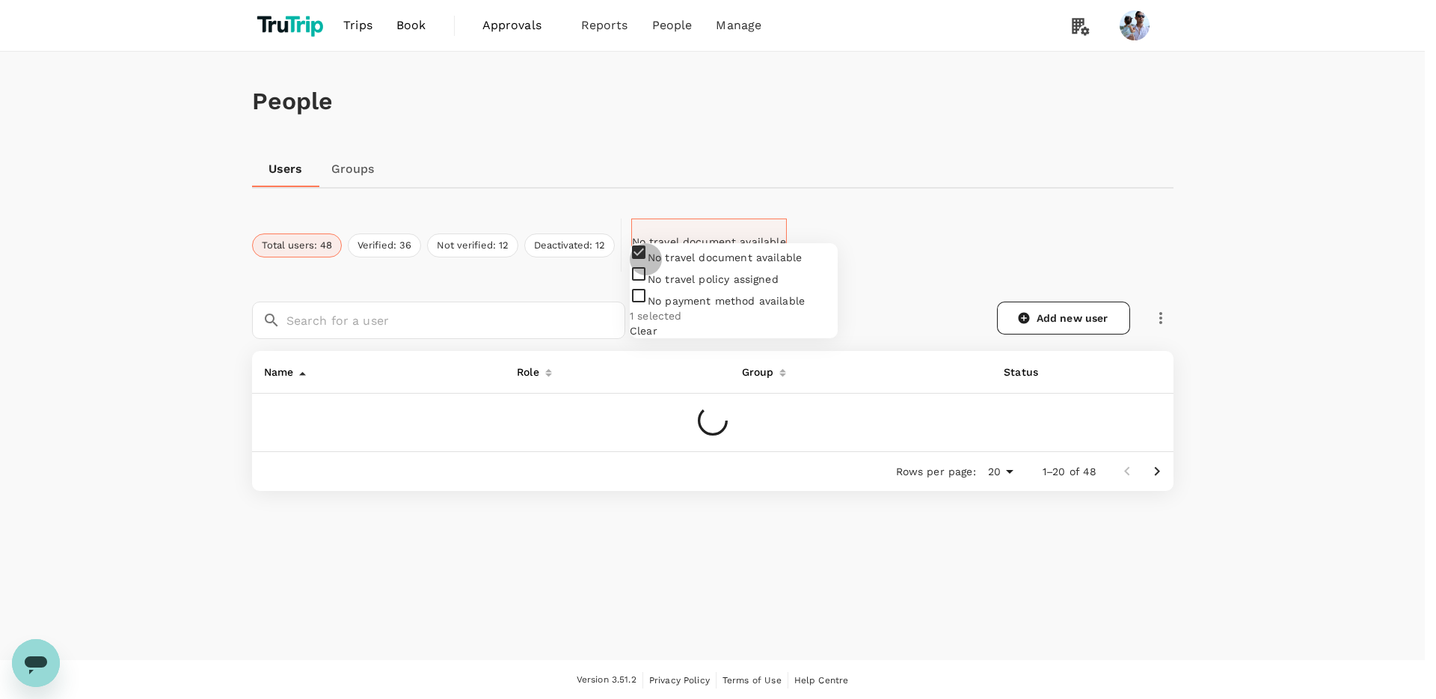
click at [654, 296] on input "checkbox" at bounding box center [734, 290] width 208 height 95
checkbox input "true"
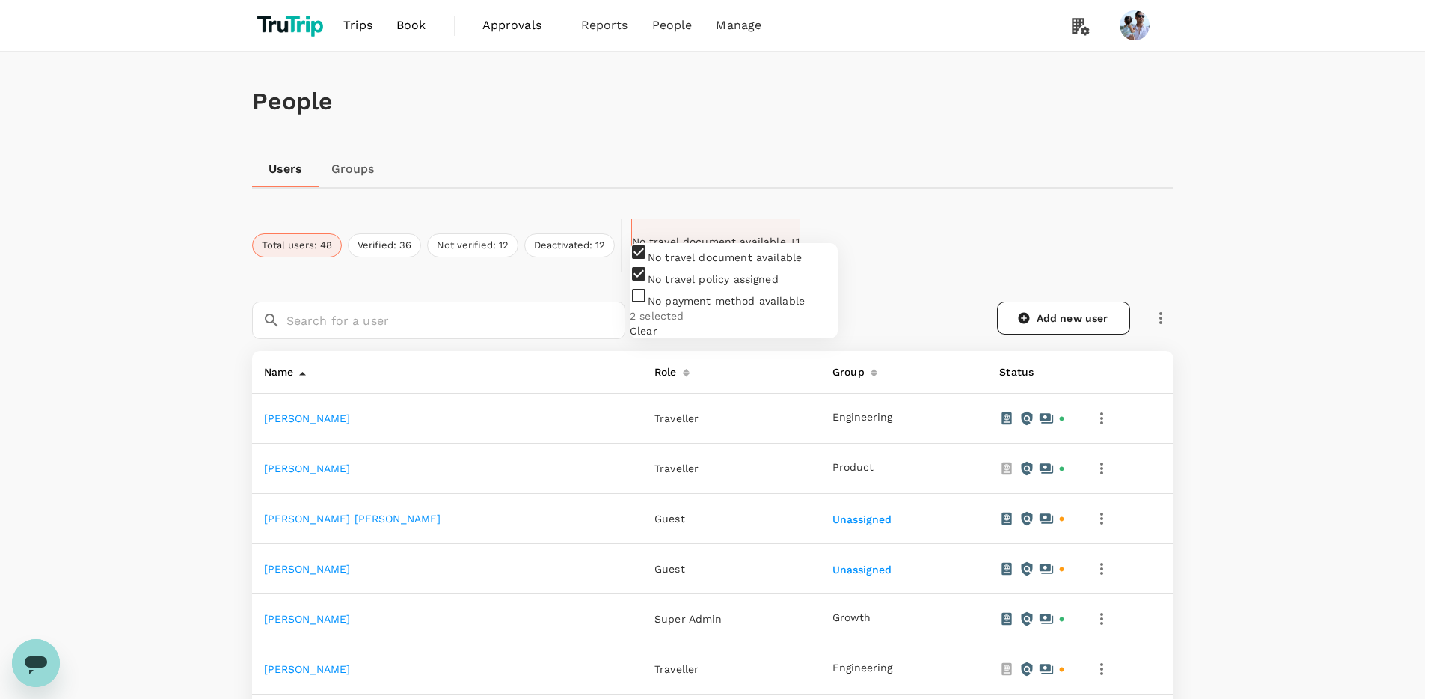
click at [658, 325] on input "checkbox" at bounding box center [734, 290] width 208 height 95
checkbox input "true"
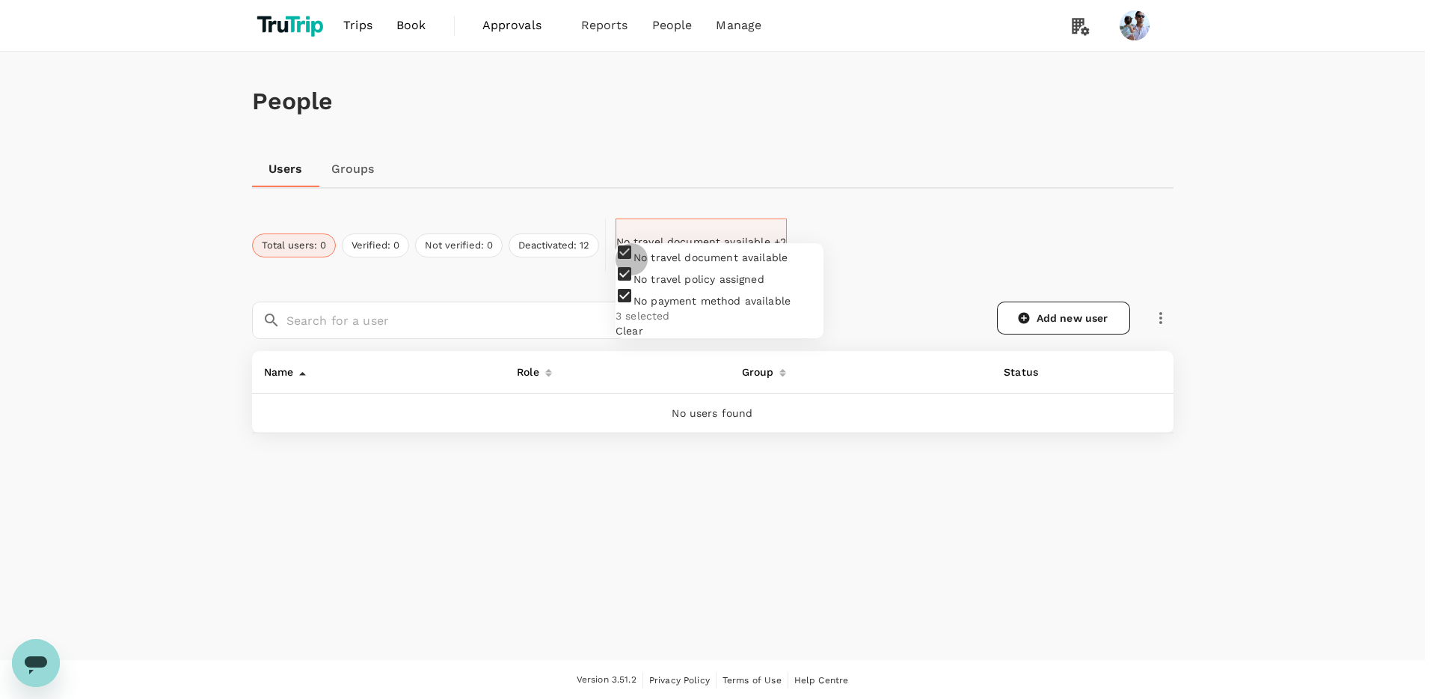
click at [640, 266] on input "checkbox" at bounding box center [720, 290] width 208 height 95
checkbox input "false"
click at [645, 298] on input "checkbox" at bounding box center [720, 290] width 208 height 95
checkbox input "false"
click at [643, 326] on input "checkbox" at bounding box center [720, 290] width 208 height 95
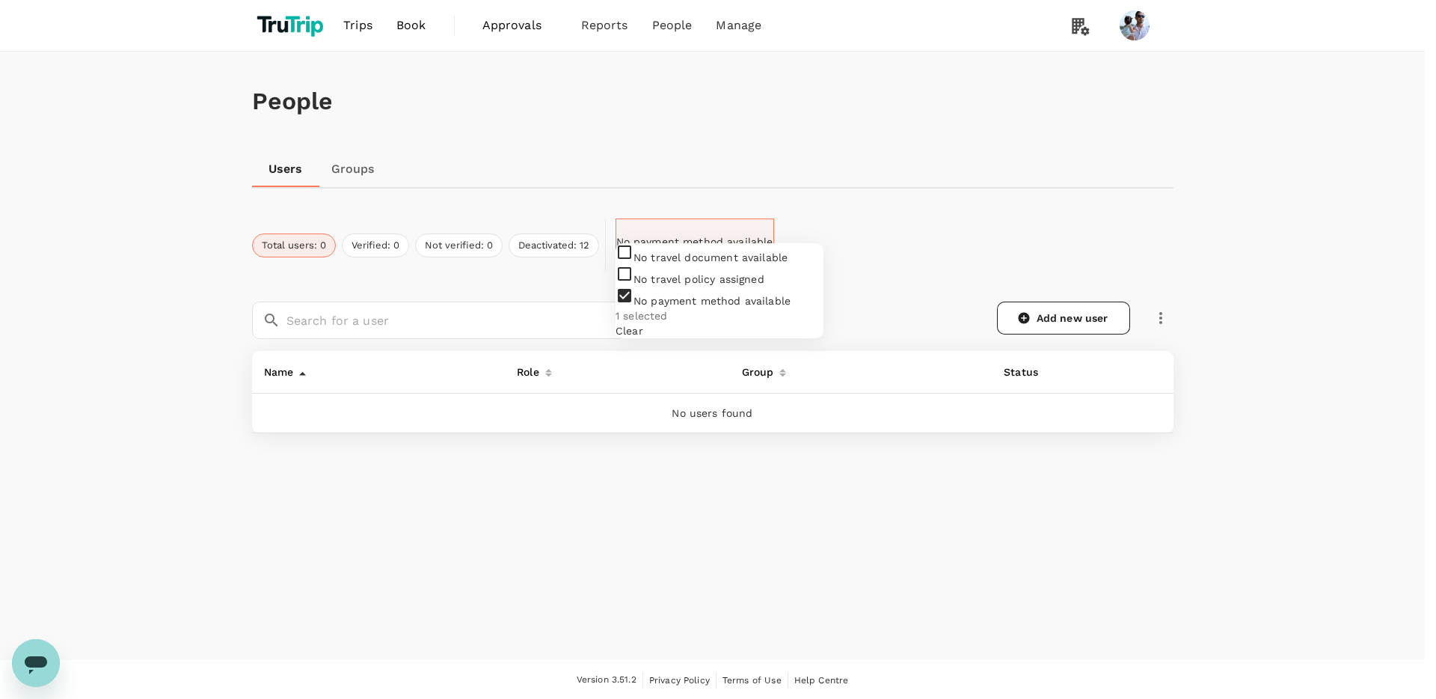
checkbox input "false"
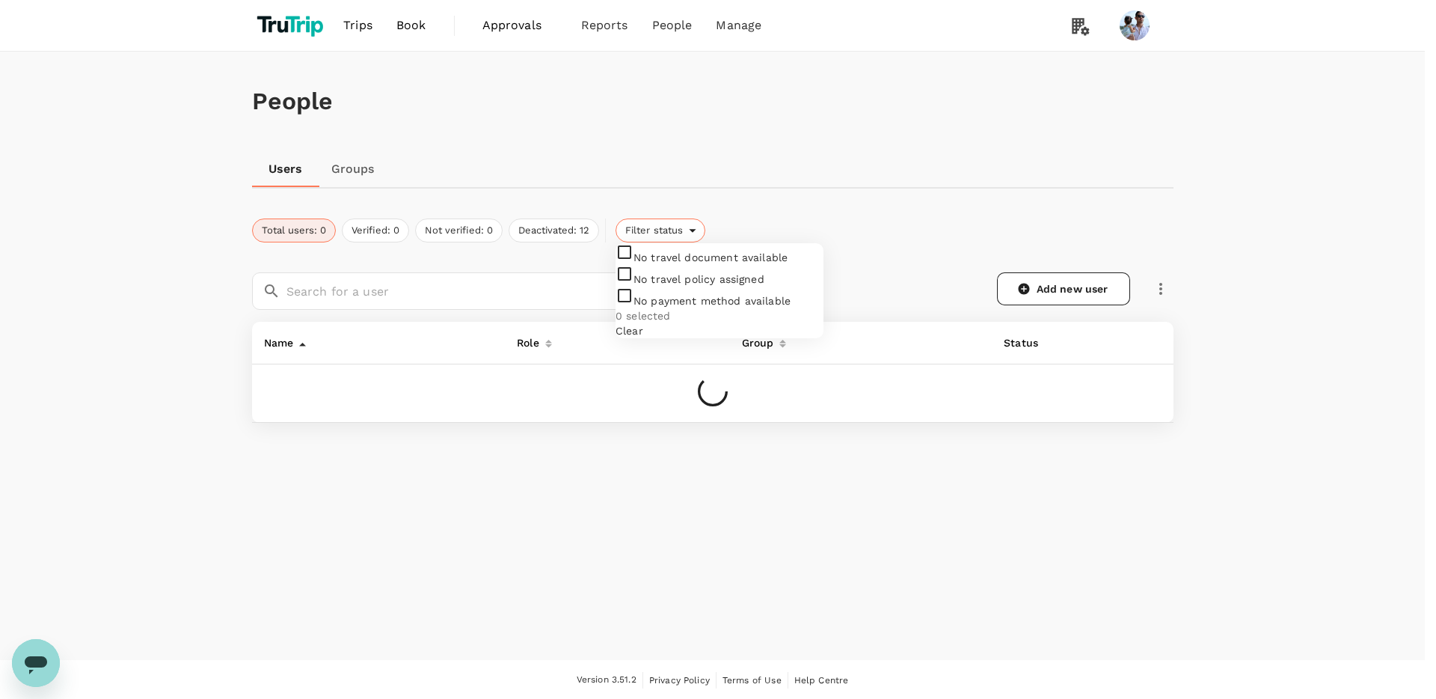
click at [883, 217] on div at bounding box center [718, 349] width 1436 height 699
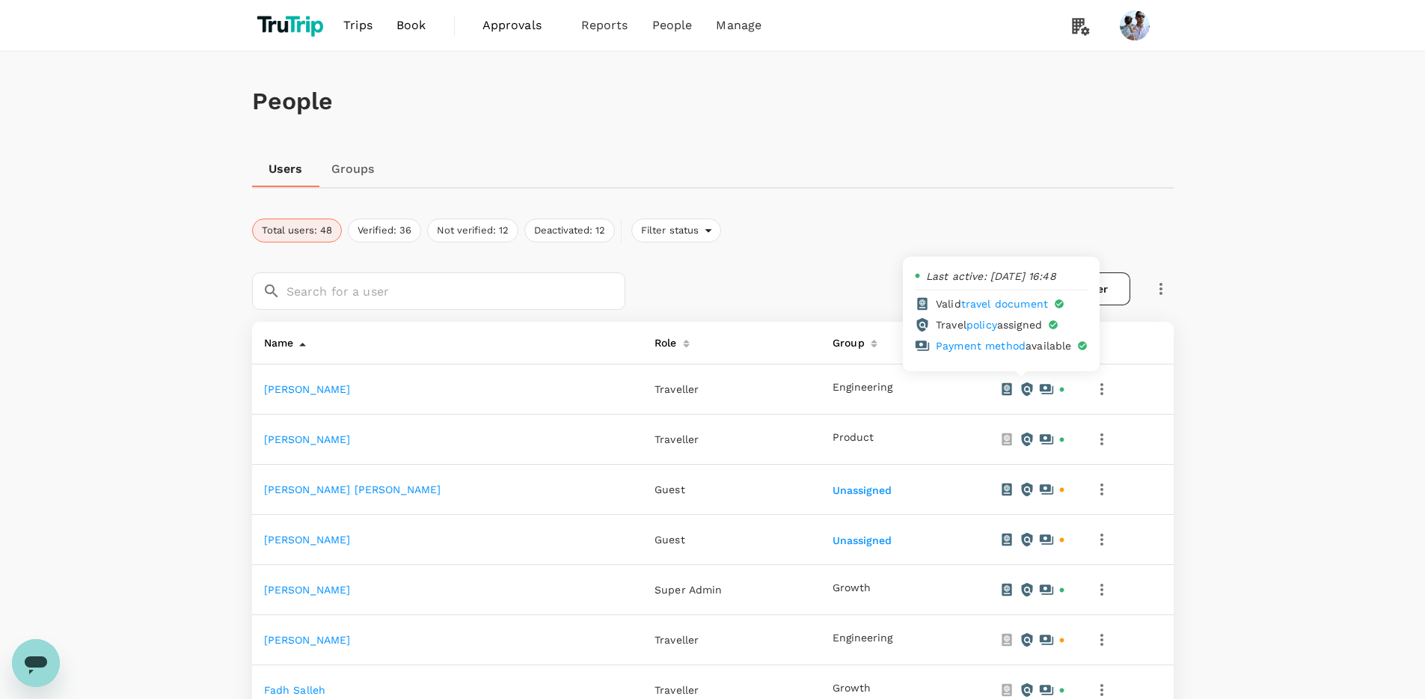
click at [883, 382] on div at bounding box center [1033, 389] width 66 height 15
click at [370, 229] on button "Verified: 36" at bounding box center [384, 230] width 73 height 24
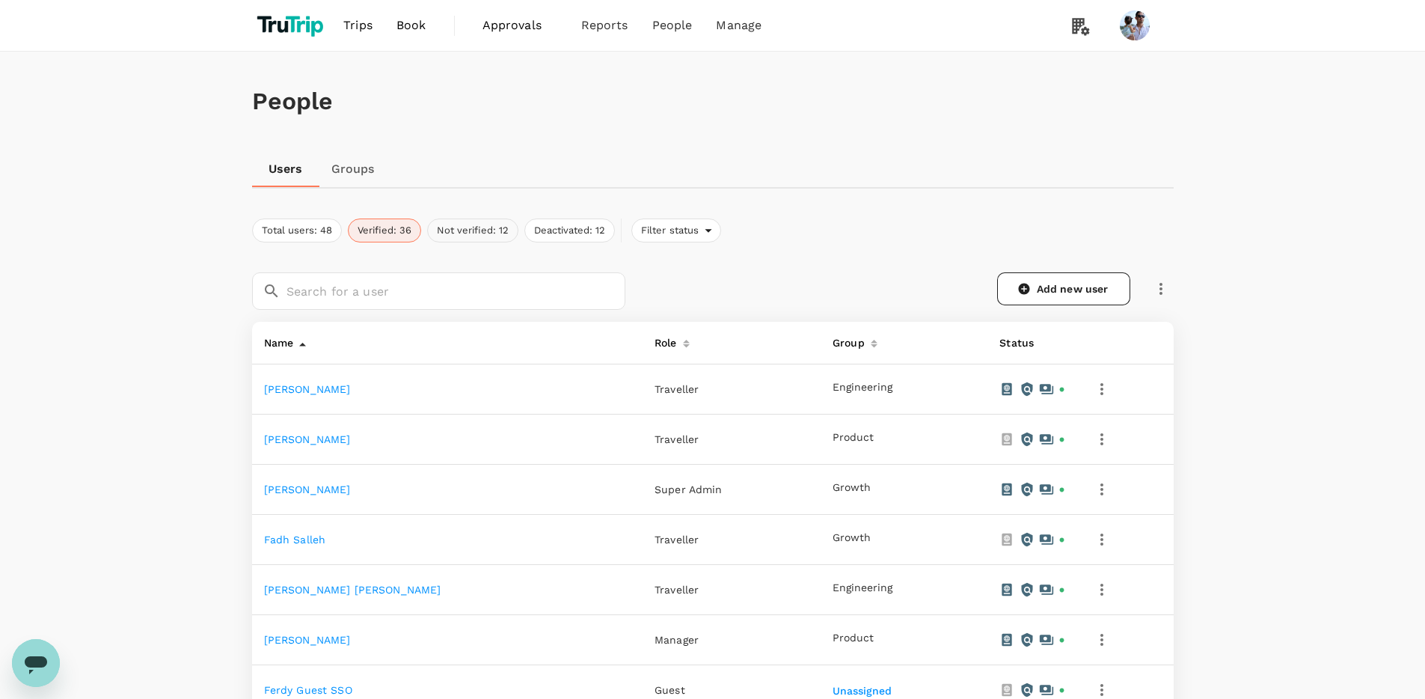
click at [447, 228] on button "Not verified: 12" at bounding box center [472, 230] width 91 height 24
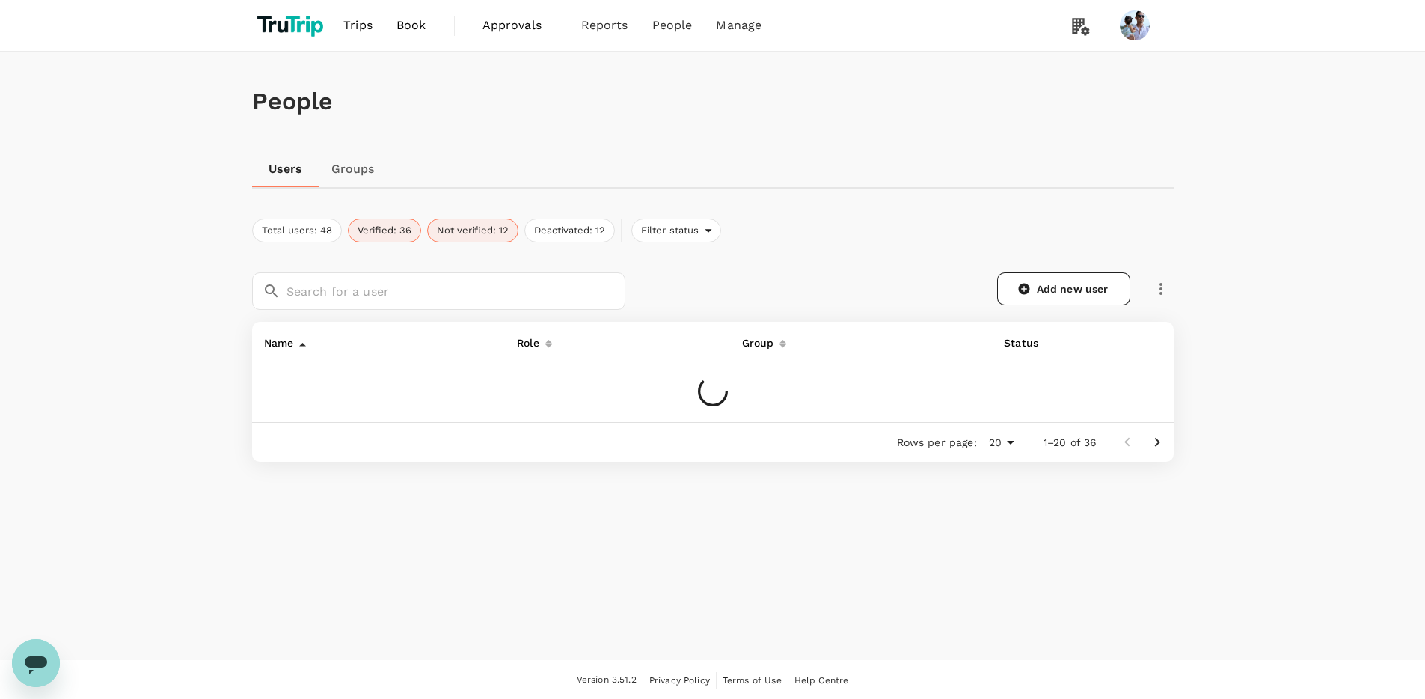
click at [392, 233] on button "Verified: 36" at bounding box center [384, 230] width 73 height 24
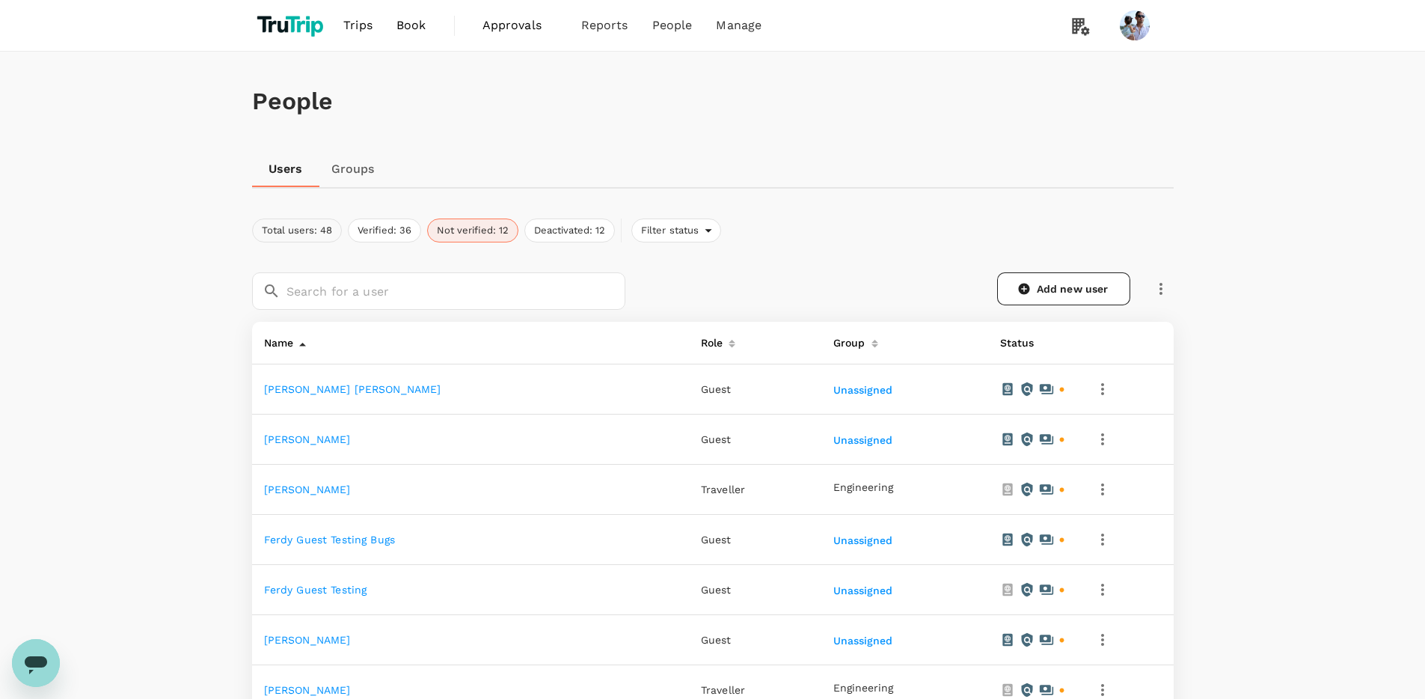
click at [288, 227] on button "Total users: 48" at bounding box center [297, 230] width 90 height 24
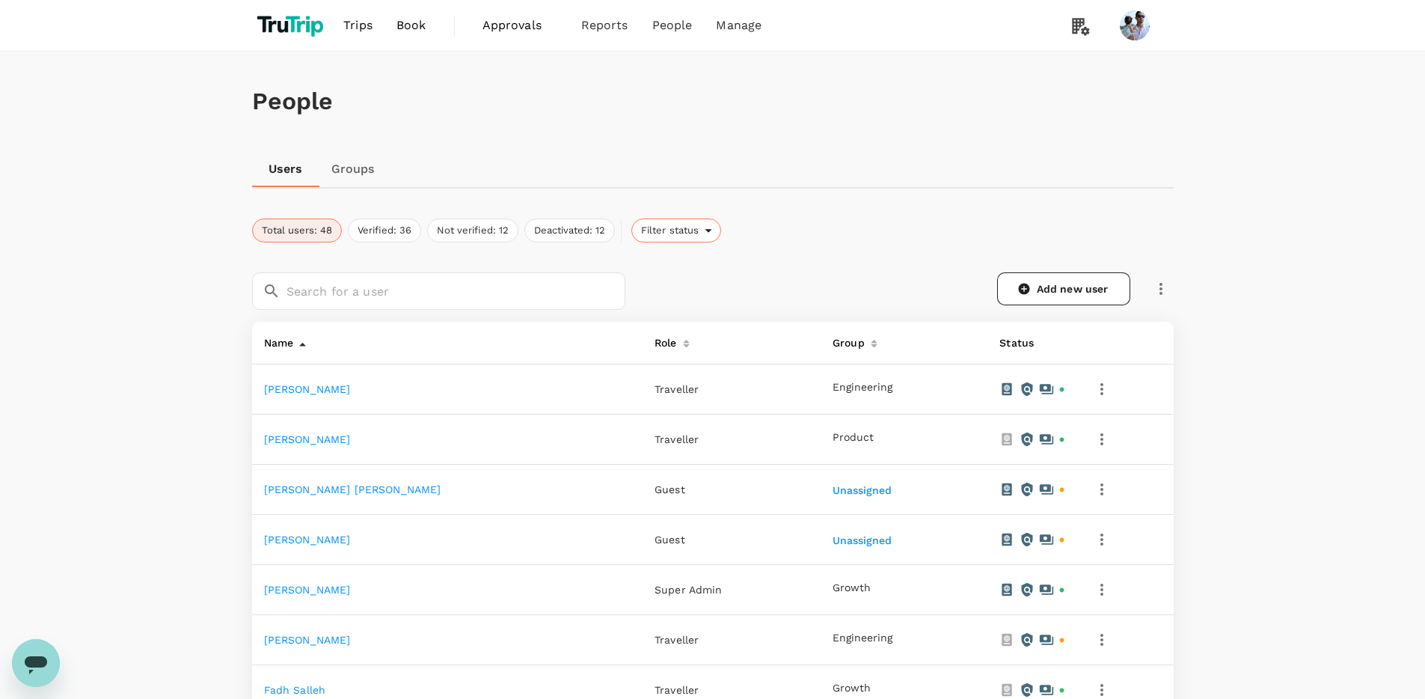
click at [691, 231] on span "Filter status" at bounding box center [668, 231] width 73 height 14
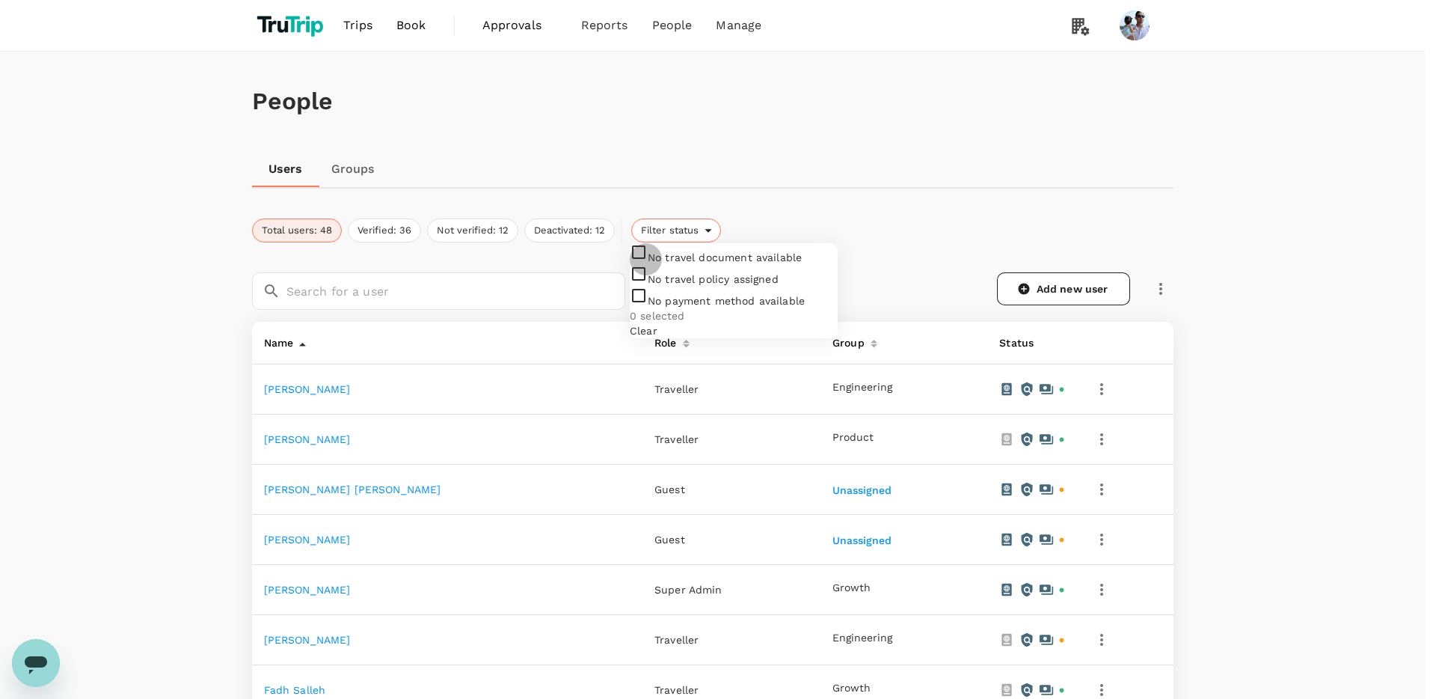
click at [661, 264] on input "checkbox" at bounding box center [734, 290] width 208 height 95
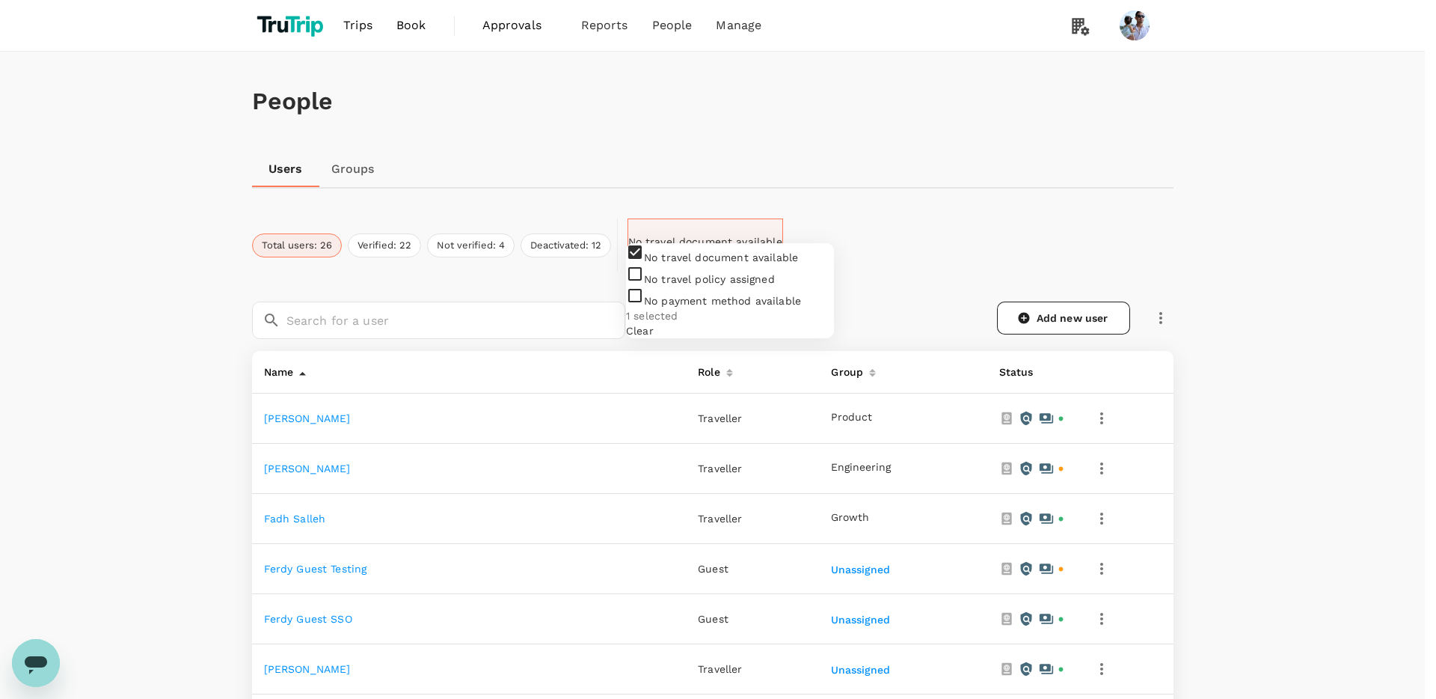
click at [656, 263] on input "checkbox" at bounding box center [730, 290] width 208 height 95
checkbox input "false"
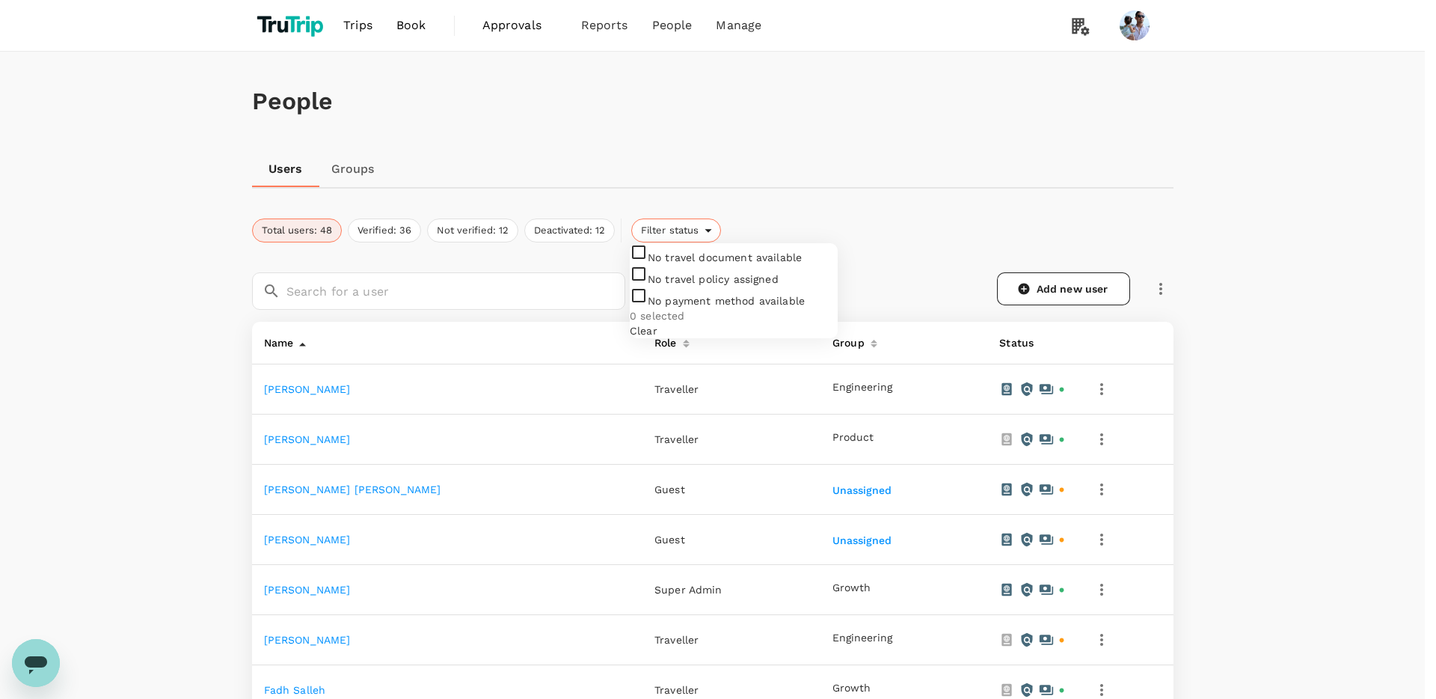
click at [781, 230] on div at bounding box center [718, 349] width 1436 height 699
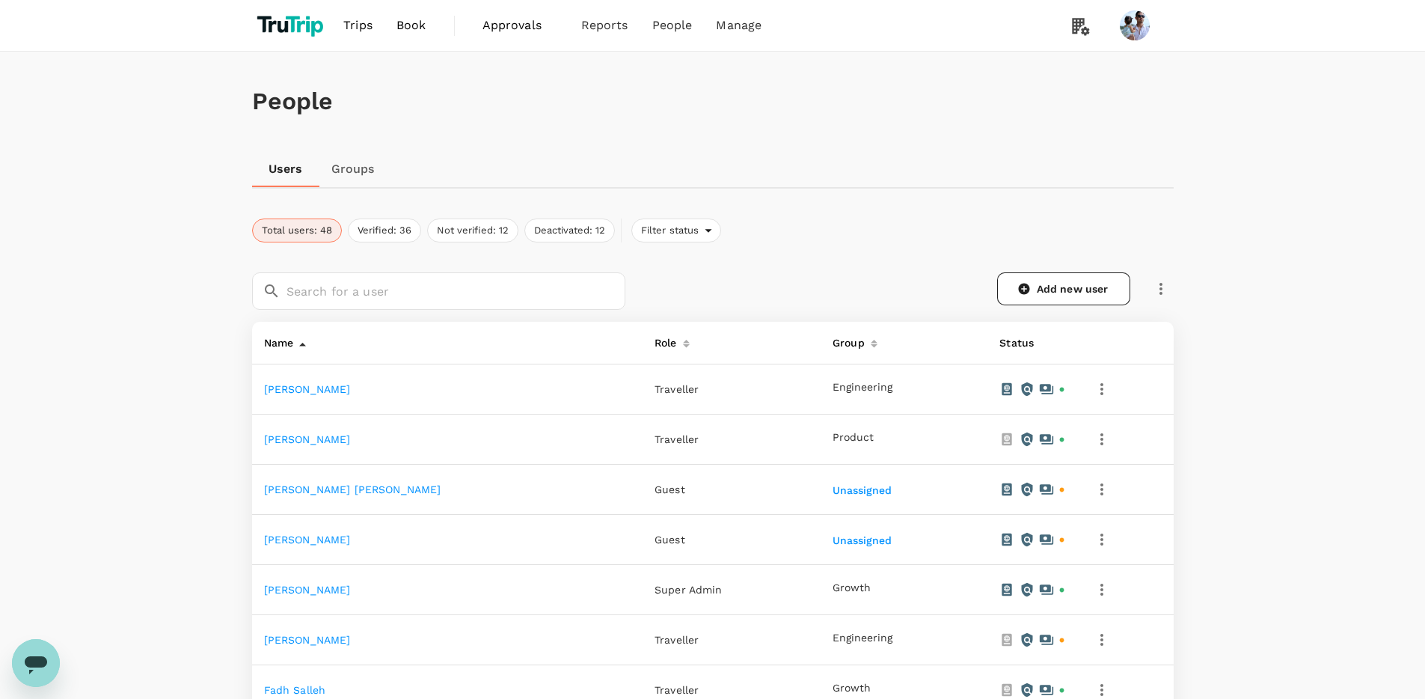
click at [827, 340] on div "Group" at bounding box center [846, 340] width 38 height 24
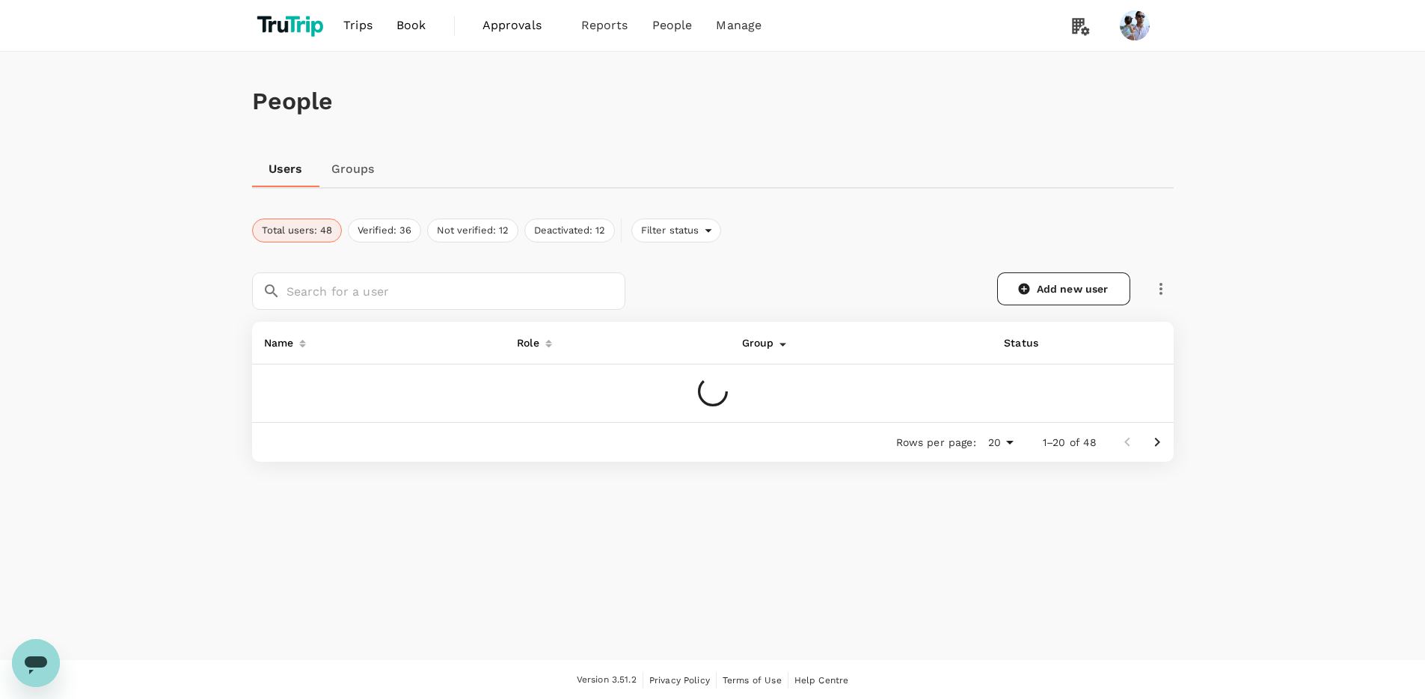
click at [753, 348] on div "Group" at bounding box center [755, 340] width 38 height 24
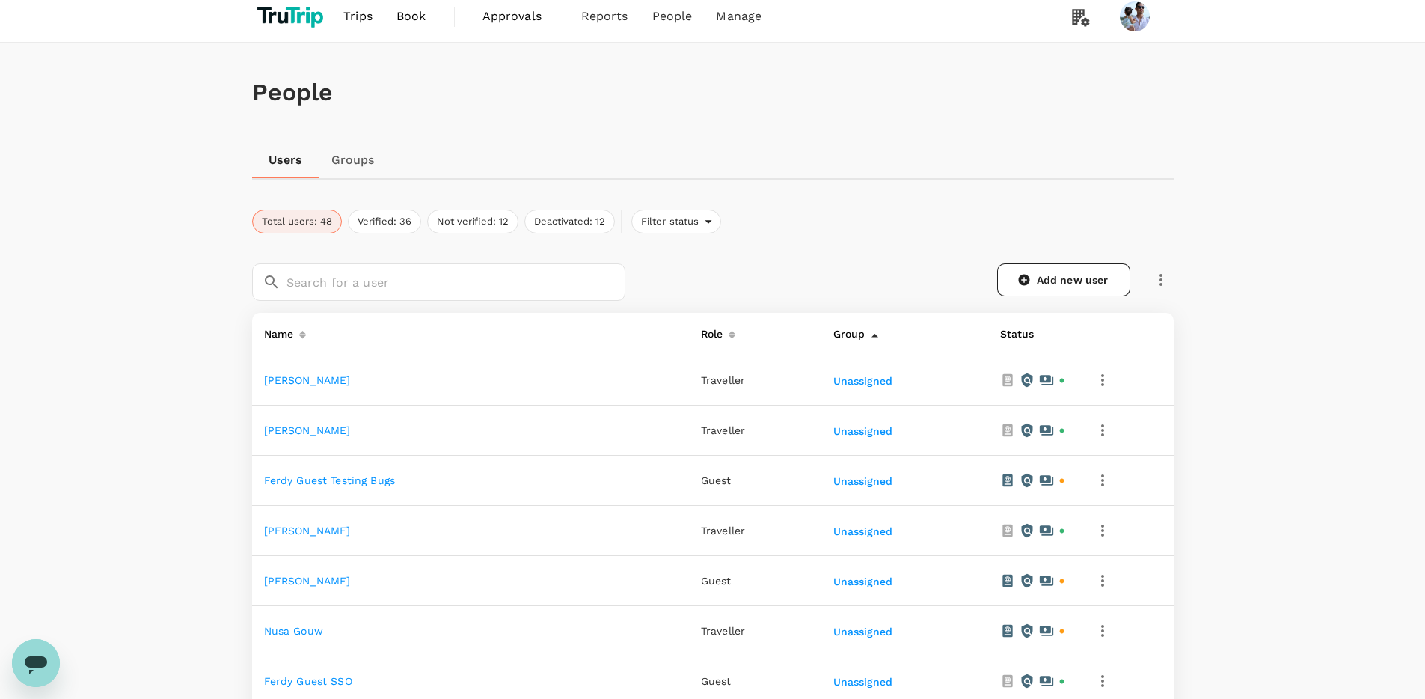
scroll to position [843, 0]
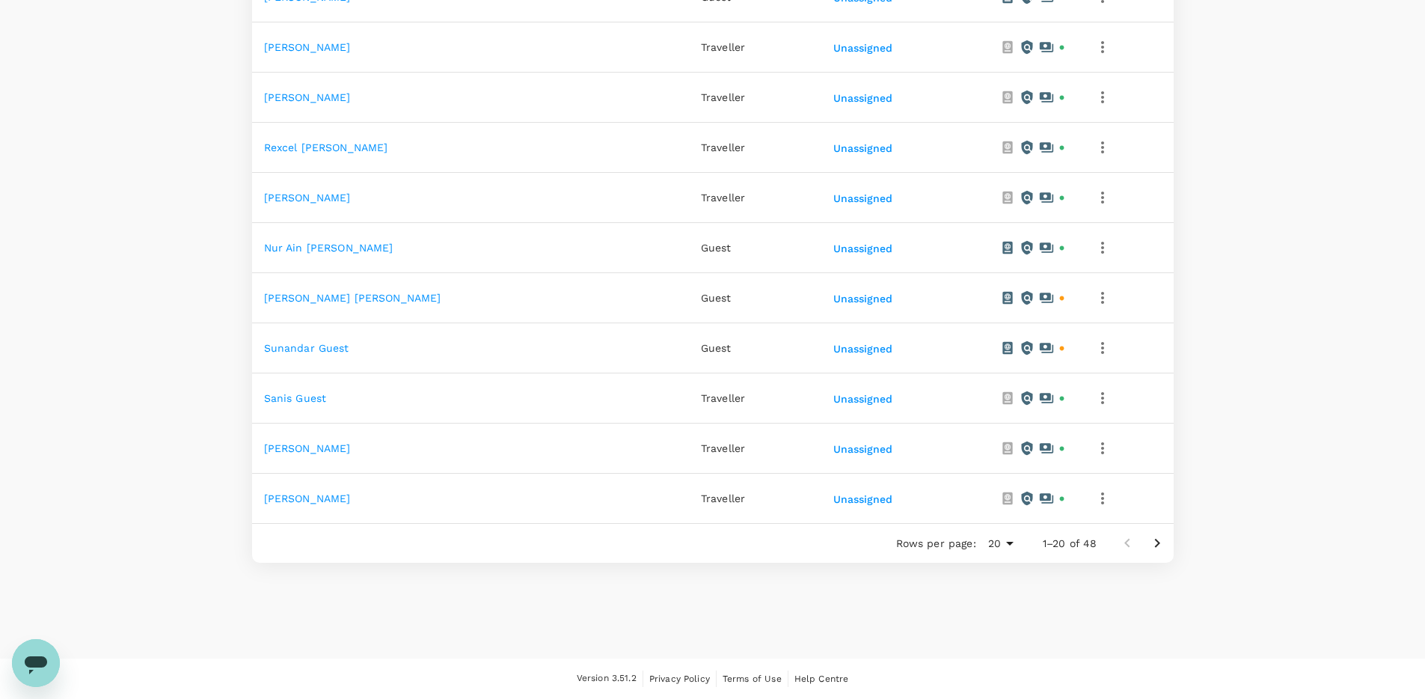
click at [883, 604] on div at bounding box center [718, 349] width 1436 height 699
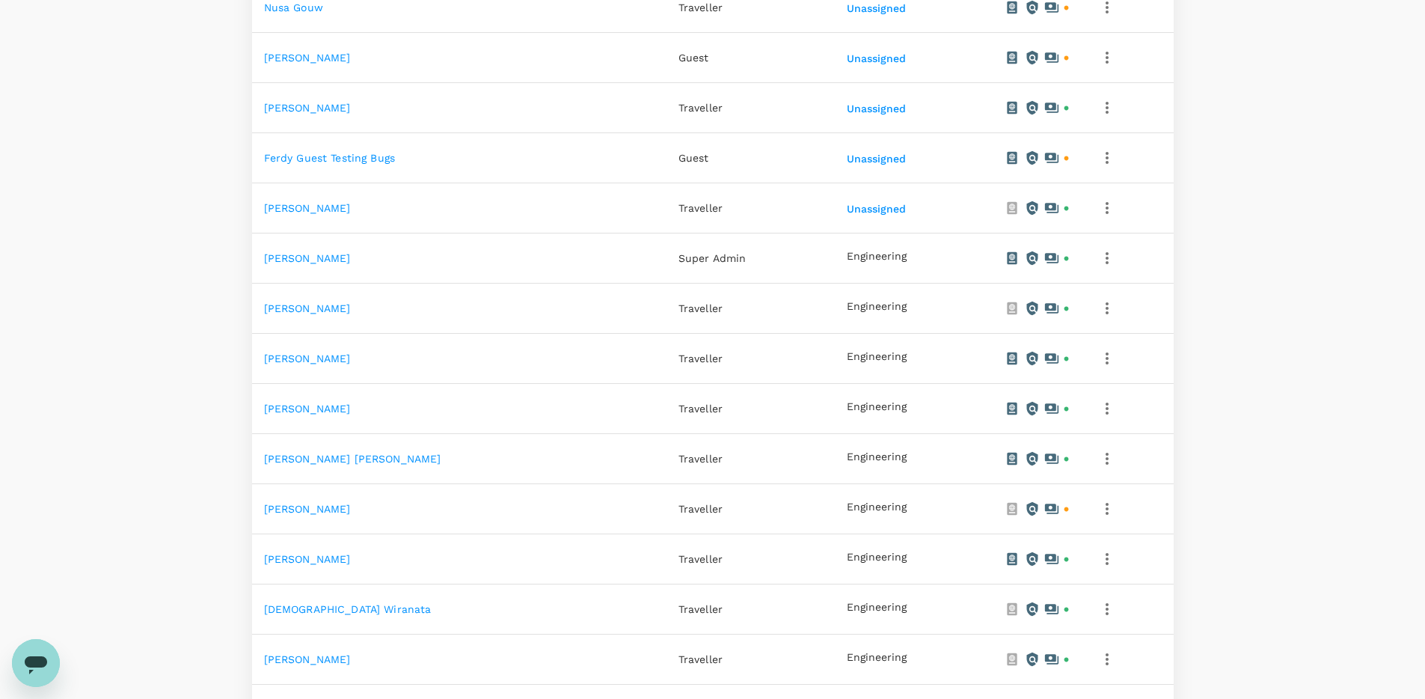
scroll to position [2247, 0]
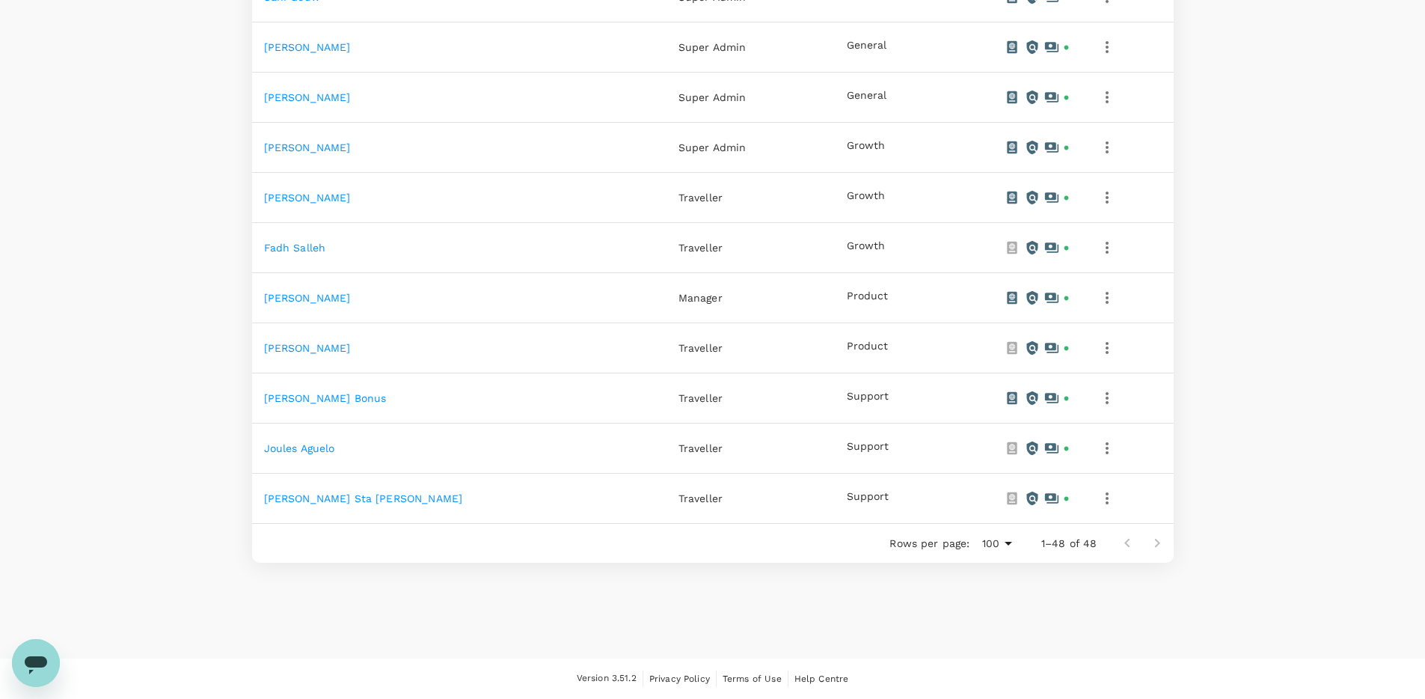
type input "50"
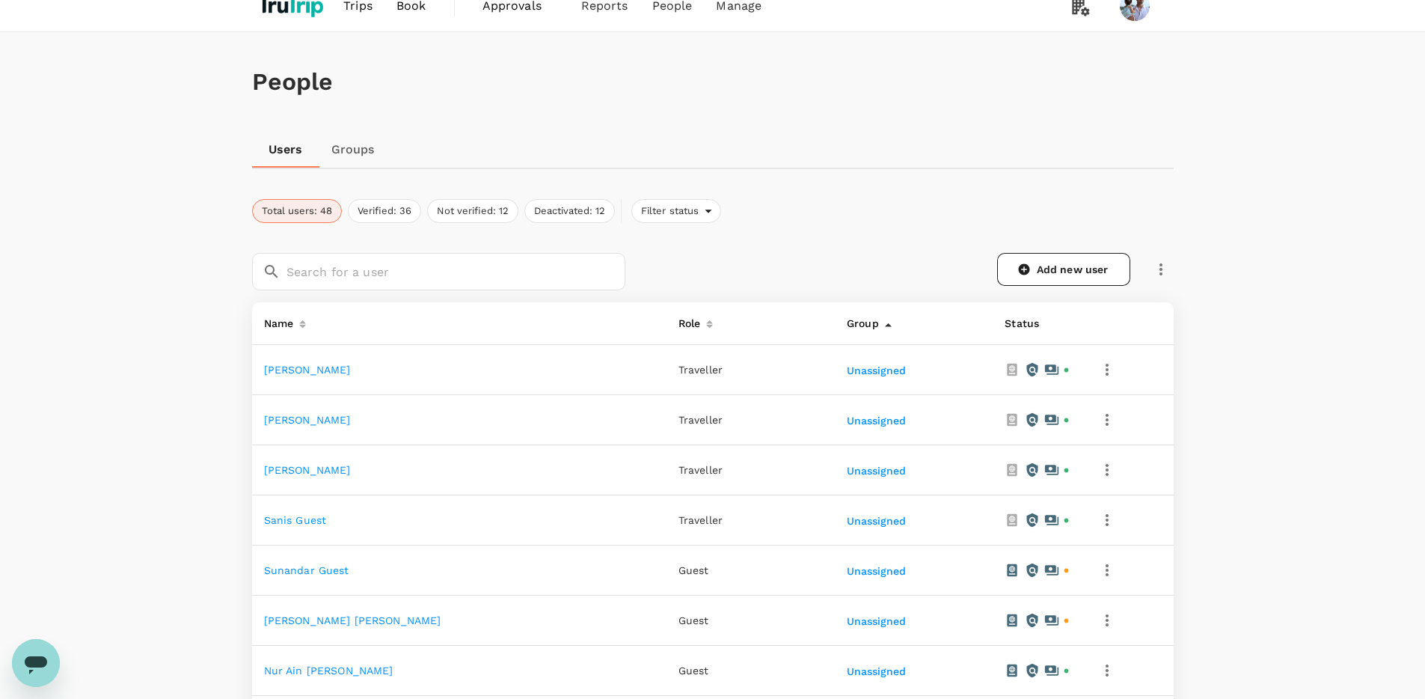
scroll to position [39, 0]
